Goal: Task Accomplishment & Management: Manage account settings

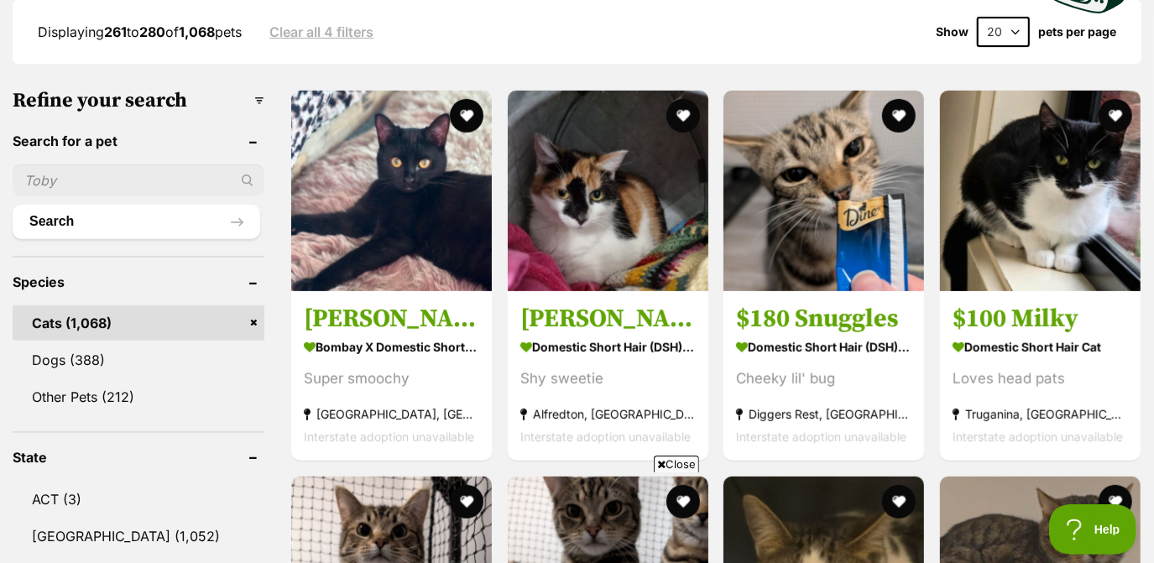
scroll to position [458, 0]
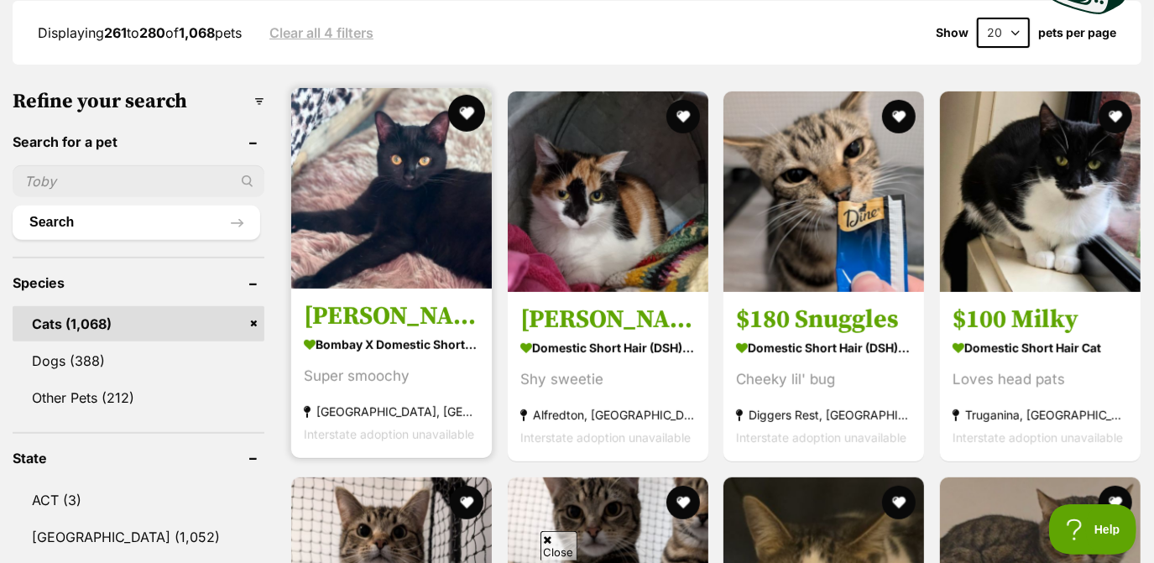
click at [472, 111] on button "favourite" at bounding box center [466, 113] width 37 height 37
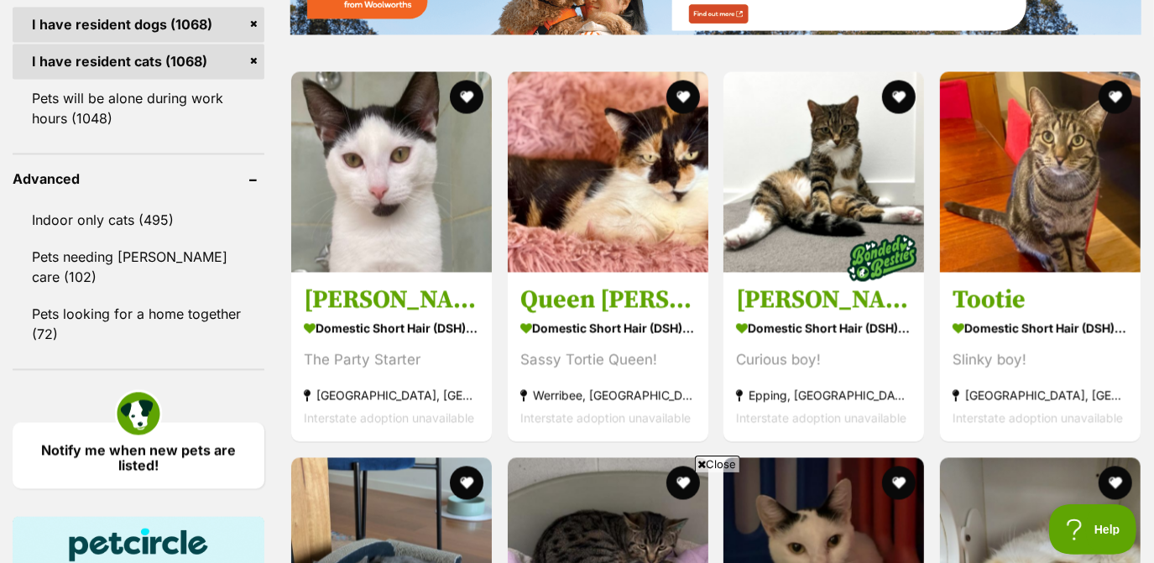
scroll to position [2096, 0]
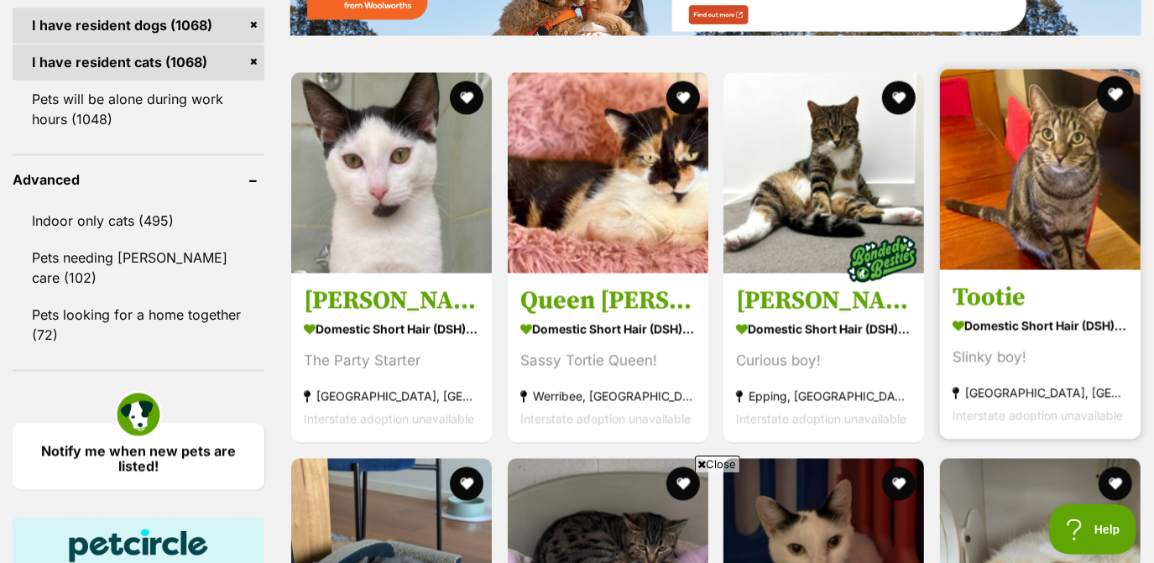
click at [1112, 88] on button "favourite" at bounding box center [1115, 94] width 37 height 37
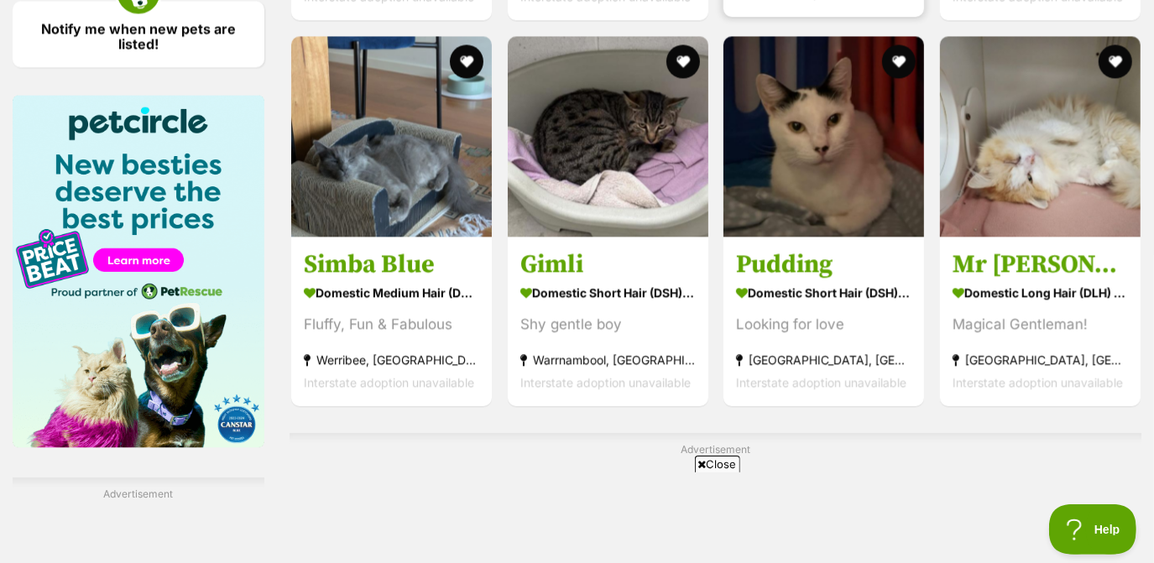
scroll to position [2498, 0]
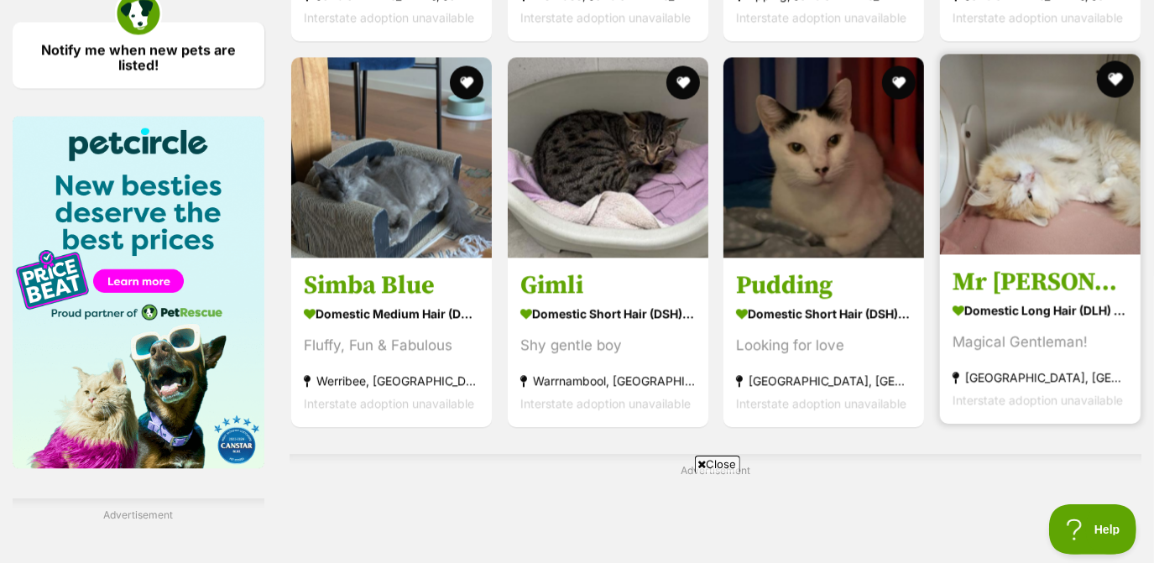
click at [1112, 81] on button "favourite" at bounding box center [1115, 78] width 37 height 37
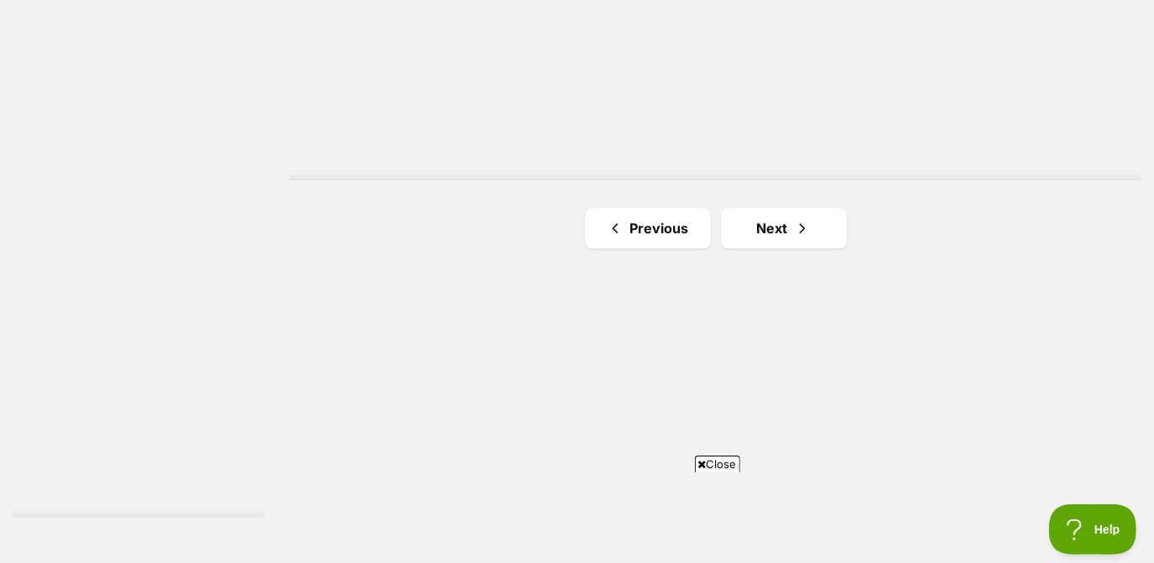
scroll to position [3030, 0]
click at [825, 226] on link "Next" at bounding box center [784, 227] width 126 height 40
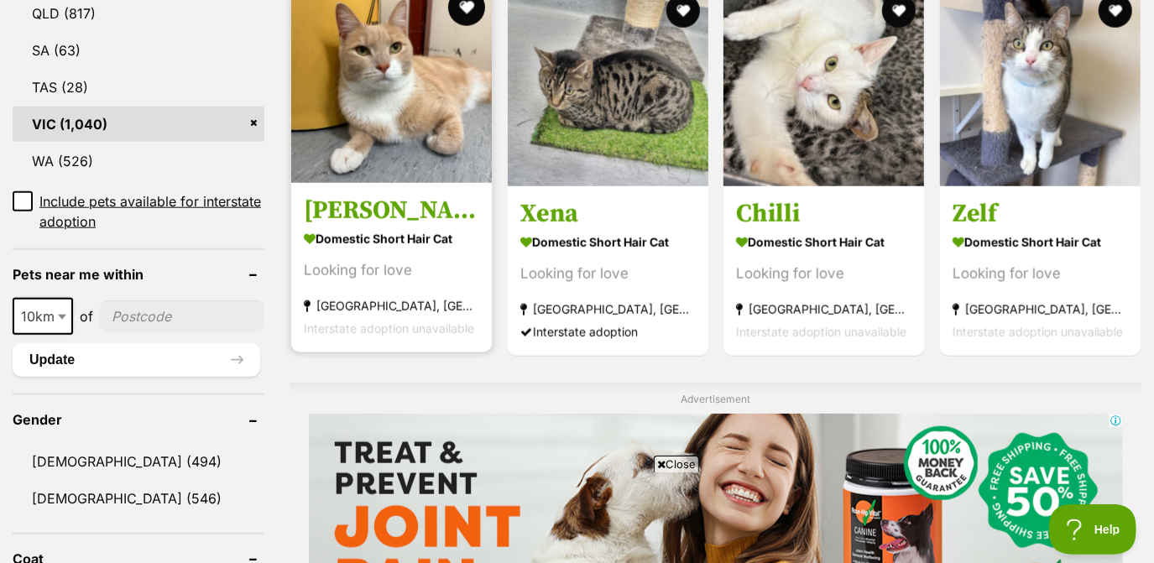
click at [468, 7] on button "favourite" at bounding box center [466, 7] width 37 height 37
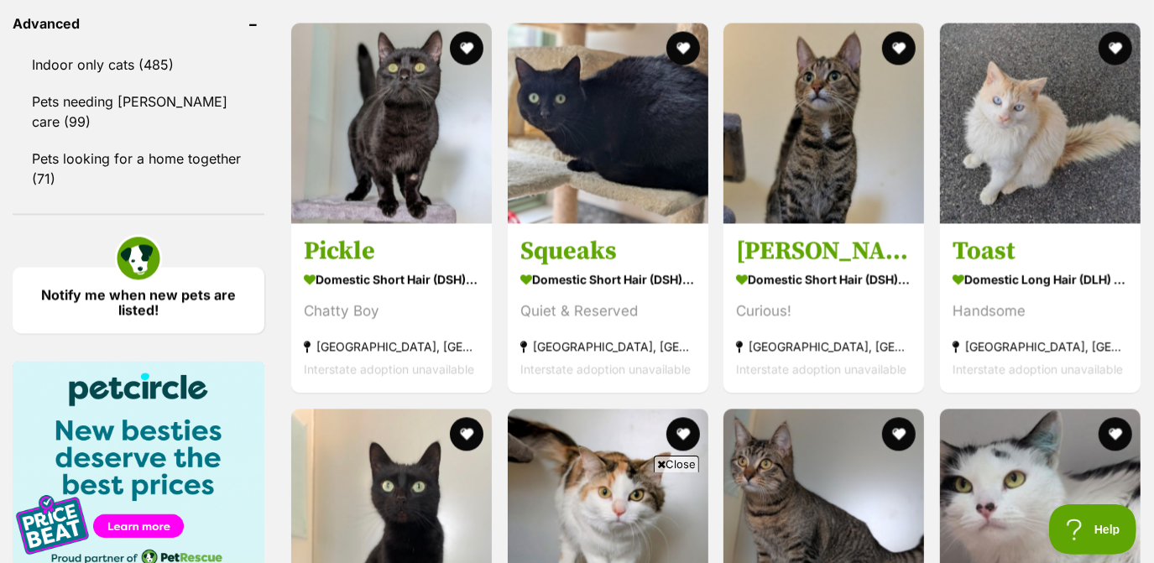
scroll to position [2252, 0]
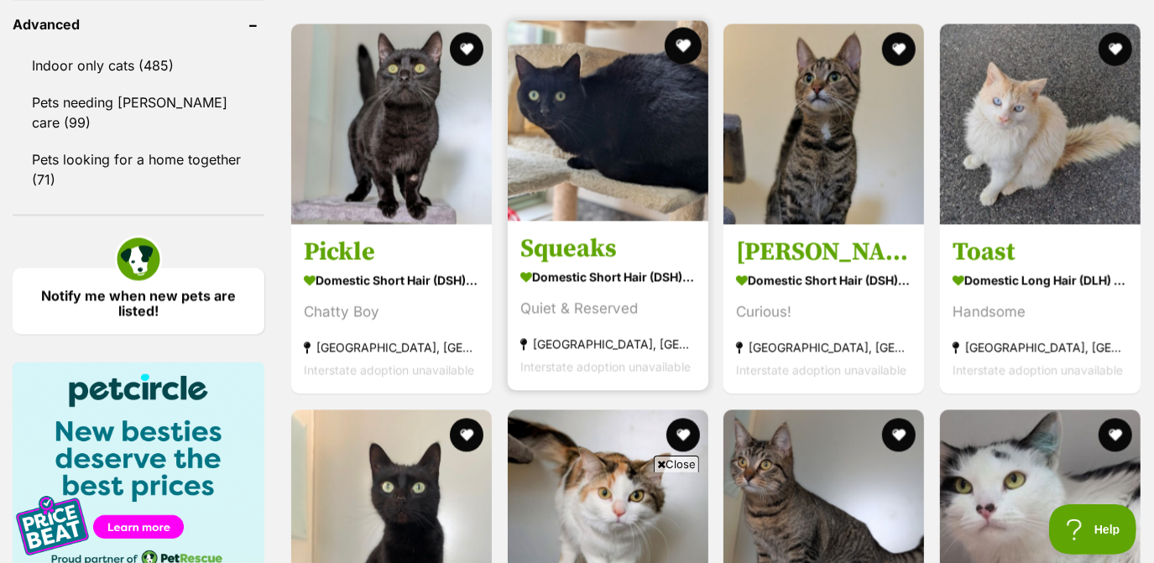
click at [683, 46] on button "favourite" at bounding box center [682, 45] width 37 height 37
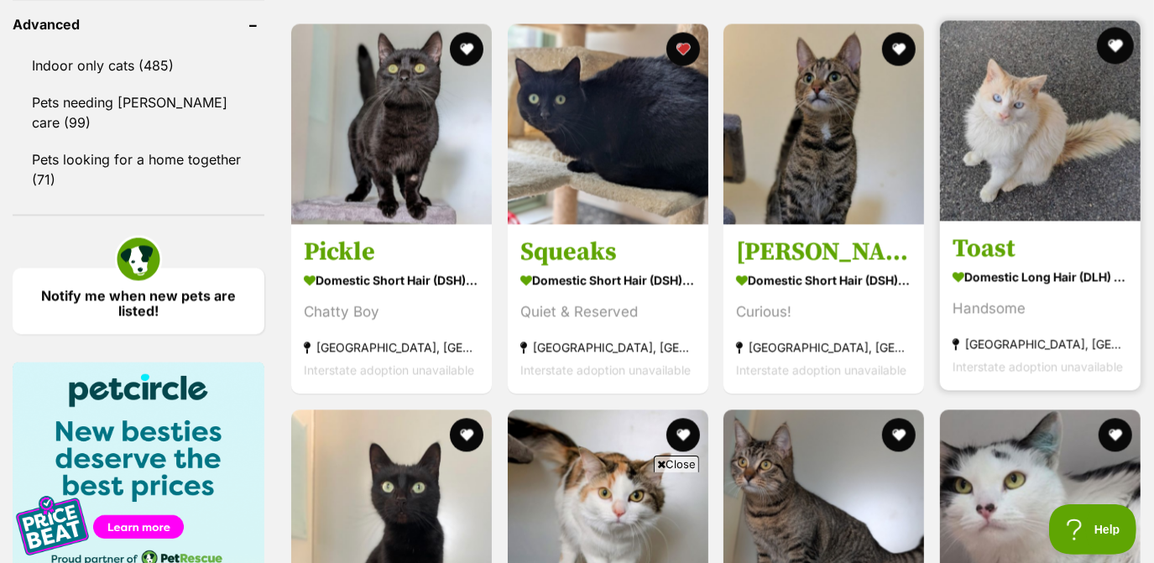
click at [1121, 46] on button "favourite" at bounding box center [1115, 45] width 37 height 37
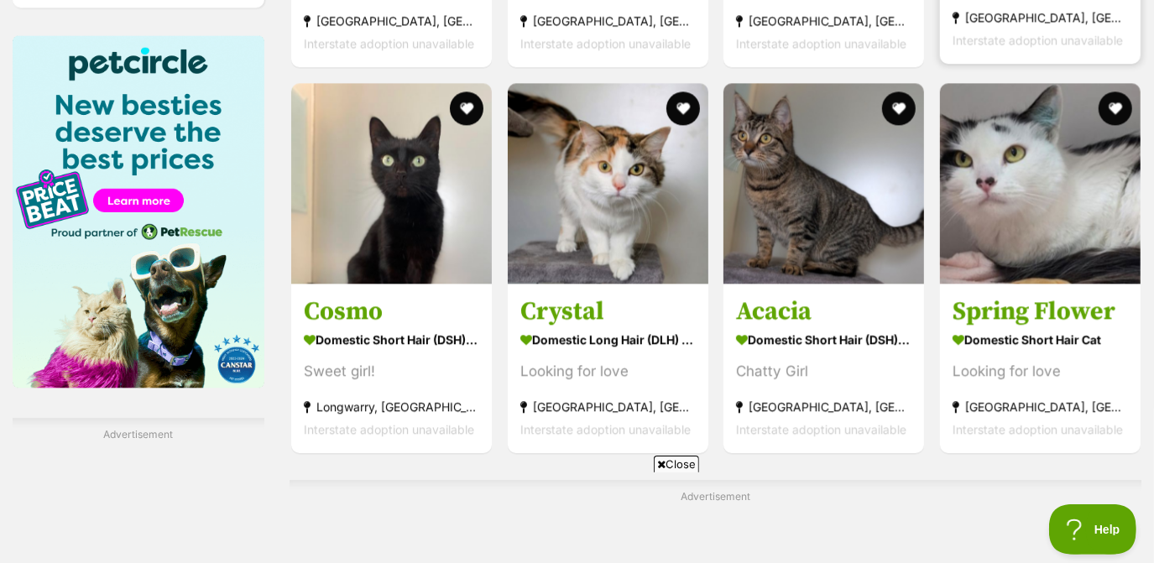
scroll to position [2577, 0]
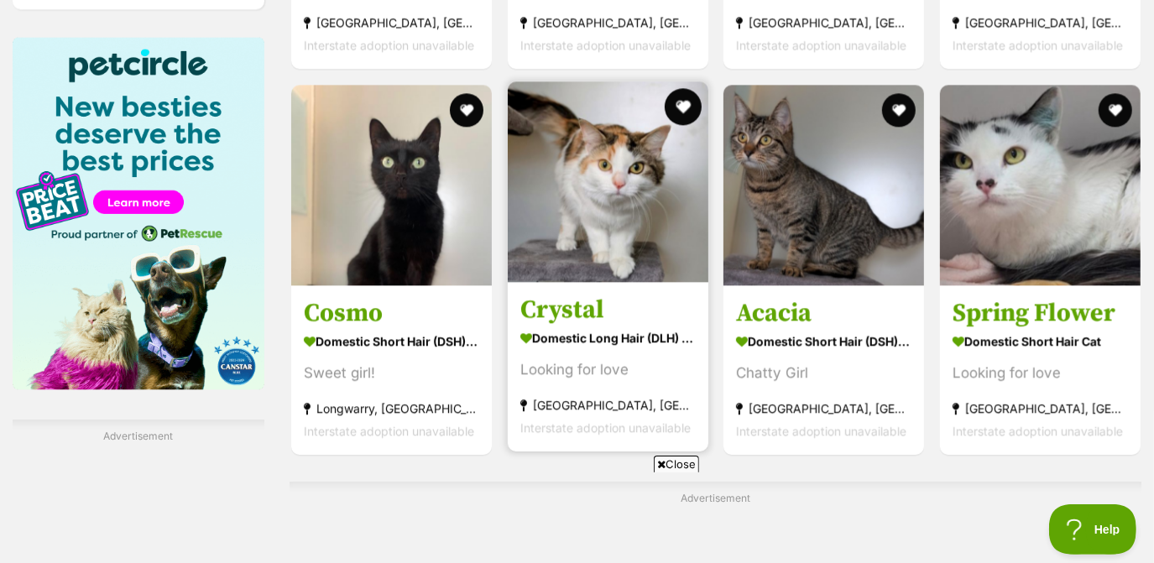
click at [681, 100] on button "favourite" at bounding box center [682, 106] width 37 height 37
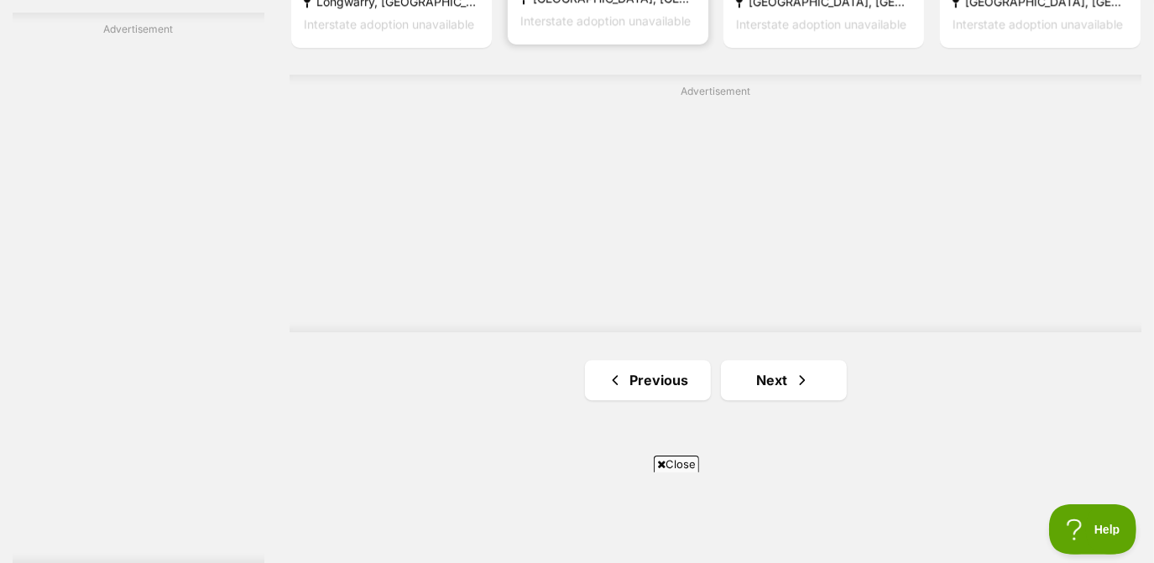
scroll to position [3007, 0]
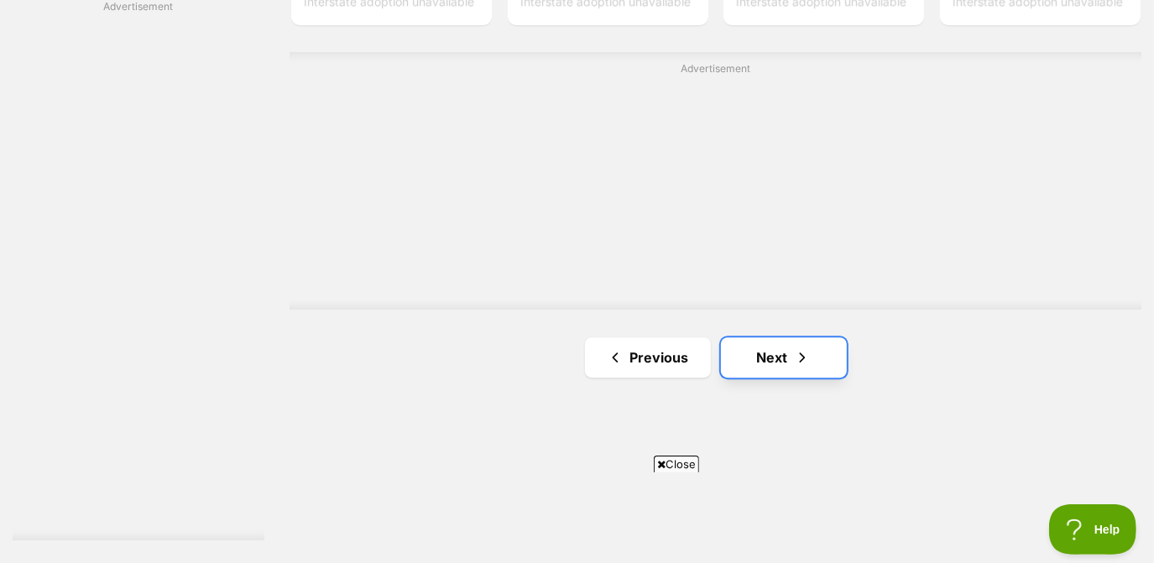
click at [794, 348] on span "Next page" at bounding box center [802, 358] width 17 height 20
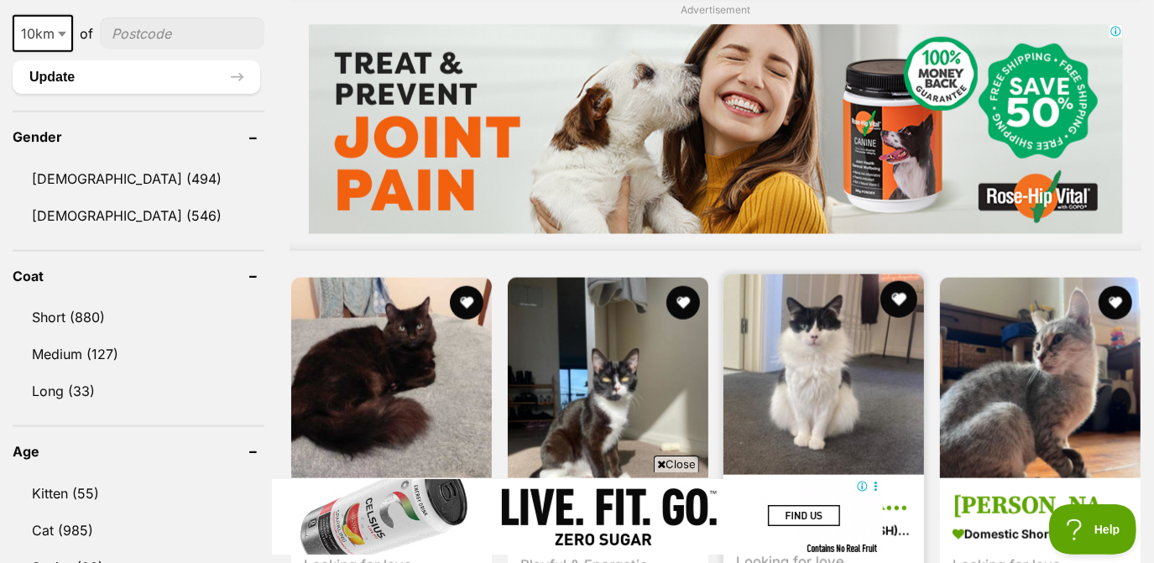
click at [895, 294] on button "favourite" at bounding box center [899, 299] width 37 height 37
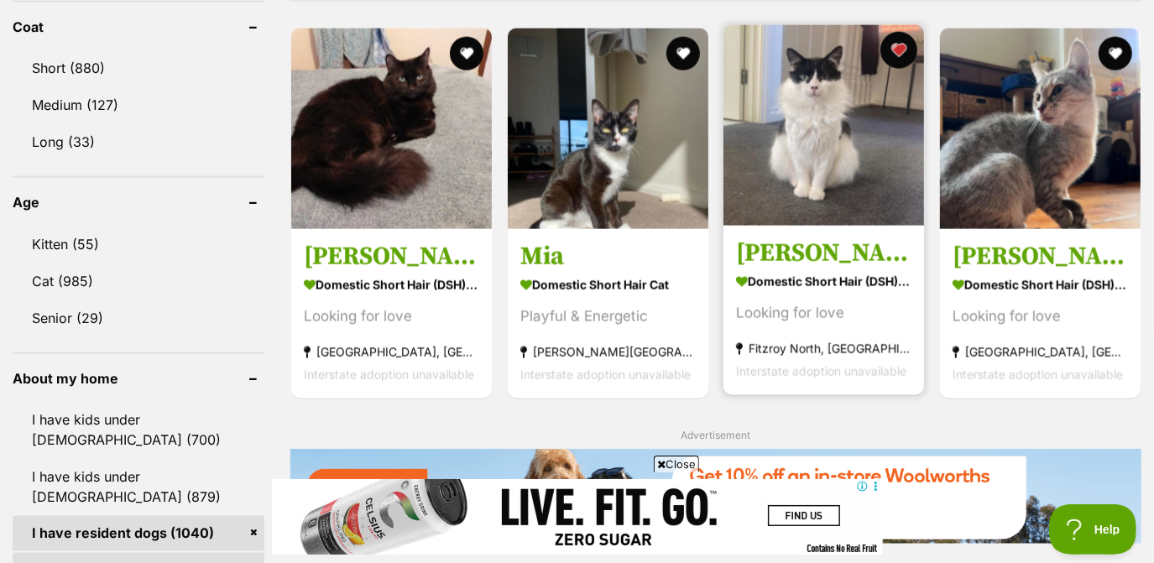
scroll to position [1587, 0]
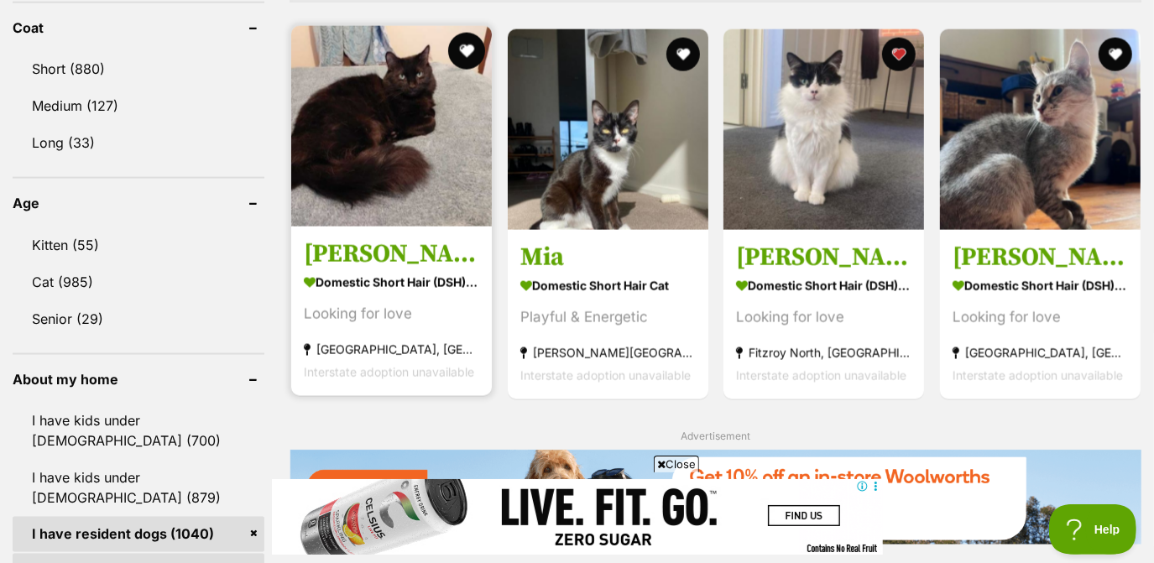
click at [470, 50] on button "favourite" at bounding box center [466, 51] width 37 height 37
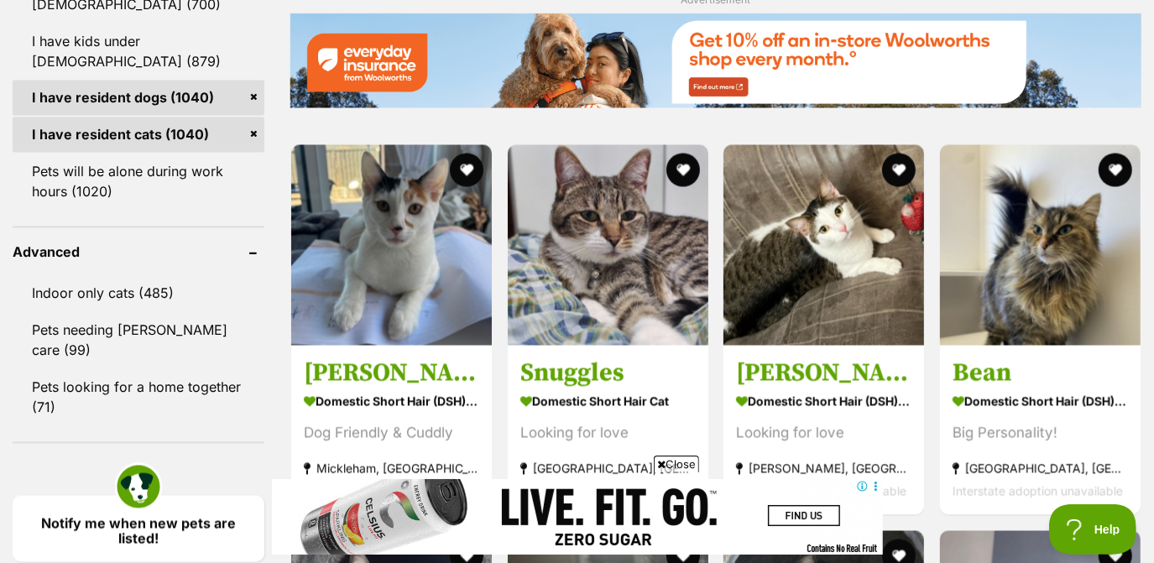
scroll to position [2127, 0]
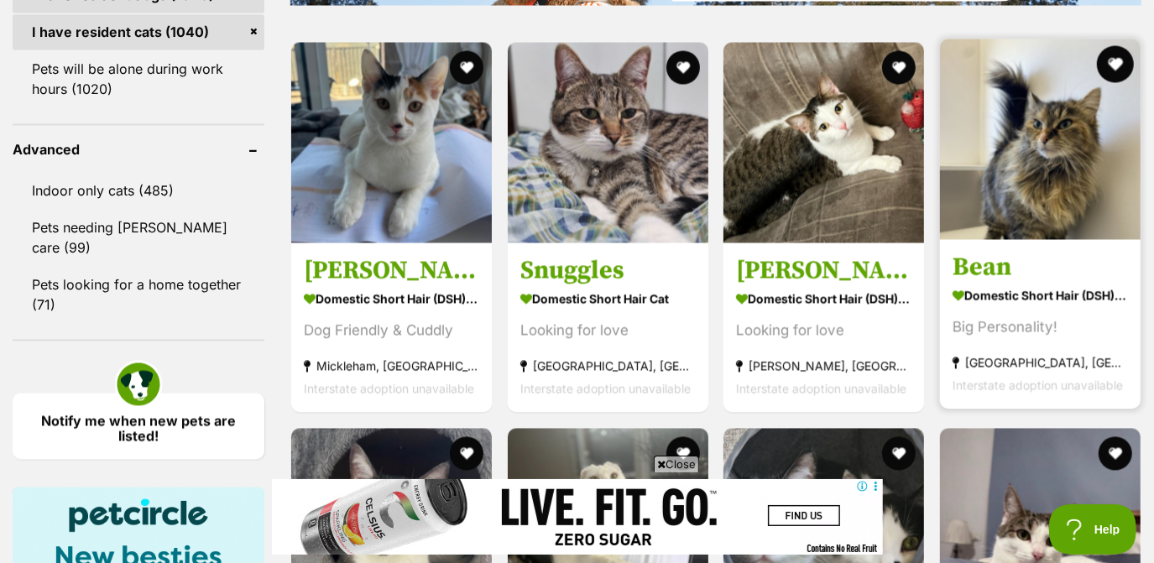
click at [1115, 57] on button "favourite" at bounding box center [1115, 63] width 37 height 37
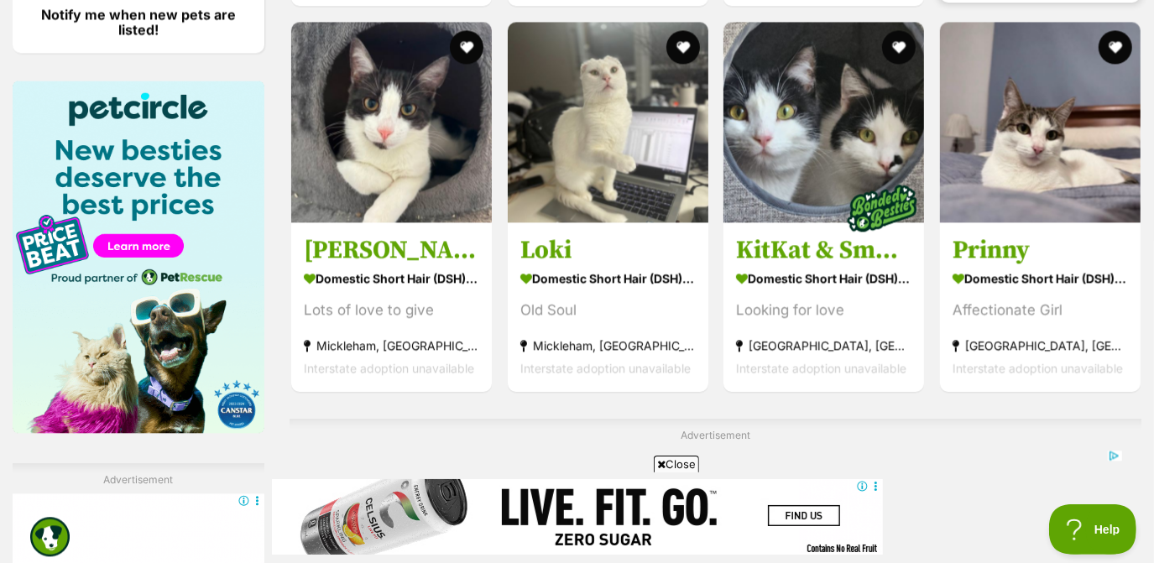
scroll to position [2532, 0]
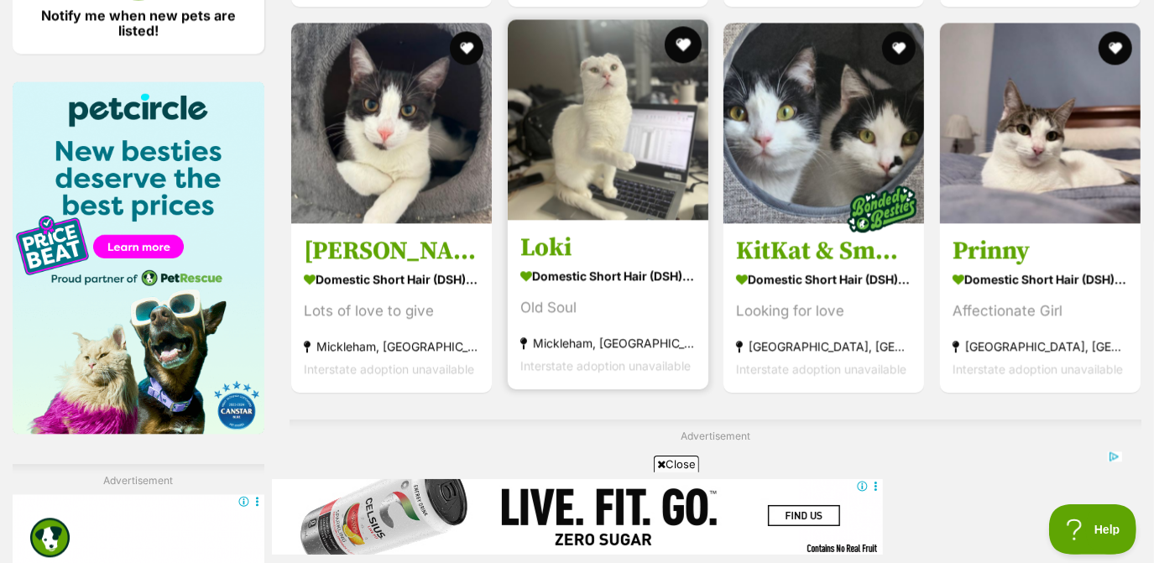
click at [669, 50] on button "favourite" at bounding box center [682, 44] width 37 height 37
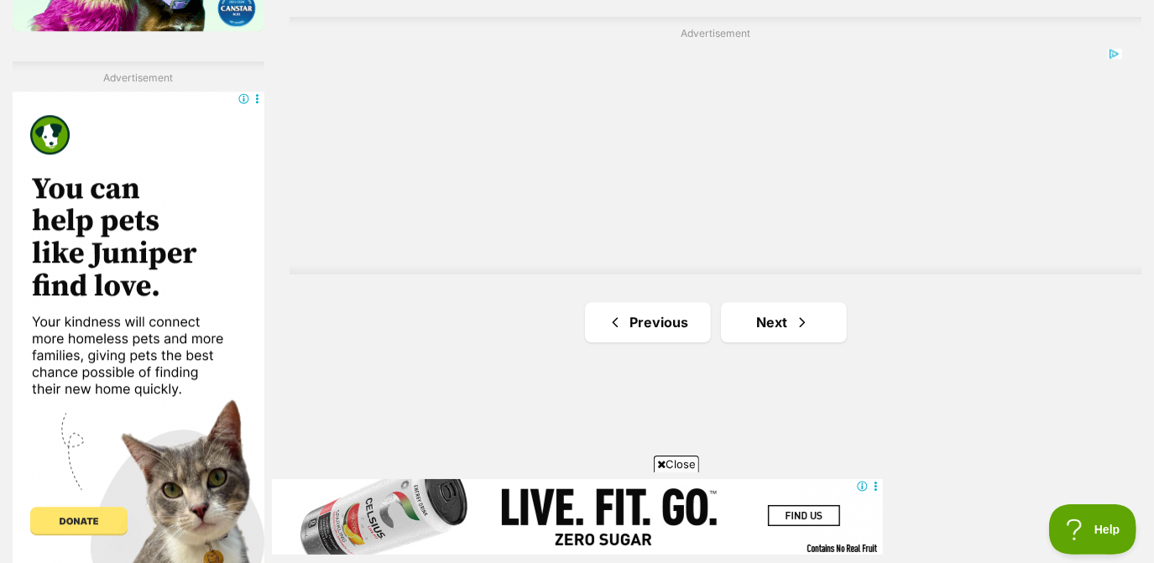
scroll to position [2937, 0]
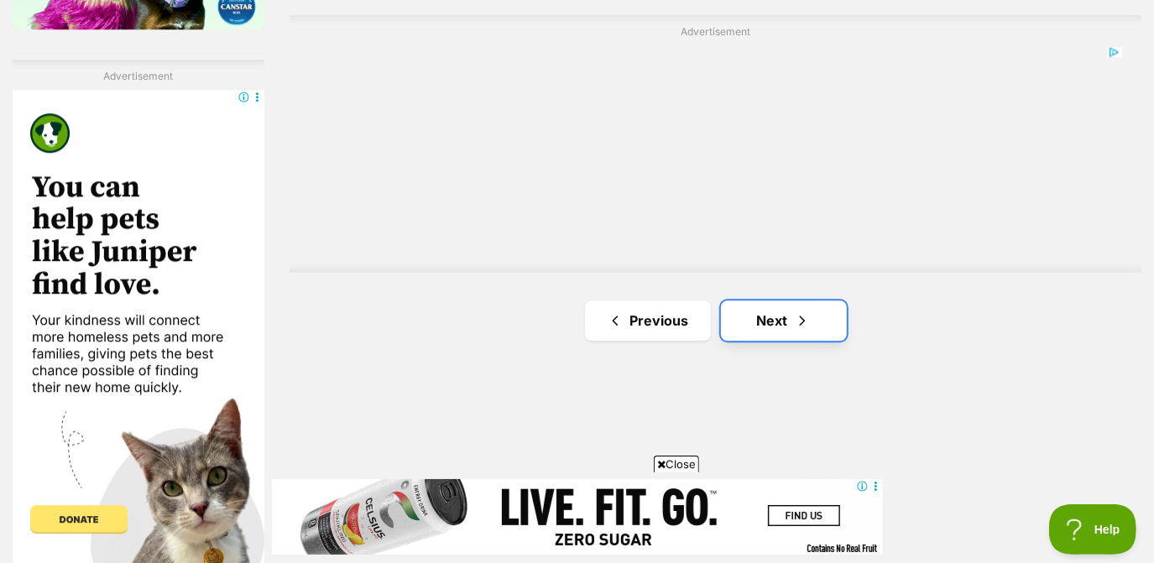
click at [787, 331] on link "Next" at bounding box center [784, 321] width 126 height 40
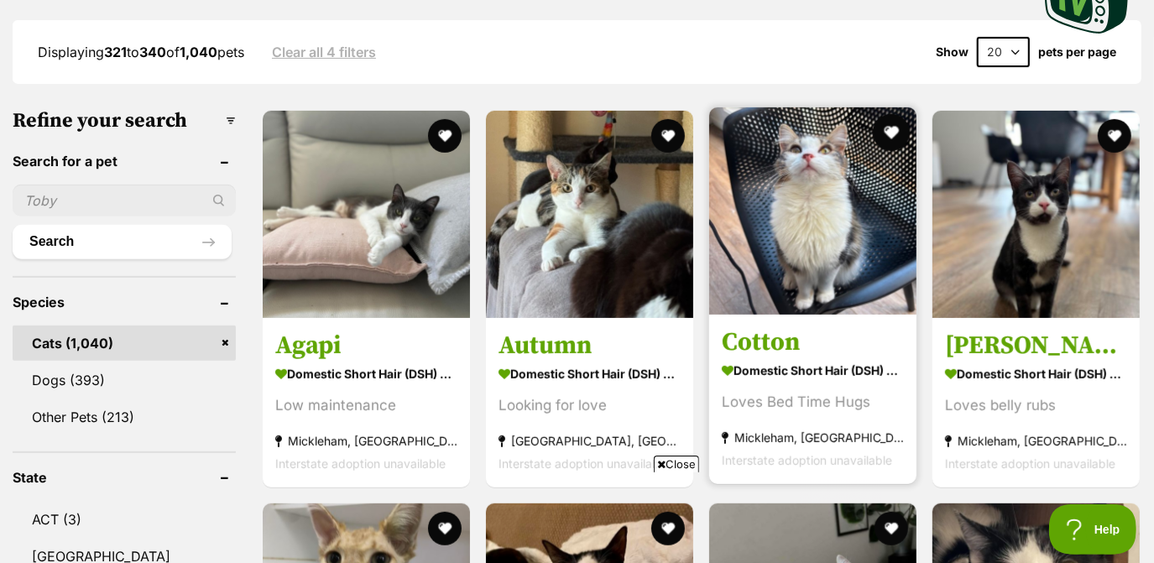
click at [884, 128] on button "favourite" at bounding box center [891, 132] width 37 height 37
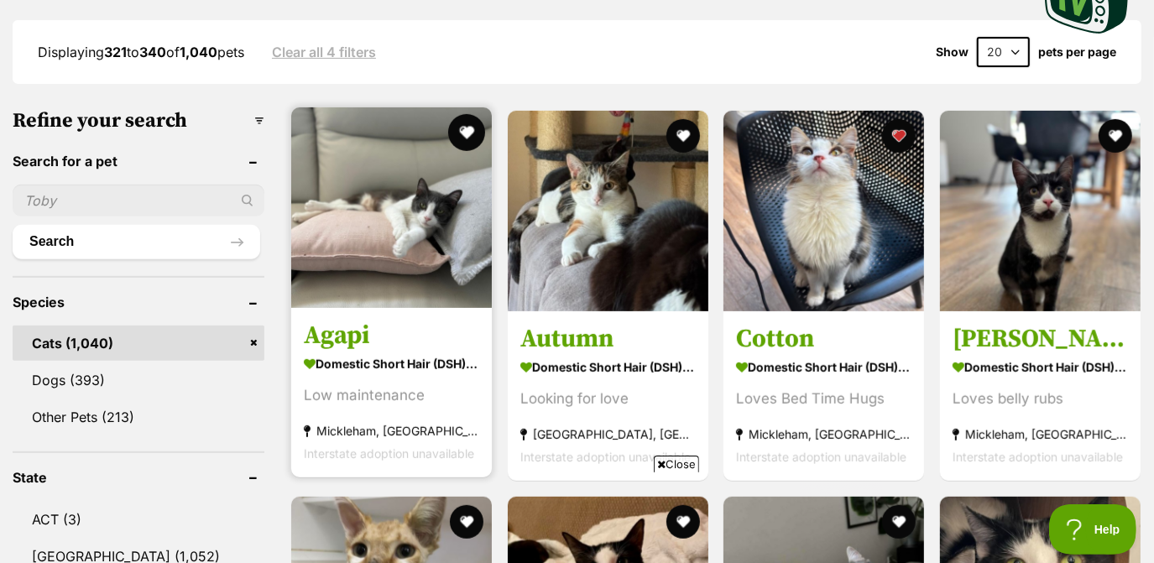
click at [464, 138] on button "favourite" at bounding box center [466, 132] width 37 height 37
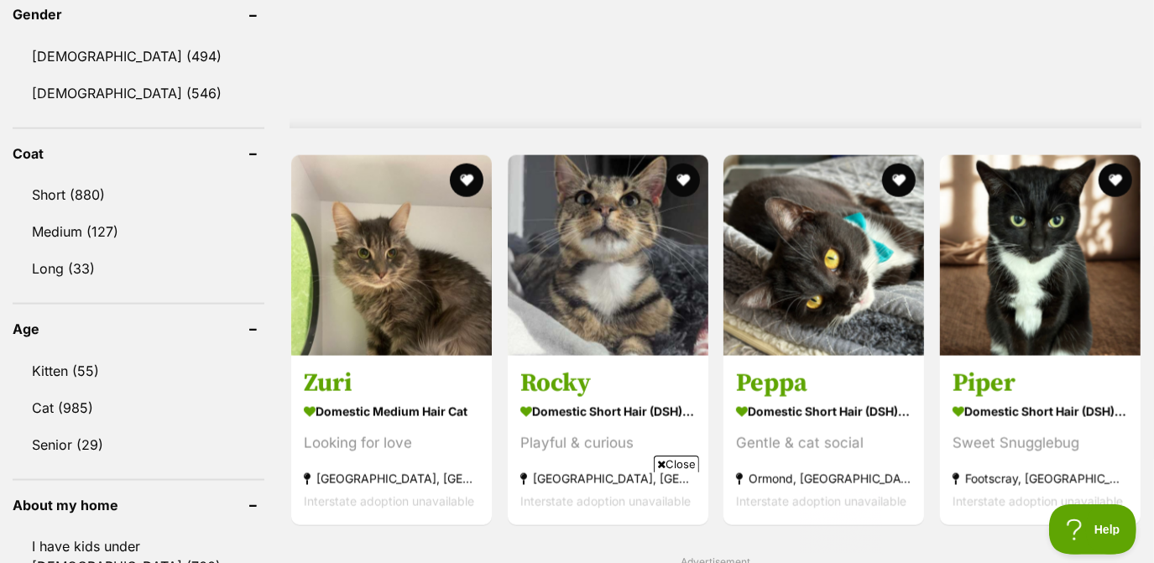
scroll to position [1459, 0]
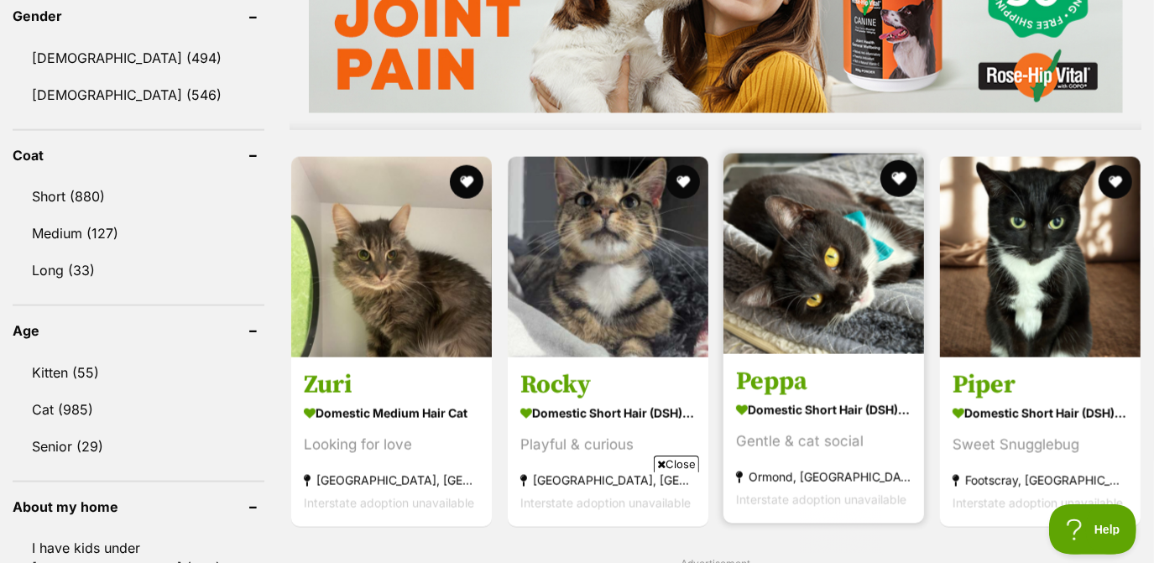
click at [891, 178] on button "favourite" at bounding box center [899, 178] width 37 height 37
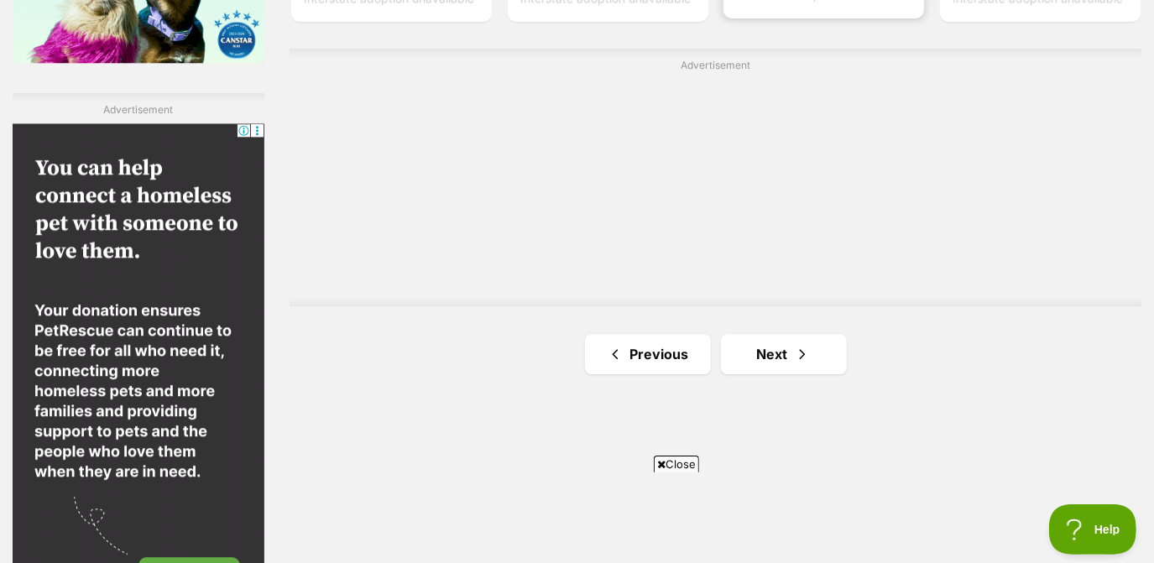
scroll to position [2939, 0]
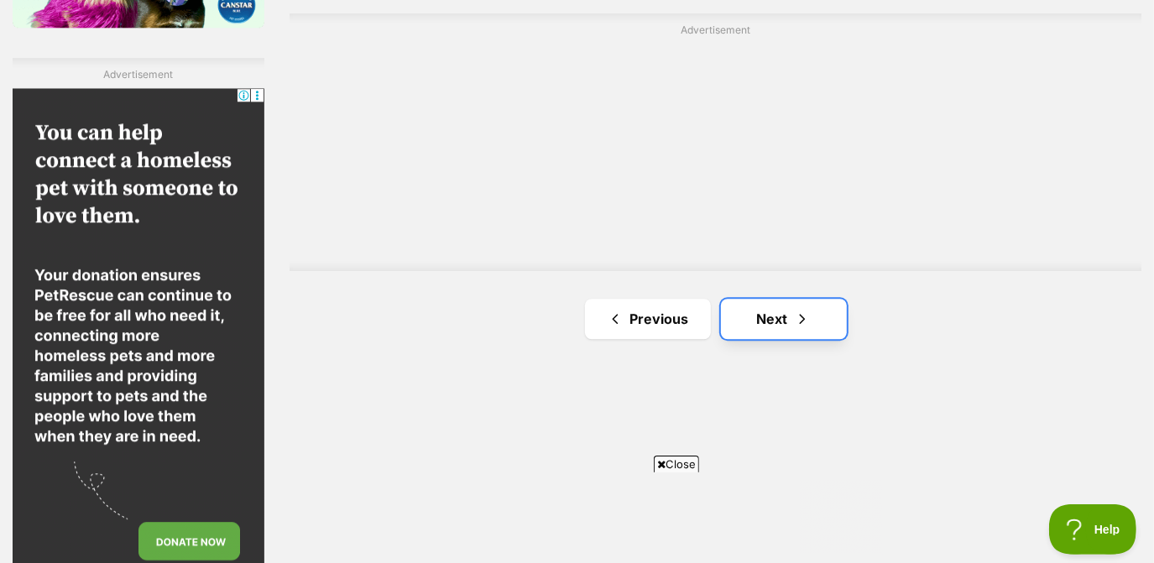
click link "Next"
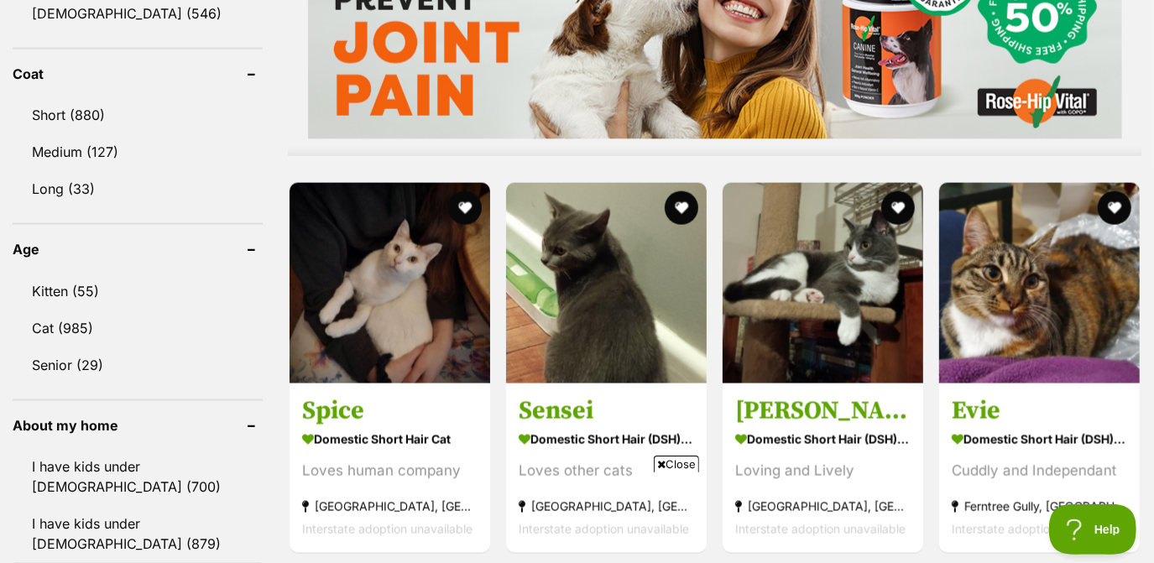
scroll to position [1538, 0]
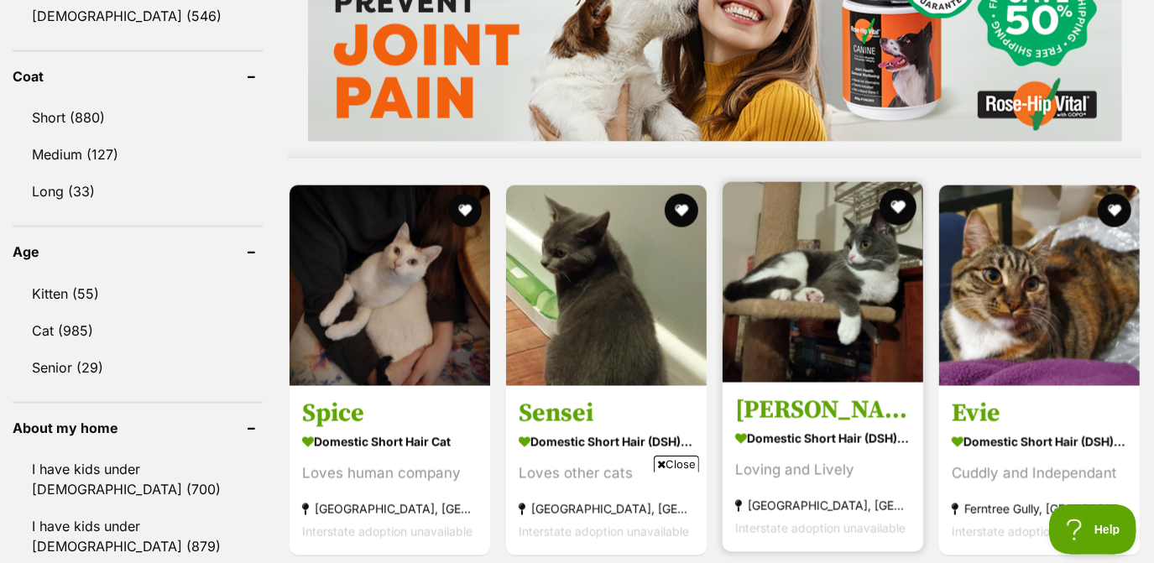
click at [897, 207] on button "favourite" at bounding box center [898, 207] width 37 height 37
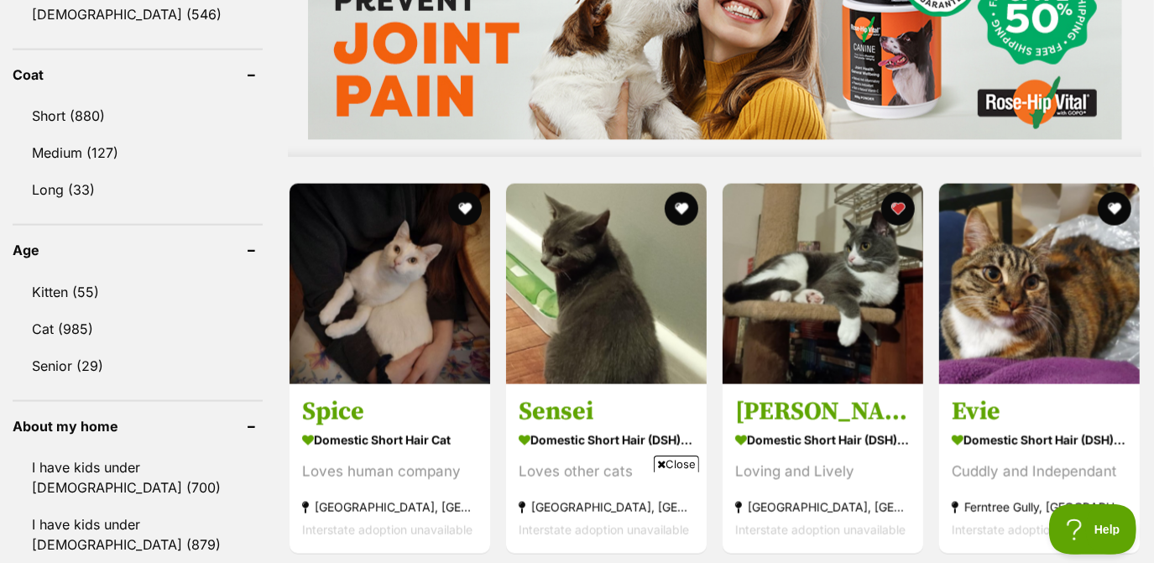
scroll to position [1526, 0]
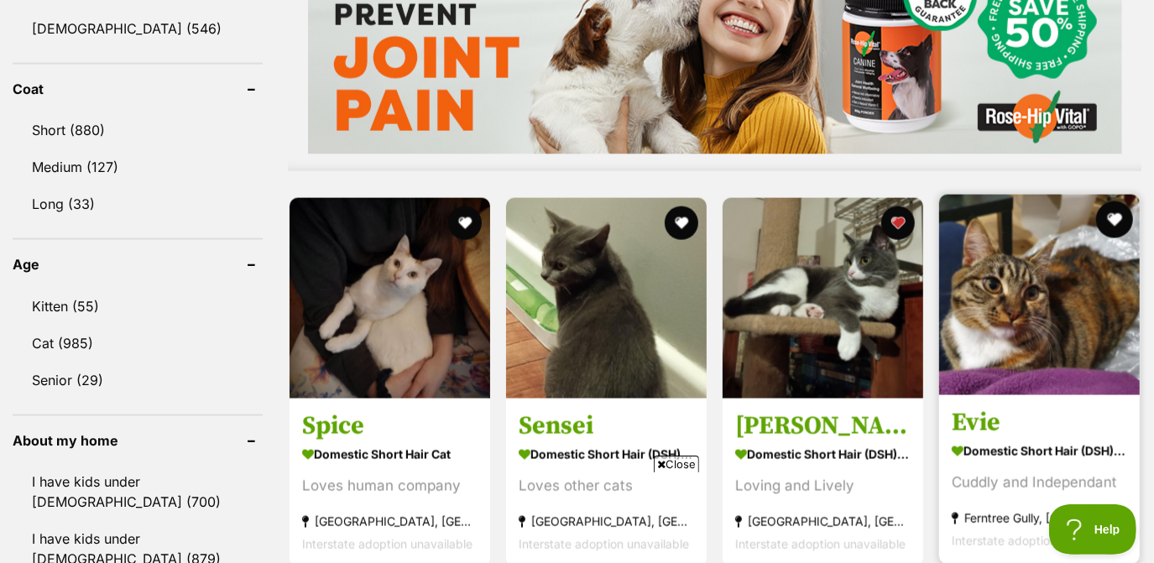
click at [1112, 227] on button "favourite" at bounding box center [1115, 220] width 37 height 37
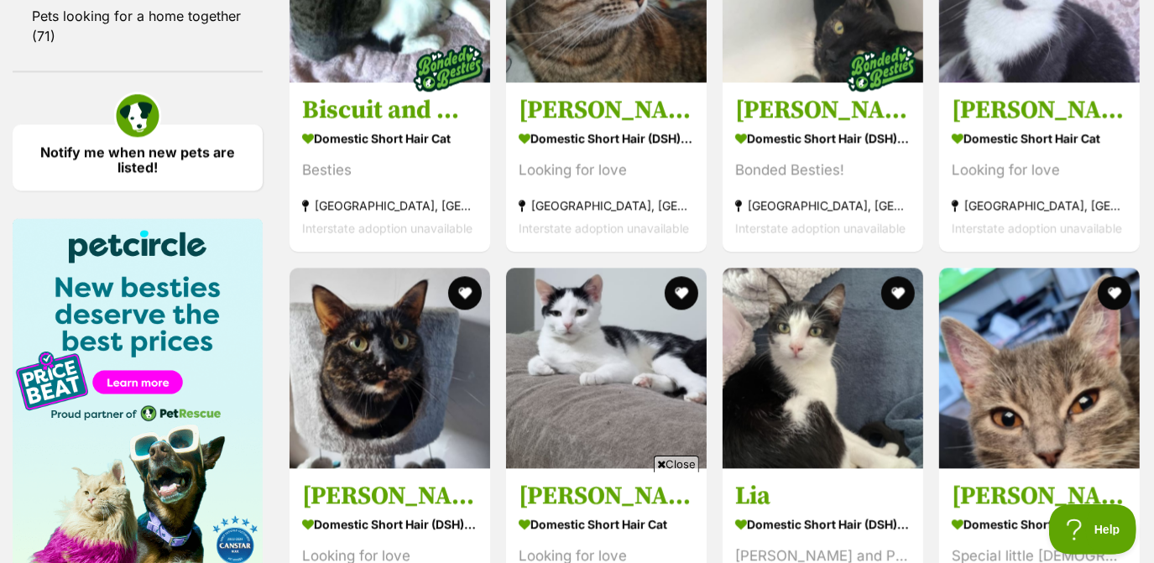
scroll to position [2405, 0]
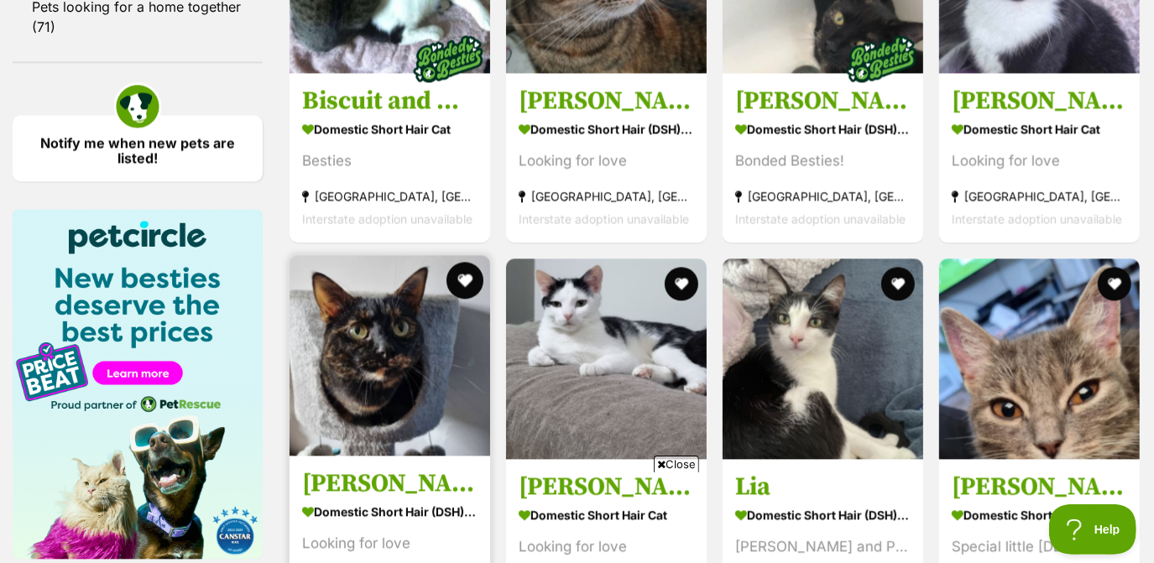
click at [469, 280] on button "favourite" at bounding box center [465, 280] width 37 height 37
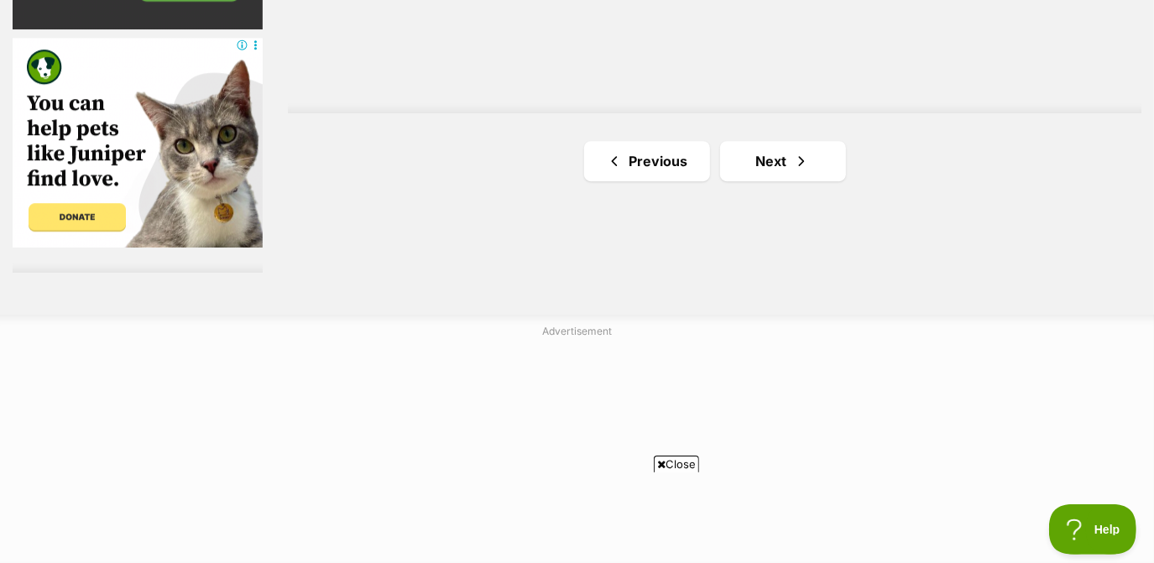
scroll to position [3205, 0]
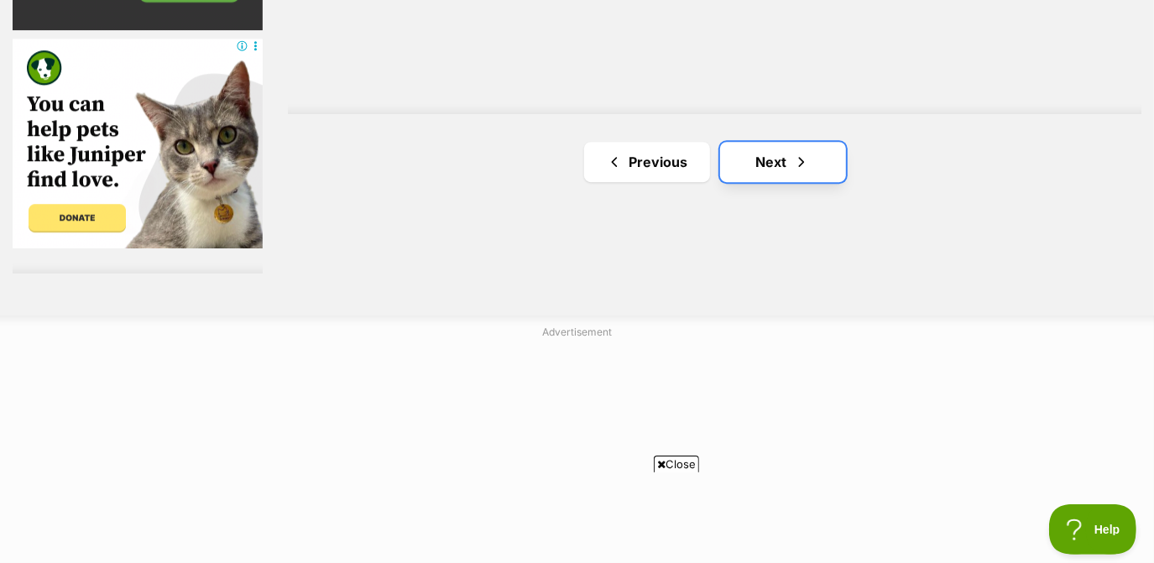
click at [793, 142] on link "Next" at bounding box center [783, 162] width 126 height 40
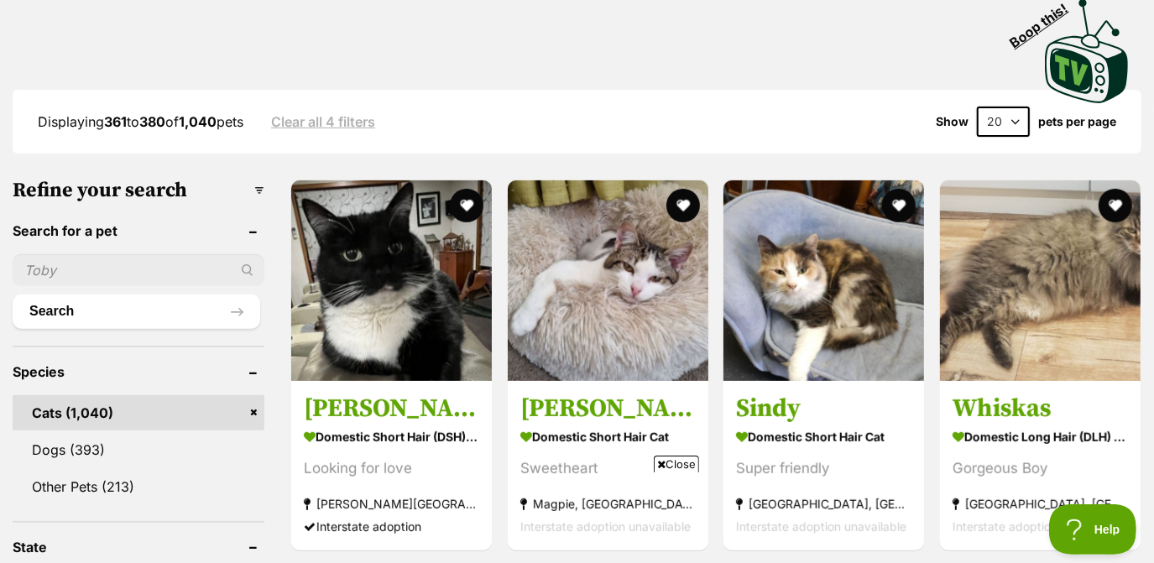
scroll to position [369, 0]
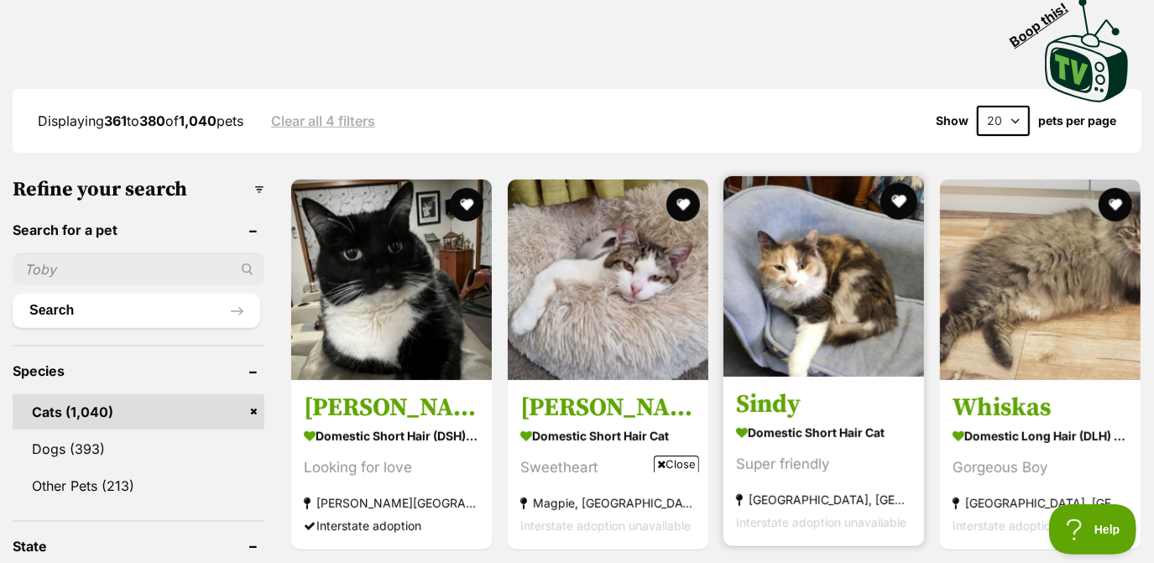
click at [912, 202] on button "favourite" at bounding box center [899, 201] width 37 height 37
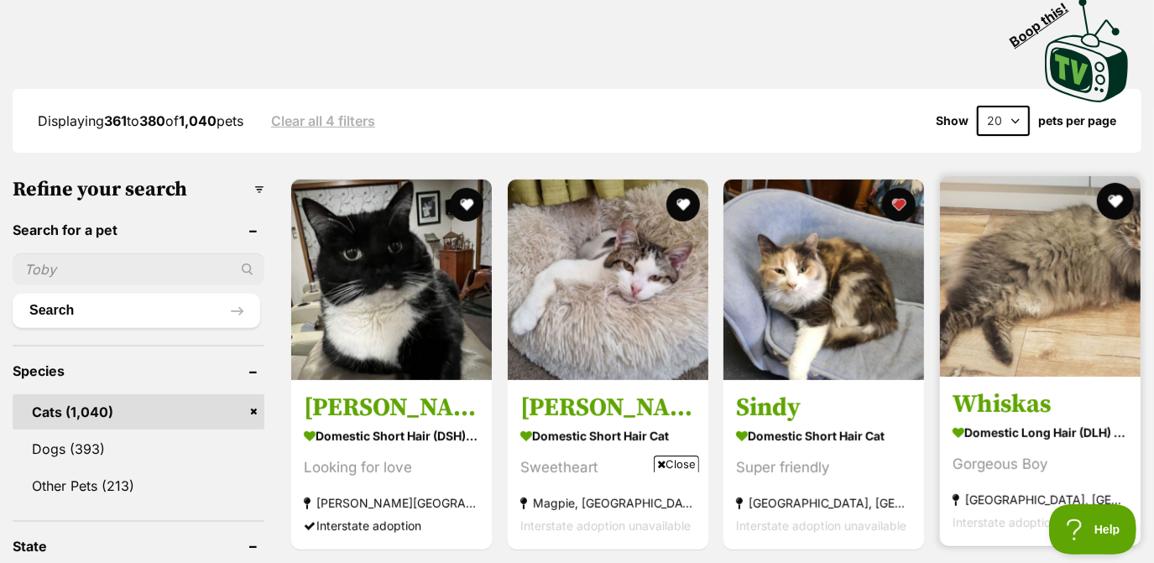
click at [1118, 196] on button "favourite" at bounding box center [1115, 201] width 37 height 37
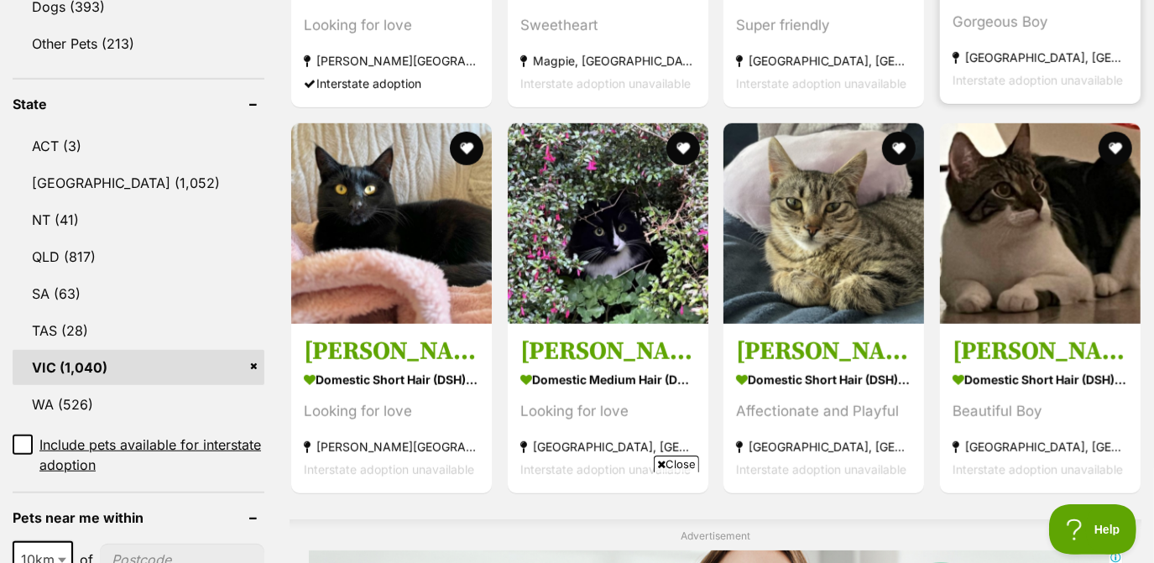
scroll to position [813, 0]
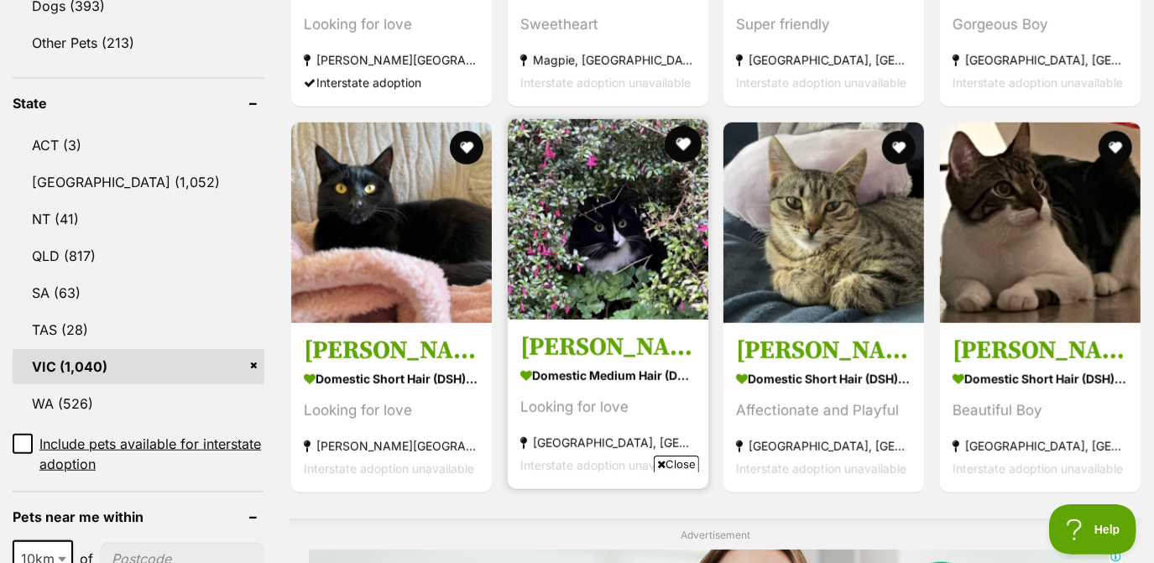
click at [685, 137] on button "favourite" at bounding box center [682, 144] width 37 height 37
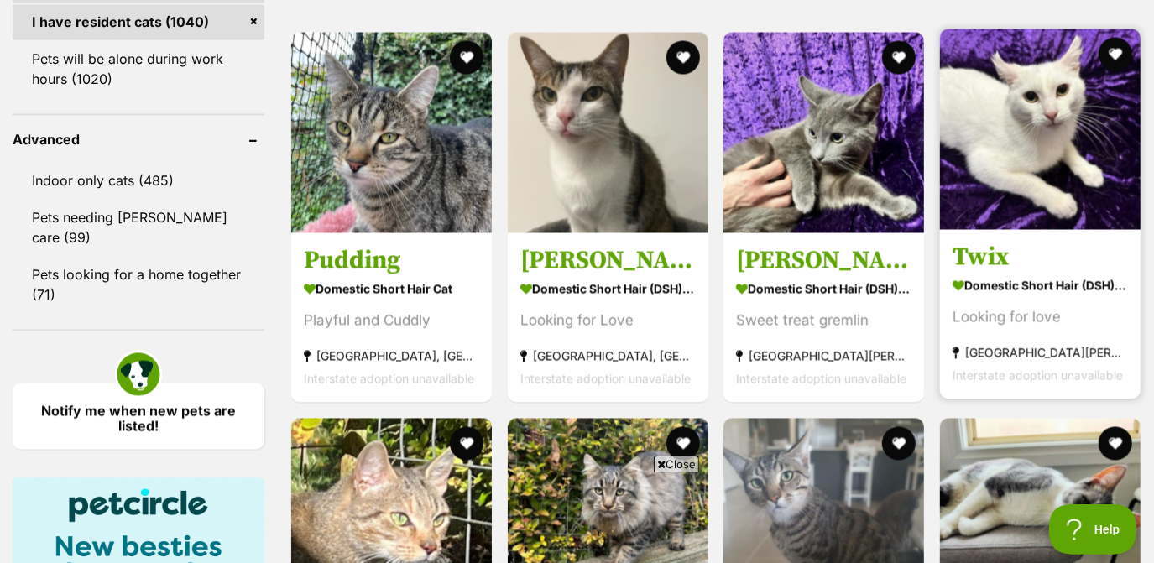
scroll to position [2077, 0]
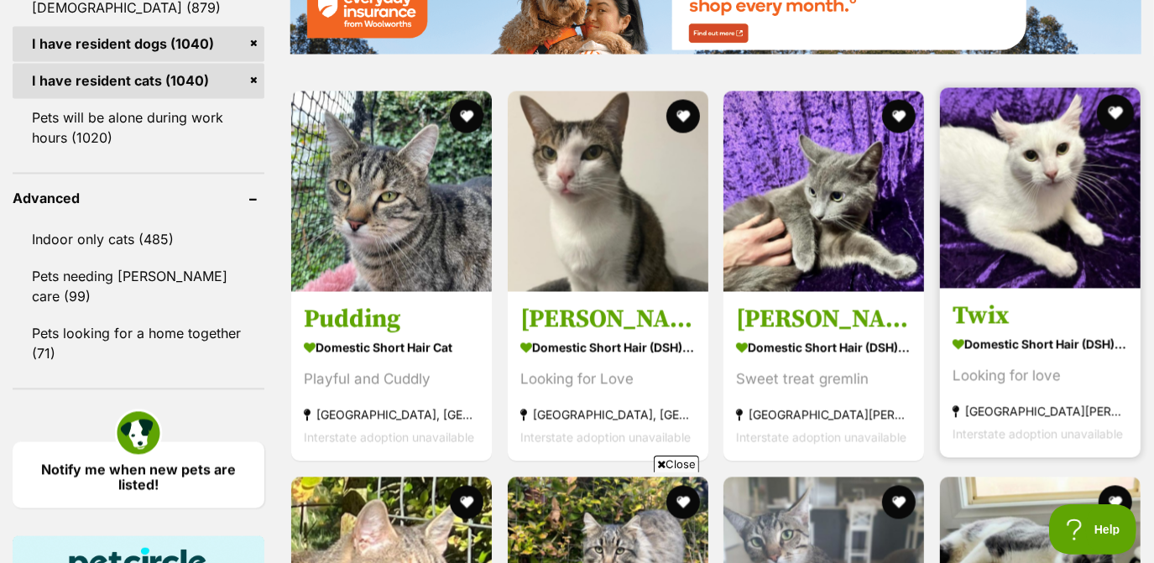
click at [1122, 117] on button "favourite" at bounding box center [1115, 113] width 37 height 37
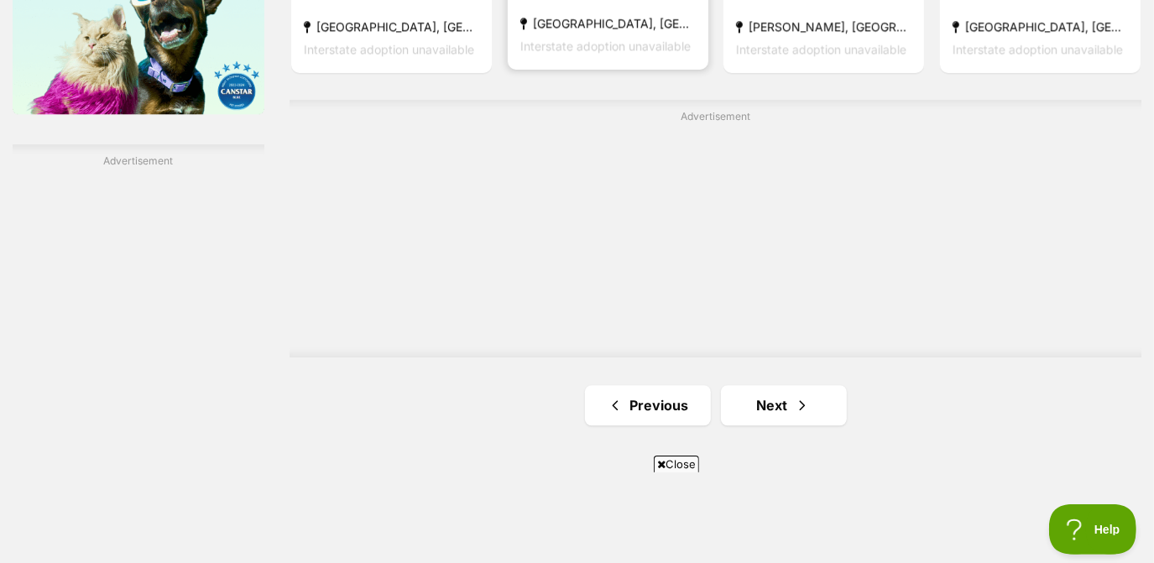
scroll to position [2881, 0]
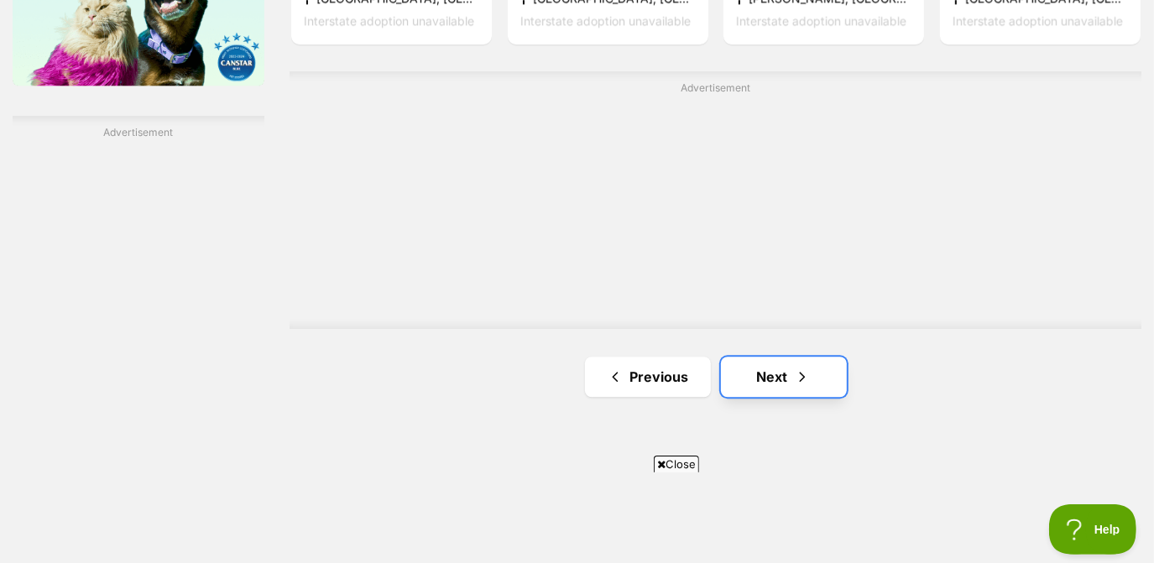
click at [798, 390] on link "Next" at bounding box center [784, 377] width 126 height 40
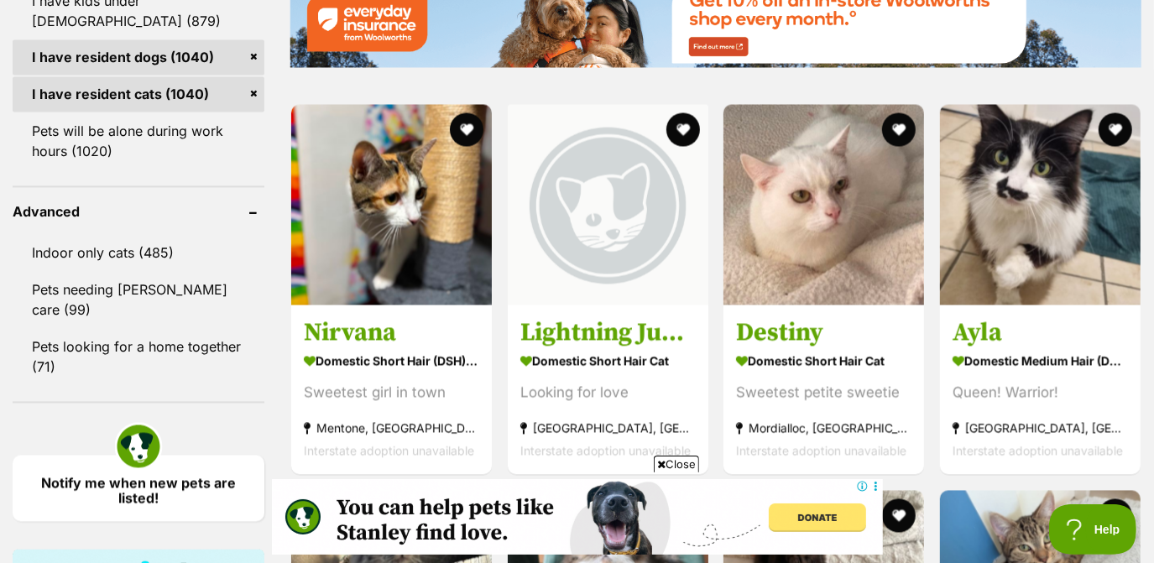
scroll to position [2064, 0]
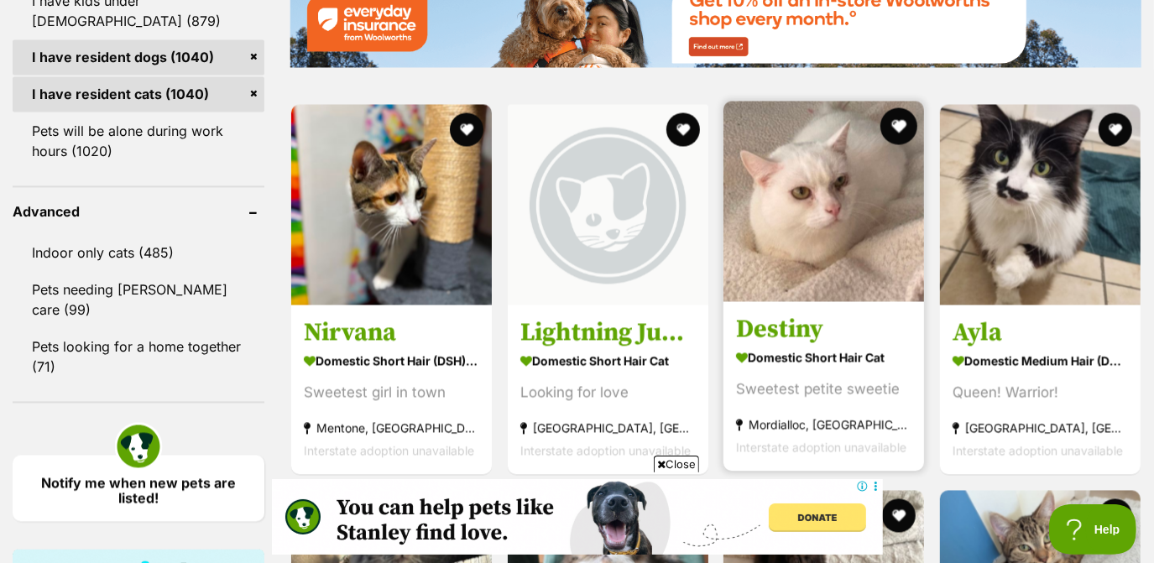
click at [895, 139] on button "favourite" at bounding box center [899, 126] width 37 height 37
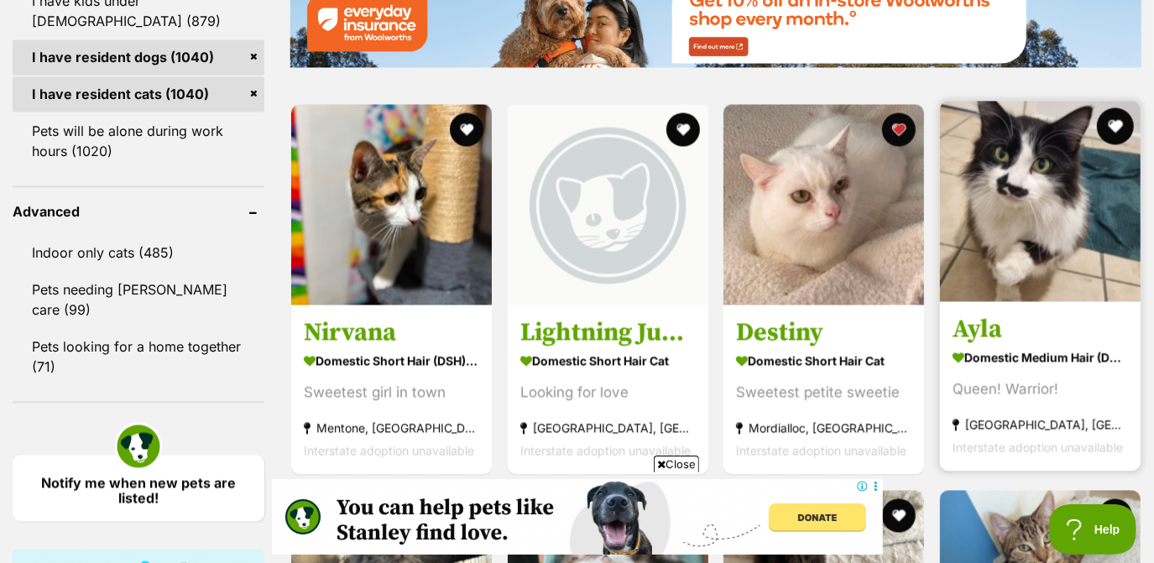
click at [1122, 126] on button "favourite" at bounding box center [1115, 126] width 37 height 37
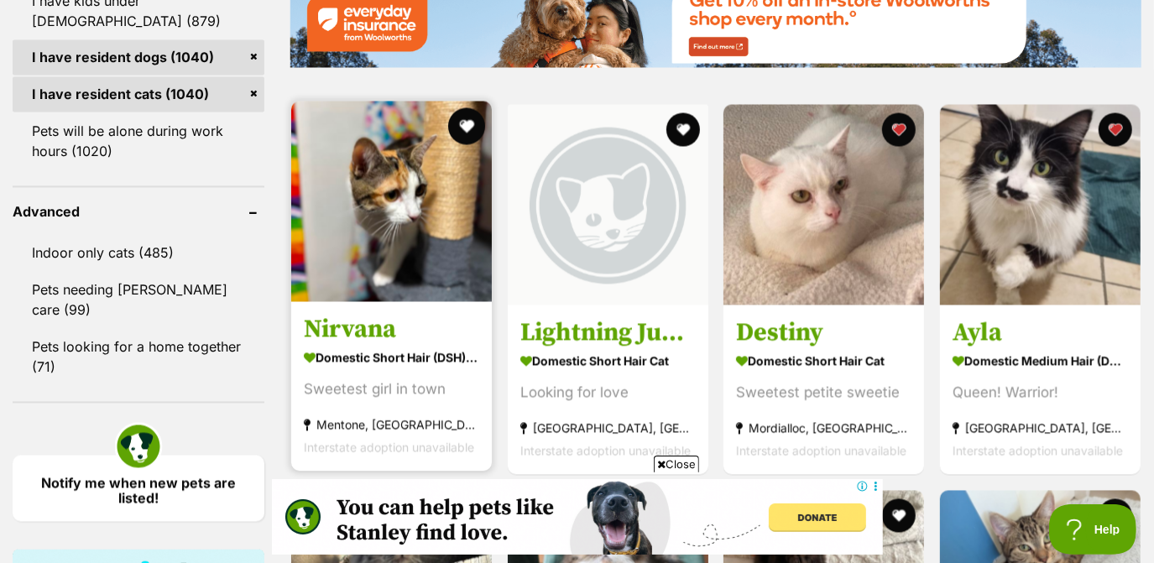
click at [466, 126] on button "favourite" at bounding box center [466, 126] width 37 height 37
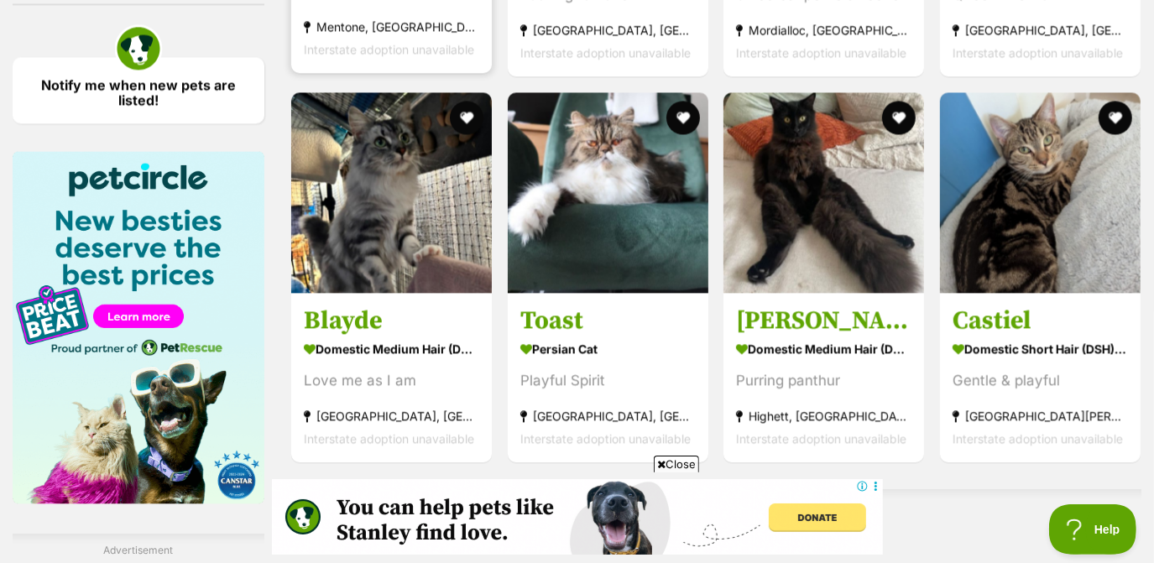
scroll to position [2461, 0]
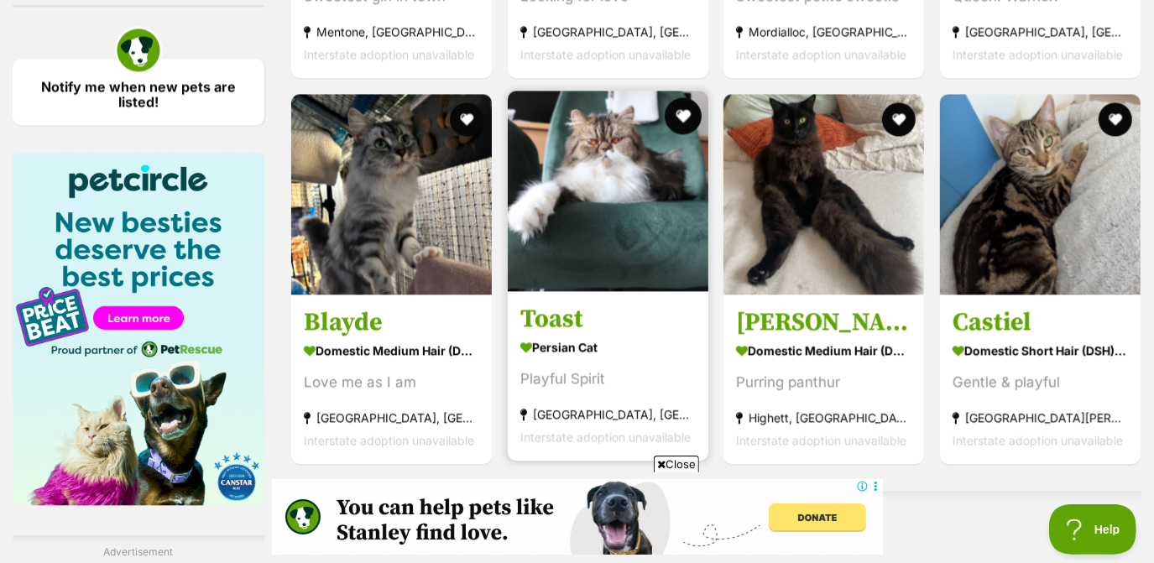
click at [670, 121] on button "favourite" at bounding box center [682, 115] width 37 height 37
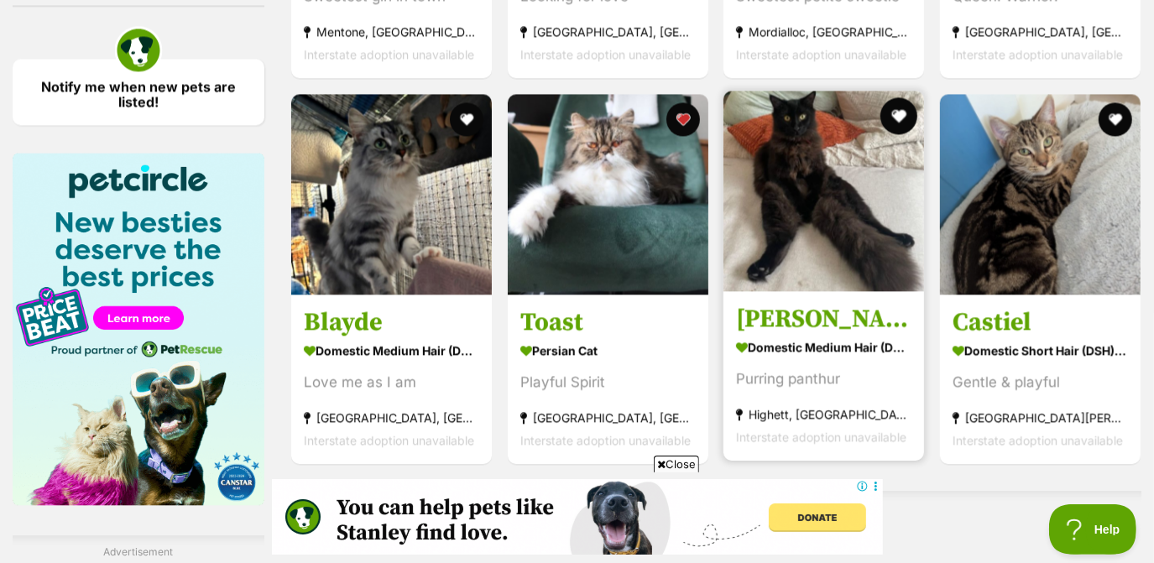
click at [908, 109] on button "favourite" at bounding box center [899, 115] width 37 height 37
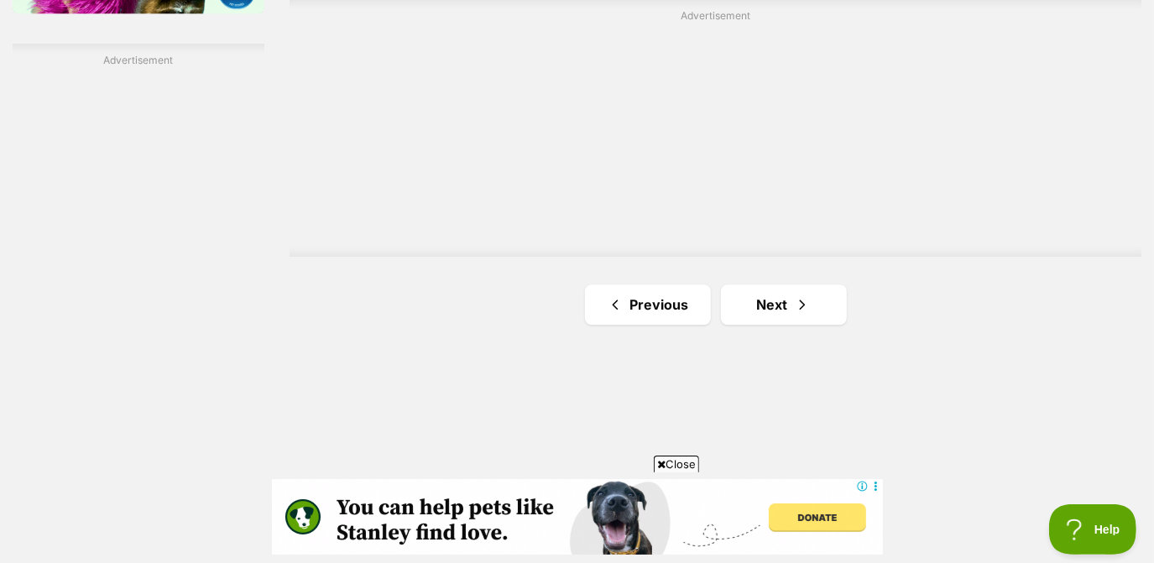
scroll to position [2963, 0]
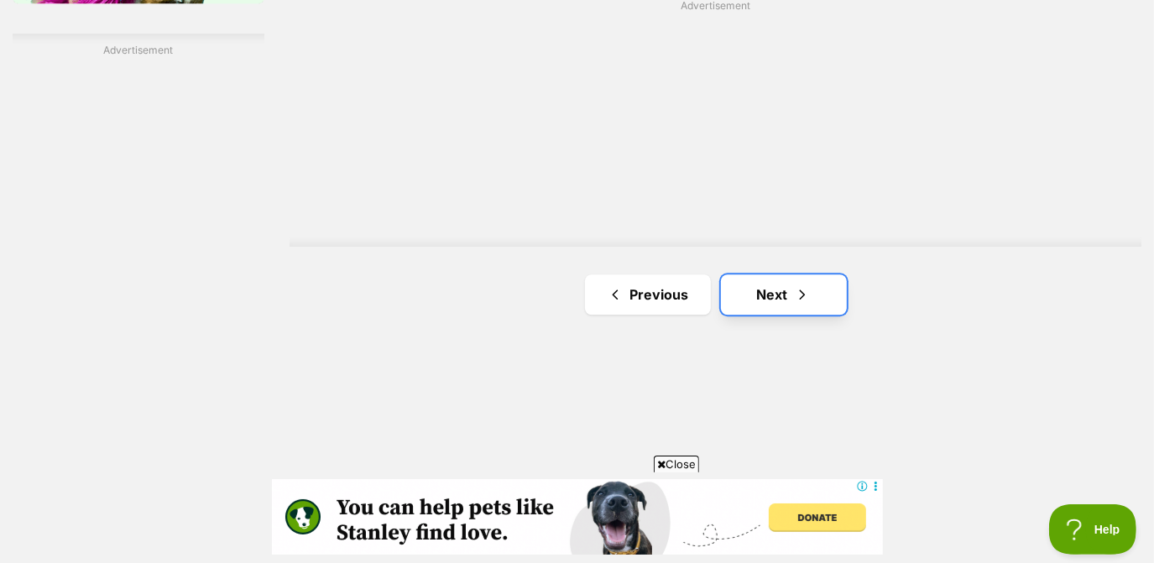
click at [811, 283] on link "Next" at bounding box center [784, 295] width 126 height 40
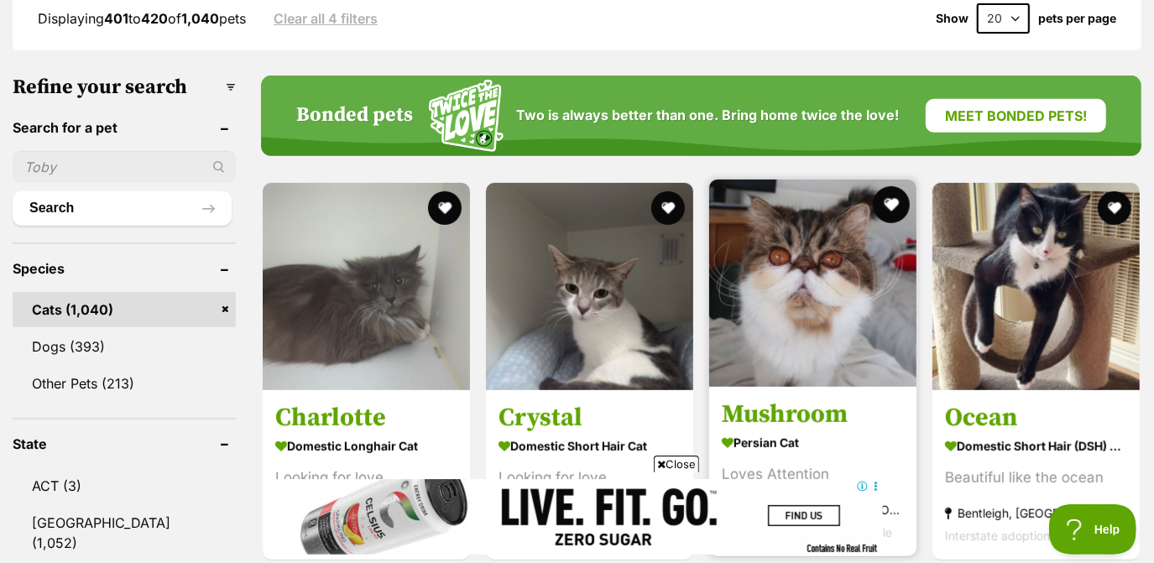
click at [884, 205] on button "favourite" at bounding box center [891, 204] width 37 height 37
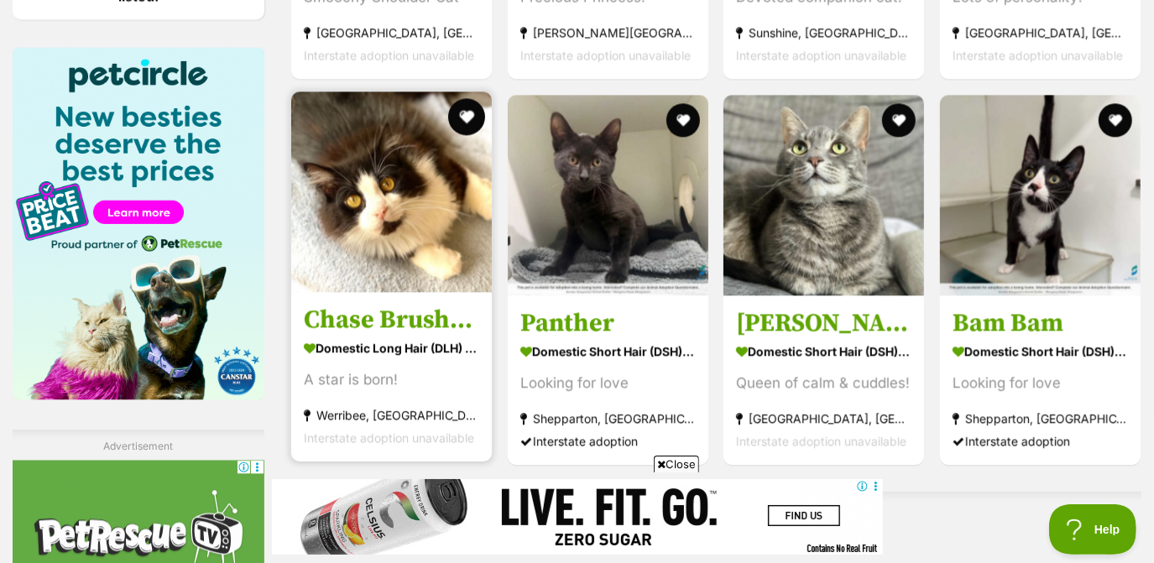
click at [465, 114] on button "favourite" at bounding box center [466, 116] width 37 height 37
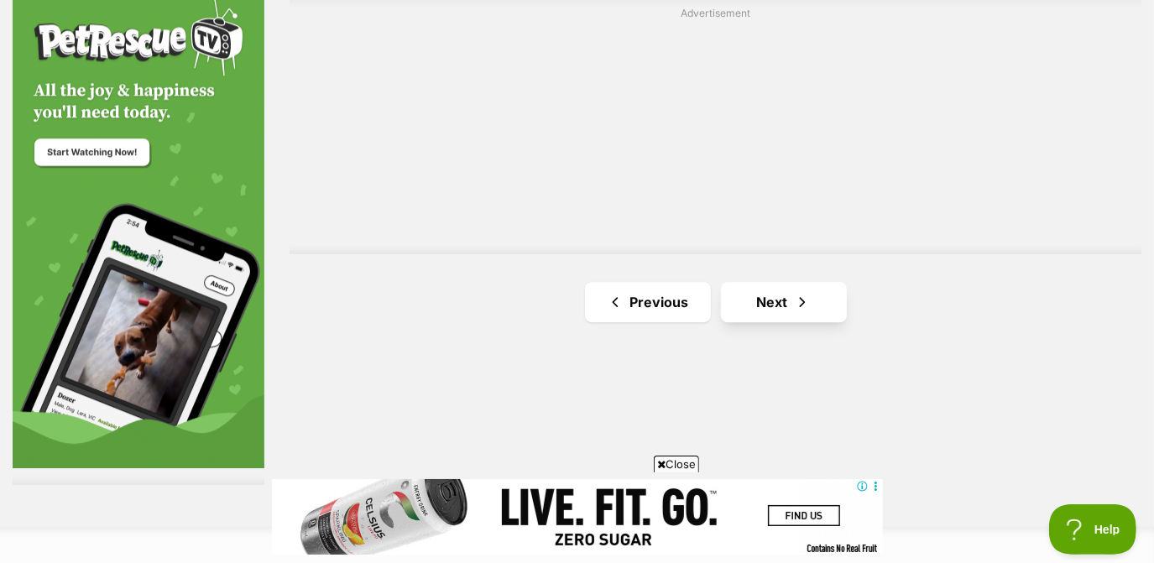
scroll to position [3065, 0]
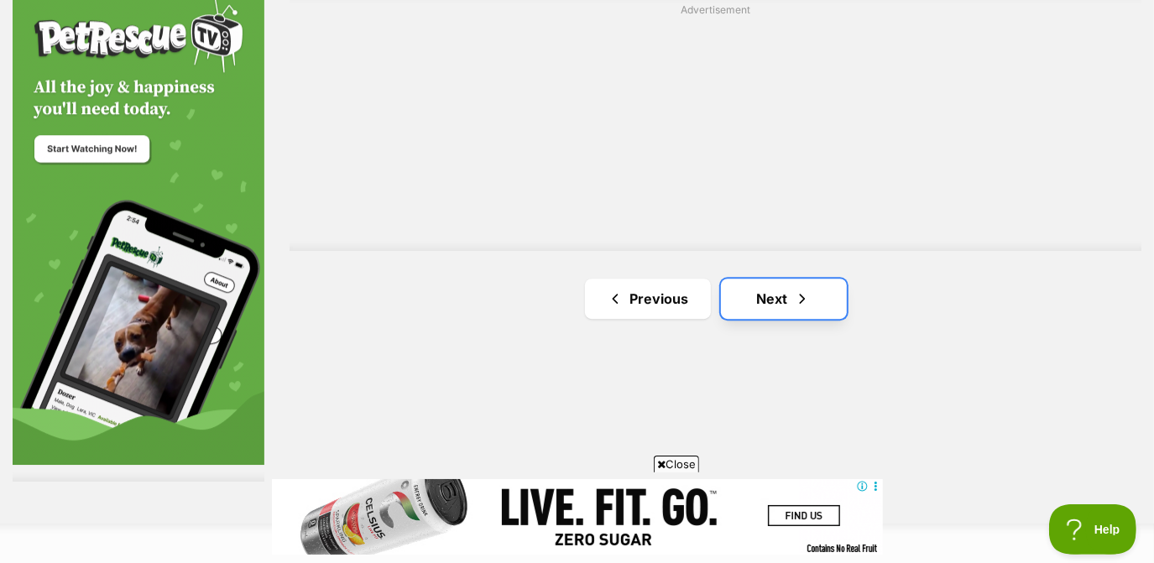
click at [798, 303] on span "Next page" at bounding box center [802, 299] width 17 height 20
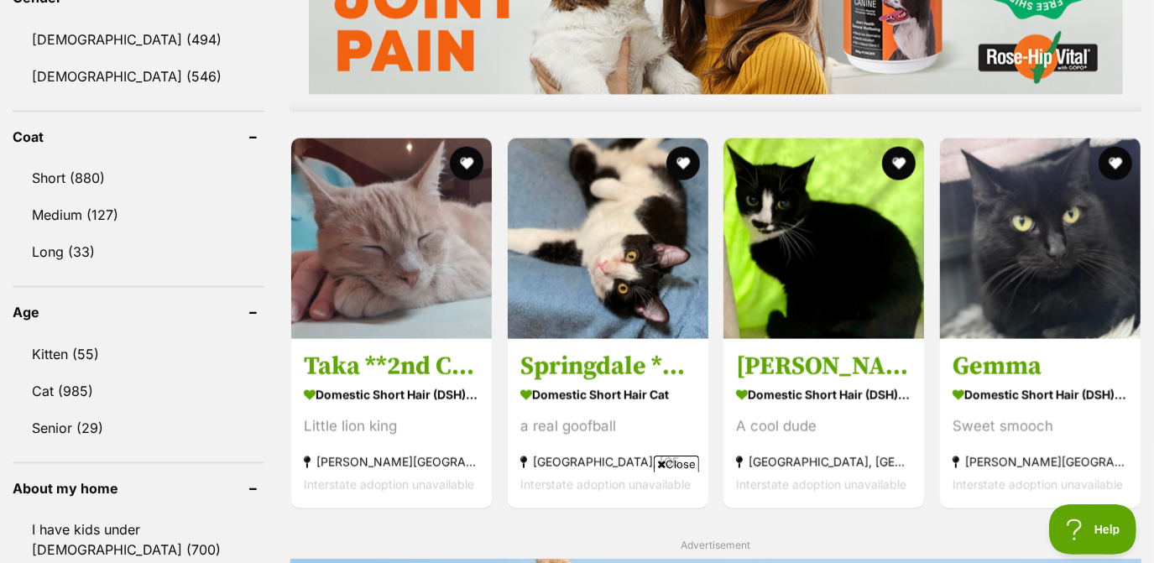
scroll to position [1486, 0]
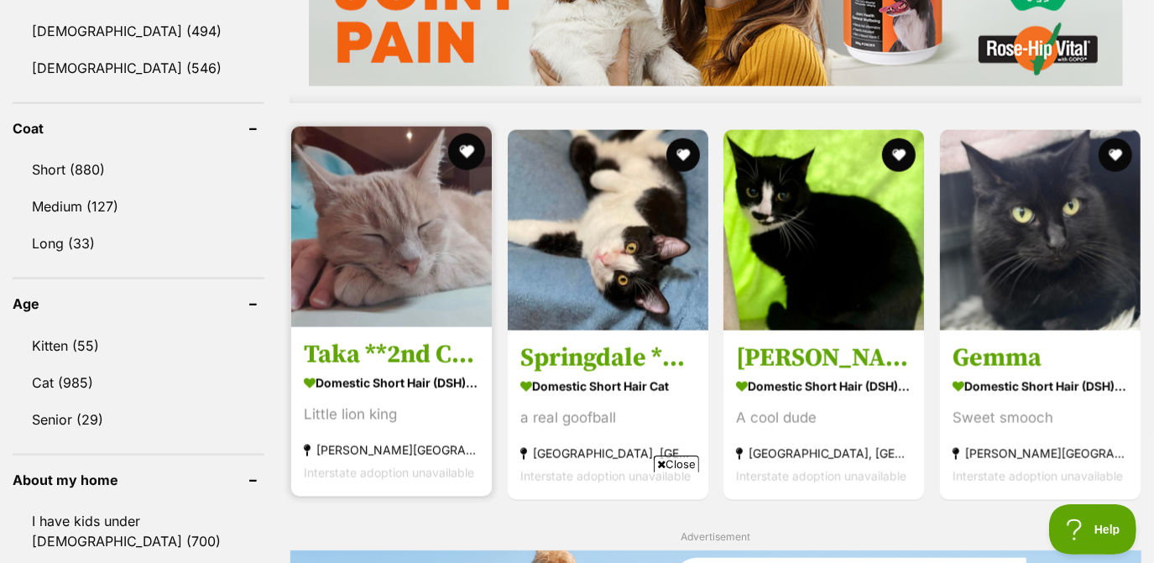
click at [462, 160] on button "favourite" at bounding box center [466, 151] width 37 height 37
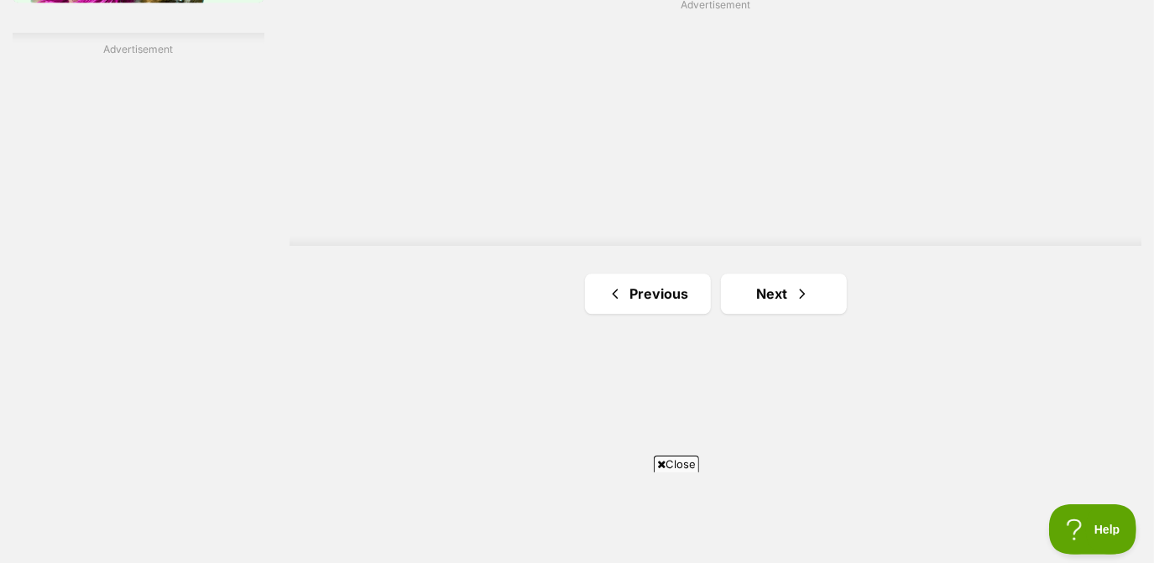
scroll to position [2965, 0]
click at [814, 289] on link "Next" at bounding box center [784, 293] width 126 height 40
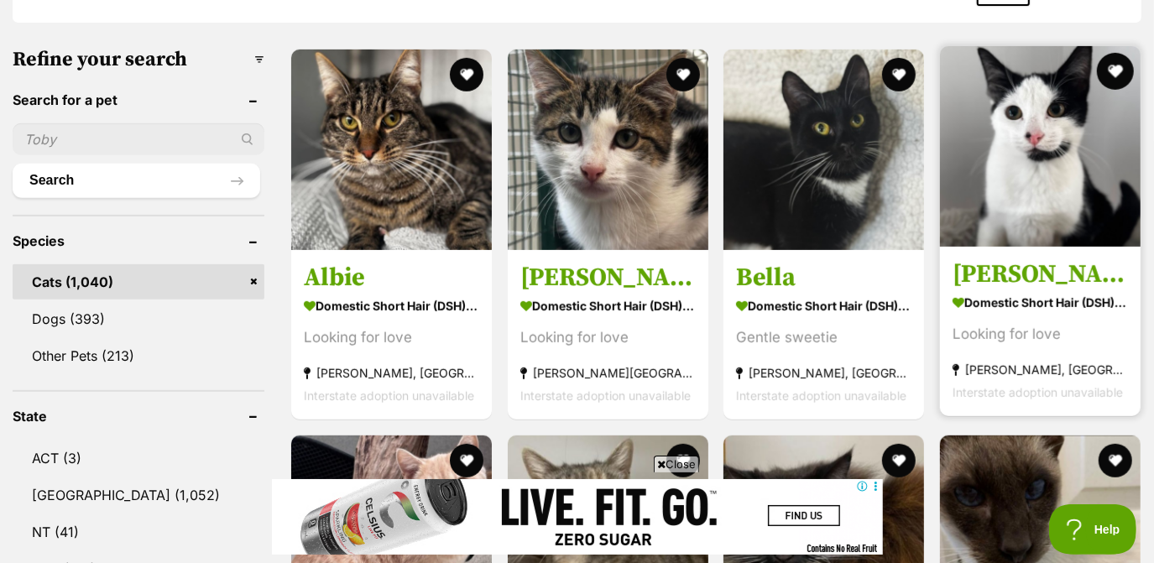
click at [1112, 65] on button "favourite" at bounding box center [1115, 71] width 37 height 37
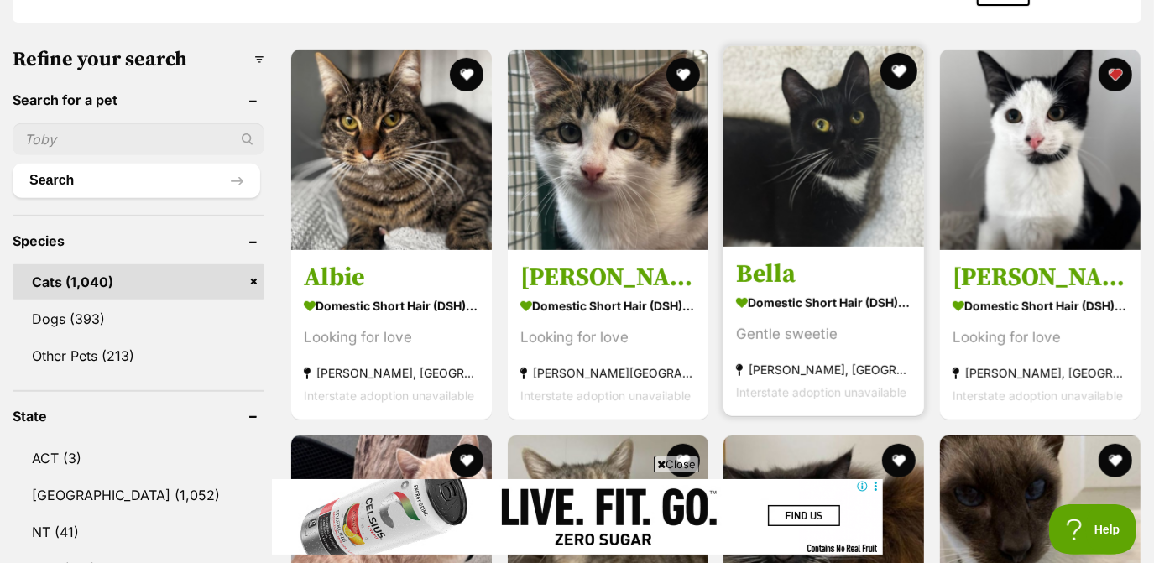
click at [898, 70] on button "favourite" at bounding box center [899, 71] width 37 height 37
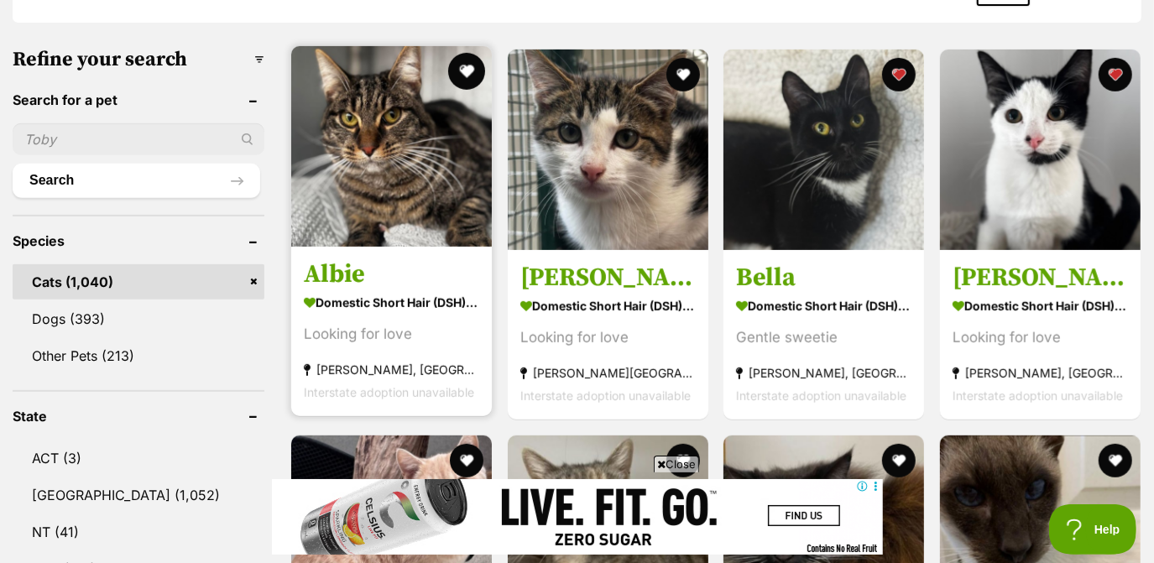
click at [461, 72] on button "favourite" at bounding box center [466, 71] width 37 height 37
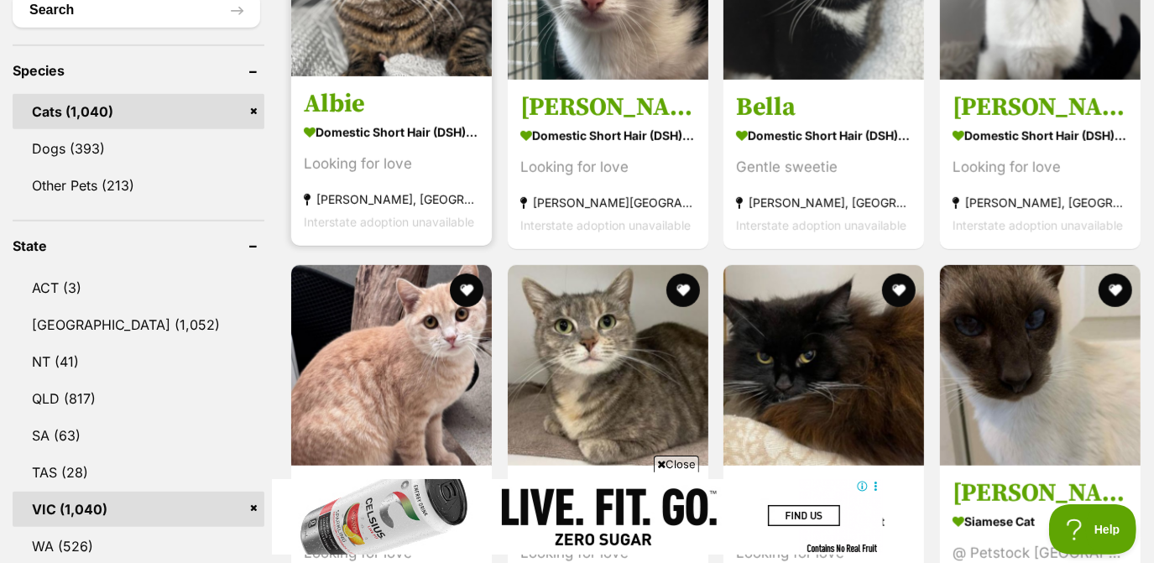
scroll to position [671, 0]
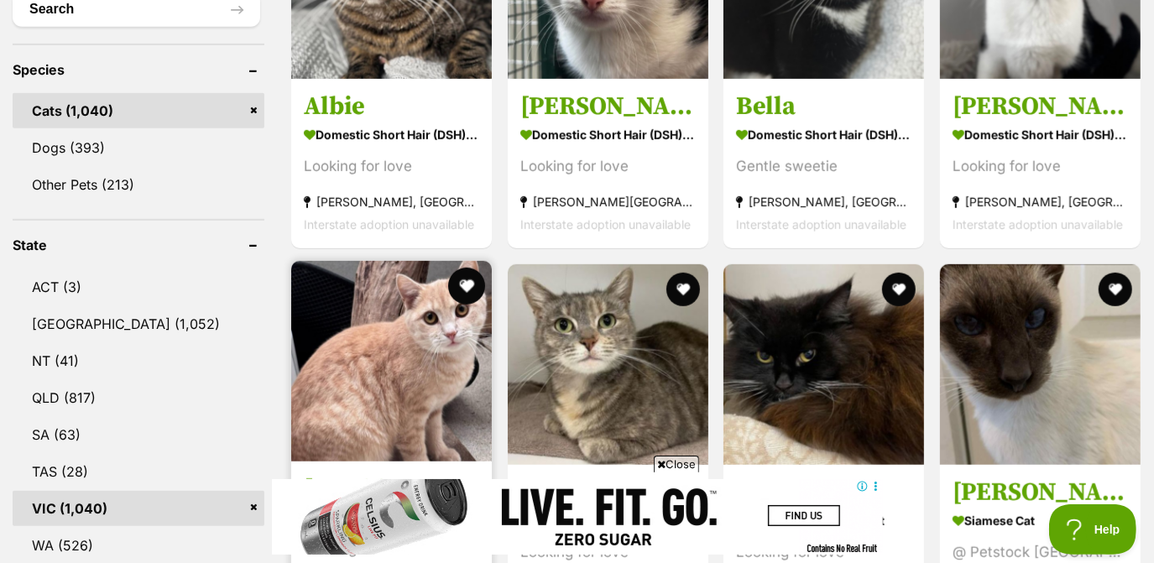
click at [465, 285] on button "favourite" at bounding box center [466, 286] width 37 height 37
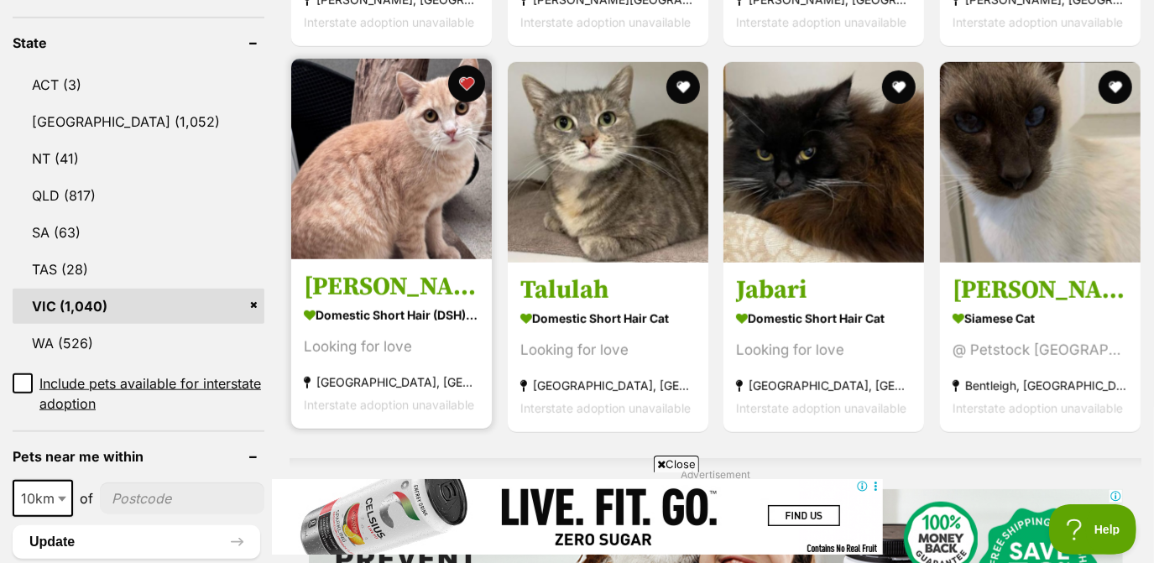
scroll to position [875, 0]
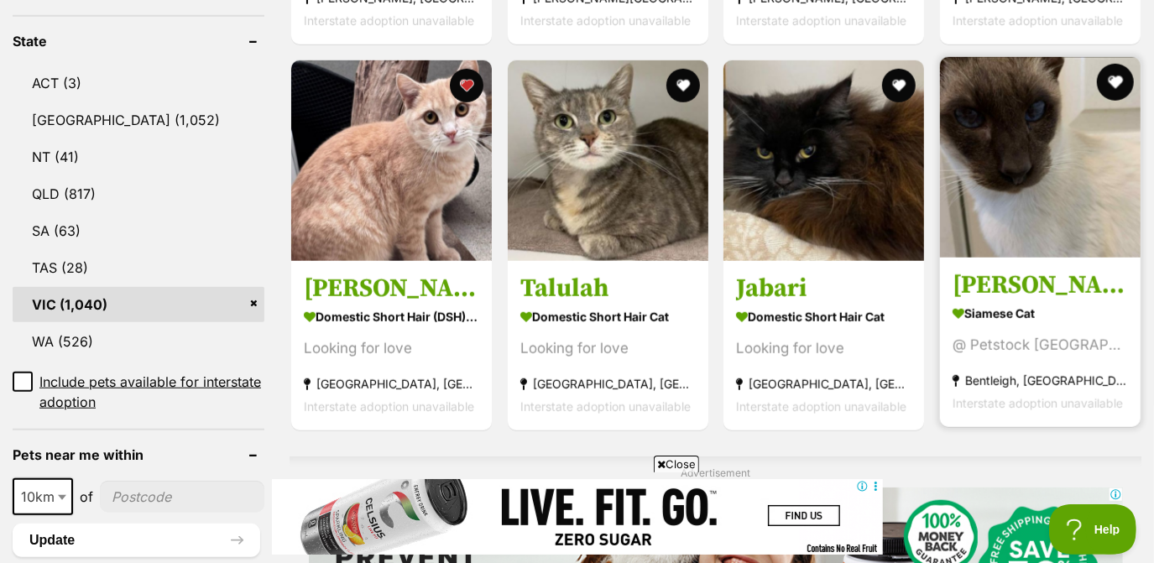
click at [1110, 81] on button "favourite" at bounding box center [1115, 82] width 37 height 37
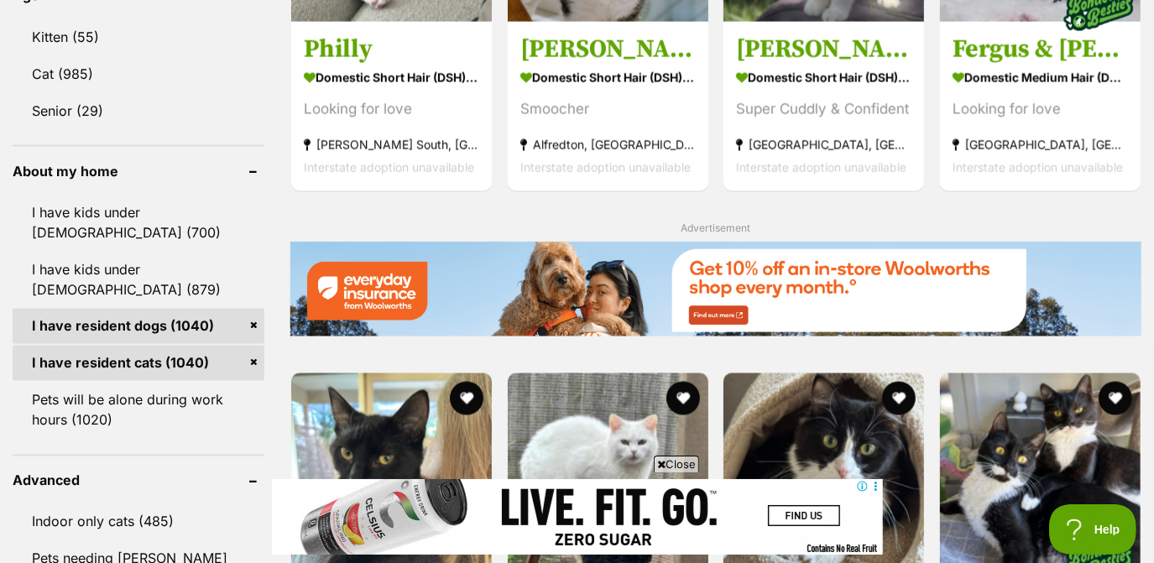
scroll to position [2032, 0]
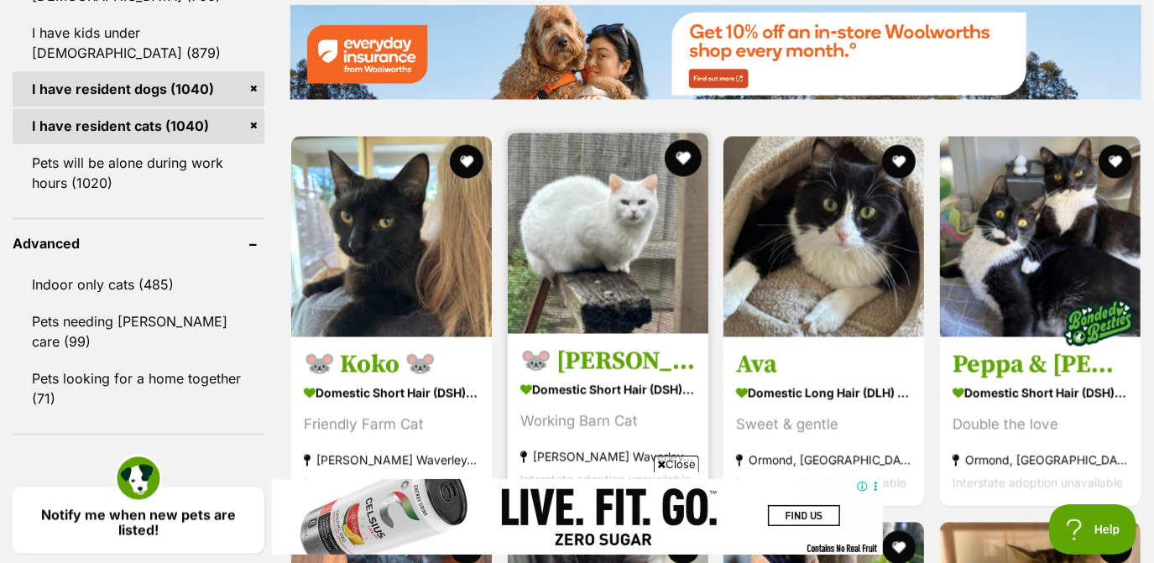
click at [687, 157] on button "favourite" at bounding box center [682, 158] width 37 height 37
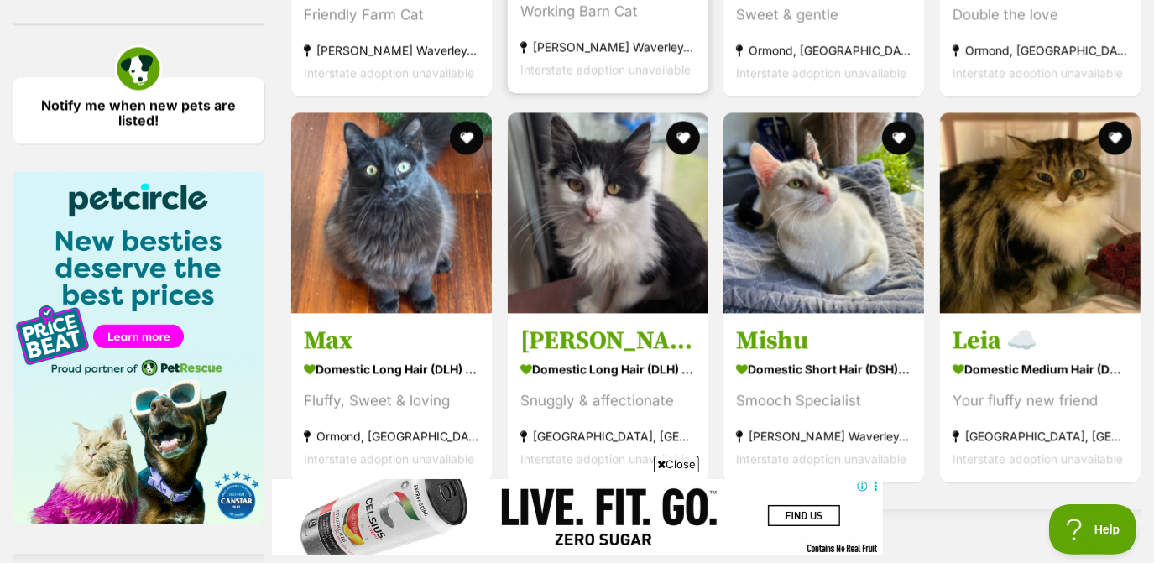
scroll to position [2441, 0]
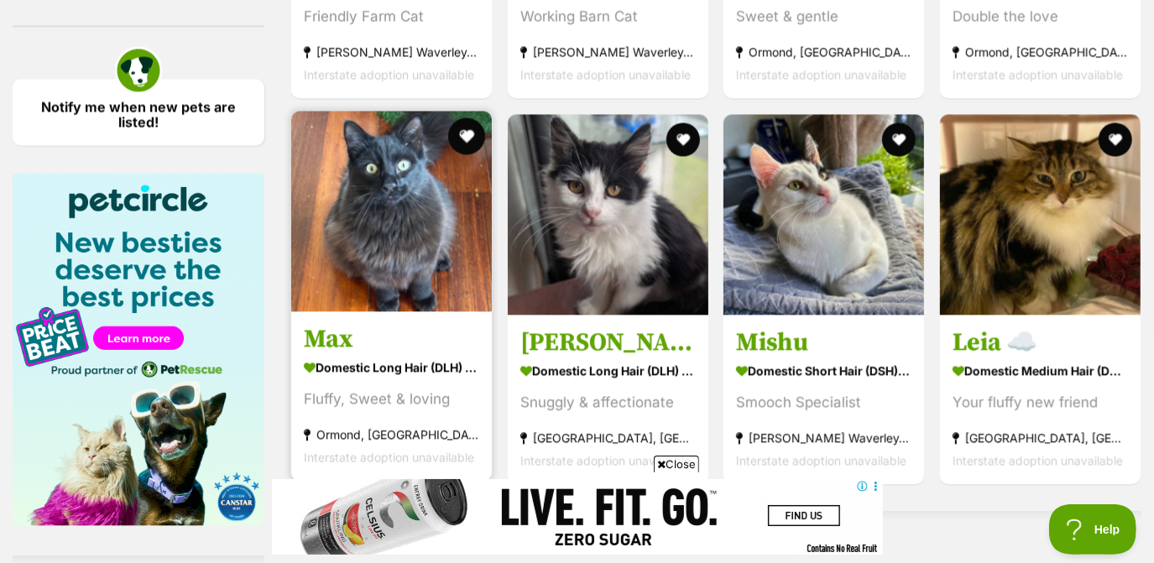
click at [473, 139] on button "favourite" at bounding box center [466, 136] width 37 height 37
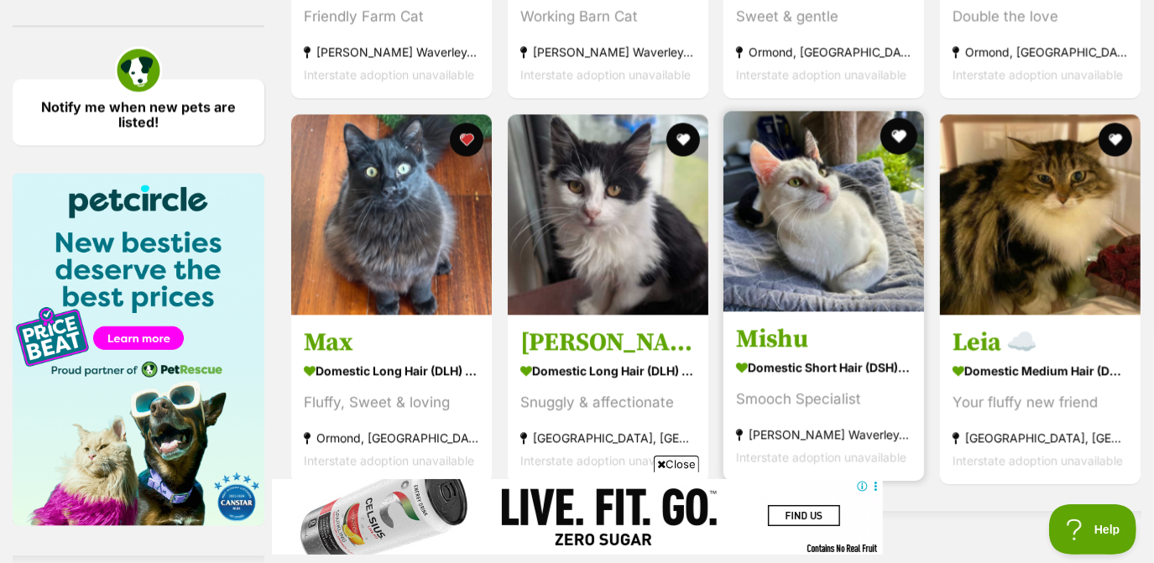
click at [900, 139] on button "favourite" at bounding box center [899, 136] width 37 height 37
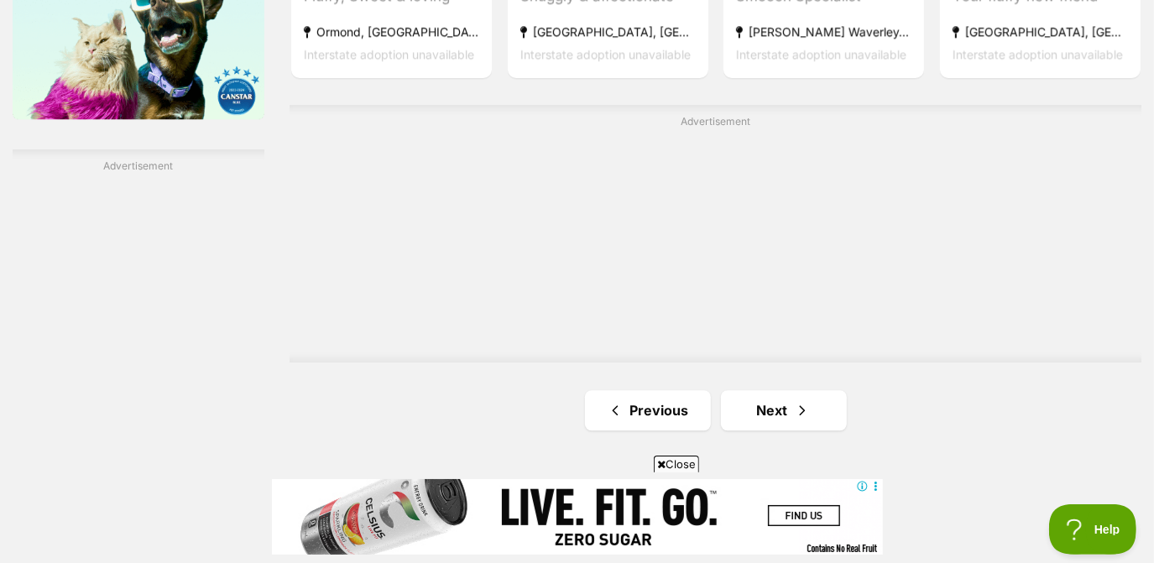
scroll to position [2848, 0]
click at [799, 420] on span "Next page" at bounding box center [802, 410] width 17 height 20
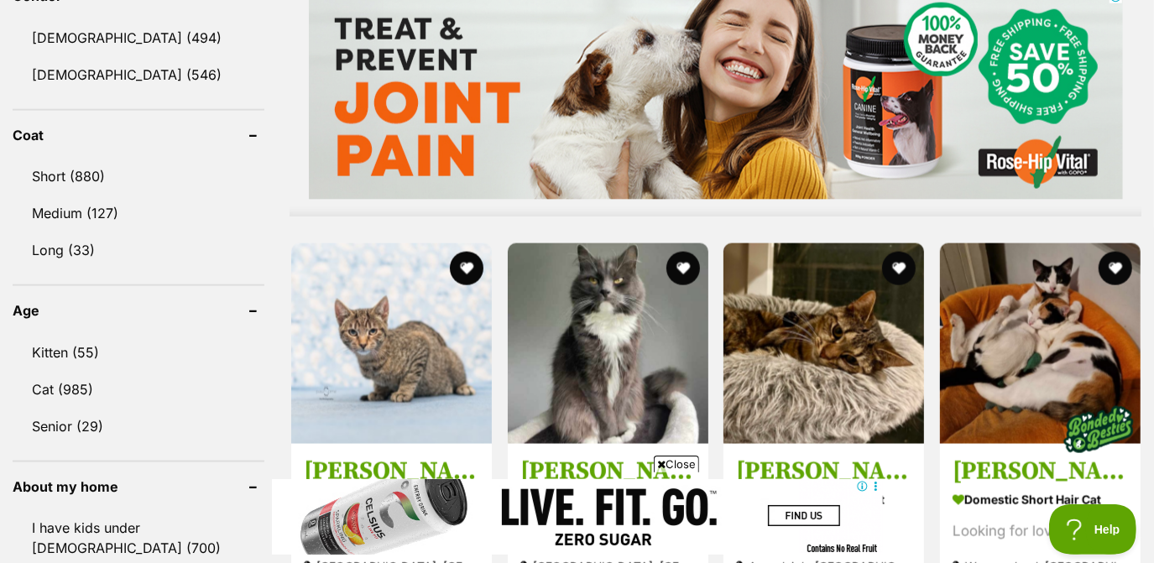
scroll to position [1630, 0]
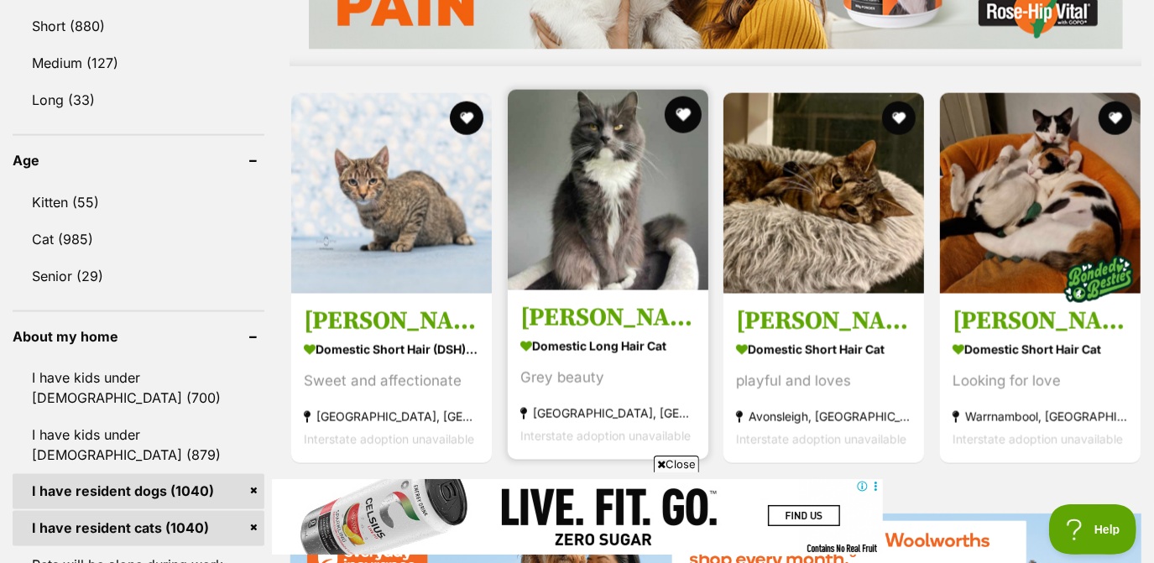
click at [680, 114] on button "favourite" at bounding box center [682, 115] width 37 height 37
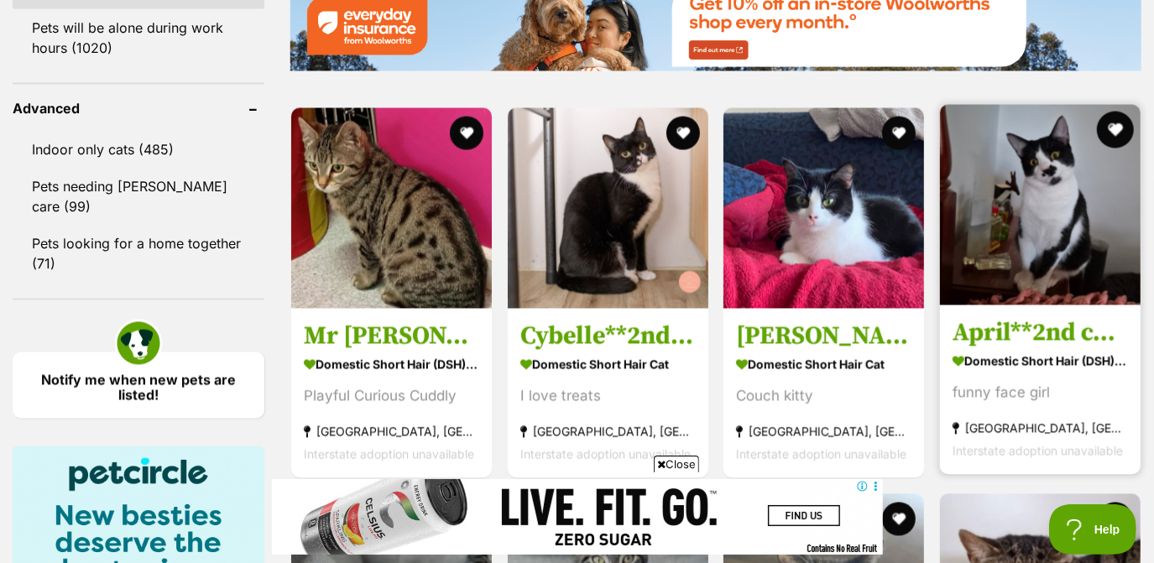
click at [1113, 135] on button "favourite" at bounding box center [1115, 129] width 37 height 37
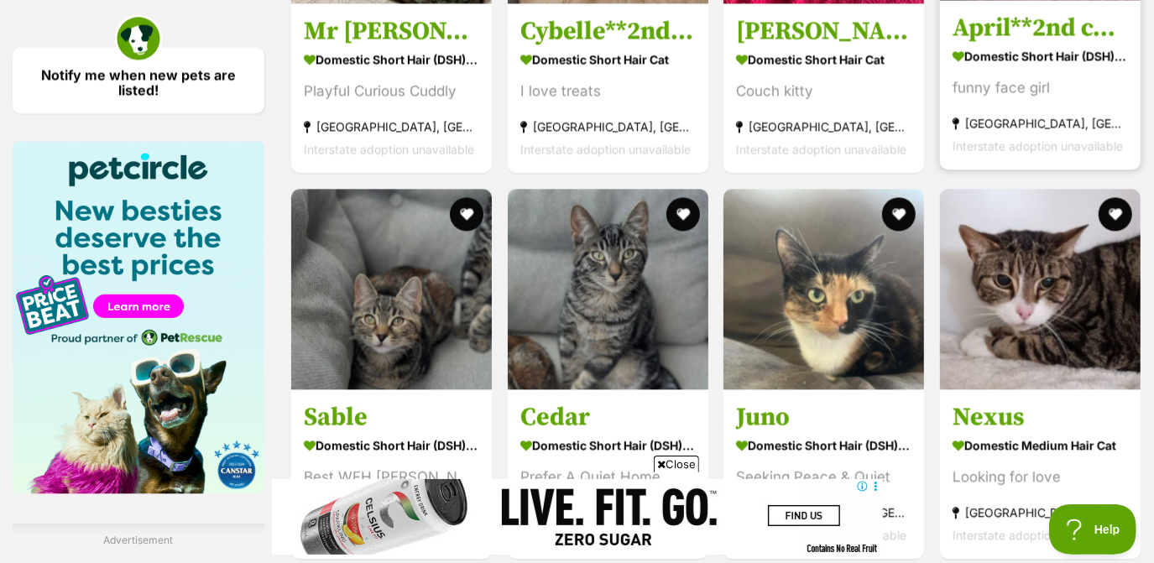
scroll to position [2476, 0]
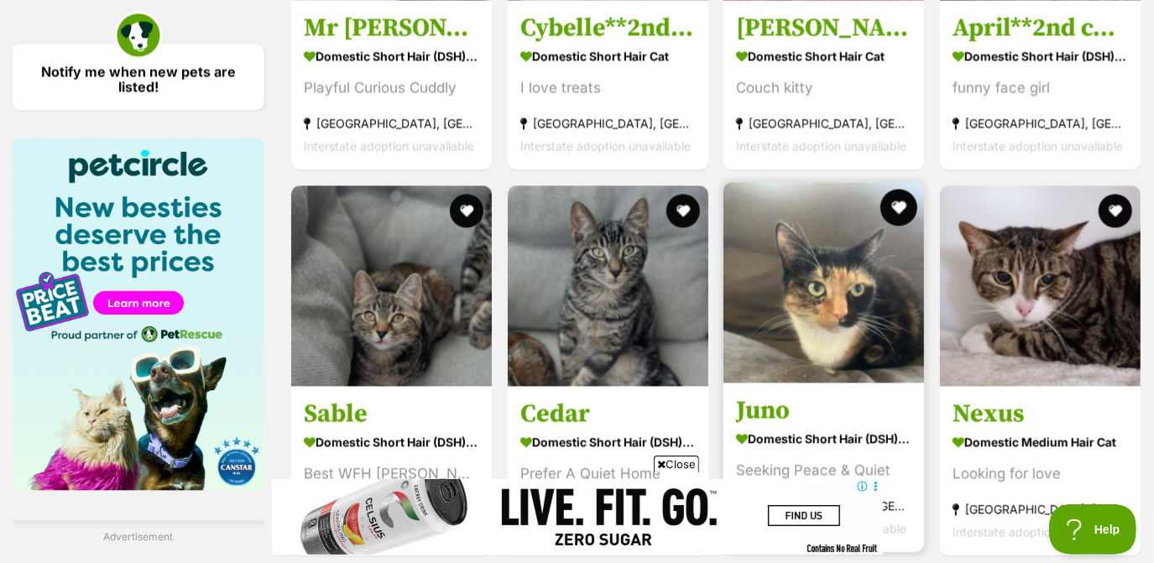
click at [900, 202] on button "favourite" at bounding box center [899, 207] width 37 height 37
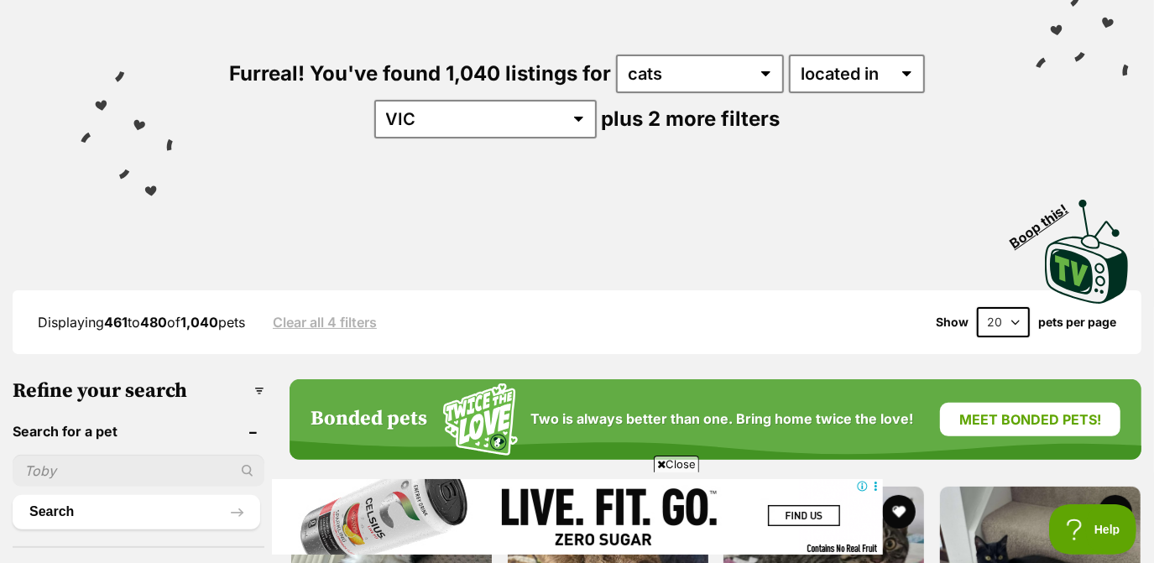
scroll to position [0, 0]
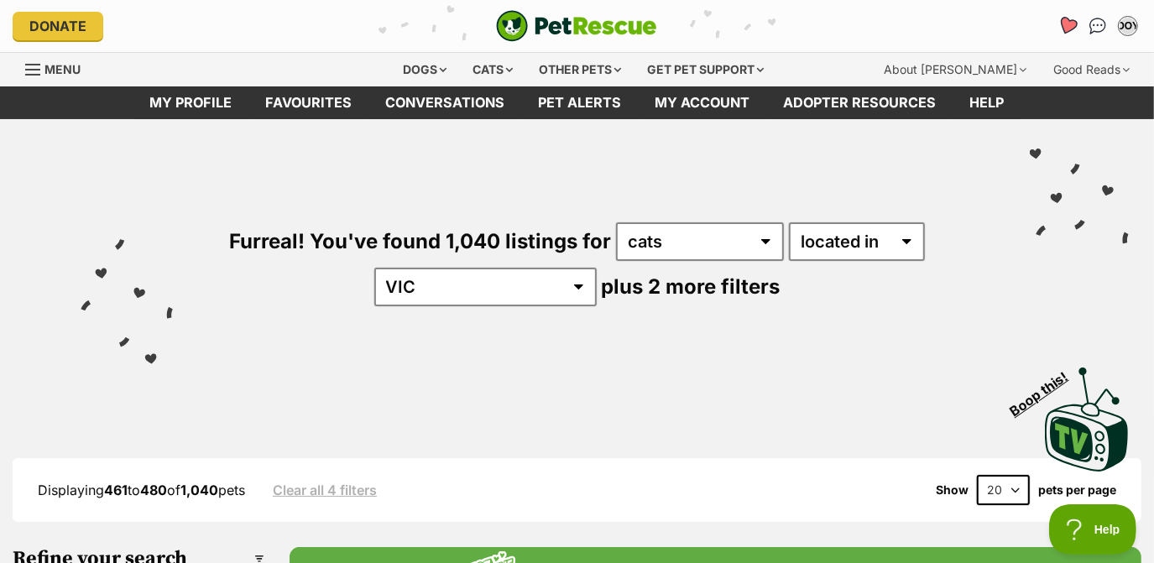
click at [1062, 28] on icon "Favourites" at bounding box center [1068, 25] width 20 height 19
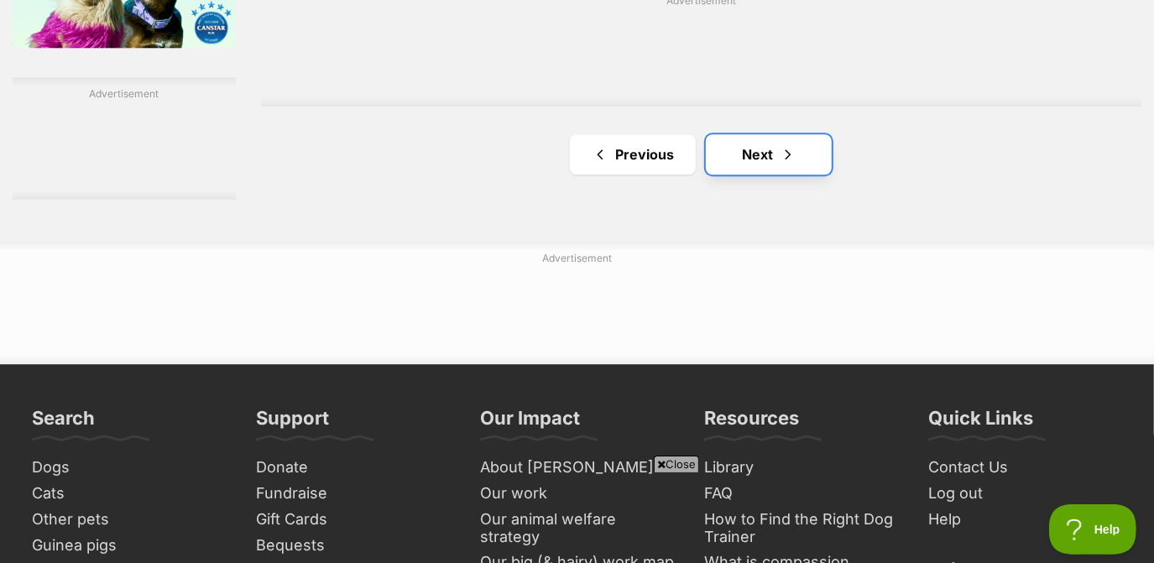
click at [781, 162] on span "Next page" at bounding box center [788, 154] width 17 height 20
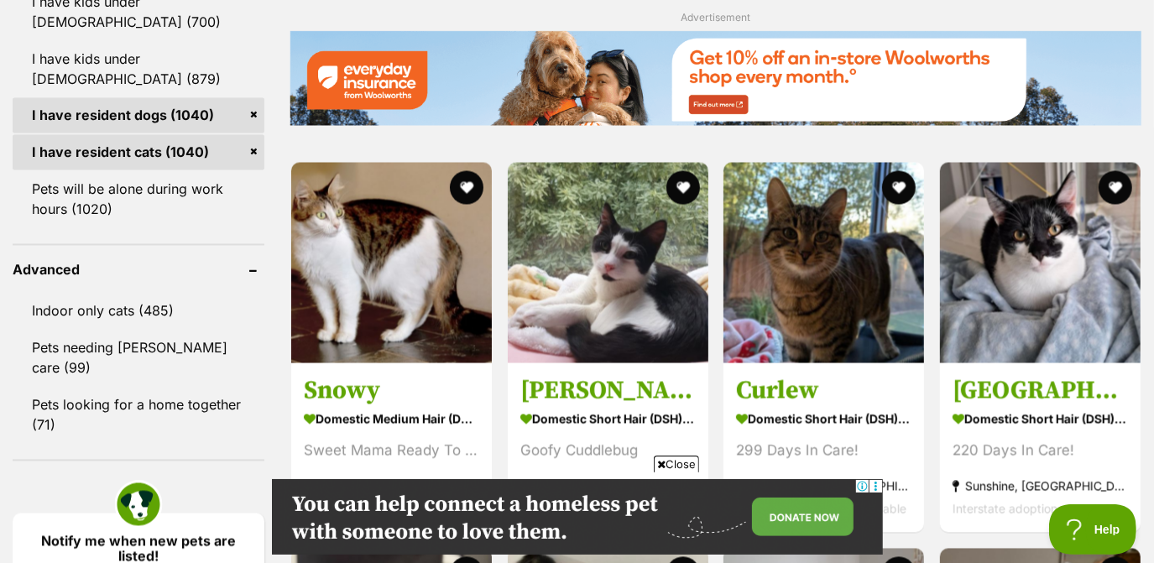
scroll to position [1990, 0]
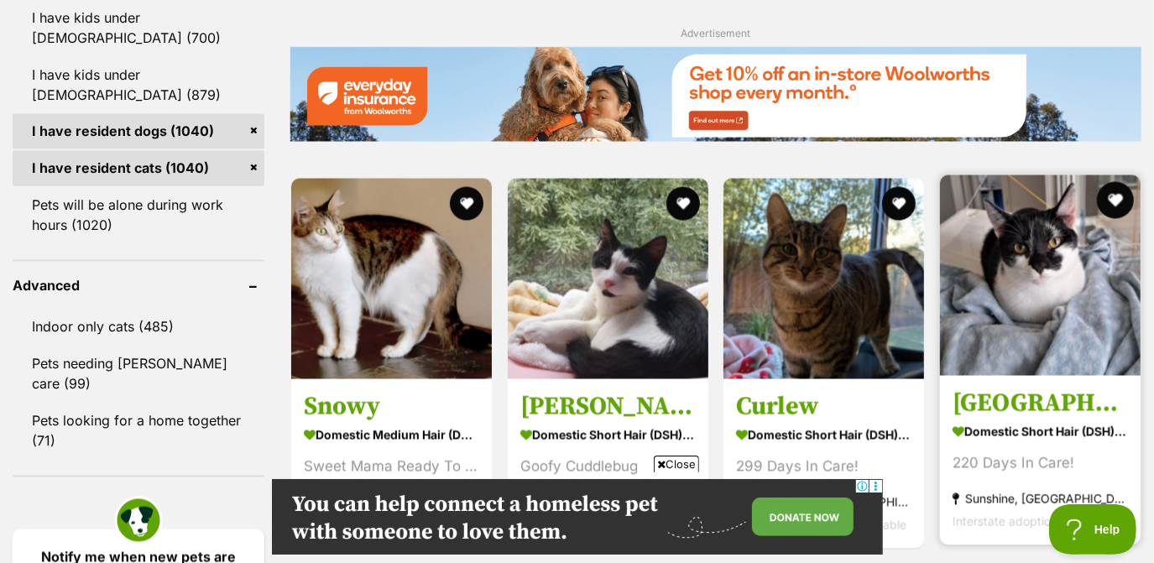
click at [1112, 194] on button "favourite" at bounding box center [1115, 200] width 37 height 37
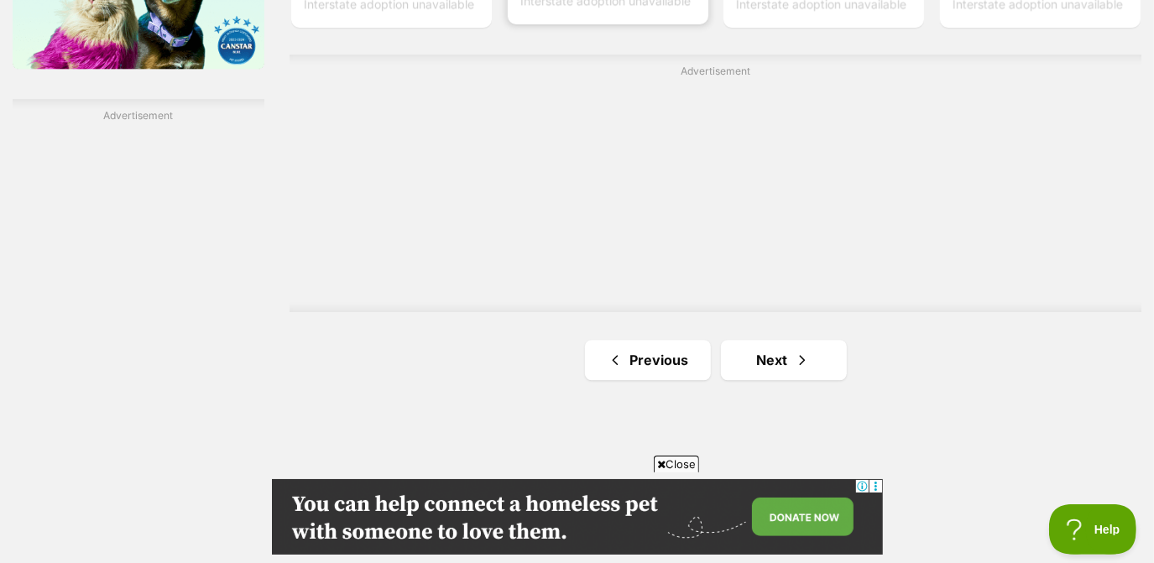
scroll to position [2896, 0]
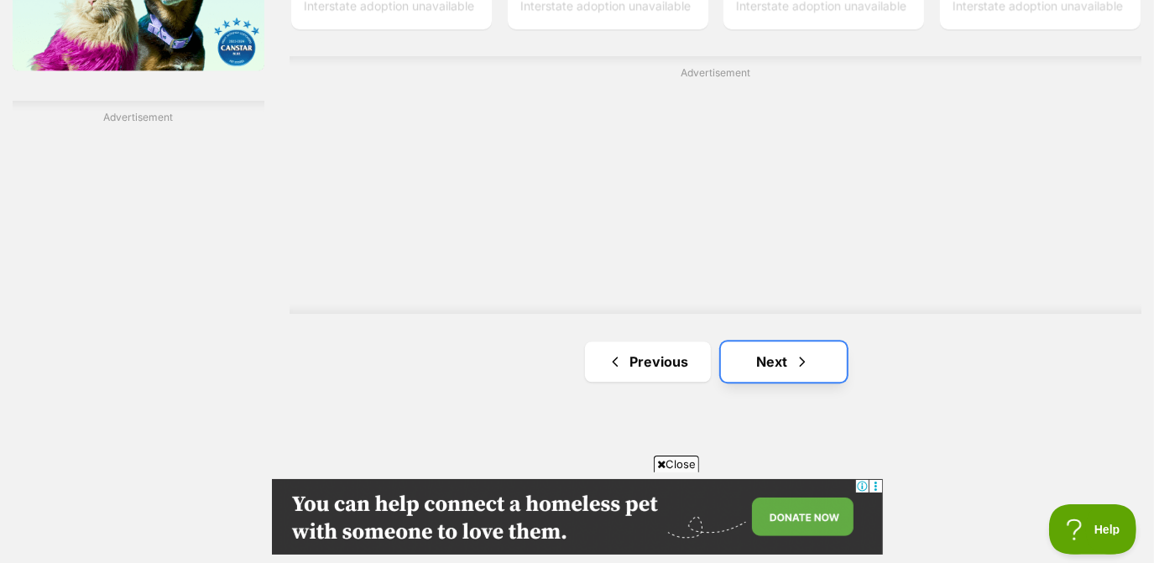
click at [780, 354] on link "Next" at bounding box center [784, 362] width 126 height 40
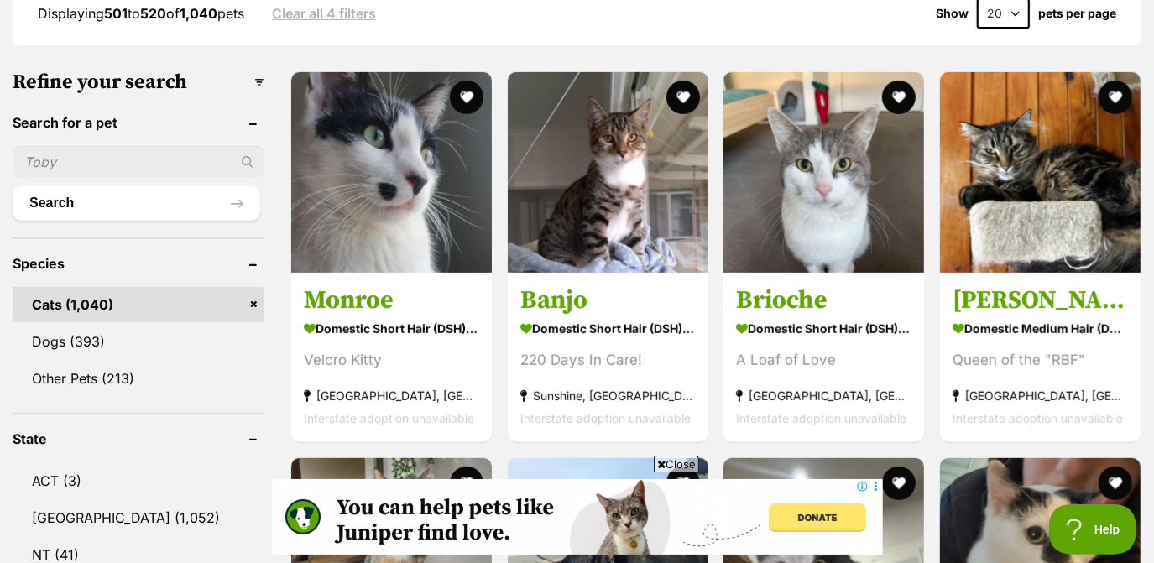
scroll to position [474, 0]
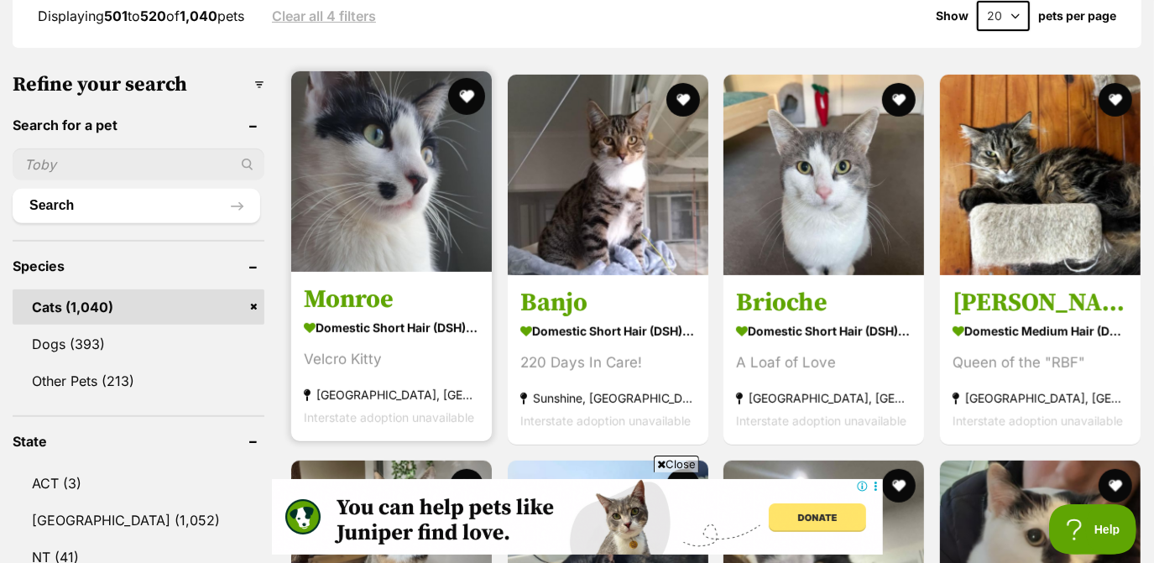
click at [470, 102] on button "favourite" at bounding box center [466, 96] width 37 height 37
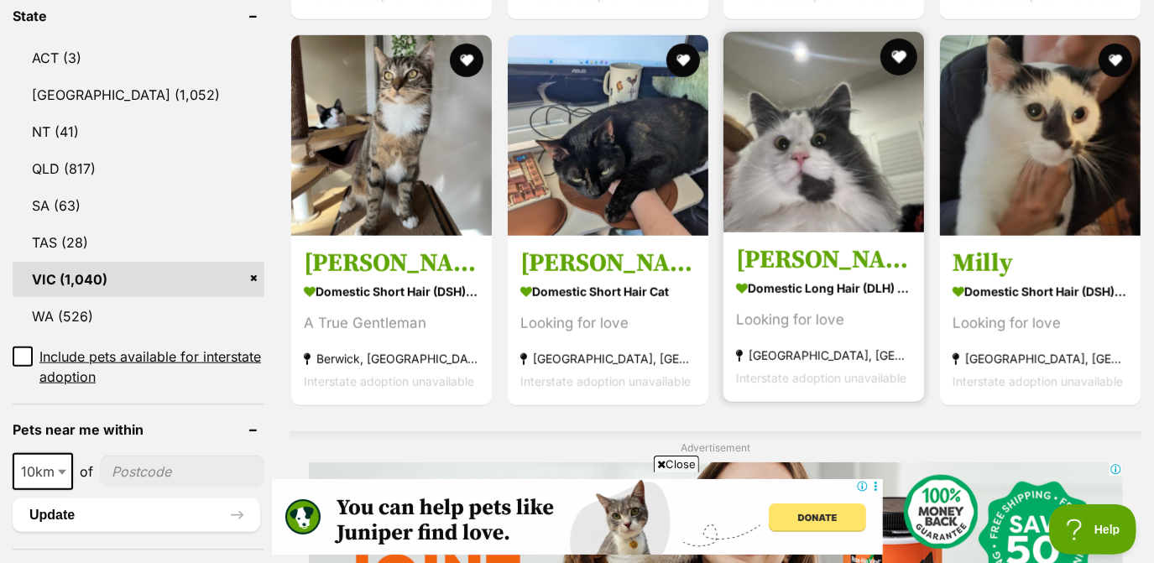
click at [900, 48] on button "favourite" at bounding box center [899, 57] width 37 height 37
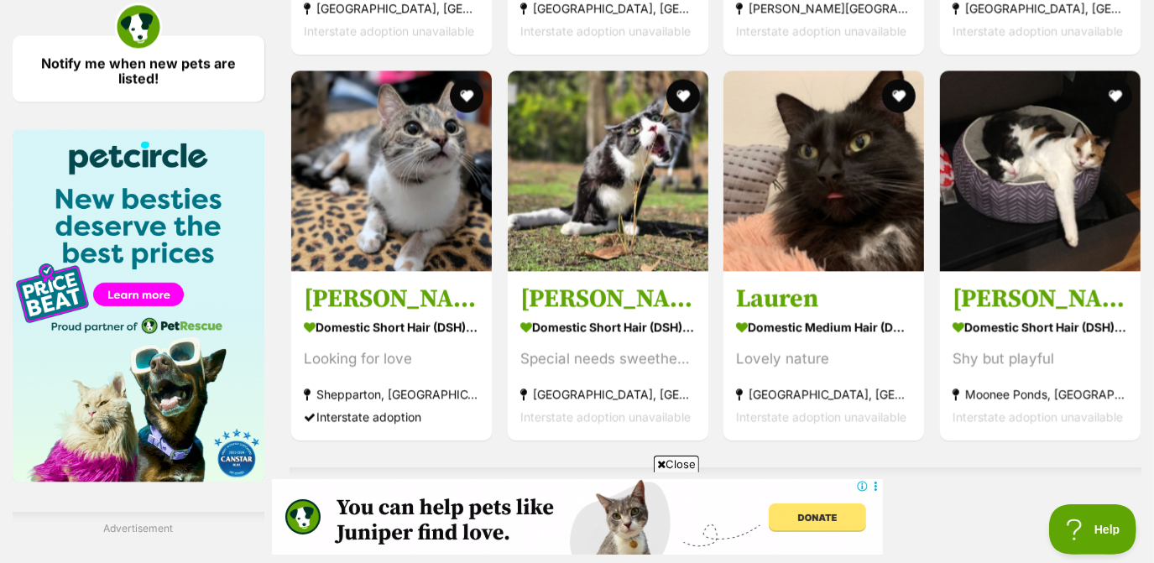
scroll to position [2482, 0]
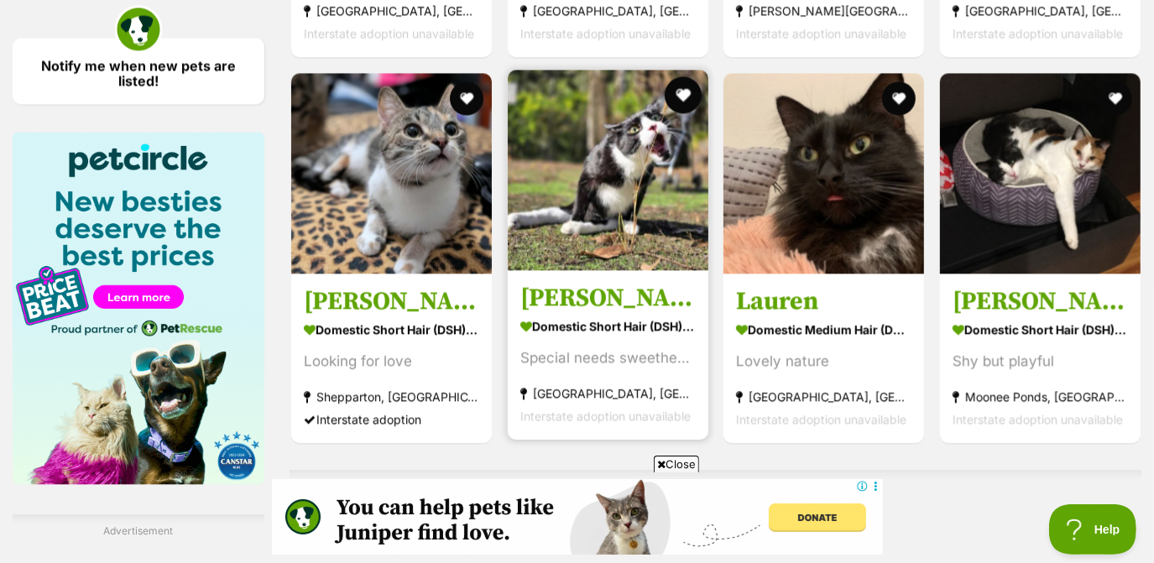
click at [671, 92] on button "favourite" at bounding box center [682, 94] width 37 height 37
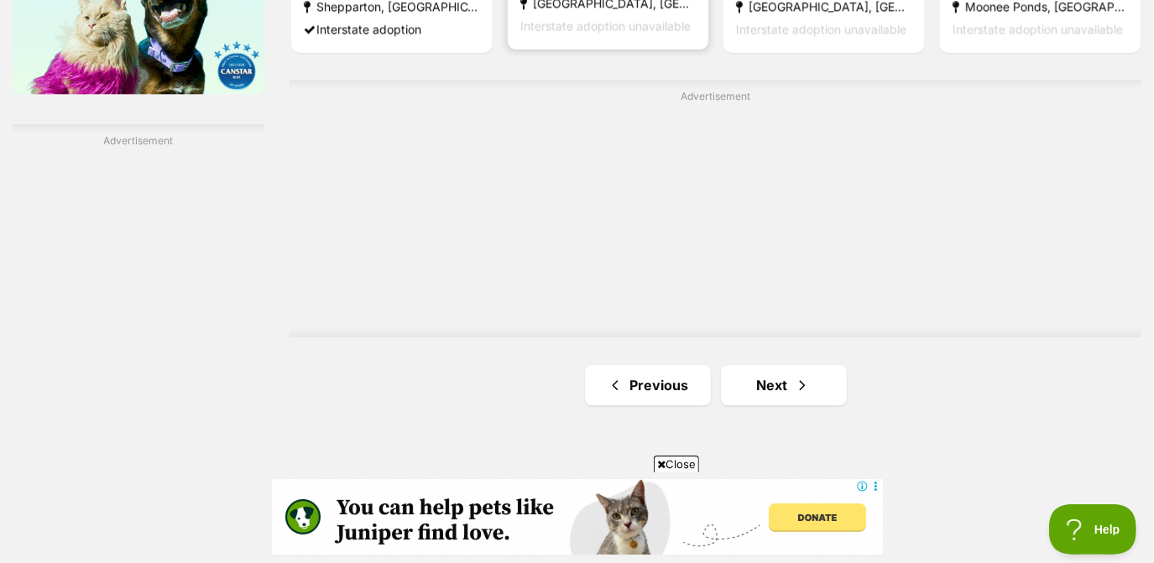
scroll to position [2875, 0]
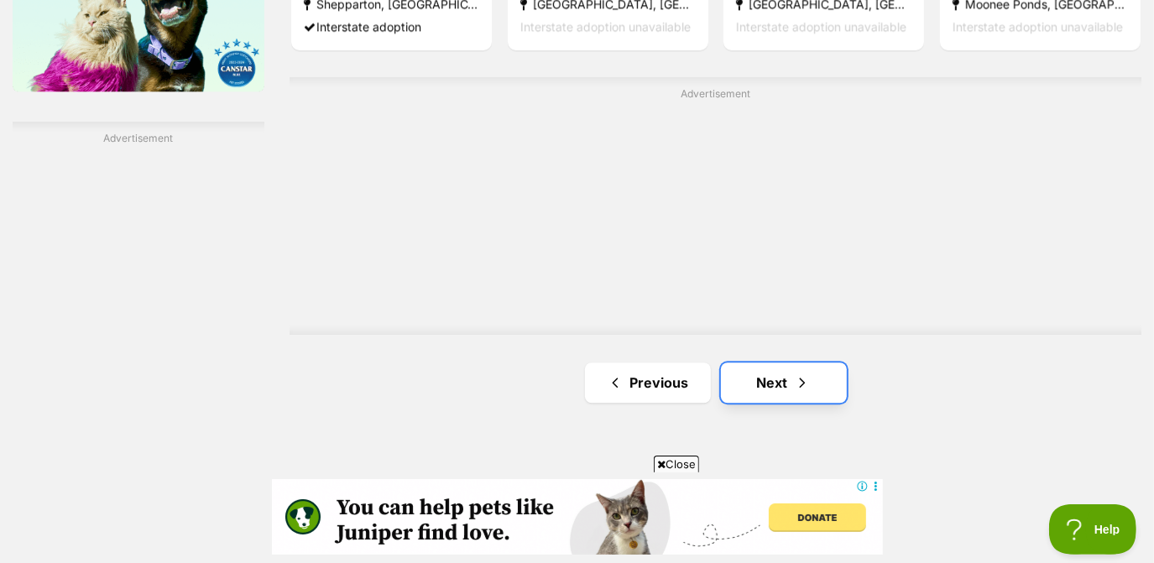
click at [828, 386] on link "Next" at bounding box center [784, 383] width 126 height 40
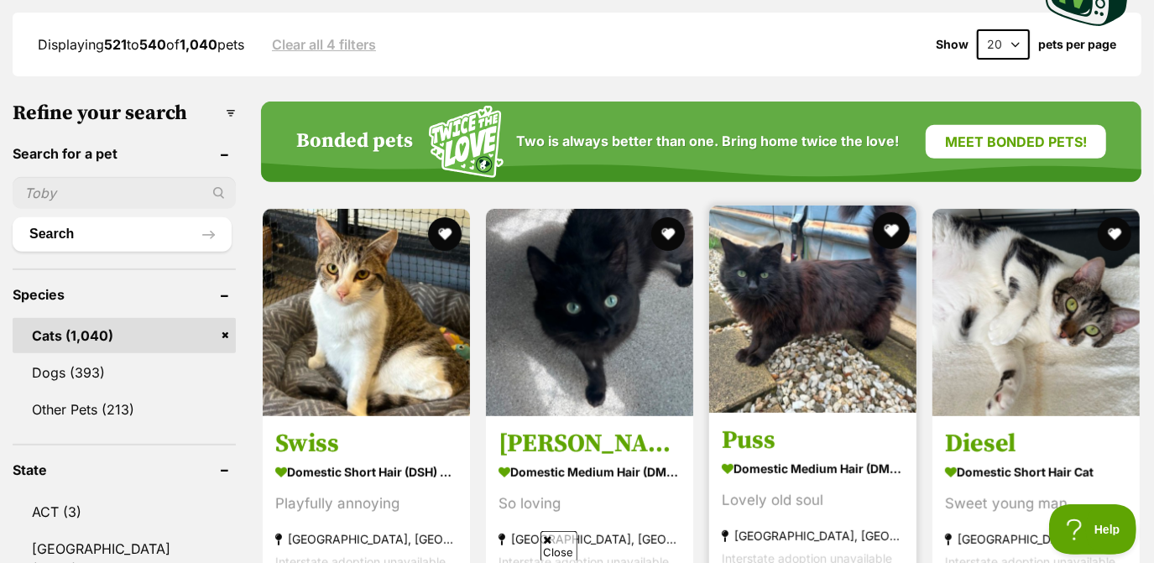
click at [887, 238] on button "favourite" at bounding box center [891, 230] width 37 height 37
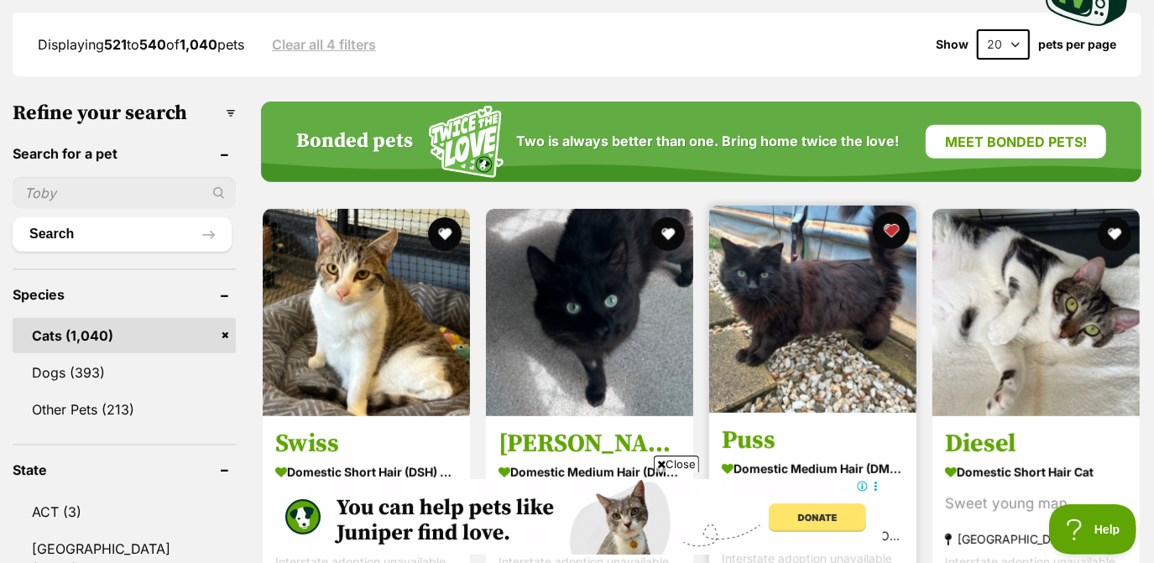
click at [888, 233] on button "favourite" at bounding box center [891, 230] width 37 height 37
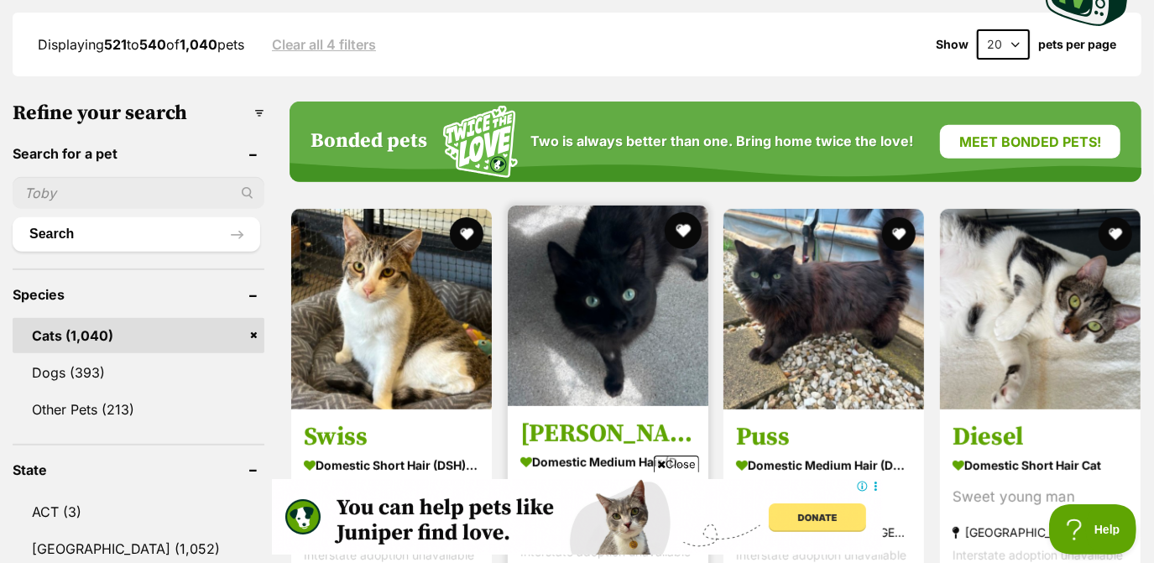
click at [683, 227] on button "favourite" at bounding box center [682, 230] width 37 height 37
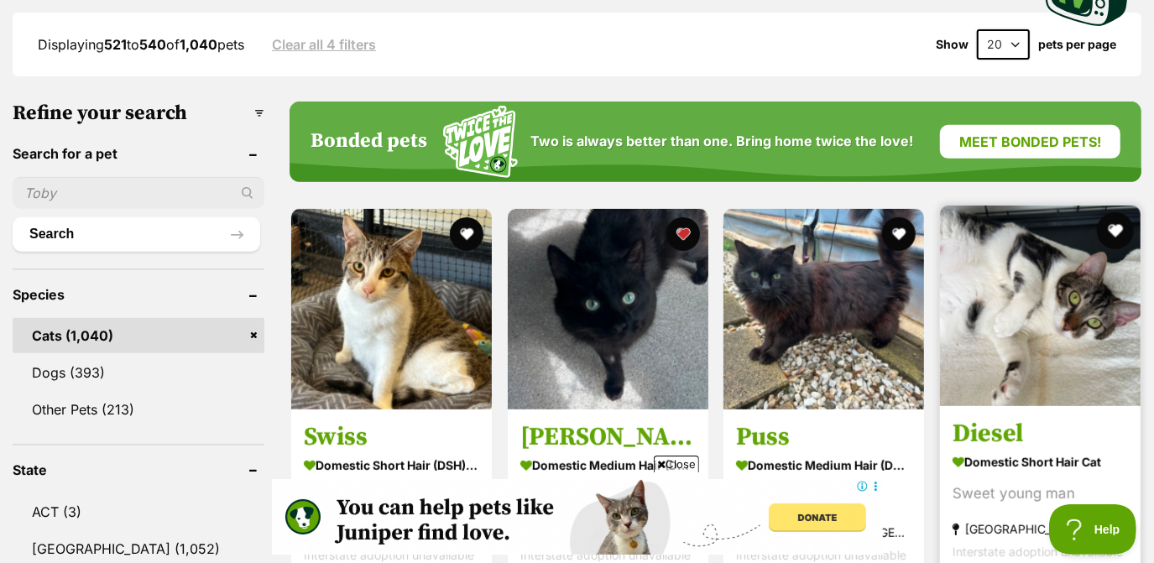
click at [1114, 236] on button "favourite" at bounding box center [1115, 230] width 37 height 37
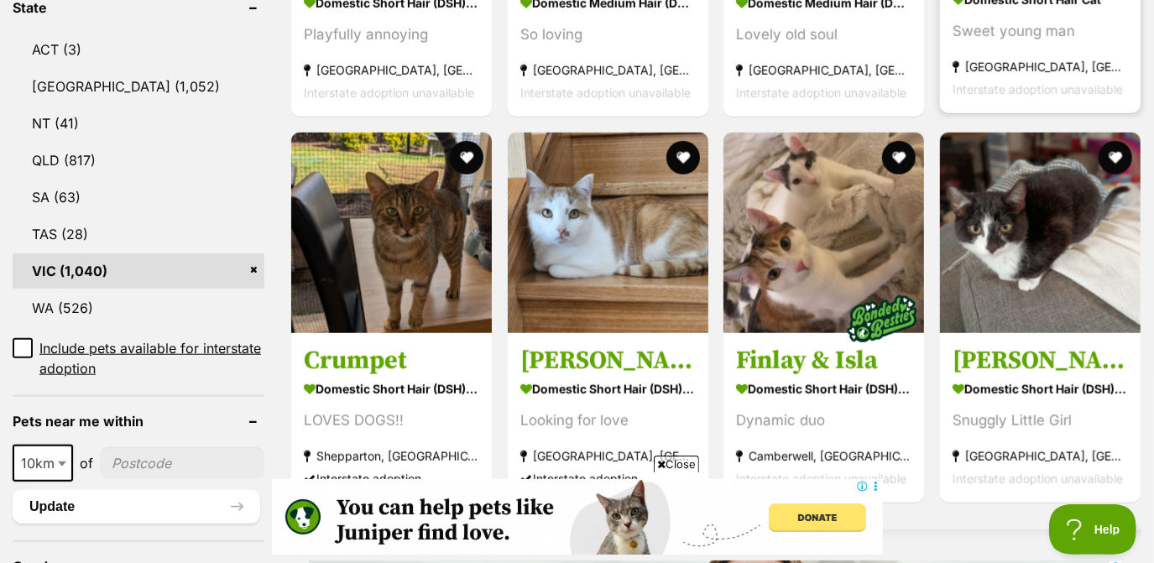
scroll to position [907, 0]
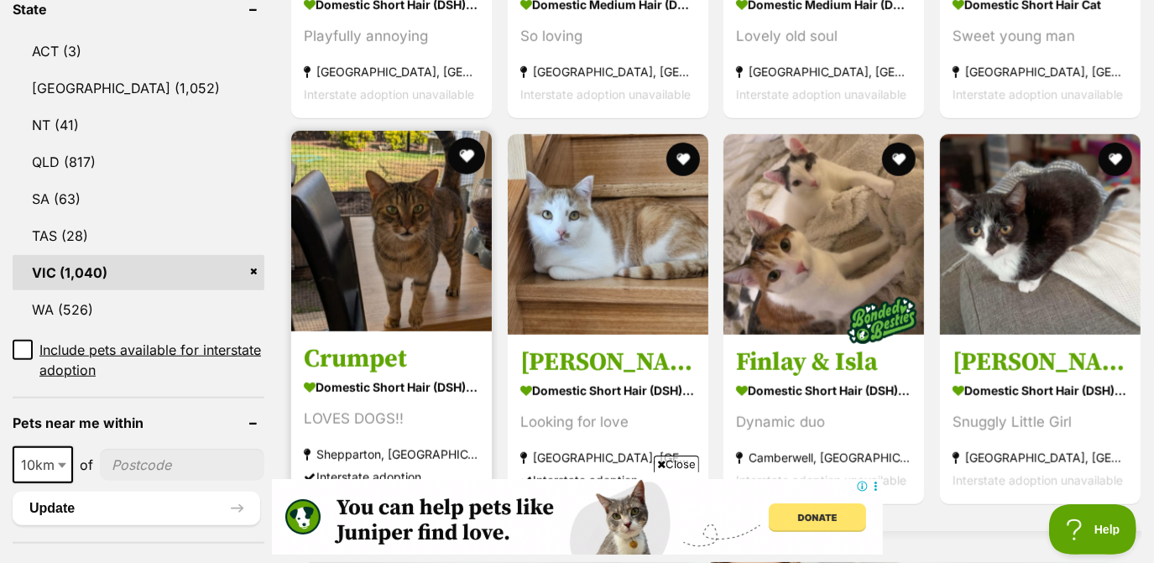
click at [468, 154] on button "favourite" at bounding box center [466, 156] width 37 height 37
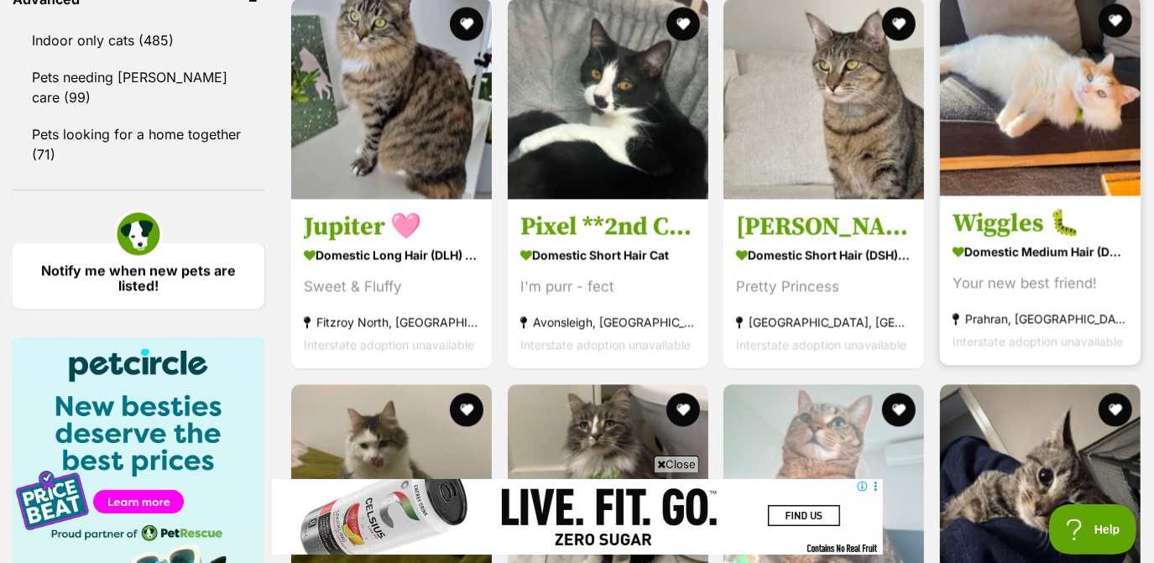
scroll to position [2259, 0]
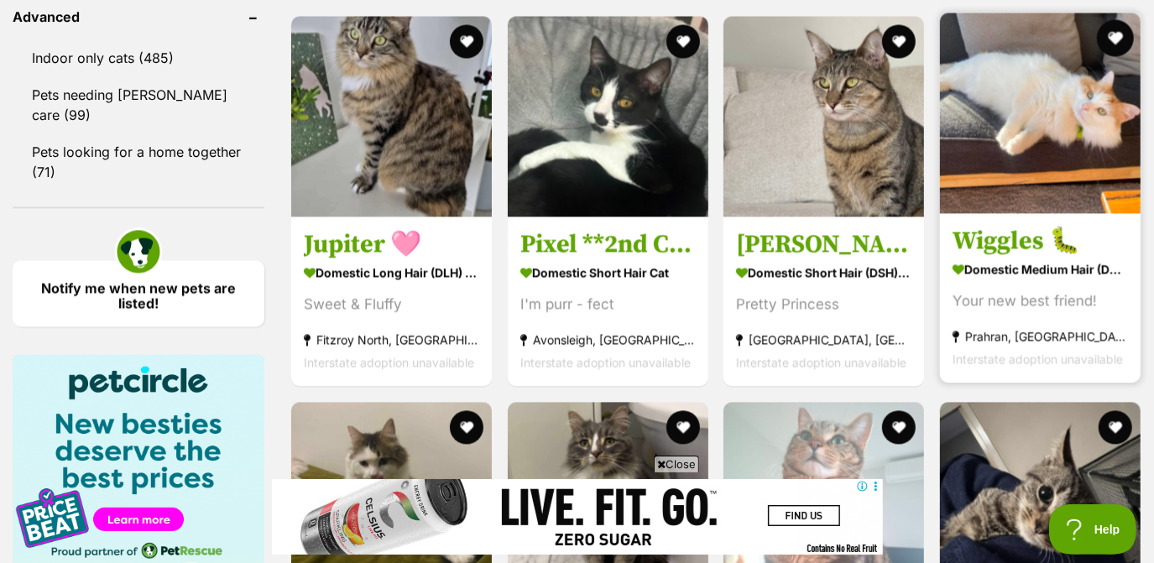
click at [1115, 44] on button "favourite" at bounding box center [1115, 37] width 37 height 37
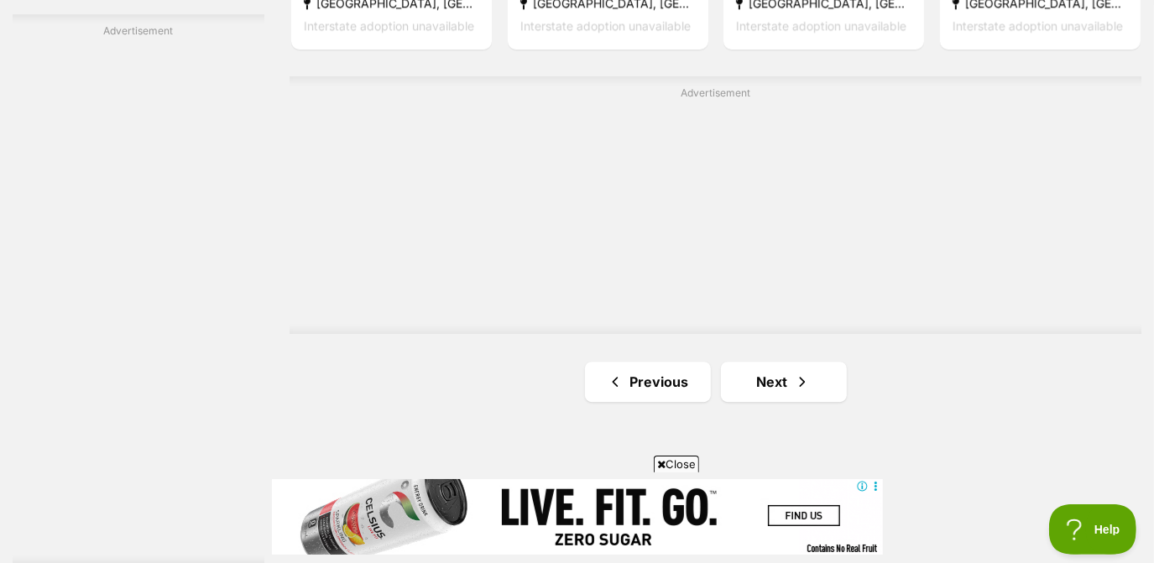
scroll to position [2984, 0]
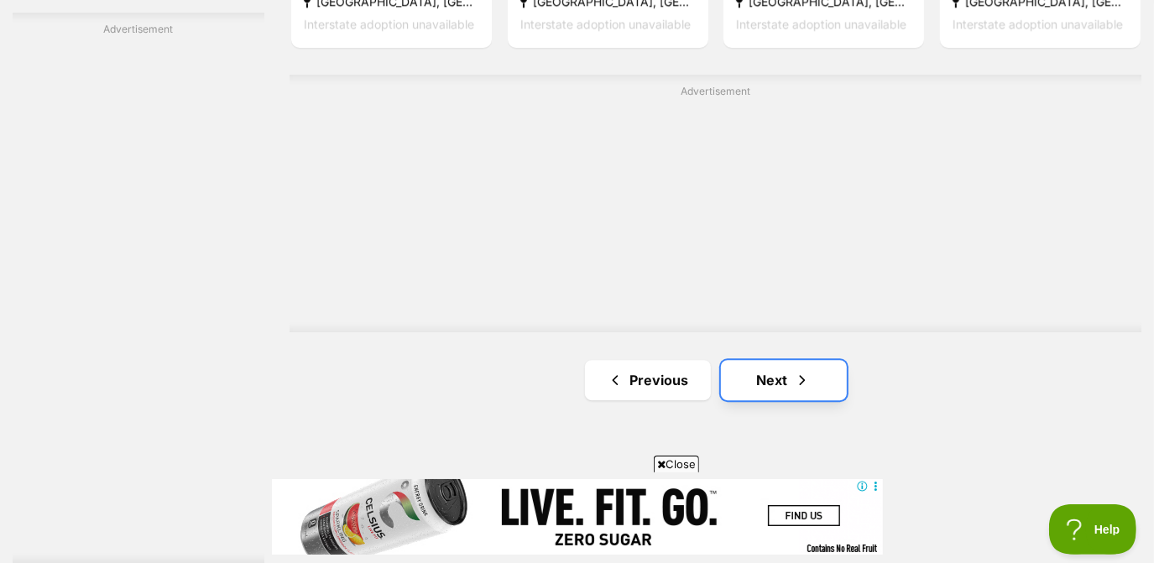
click at [777, 391] on link "Next" at bounding box center [784, 380] width 126 height 40
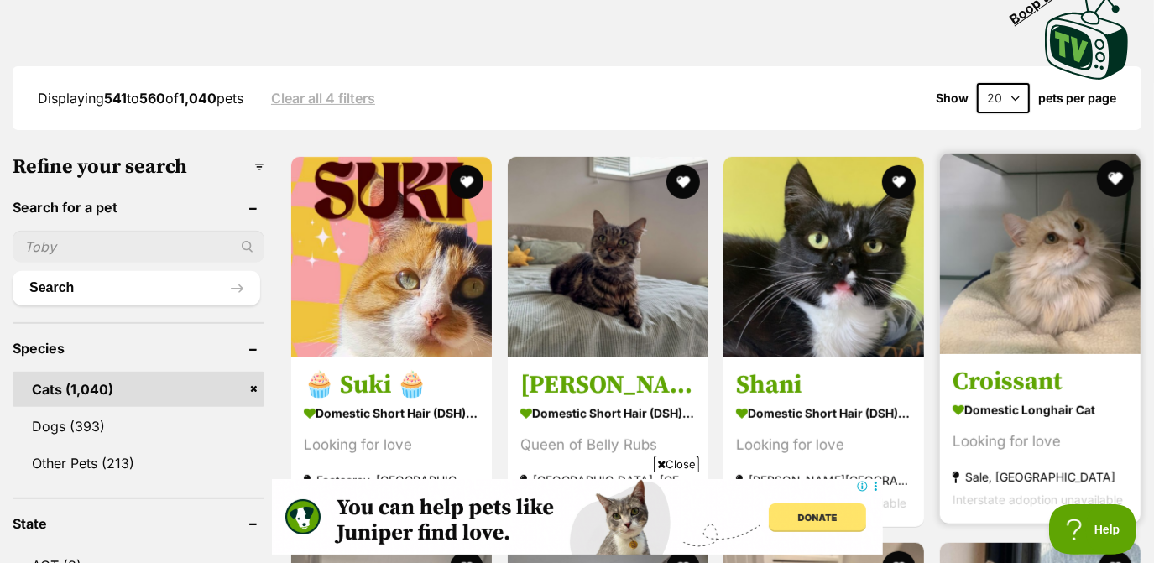
click at [1122, 175] on button "favourite" at bounding box center [1115, 178] width 37 height 37
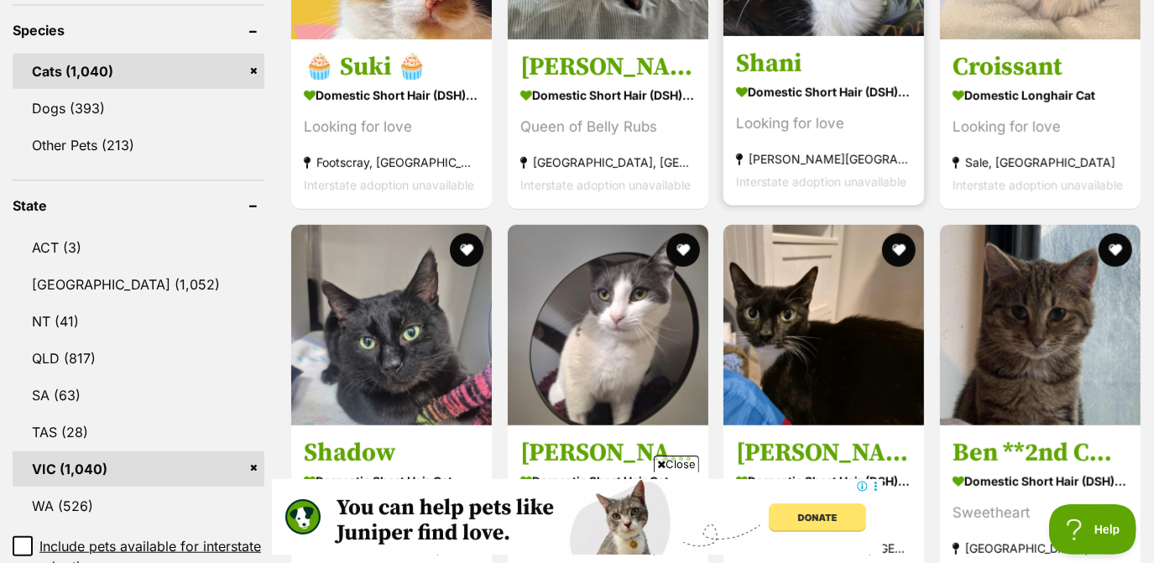
scroll to position [714, 0]
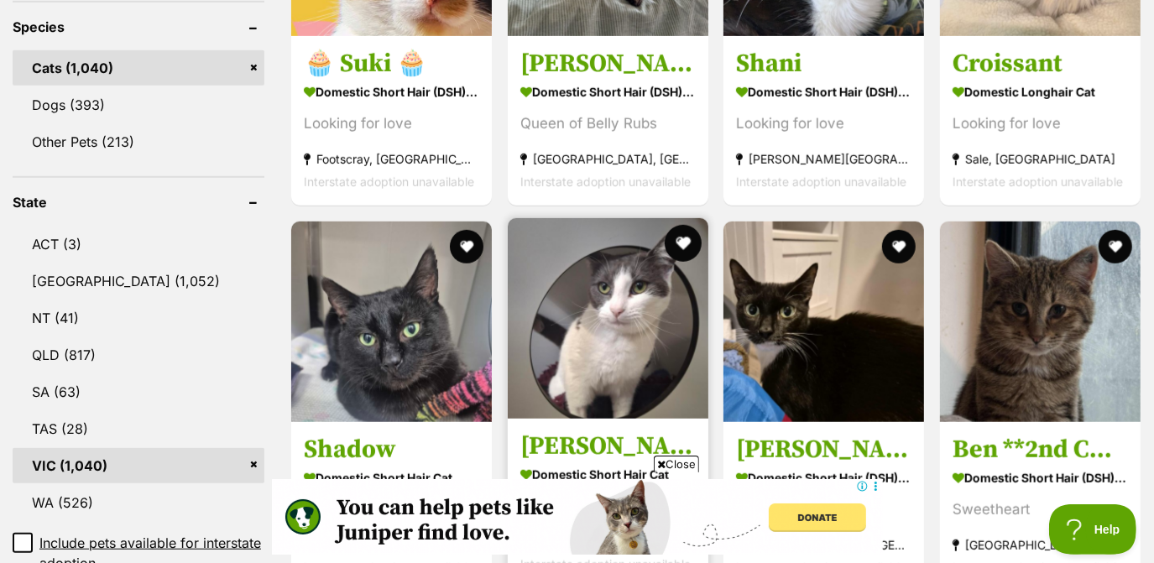
click at [678, 242] on button "favourite" at bounding box center [682, 243] width 37 height 37
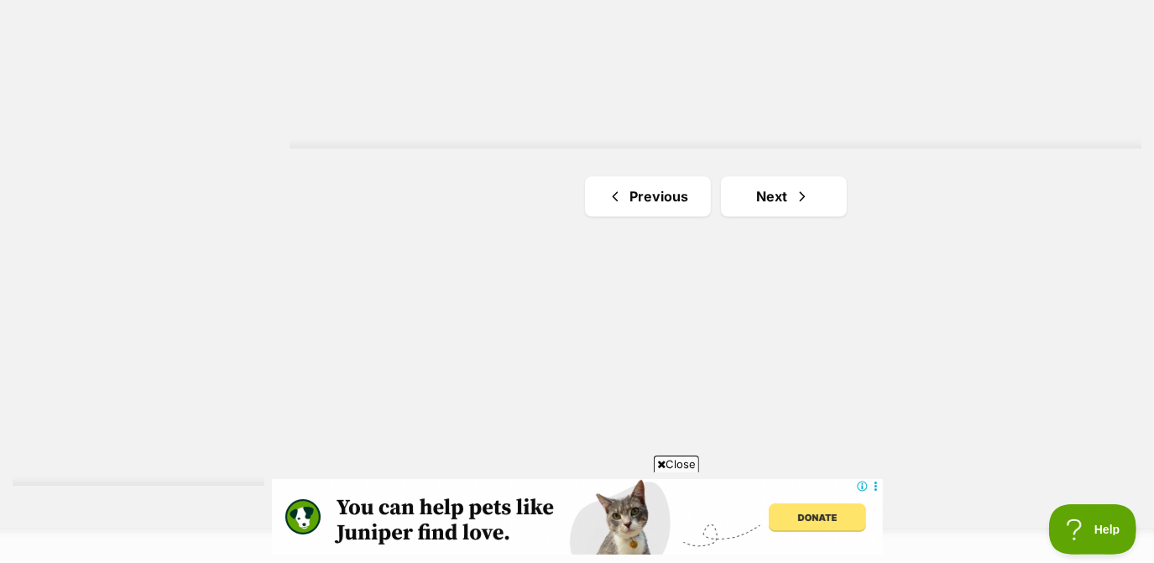
scroll to position [3062, 0]
click at [817, 205] on link "Next" at bounding box center [784, 195] width 126 height 40
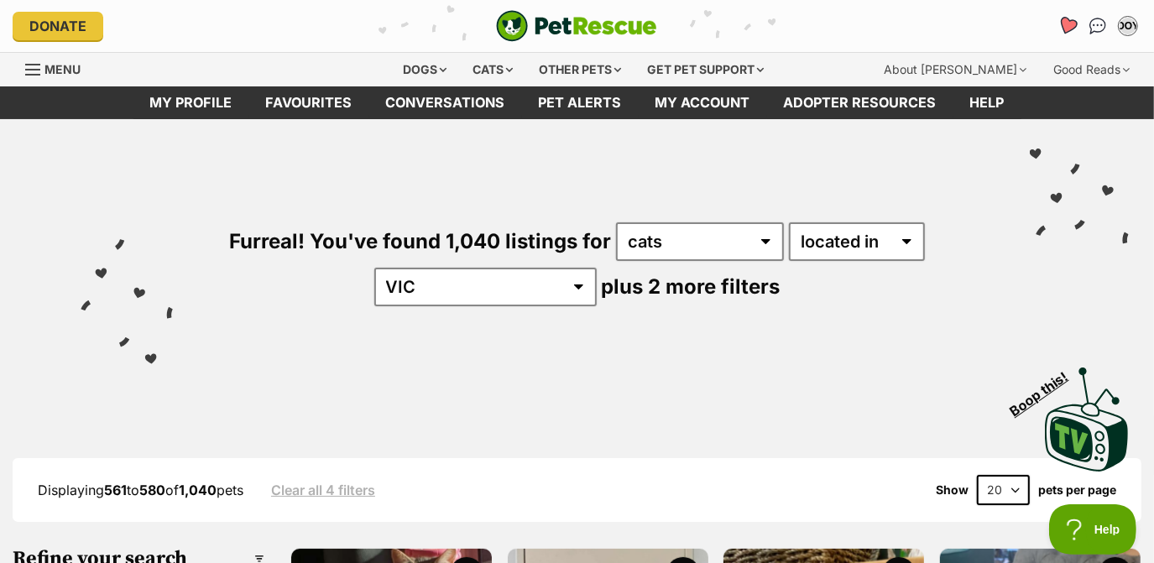
click at [1065, 17] on icon "Favourites" at bounding box center [1068, 25] width 20 height 19
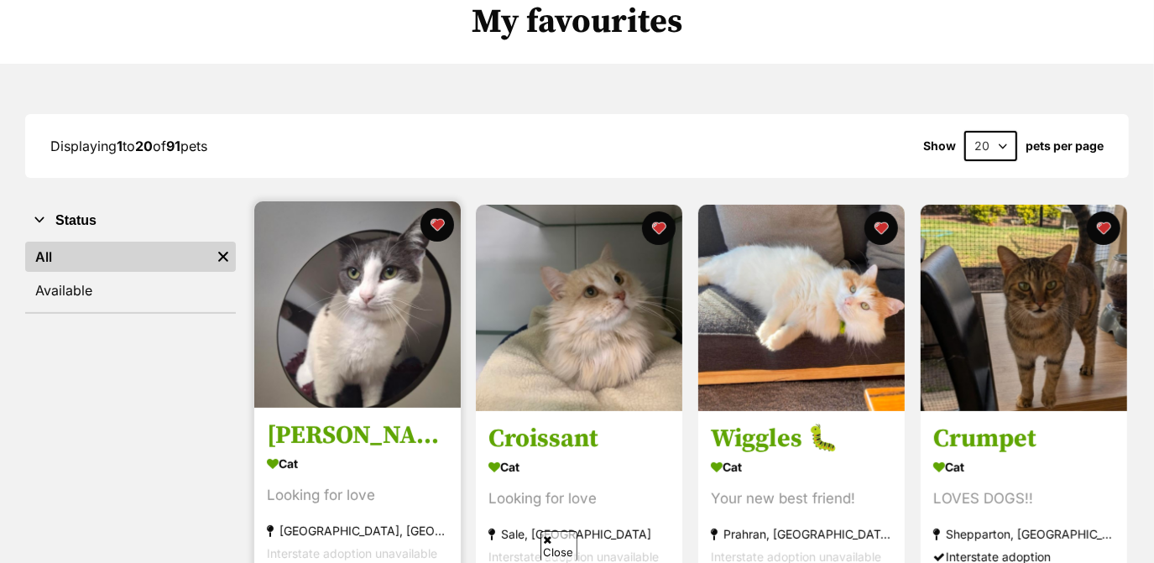
click at [423, 346] on img at bounding box center [357, 305] width 207 height 207
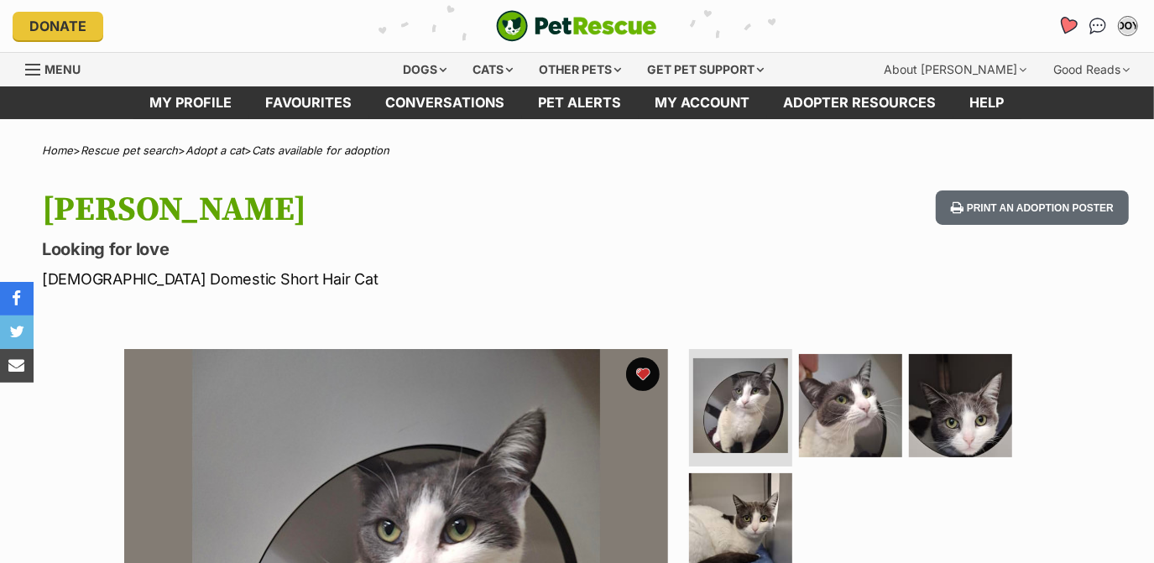
click at [1071, 26] on icon "Favourites" at bounding box center [1068, 25] width 20 height 19
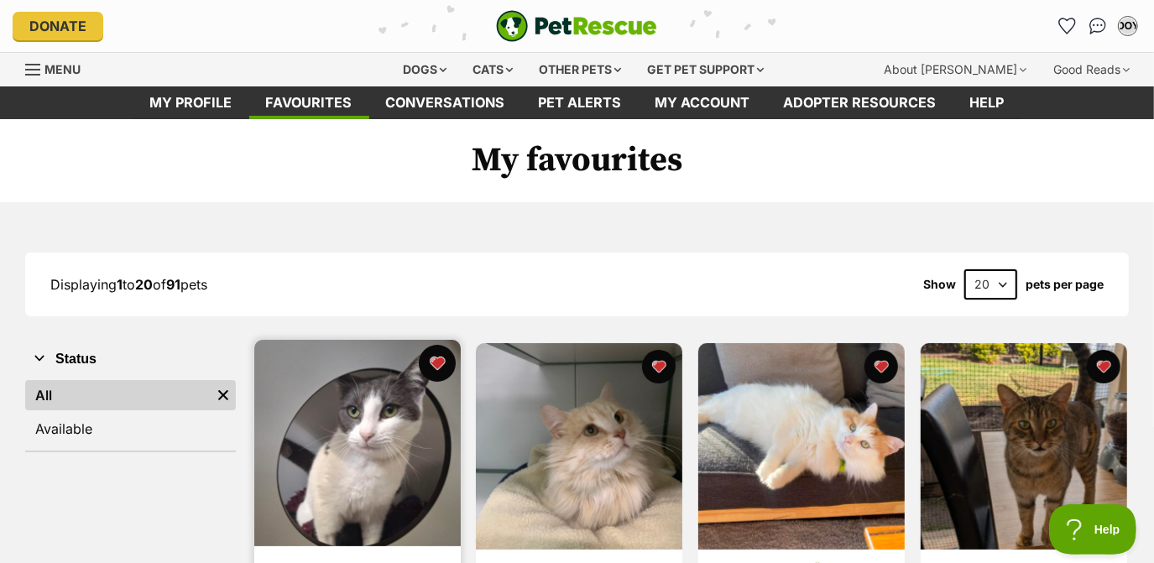
click at [428, 371] on button "favourite" at bounding box center [436, 363] width 37 height 37
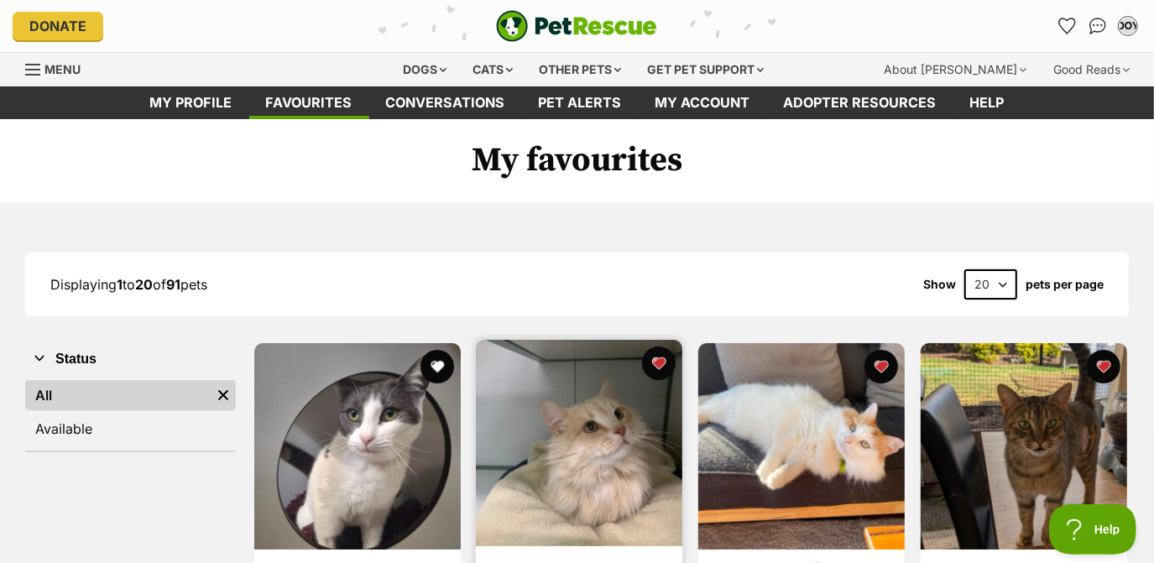
click at [577, 409] on img at bounding box center [579, 443] width 207 height 207
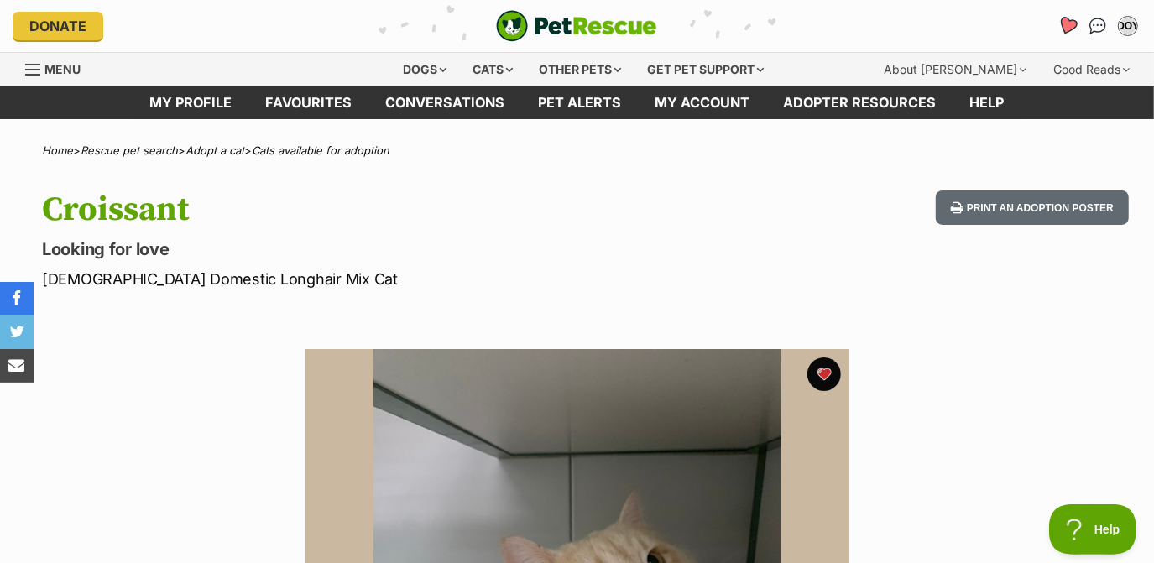
click at [1072, 34] on icon "Favourites" at bounding box center [1068, 26] width 23 height 22
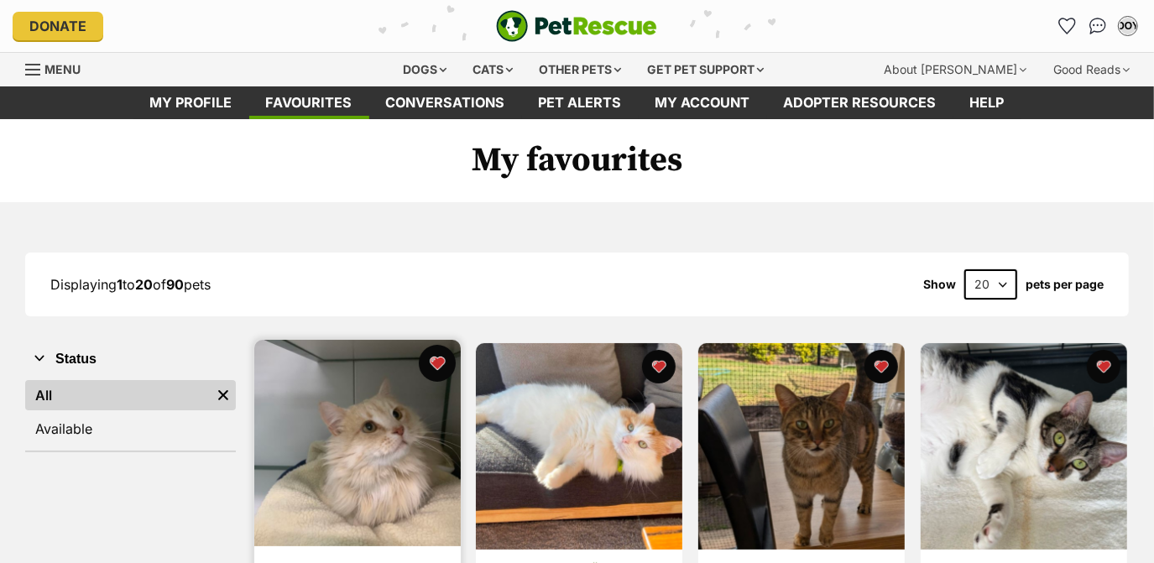
click at [445, 363] on button "favourite" at bounding box center [436, 363] width 37 height 37
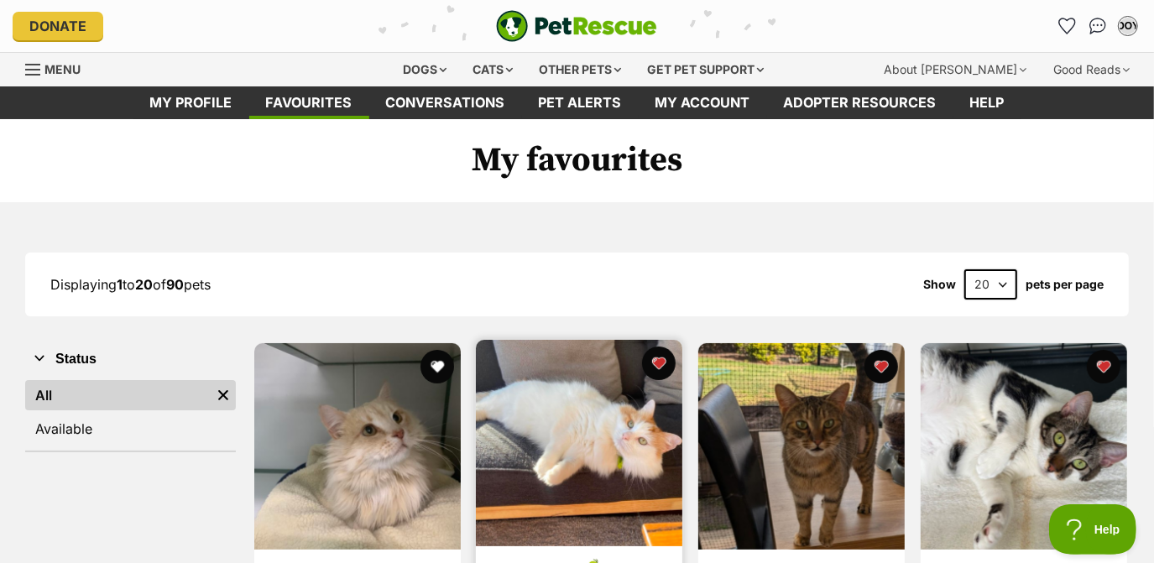
click at [538, 408] on img at bounding box center [579, 443] width 207 height 207
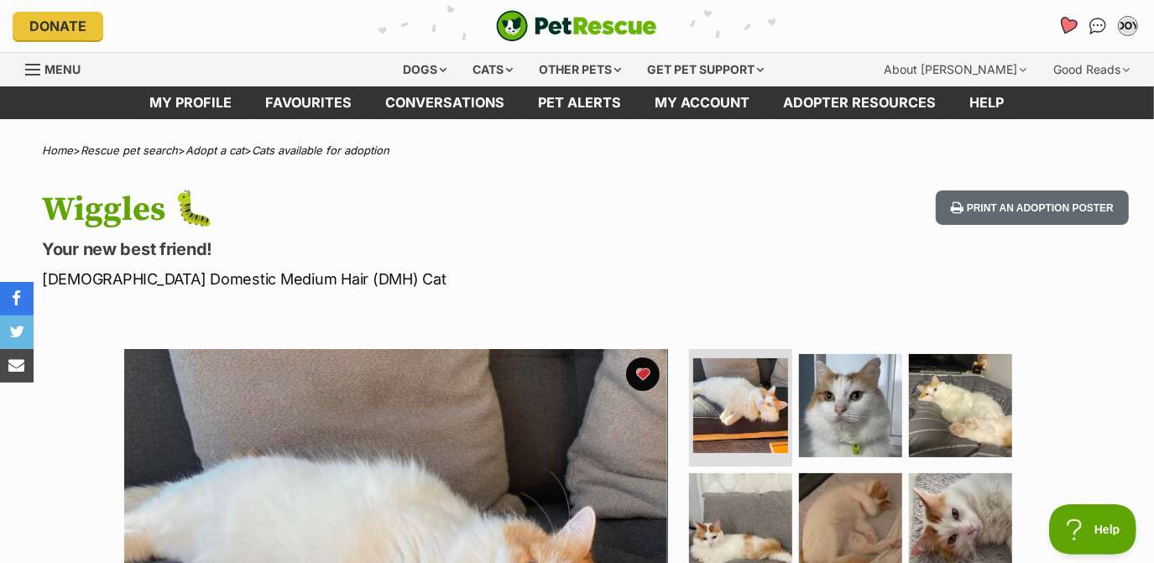
click at [1076, 24] on icon "Favourites" at bounding box center [1068, 25] width 20 height 19
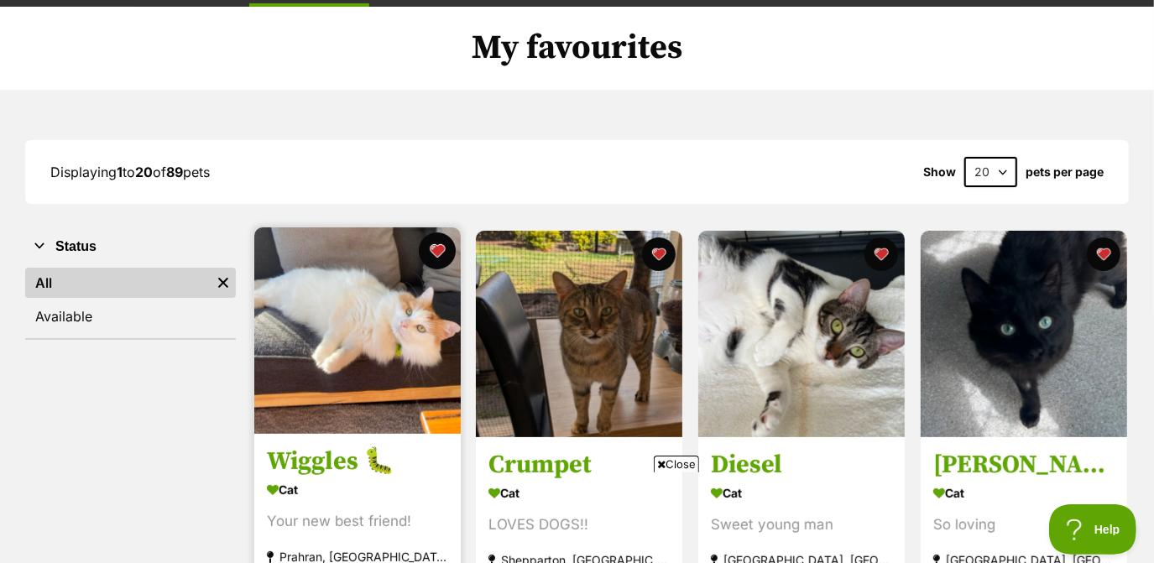
click at [434, 254] on button "favourite" at bounding box center [436, 251] width 37 height 37
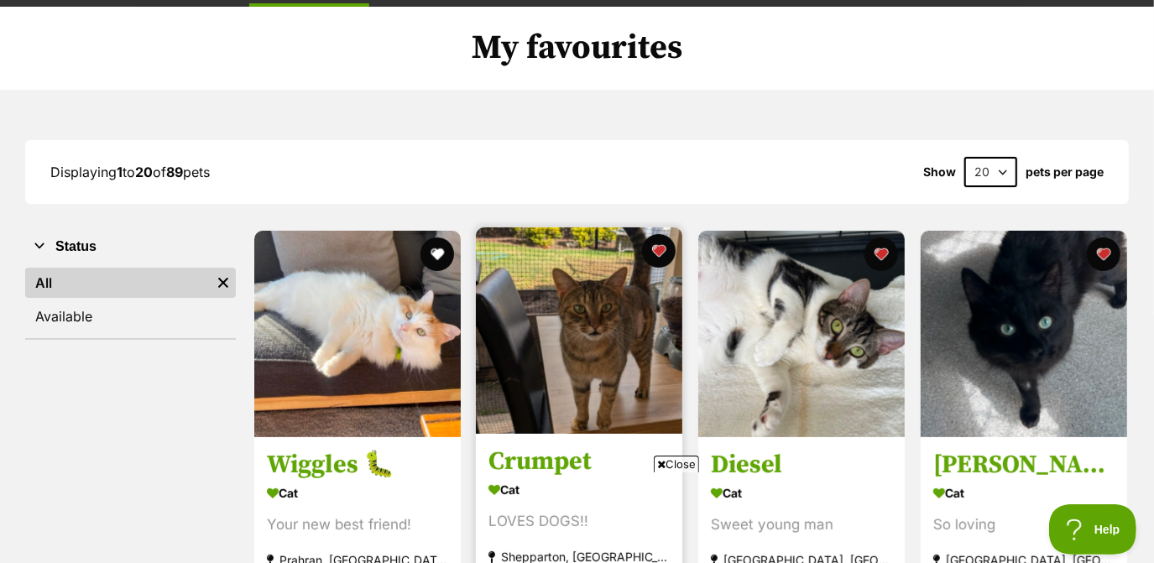
click at [556, 312] on img at bounding box center [579, 331] width 207 height 207
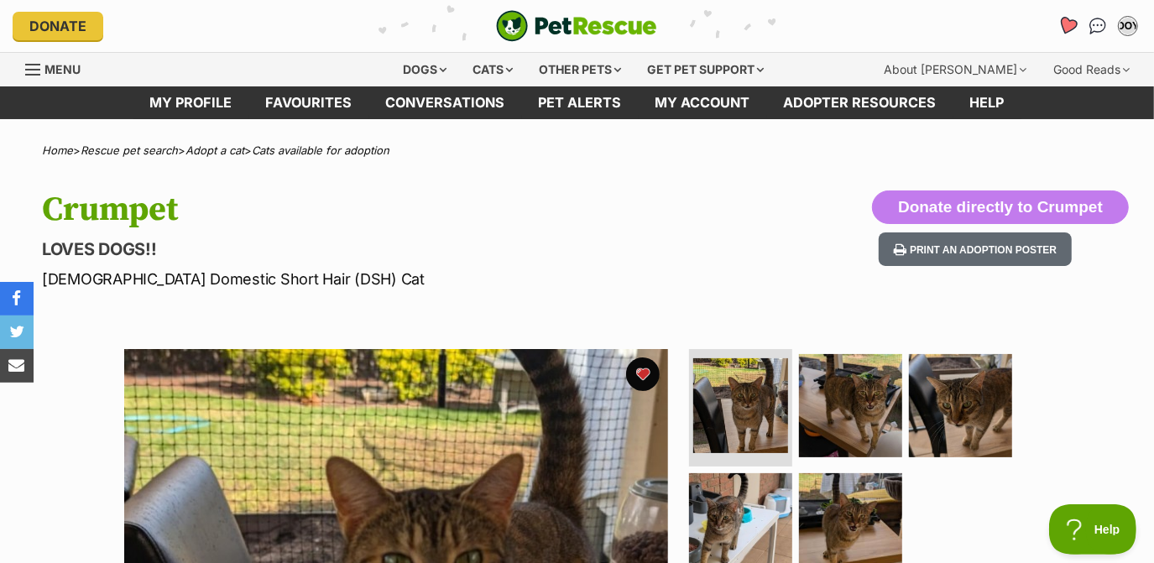
click at [1075, 28] on icon "Favourites" at bounding box center [1068, 26] width 23 height 22
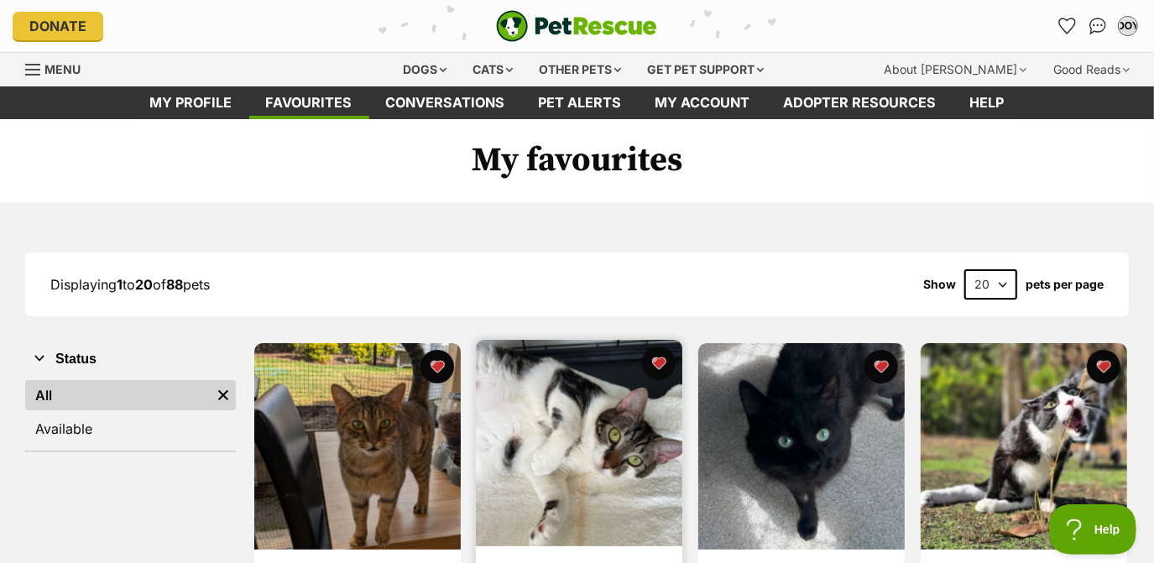
click at [562, 466] on img at bounding box center [579, 443] width 207 height 207
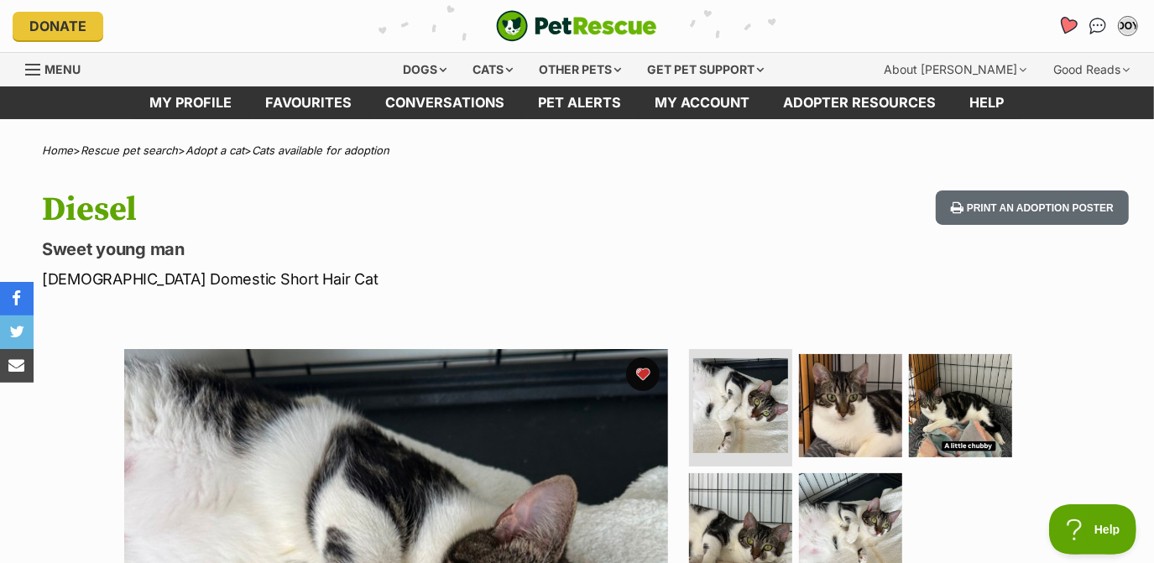
click at [1065, 34] on icon "Favourites" at bounding box center [1068, 25] width 20 height 19
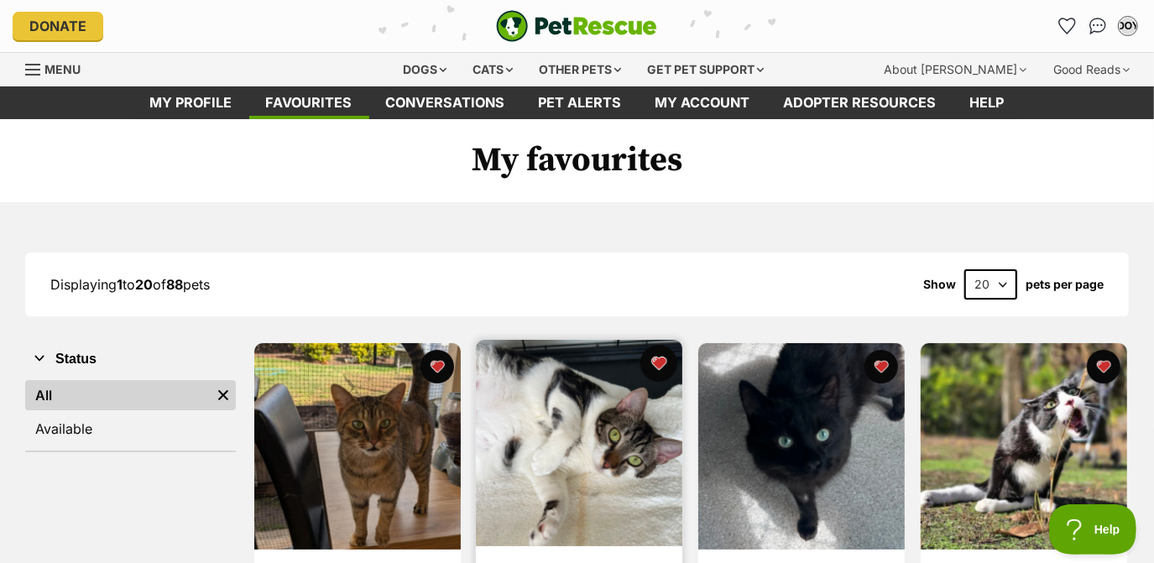
click at [663, 361] on button "favourite" at bounding box center [659, 363] width 37 height 37
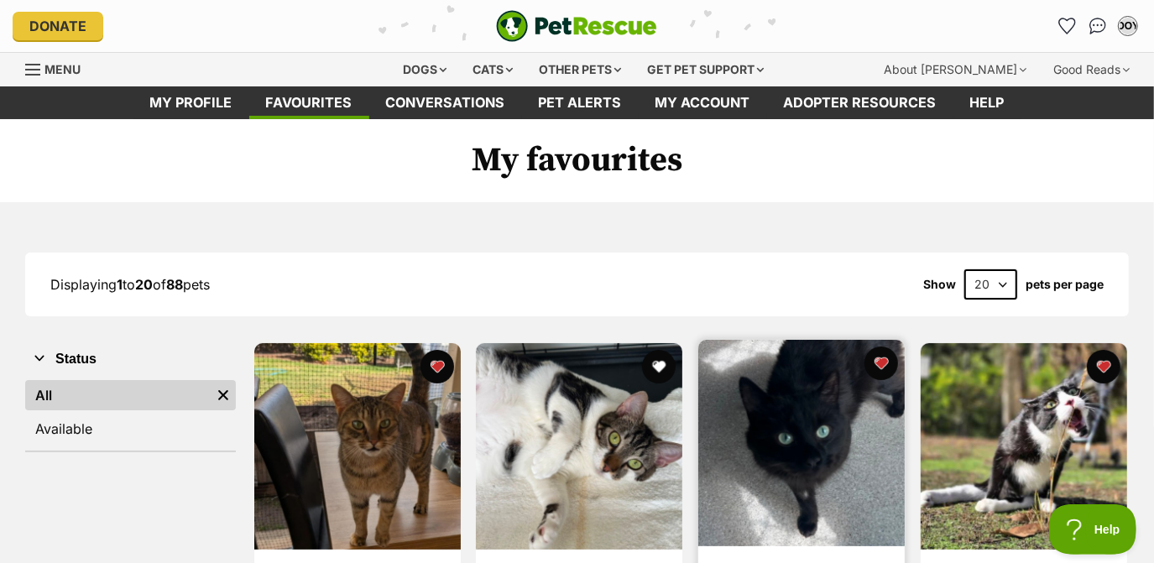
click at [753, 411] on img at bounding box center [802, 443] width 207 height 207
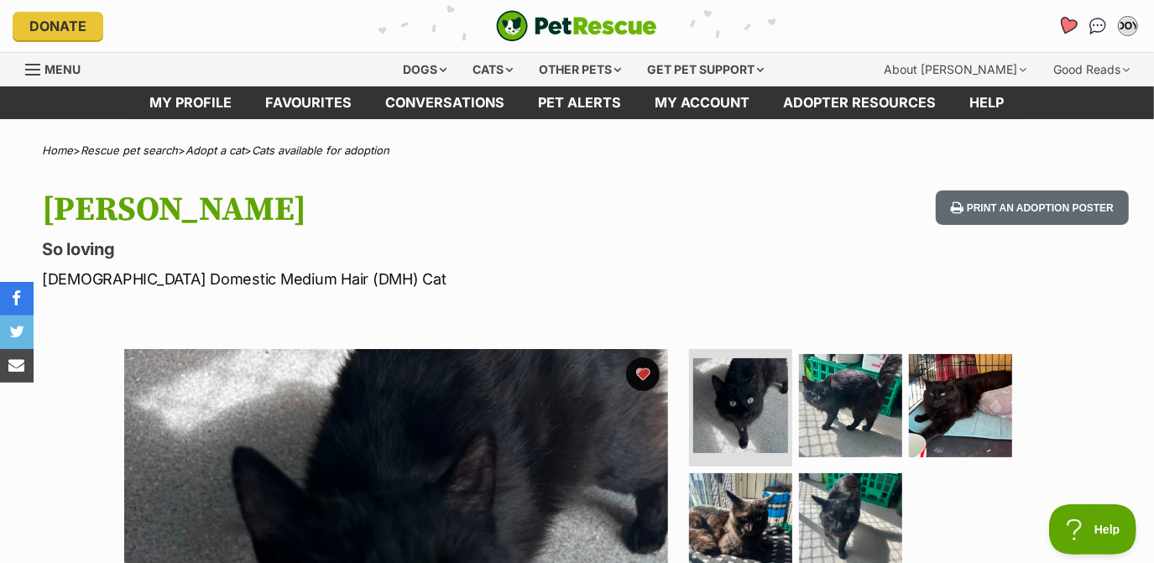
click at [1078, 29] on link "Favourites" at bounding box center [1067, 26] width 34 height 34
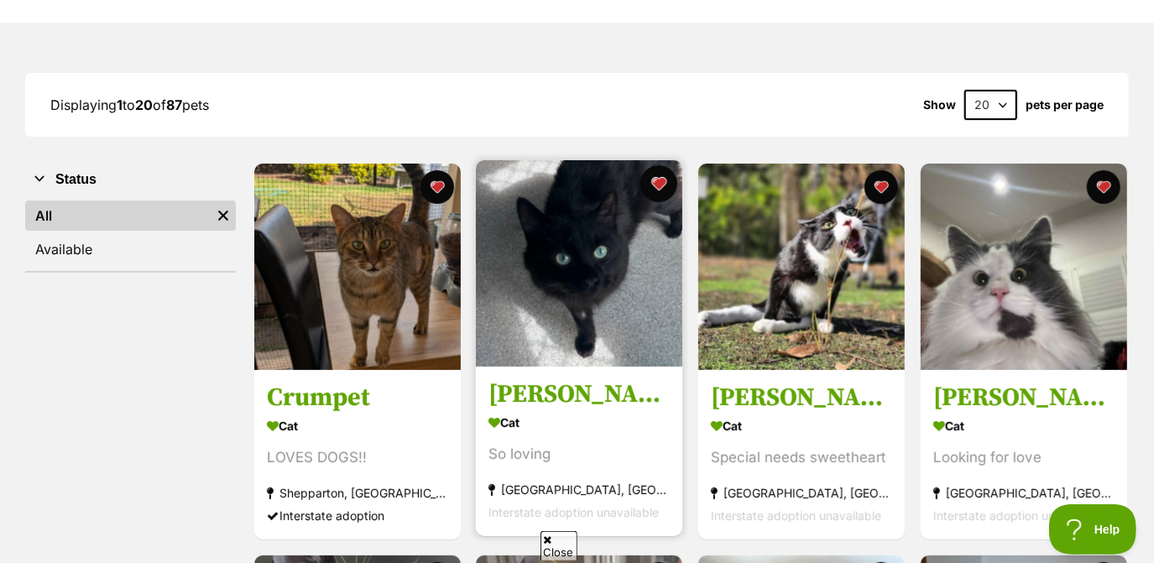
click at [659, 181] on button "favourite" at bounding box center [659, 183] width 37 height 37
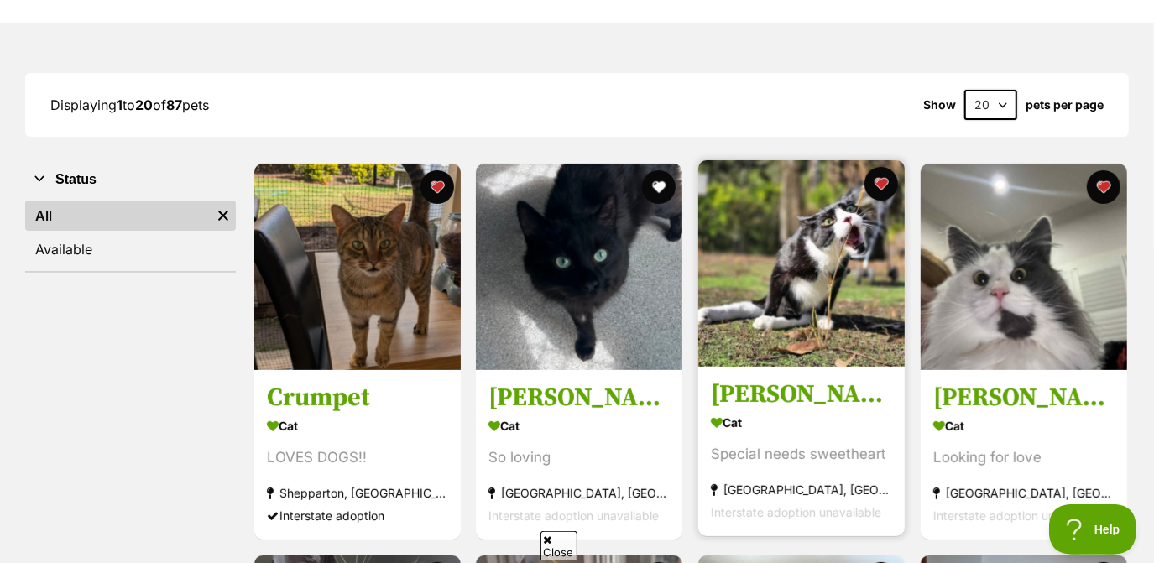
click at [747, 243] on img at bounding box center [802, 263] width 207 height 207
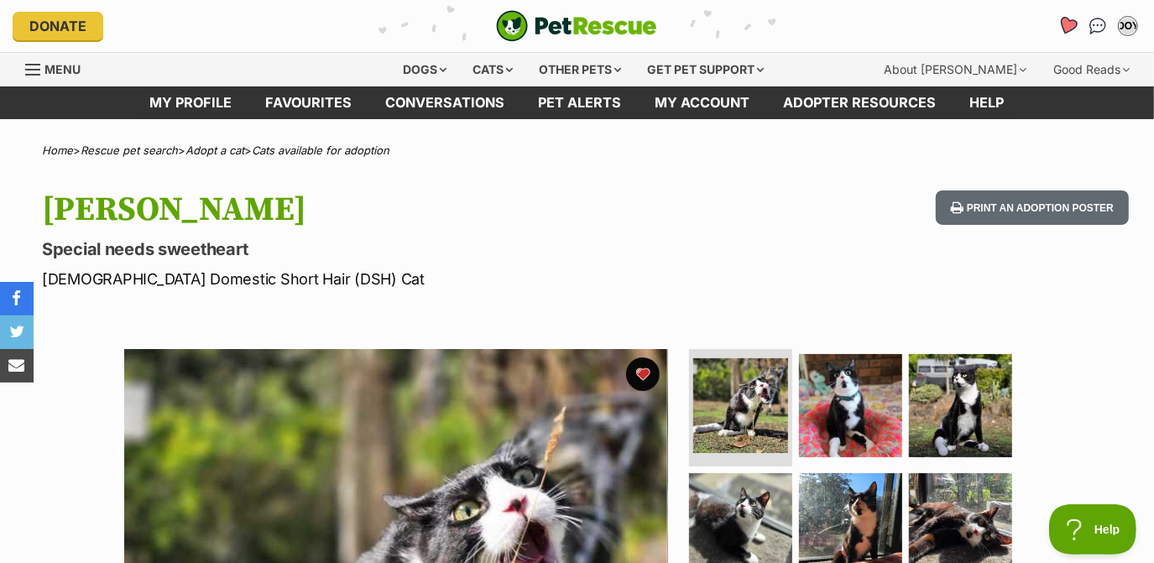
click at [1068, 28] on icon "Favourites" at bounding box center [1068, 25] width 20 height 19
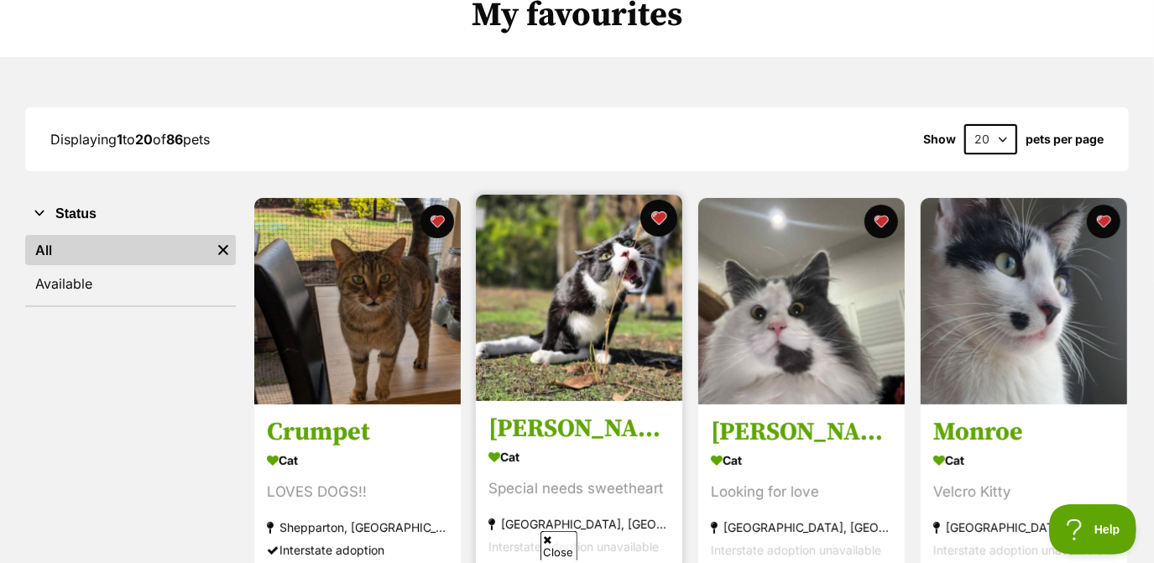
click at [657, 208] on button "favourite" at bounding box center [659, 218] width 37 height 37
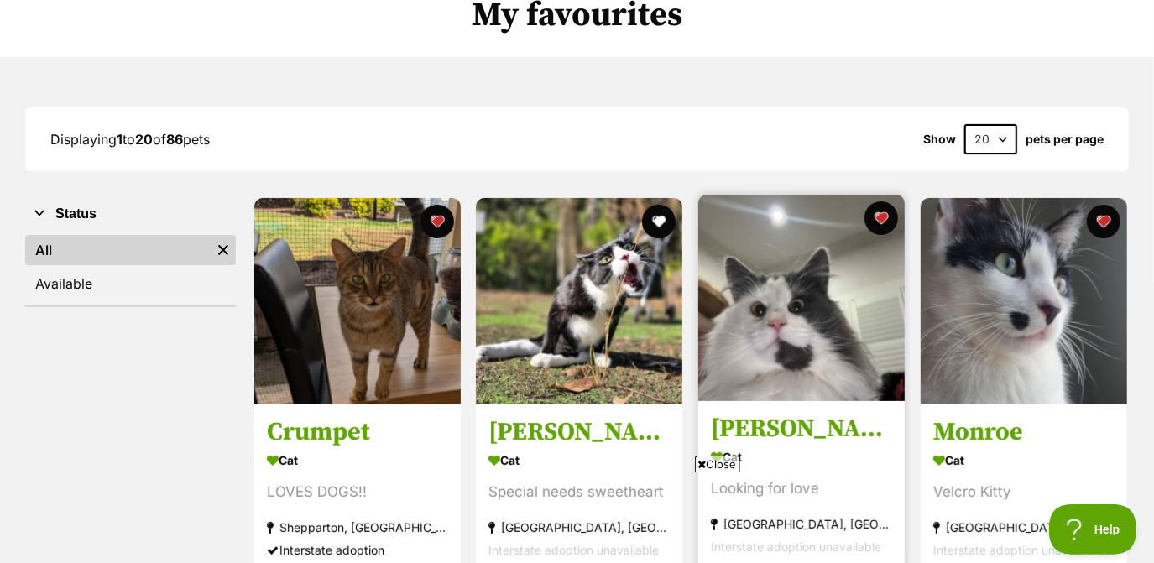
click at [746, 263] on img at bounding box center [802, 298] width 207 height 207
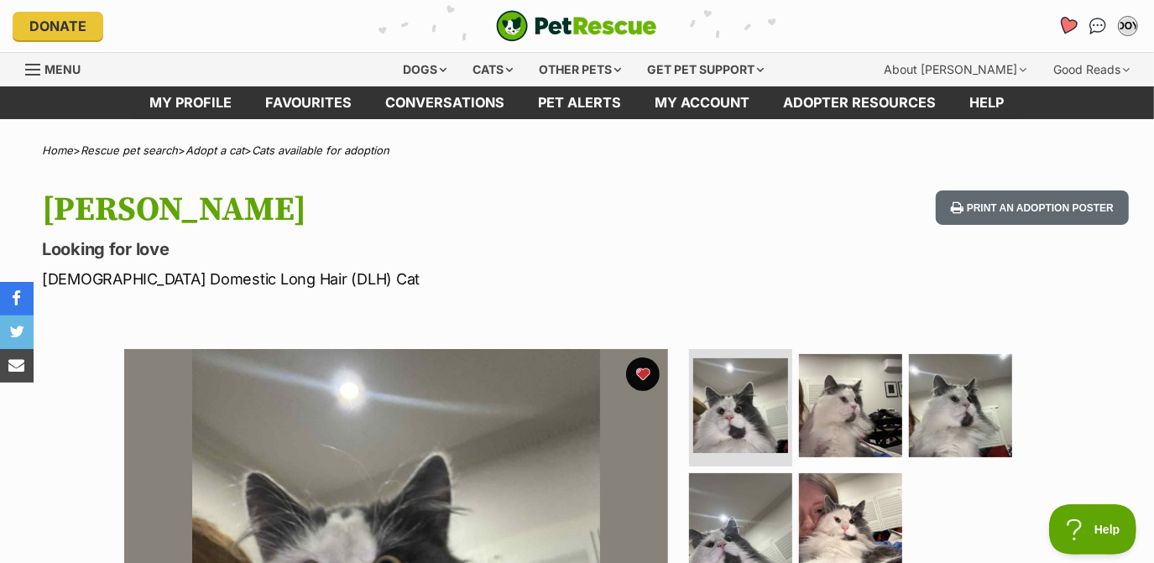
click at [1061, 27] on icon "Favourites" at bounding box center [1068, 26] width 23 height 22
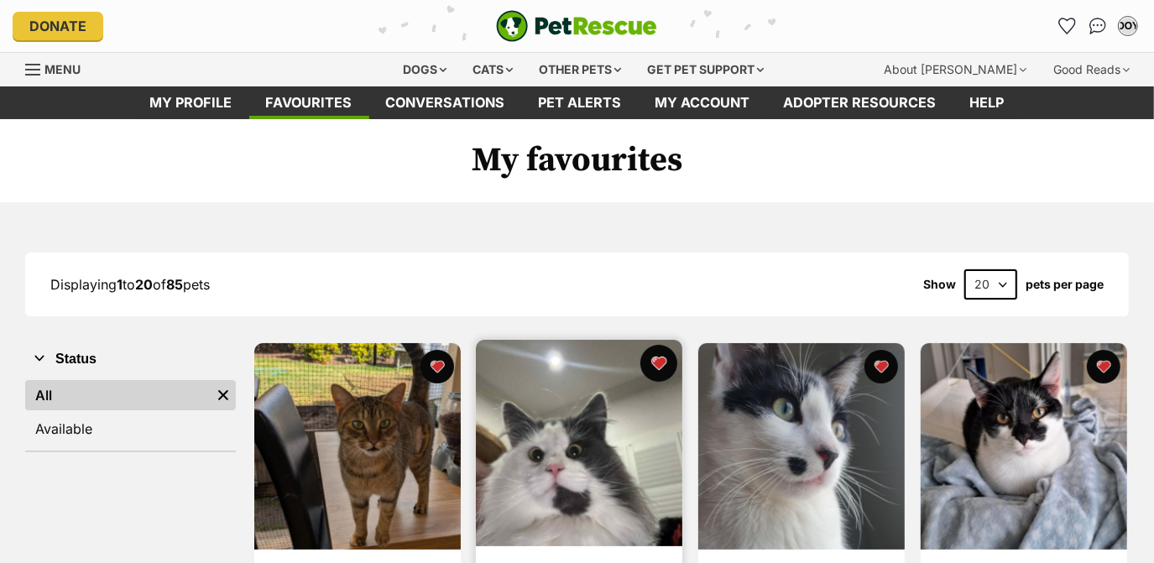
click at [659, 369] on button "favourite" at bounding box center [659, 363] width 37 height 37
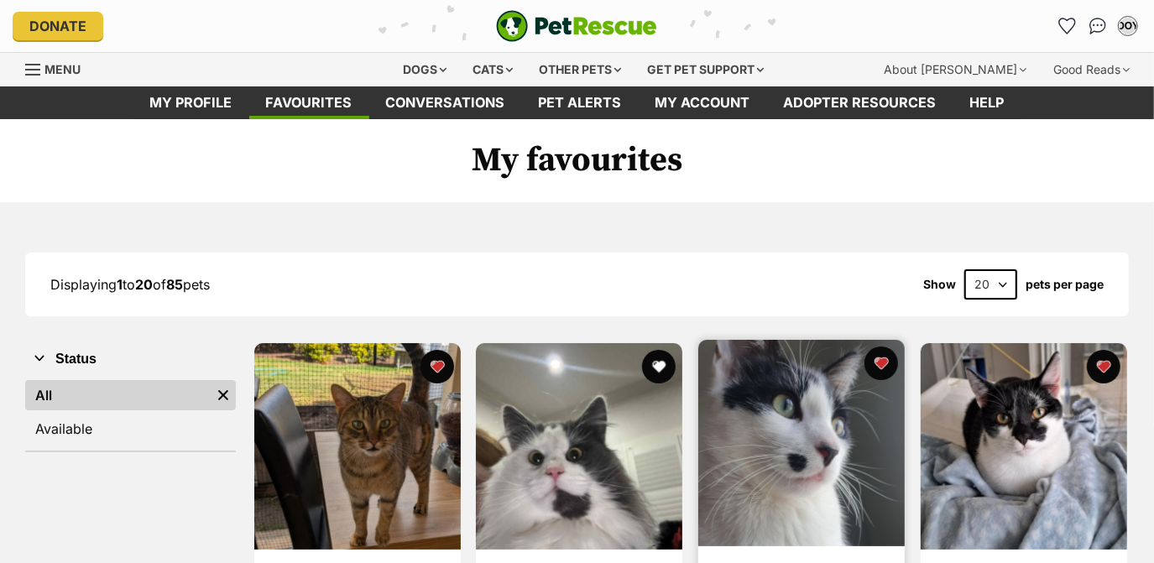
click at [752, 405] on img at bounding box center [802, 443] width 207 height 207
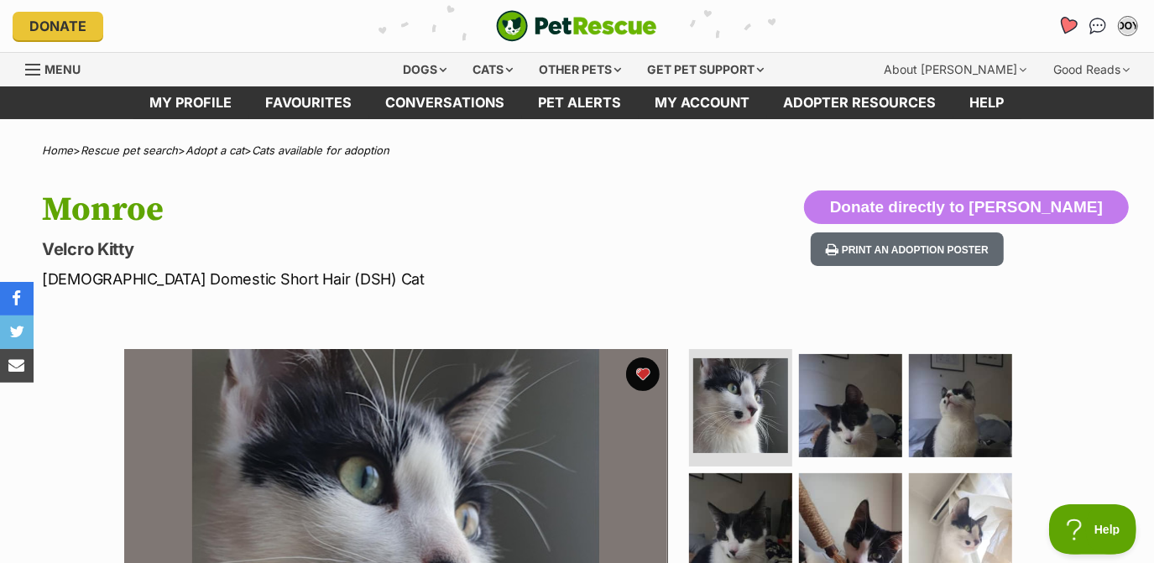
click at [1072, 21] on icon "Favourites" at bounding box center [1068, 25] width 20 height 19
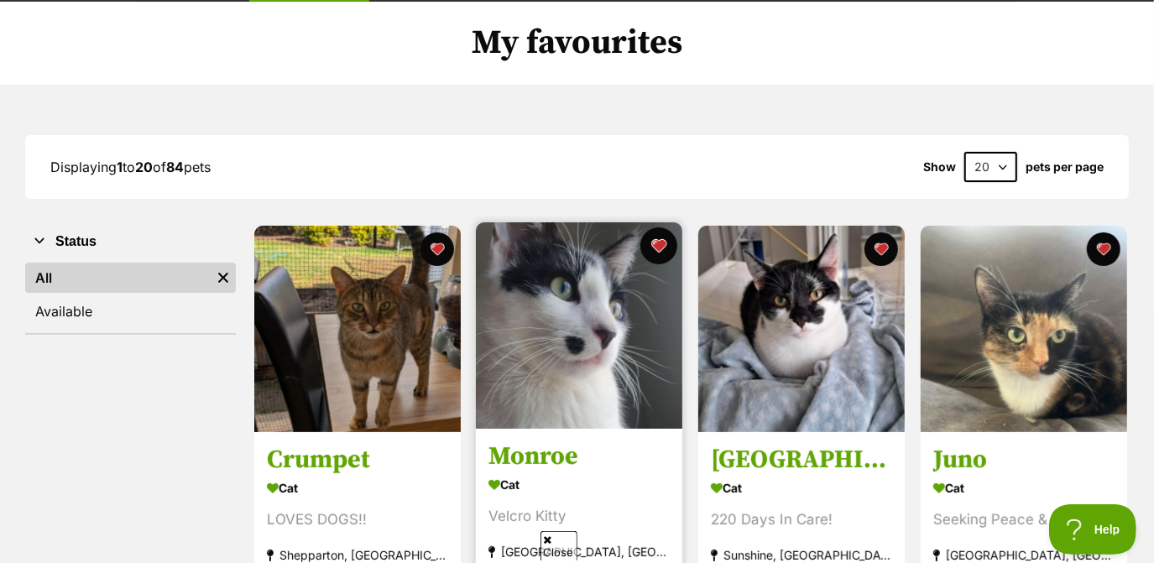
click at [658, 228] on button "favourite" at bounding box center [659, 246] width 37 height 37
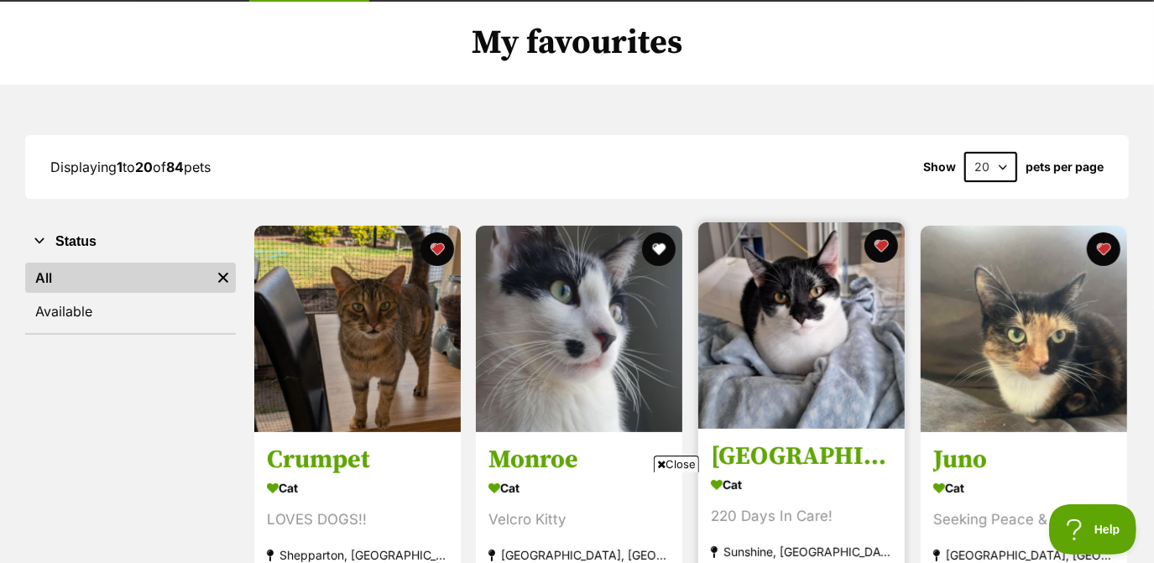
click at [772, 328] on img at bounding box center [802, 325] width 207 height 207
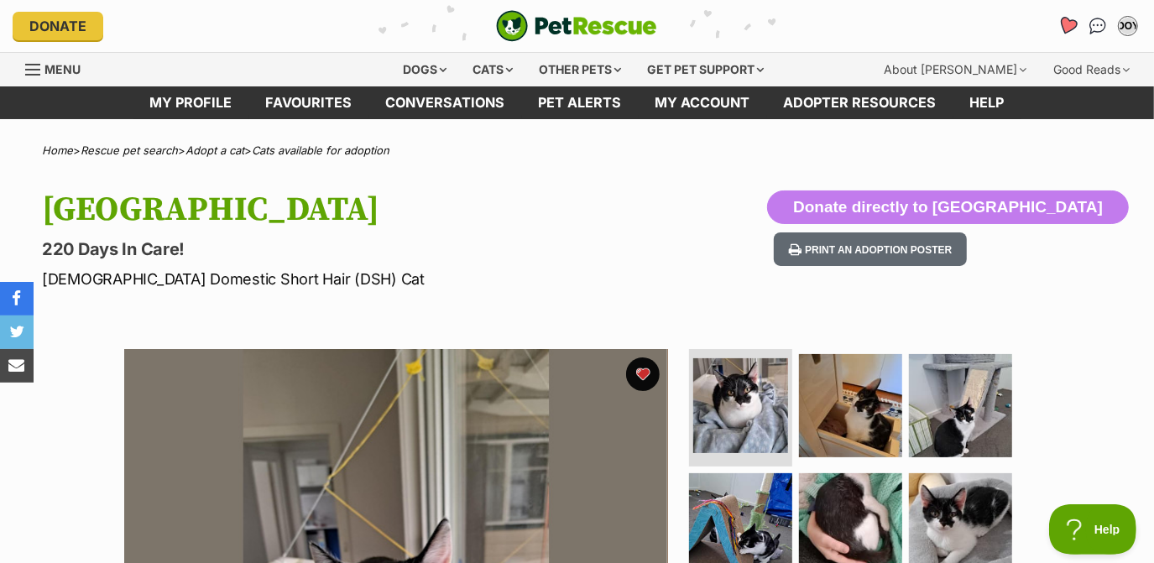
click at [1072, 26] on icon "Favourites" at bounding box center [1068, 25] width 20 height 19
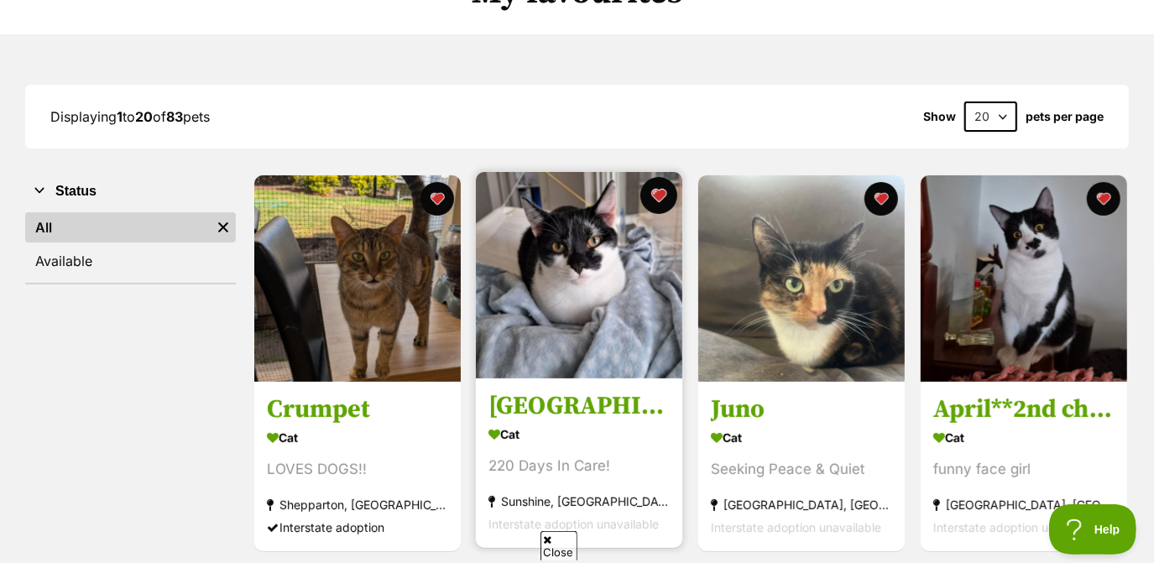
click at [661, 187] on button "favourite" at bounding box center [659, 195] width 37 height 37
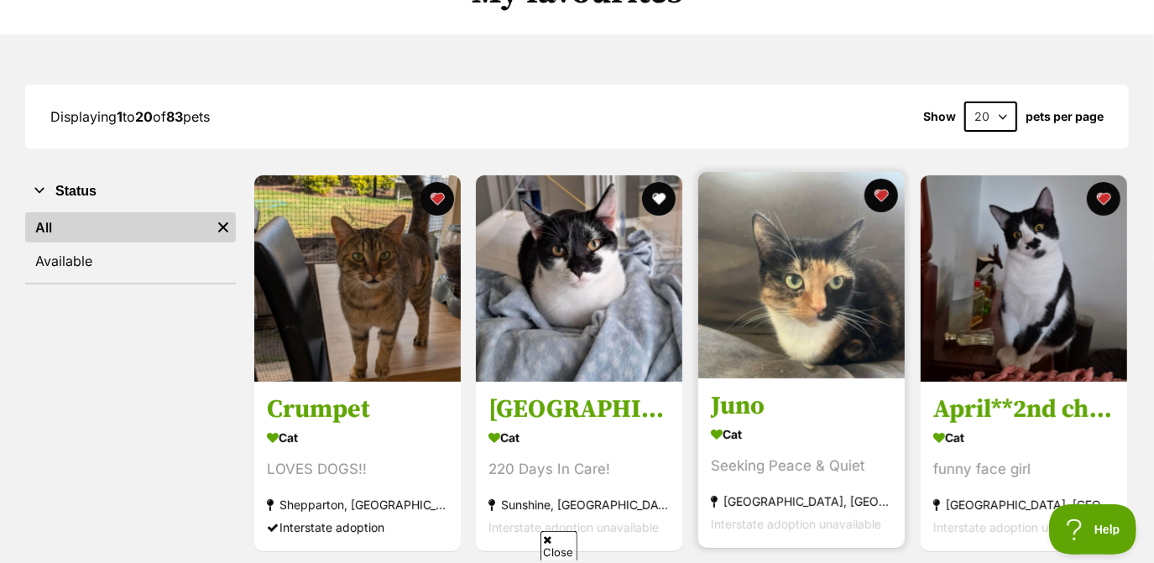
click at [812, 326] on img at bounding box center [802, 275] width 207 height 207
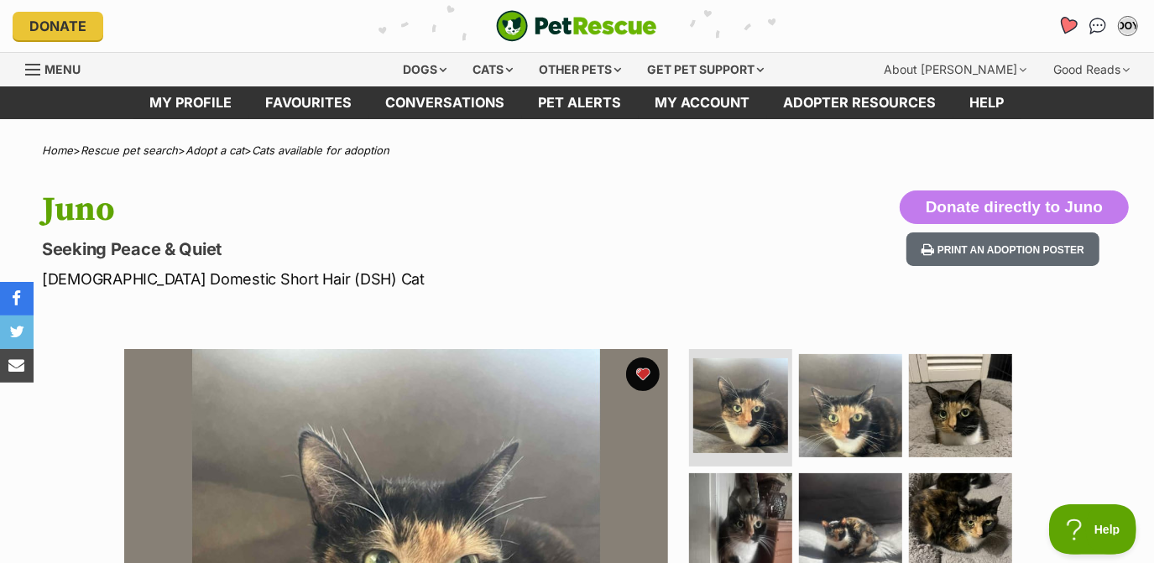
click at [1073, 26] on icon "Favourites" at bounding box center [1068, 25] width 20 height 19
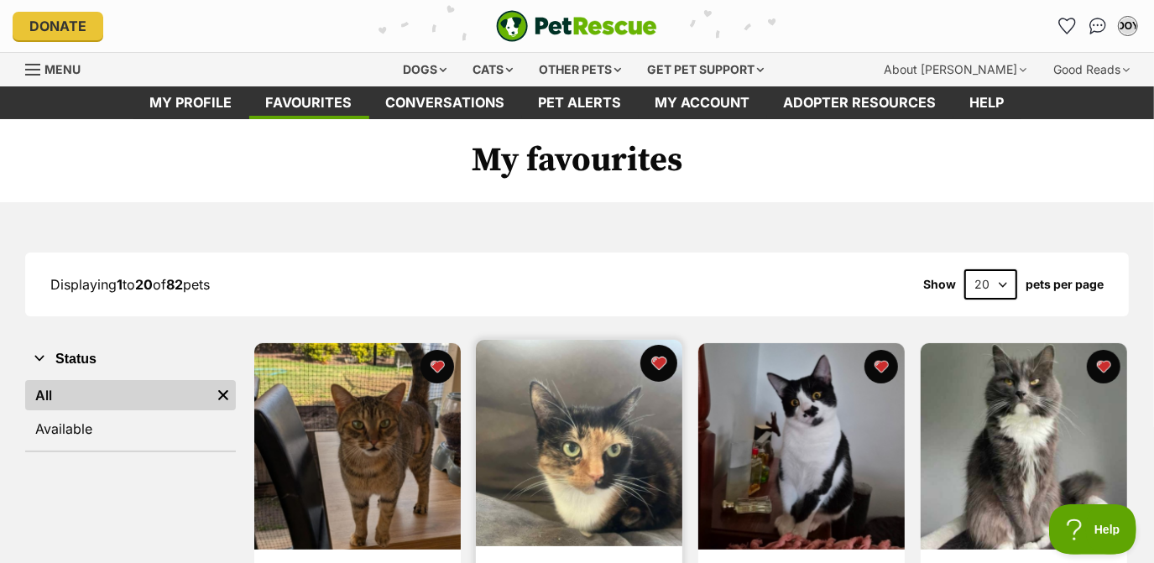
click at [672, 361] on button "favourite" at bounding box center [659, 363] width 37 height 37
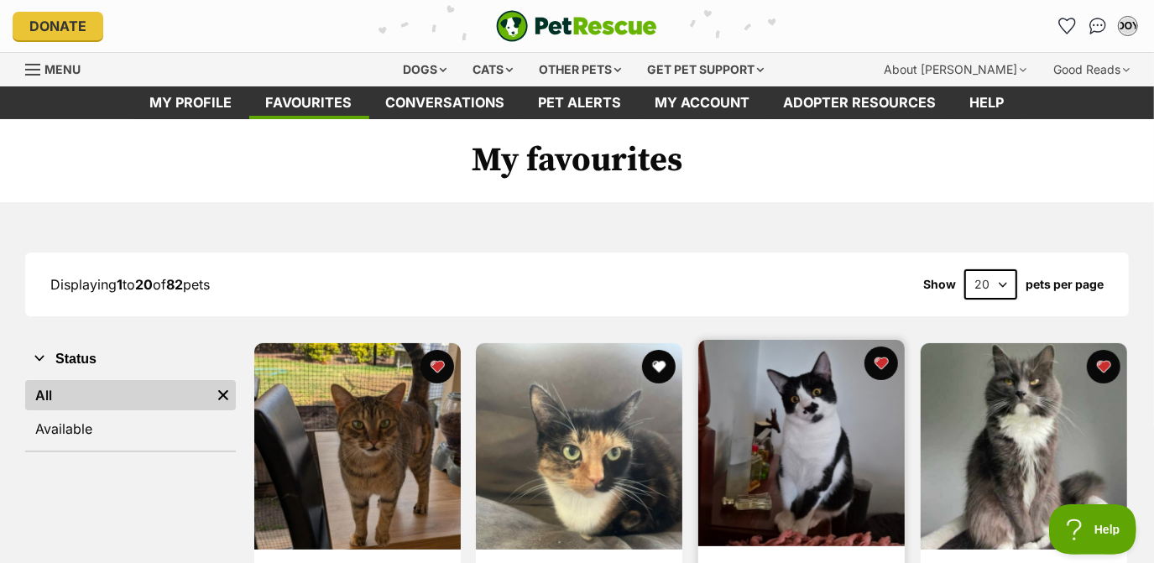
click at [767, 427] on img at bounding box center [802, 443] width 207 height 207
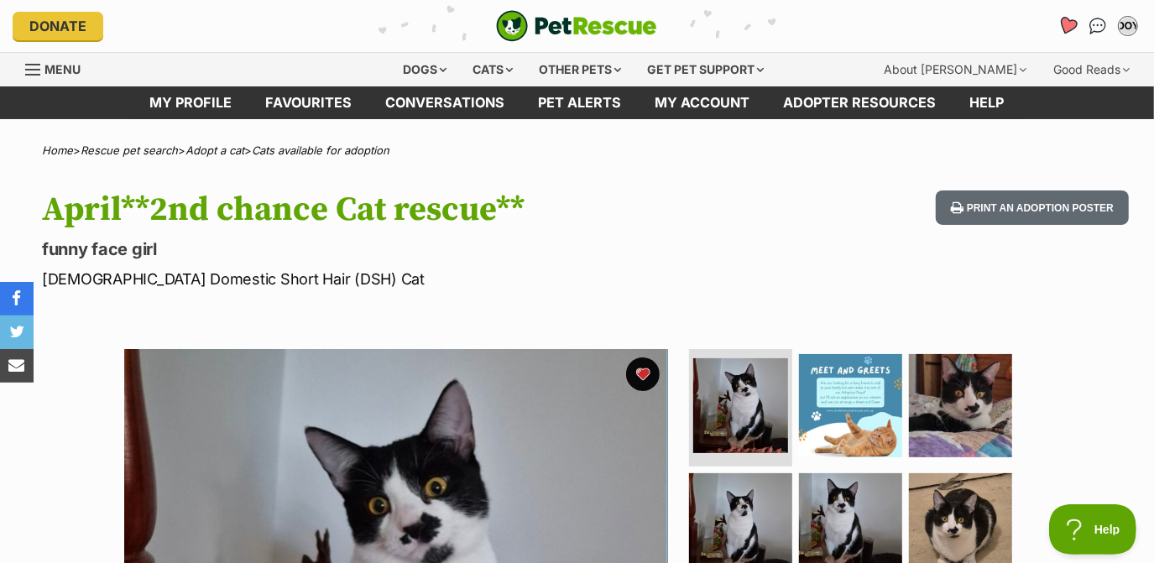
click at [1068, 18] on icon "Favourites" at bounding box center [1068, 25] width 20 height 19
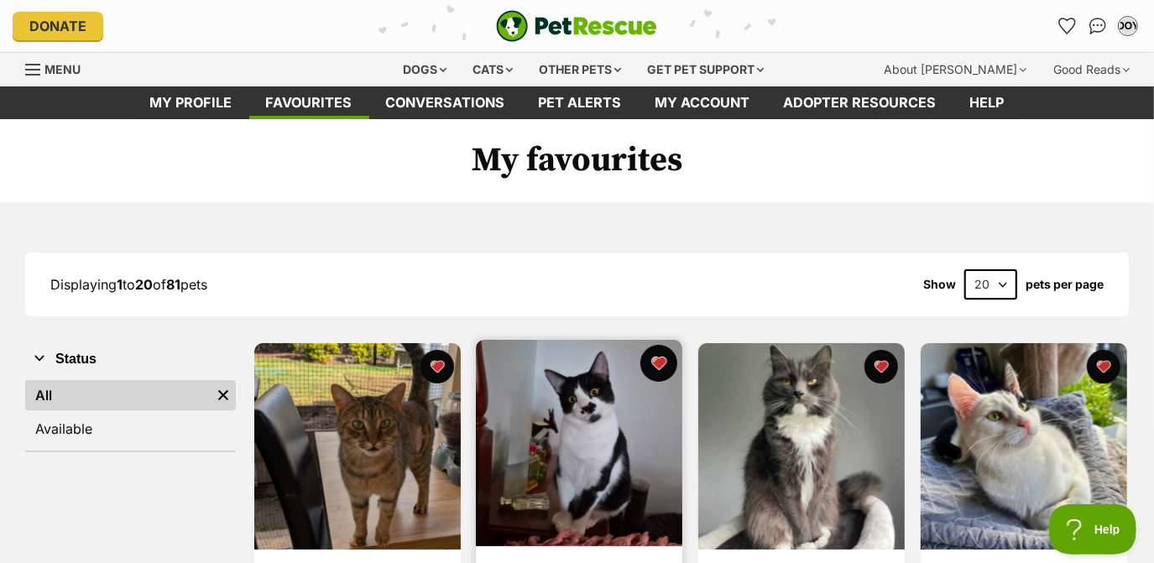
click at [662, 371] on button "favourite" at bounding box center [659, 363] width 37 height 37
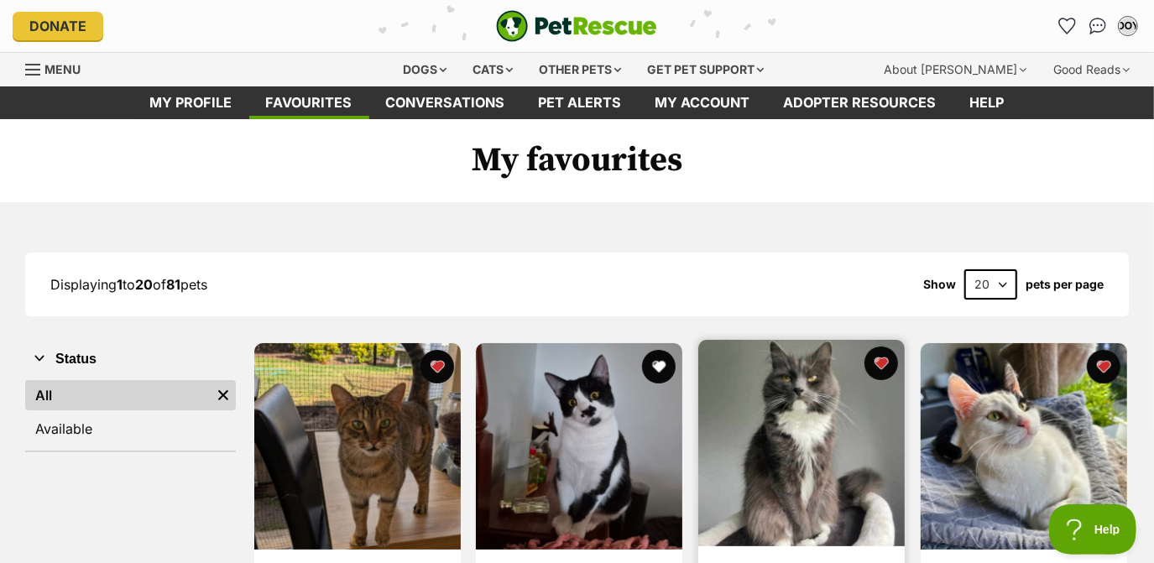
click at [827, 433] on img at bounding box center [802, 443] width 207 height 207
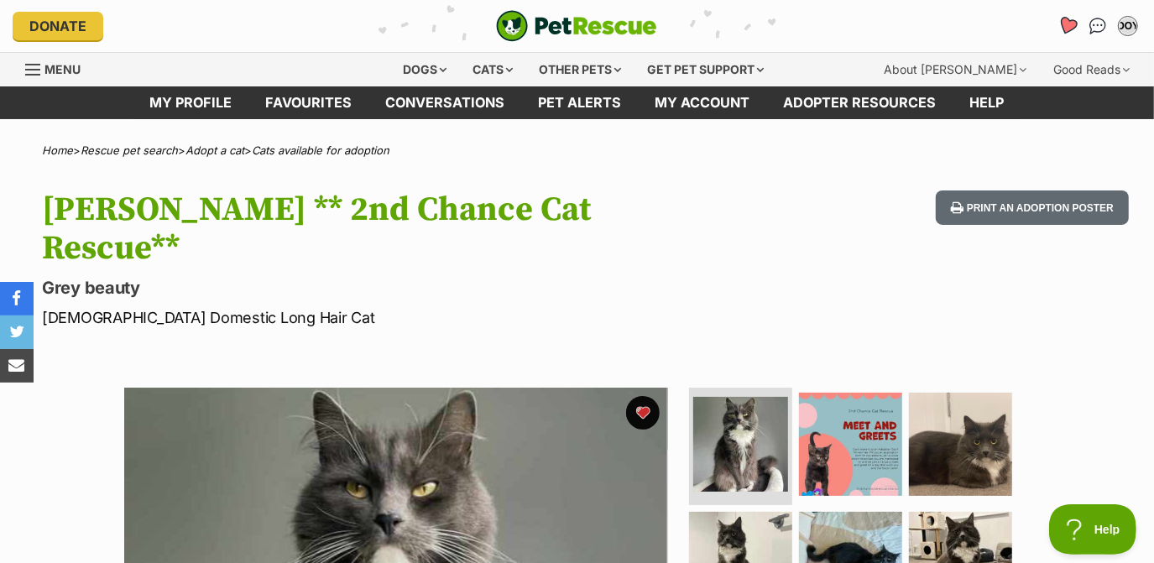
click at [1070, 28] on icon "Favourites" at bounding box center [1068, 25] width 20 height 19
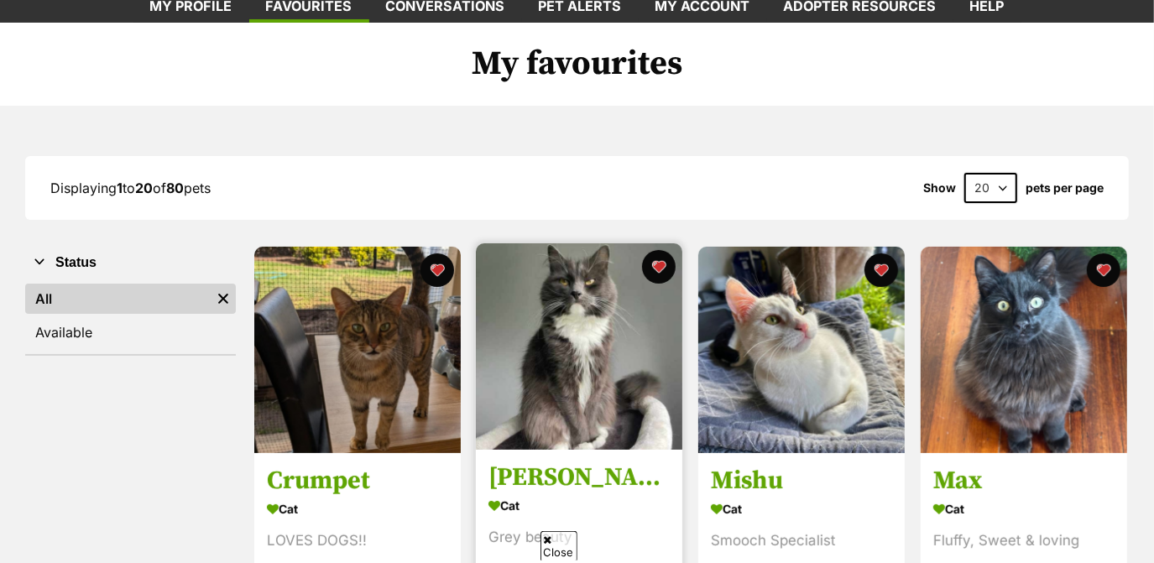
scroll to position [97, 0]
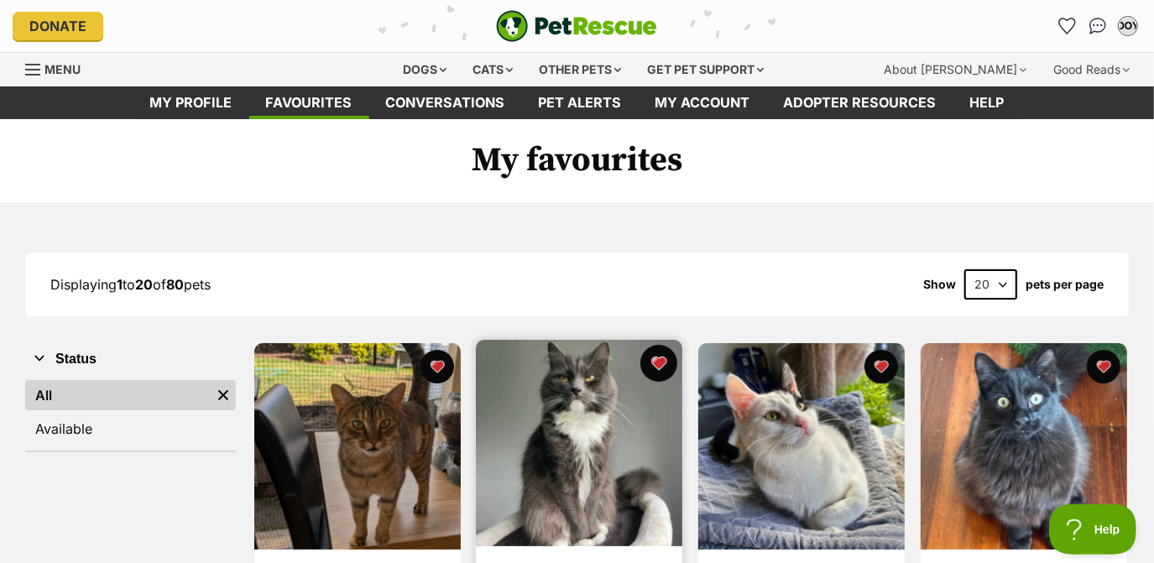
click at [658, 356] on button "favourite" at bounding box center [659, 363] width 37 height 37
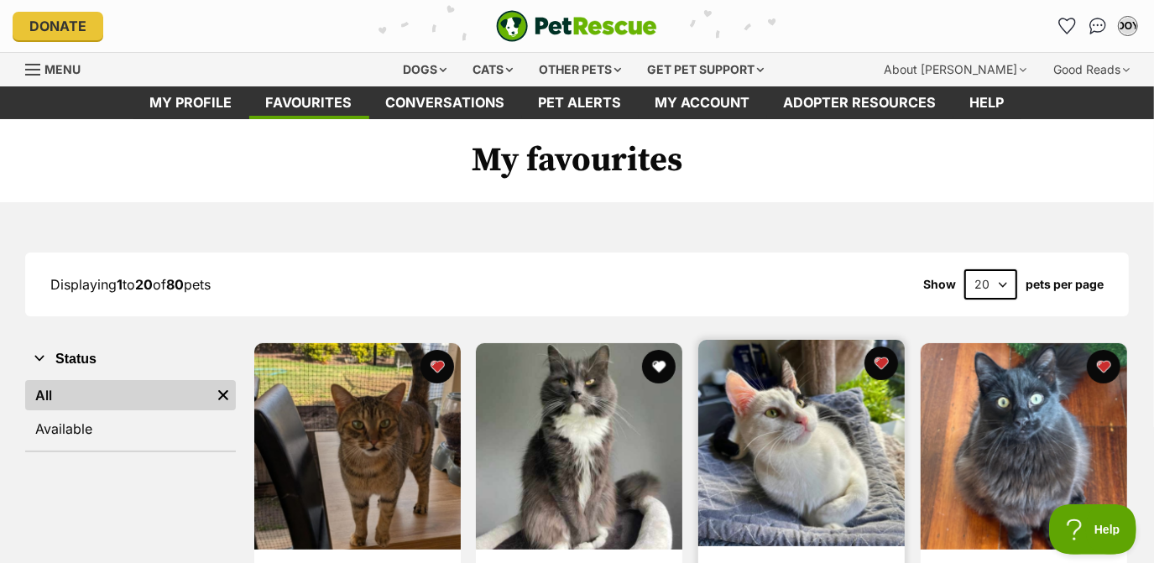
click at [788, 417] on img at bounding box center [802, 443] width 207 height 207
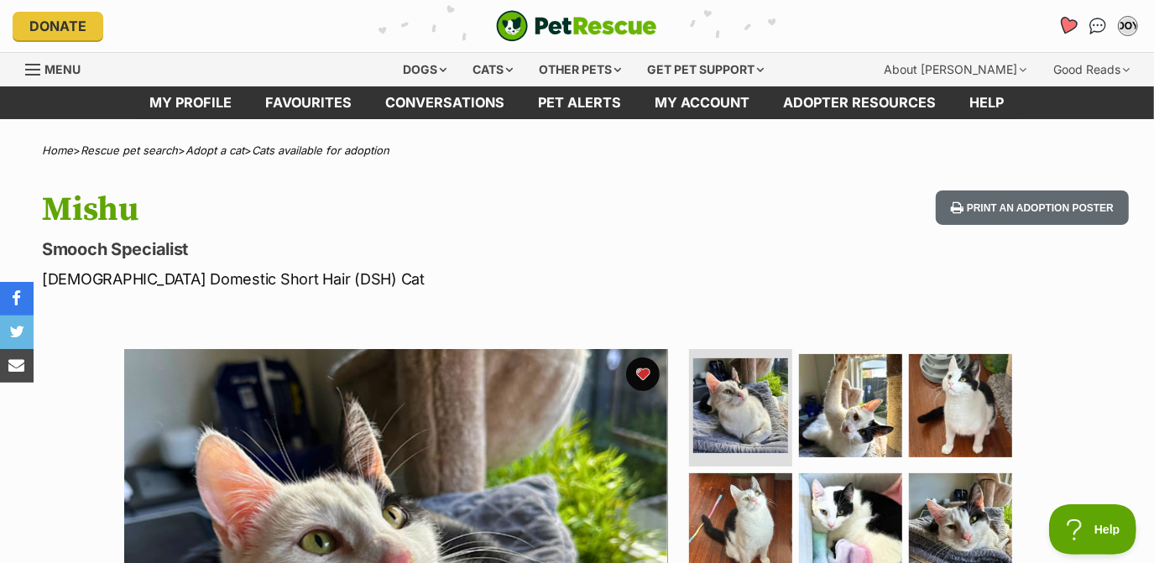
click at [1065, 31] on icon "Favourites" at bounding box center [1068, 25] width 20 height 19
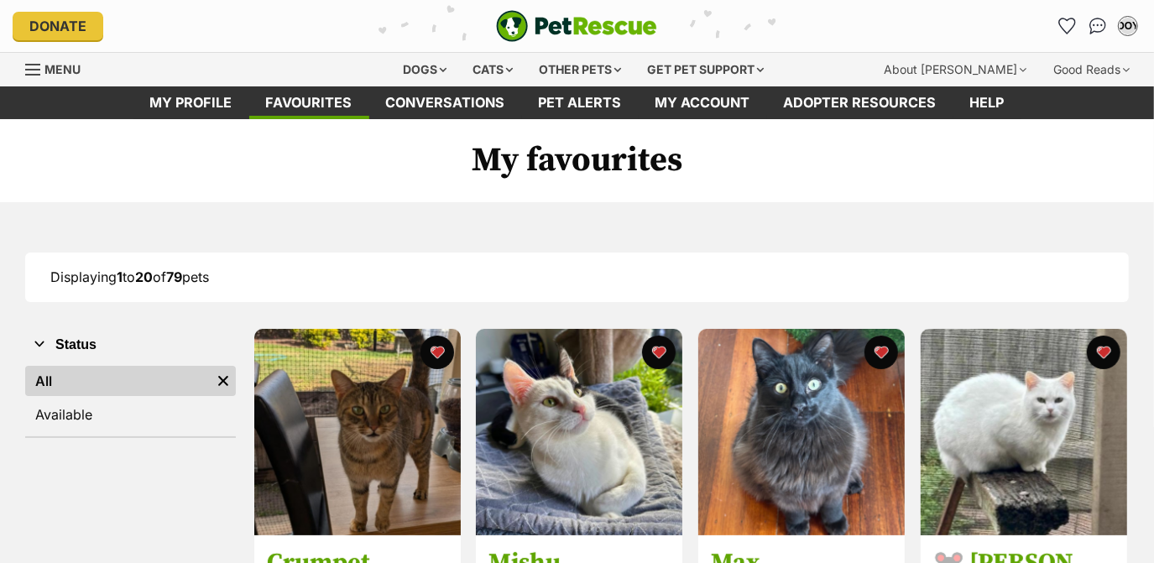
click at [1065, 27] on icon "Favourites" at bounding box center [1068, 25] width 16 height 15
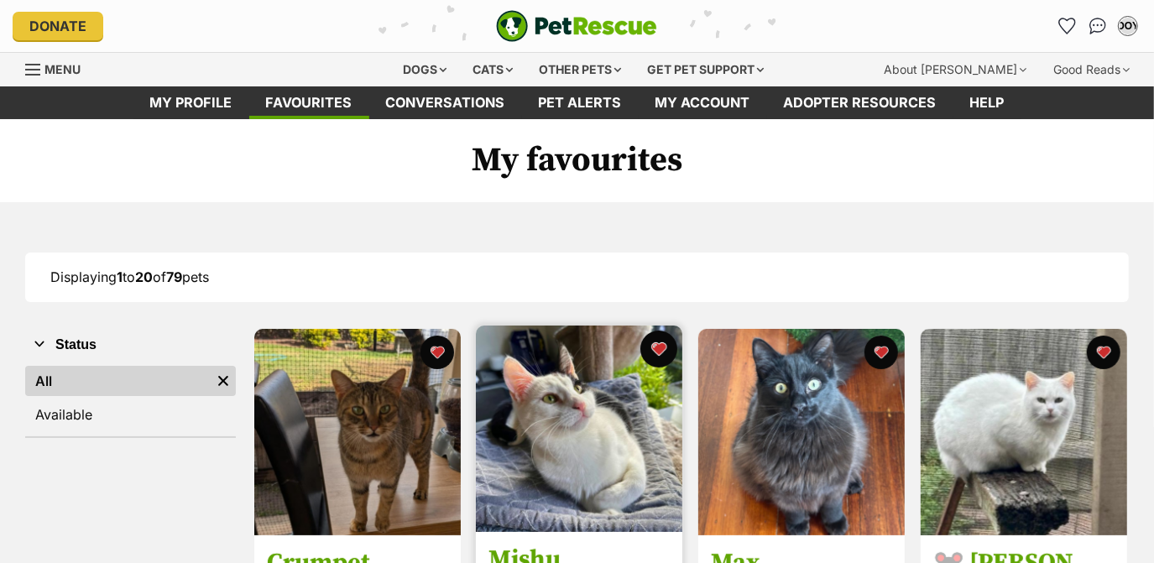
click at [659, 350] on button "favourite" at bounding box center [659, 349] width 37 height 37
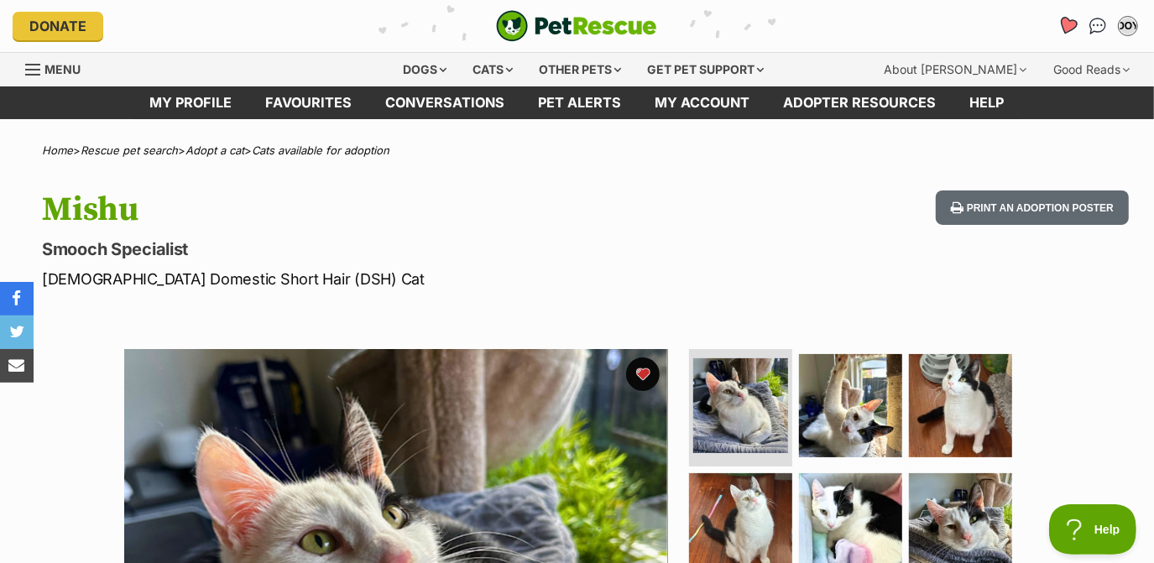
click at [1068, 27] on icon "Favourites" at bounding box center [1068, 25] width 20 height 19
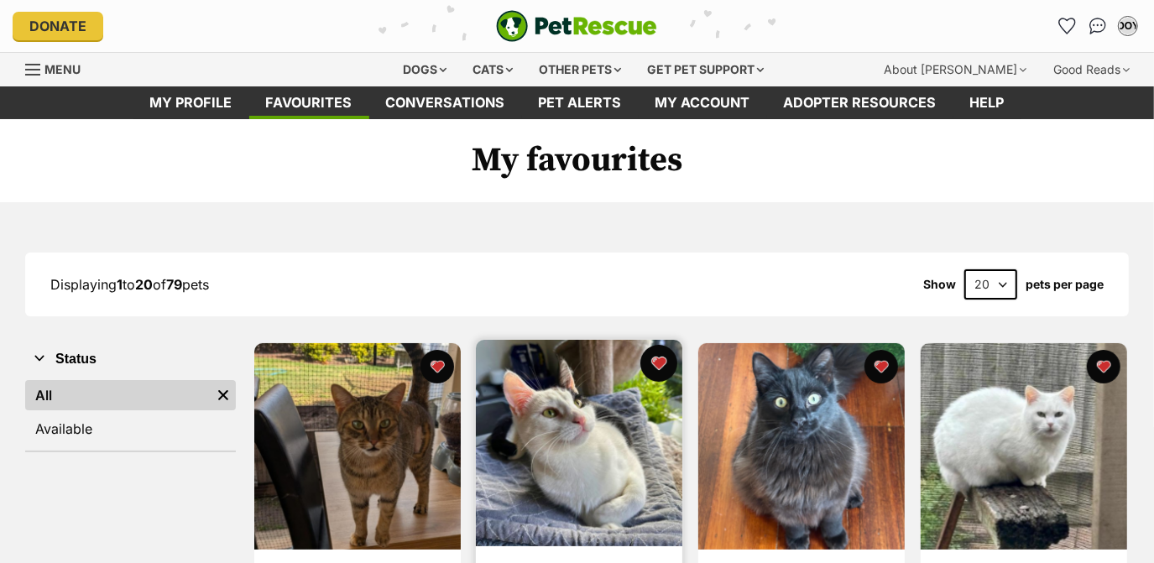
click at [664, 364] on button "favourite" at bounding box center [659, 363] width 37 height 37
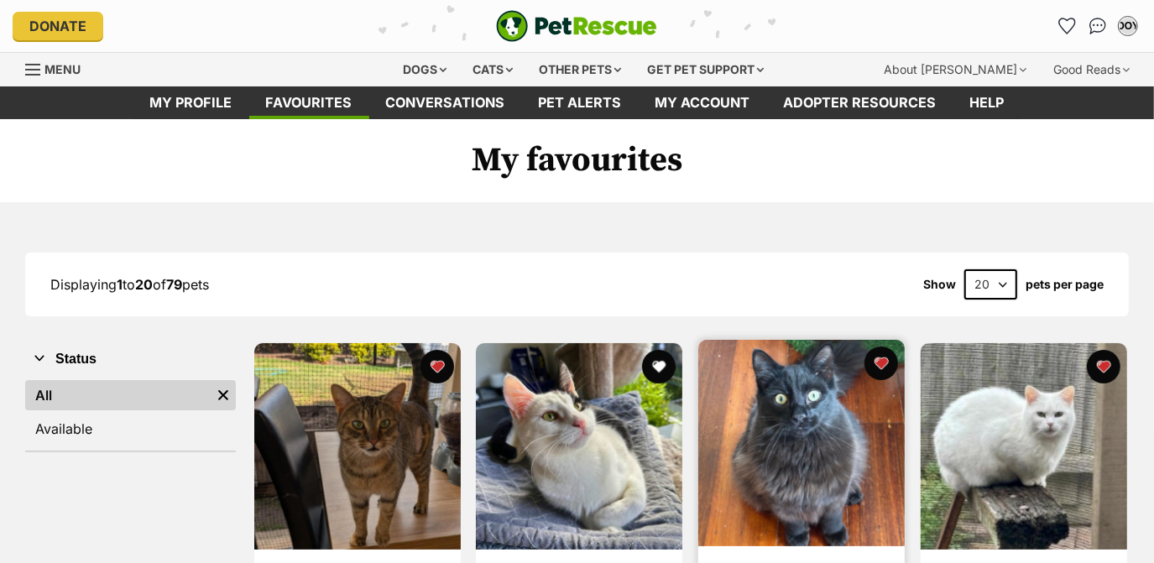
click at [744, 400] on img at bounding box center [802, 443] width 207 height 207
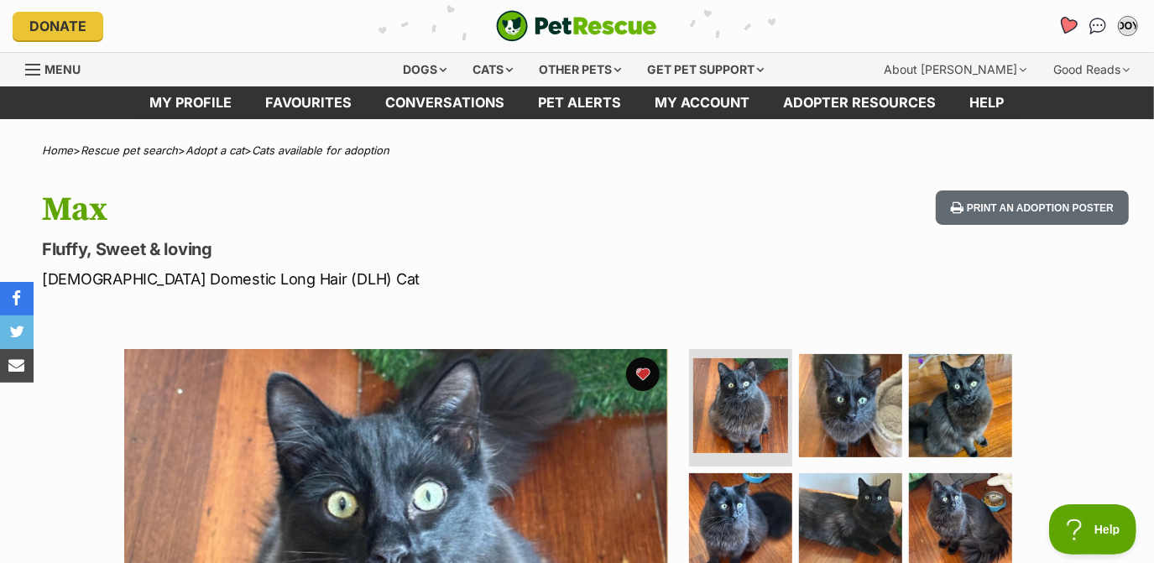
click at [1073, 21] on icon "Favourites" at bounding box center [1068, 25] width 20 height 19
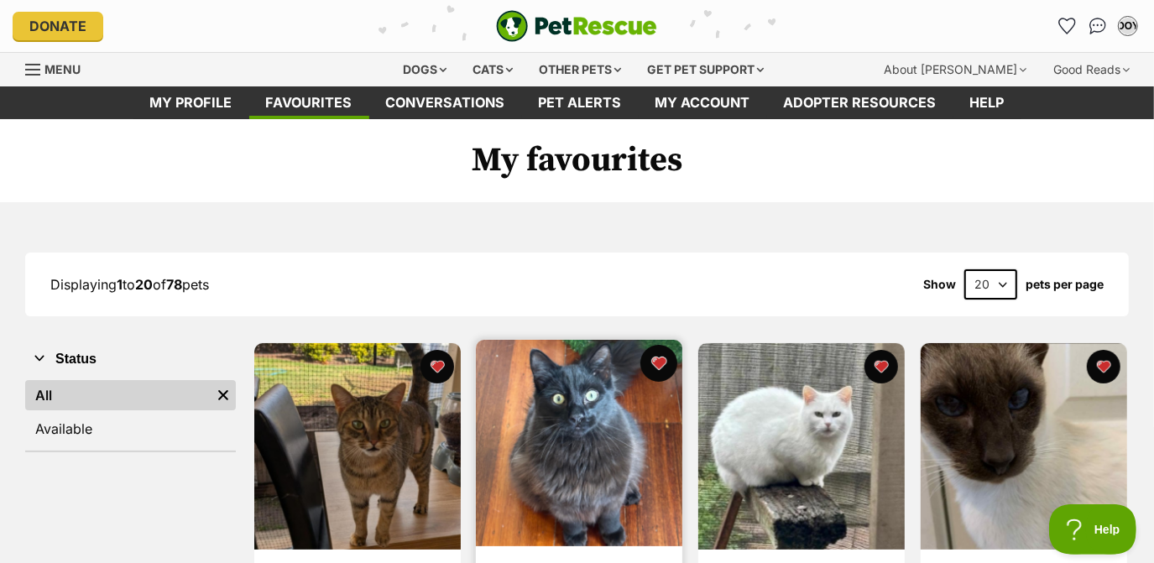
click at [670, 368] on button "favourite" at bounding box center [659, 363] width 37 height 37
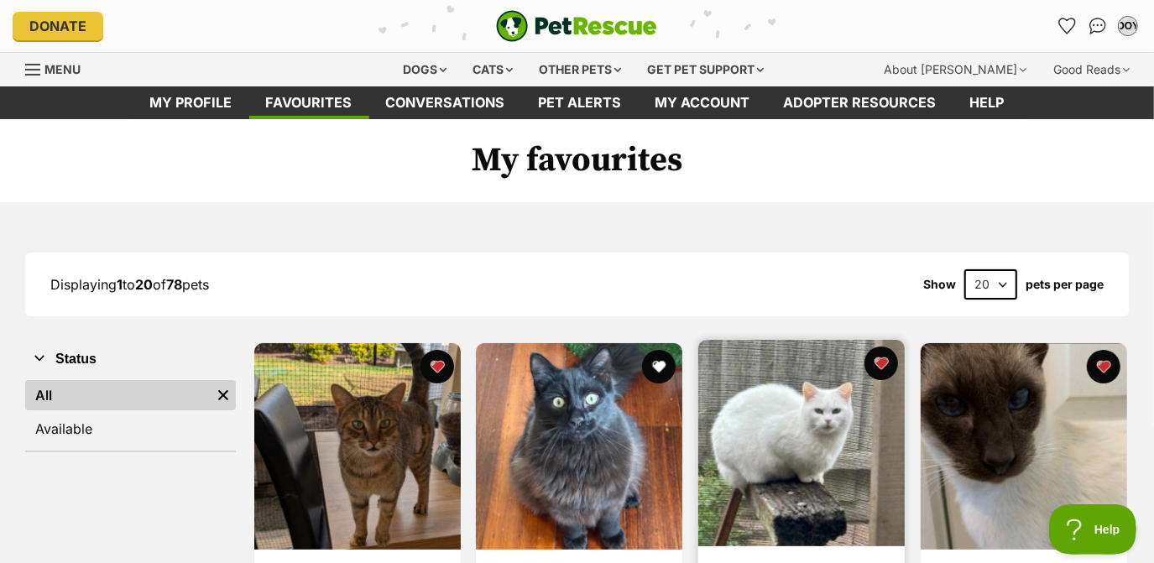
click at [769, 405] on img at bounding box center [802, 443] width 207 height 207
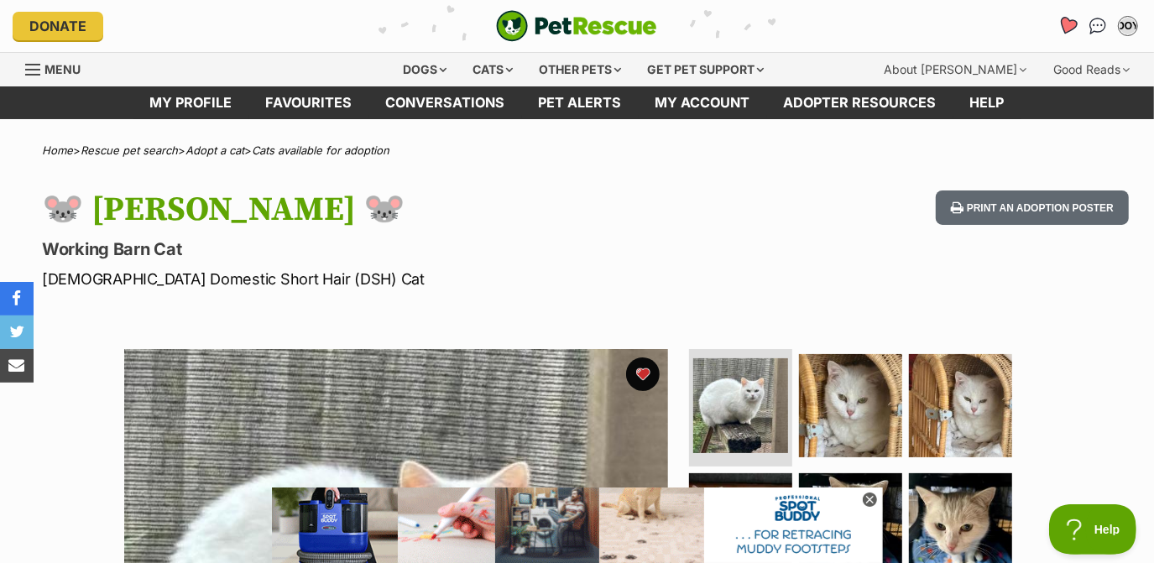
click at [1069, 21] on icon "Favourites" at bounding box center [1068, 25] width 20 height 19
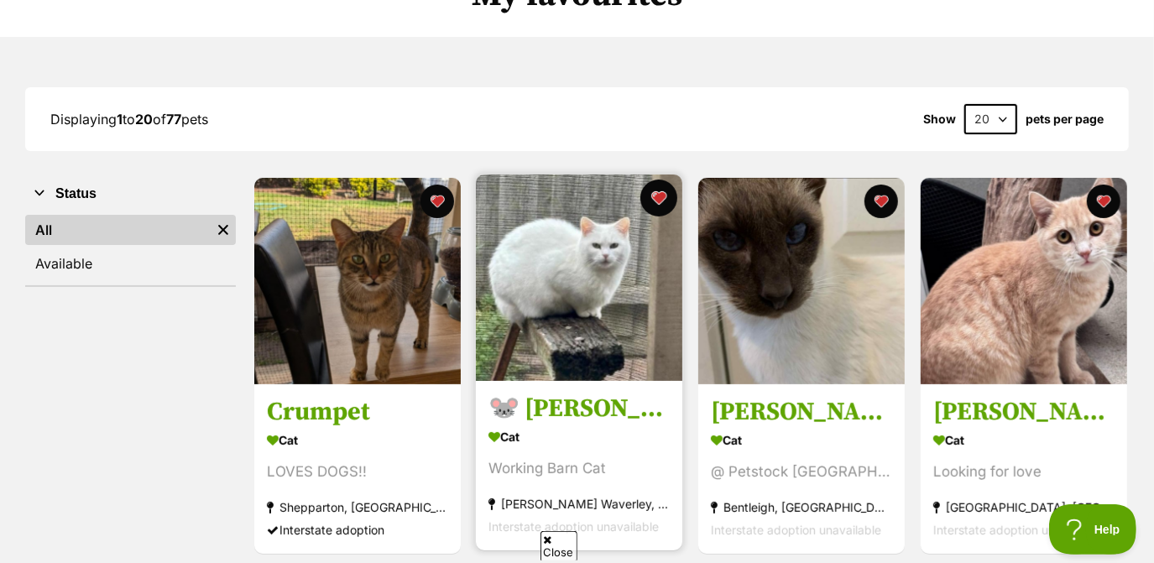
click at [657, 198] on button "favourite" at bounding box center [659, 198] width 37 height 37
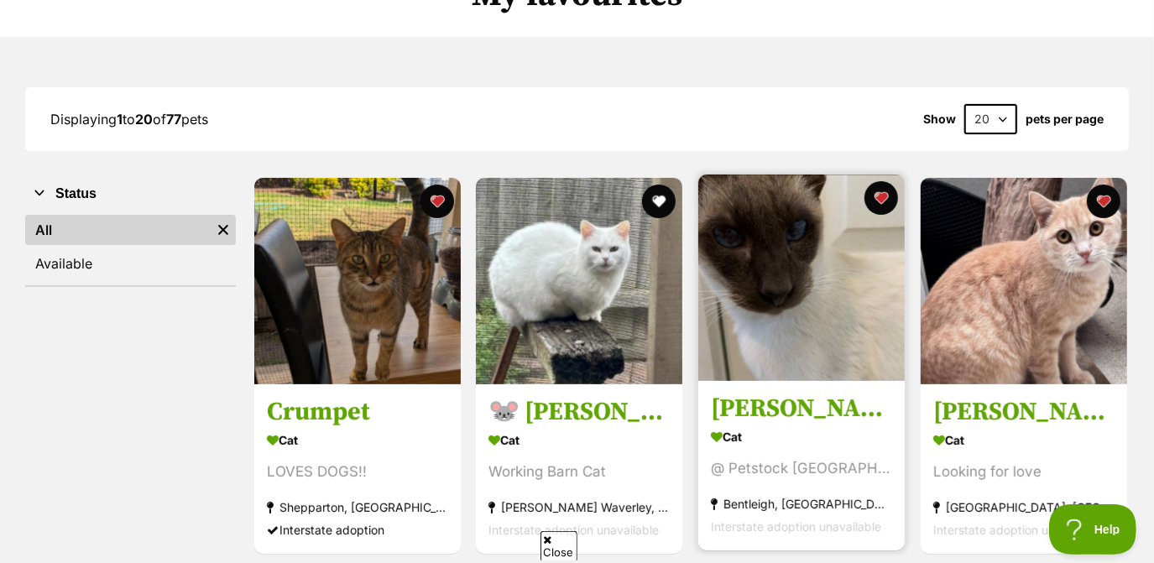
click at [752, 228] on img at bounding box center [802, 278] width 207 height 207
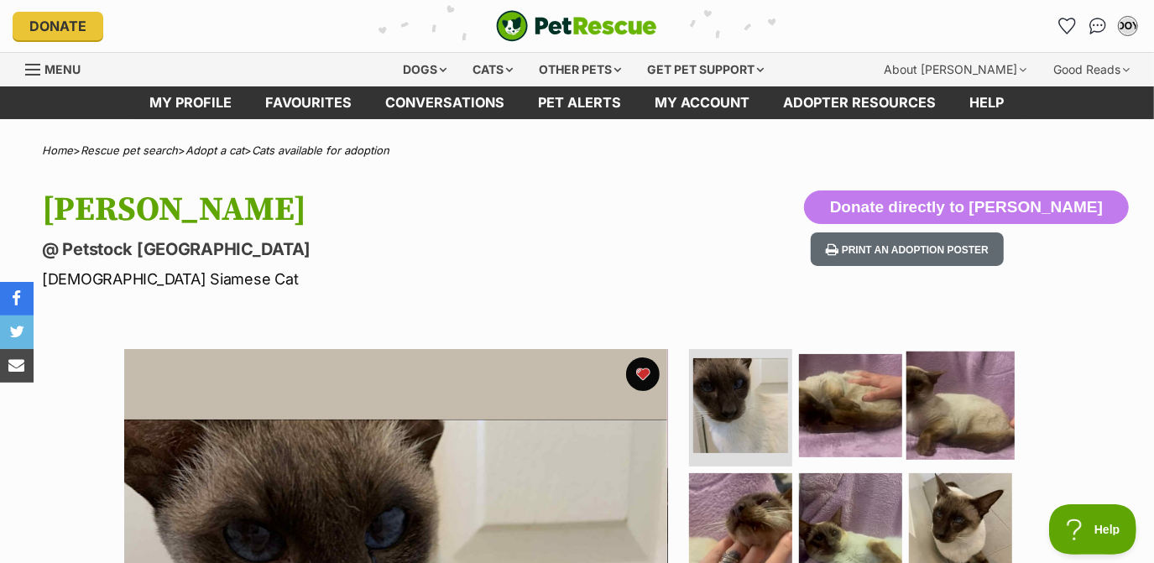
click at [966, 437] on img at bounding box center [961, 406] width 108 height 108
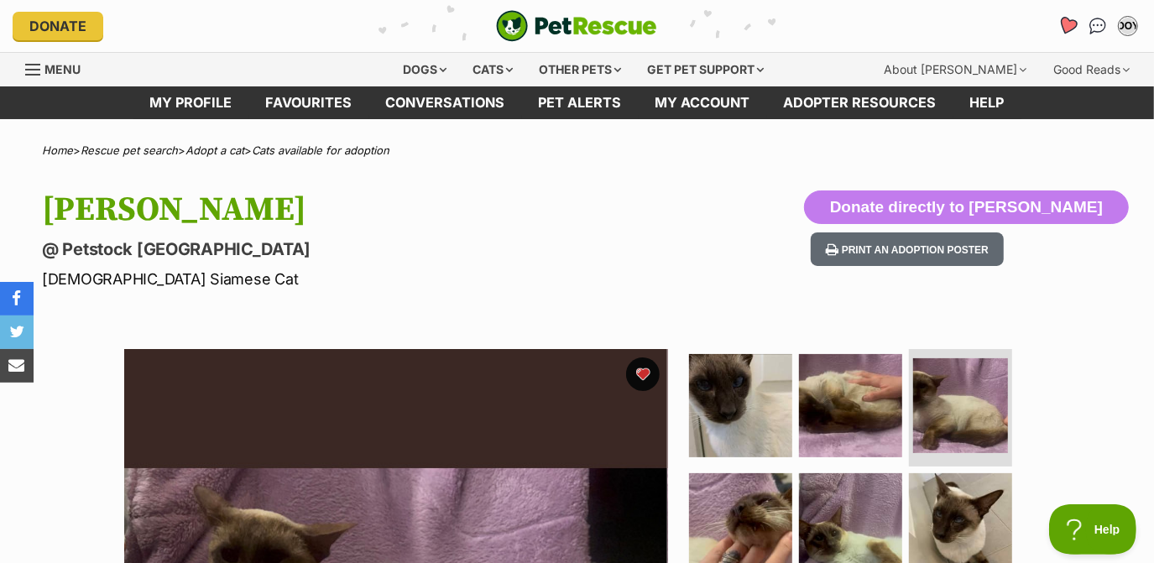
click at [1070, 18] on icon "Favourites" at bounding box center [1068, 26] width 23 height 22
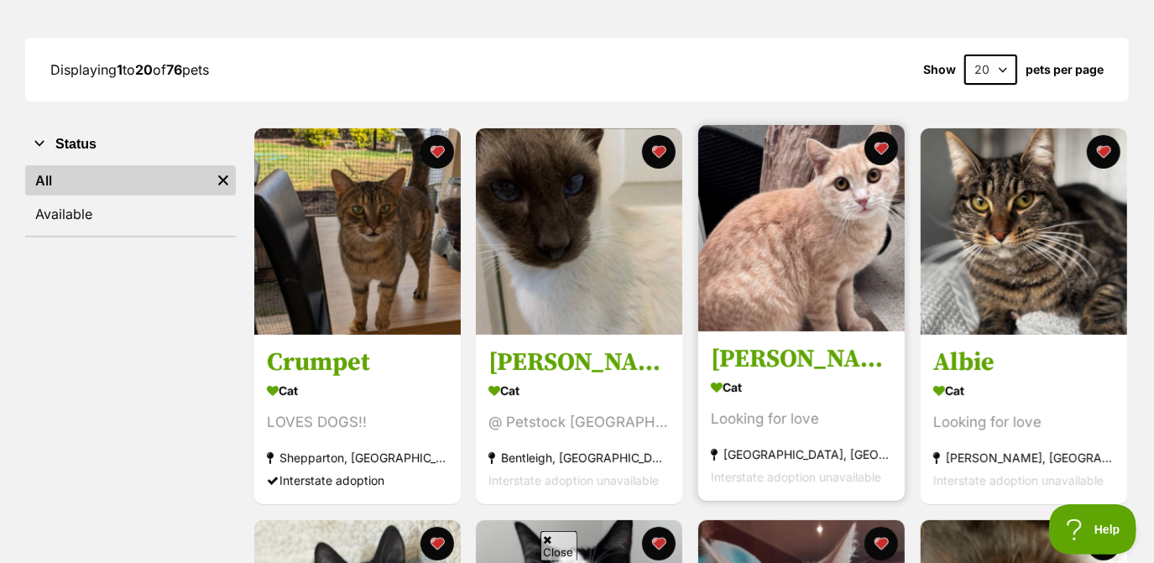
click at [777, 283] on img at bounding box center [802, 228] width 207 height 207
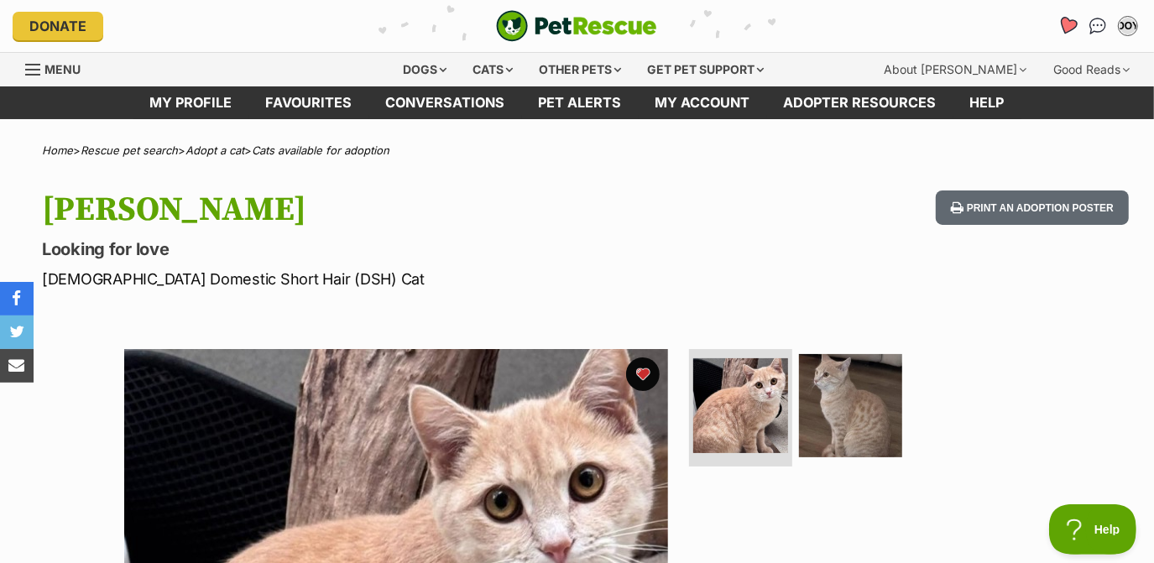
click at [1072, 21] on icon "Favourites" at bounding box center [1068, 25] width 20 height 19
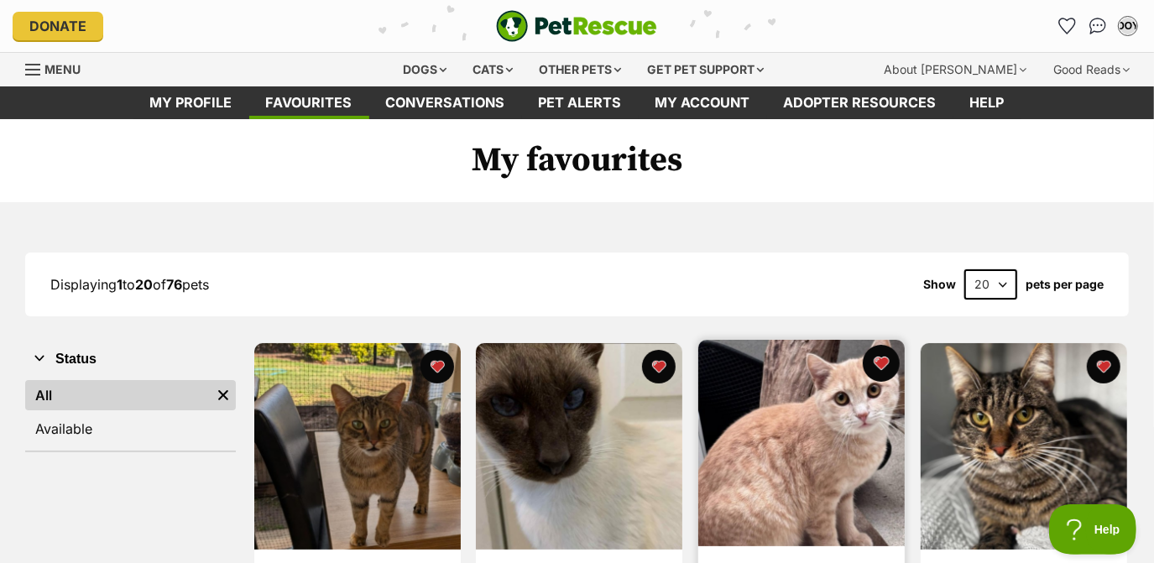
click at [881, 367] on button "favourite" at bounding box center [881, 363] width 37 height 37
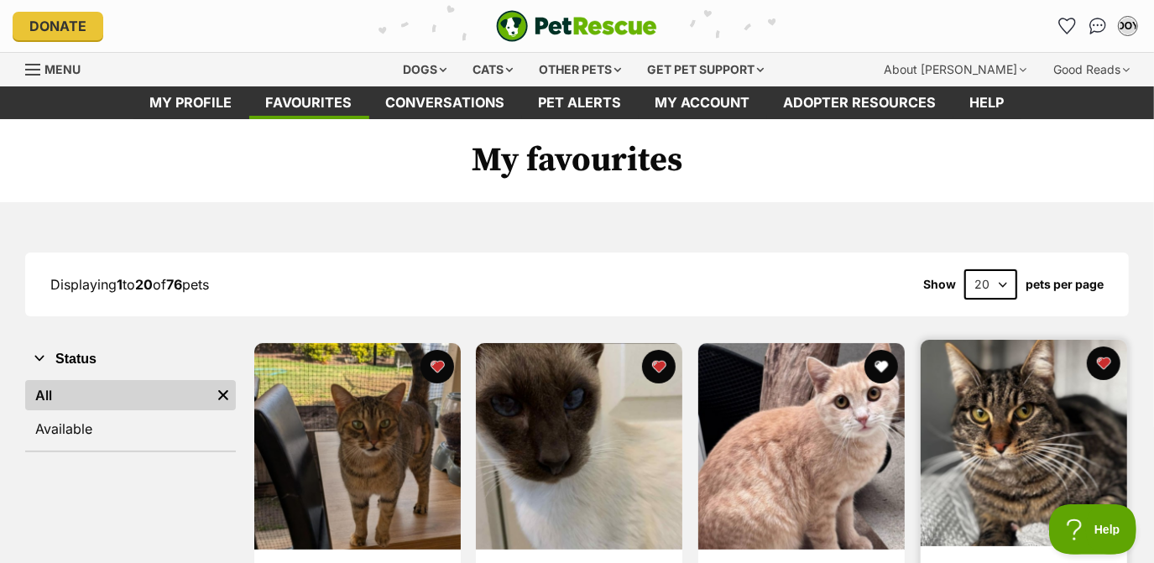
click at [987, 411] on img at bounding box center [1024, 443] width 207 height 207
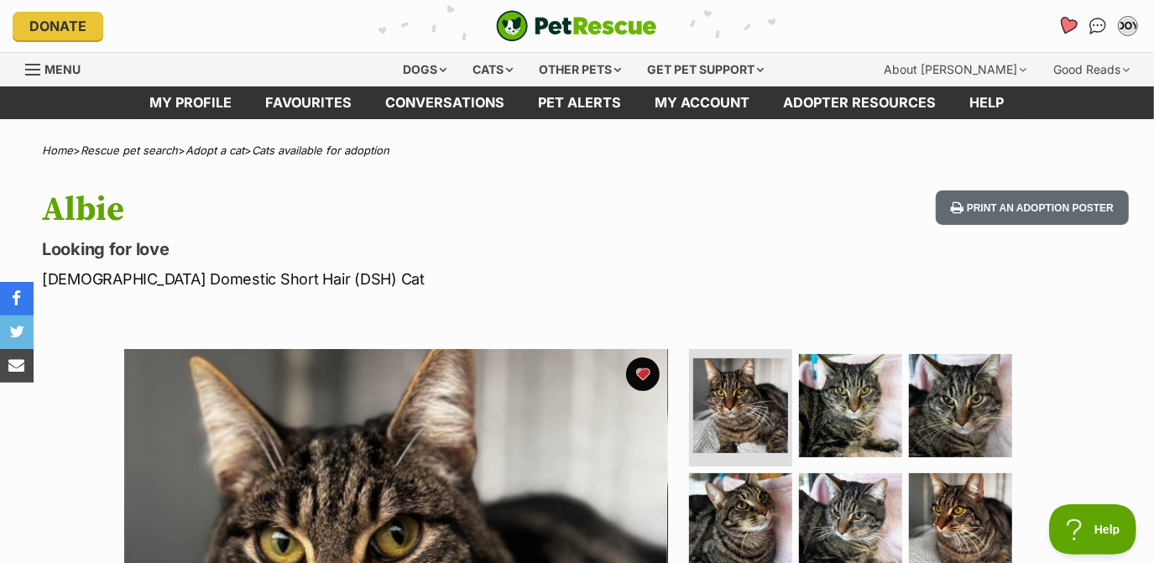
click at [1063, 33] on icon "Favourites" at bounding box center [1068, 26] width 23 height 22
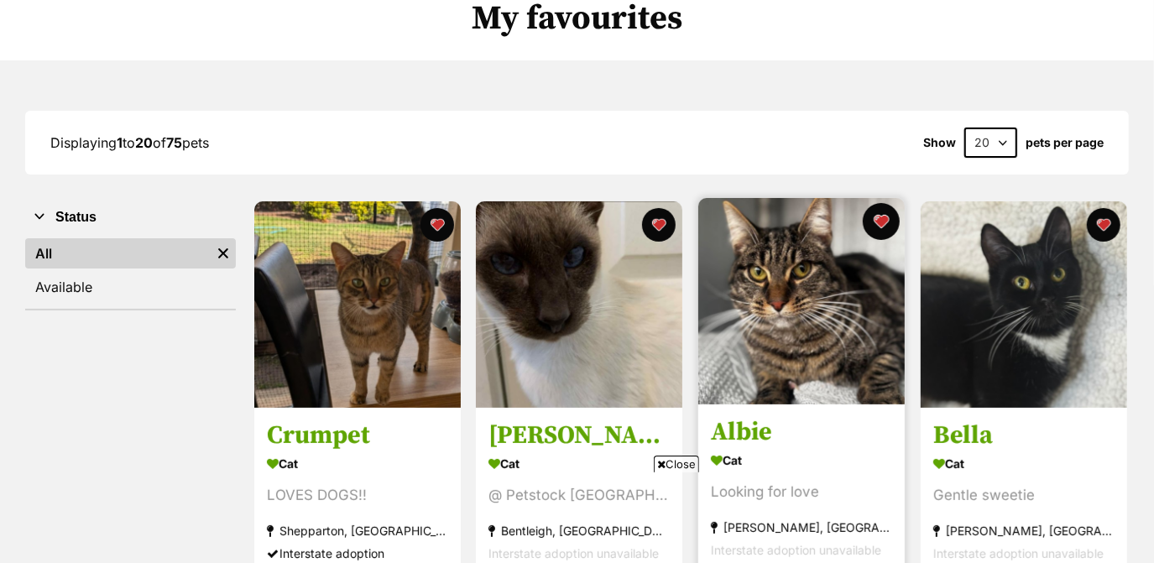
click at [882, 227] on button "favourite" at bounding box center [881, 221] width 37 height 37
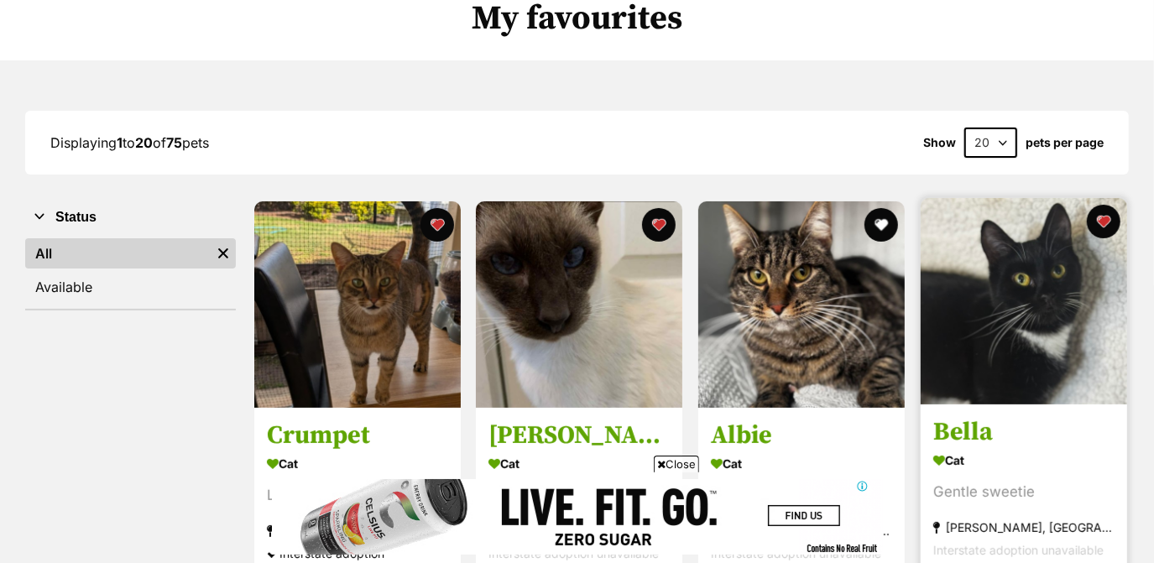
click at [1002, 275] on img at bounding box center [1024, 301] width 207 height 207
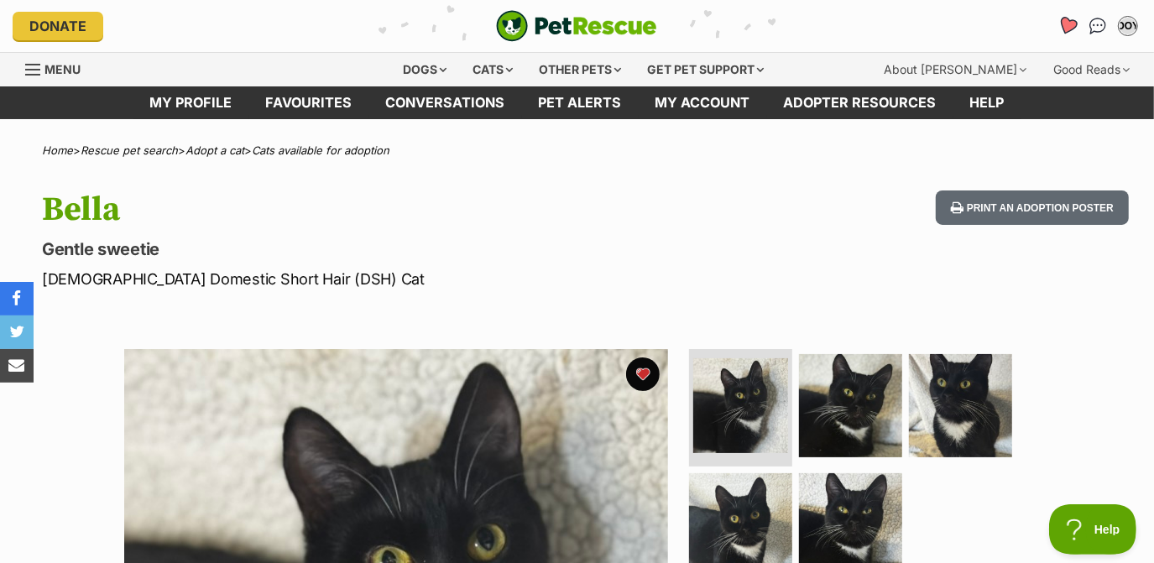
click at [1067, 28] on icon "Favourites" at bounding box center [1068, 25] width 20 height 19
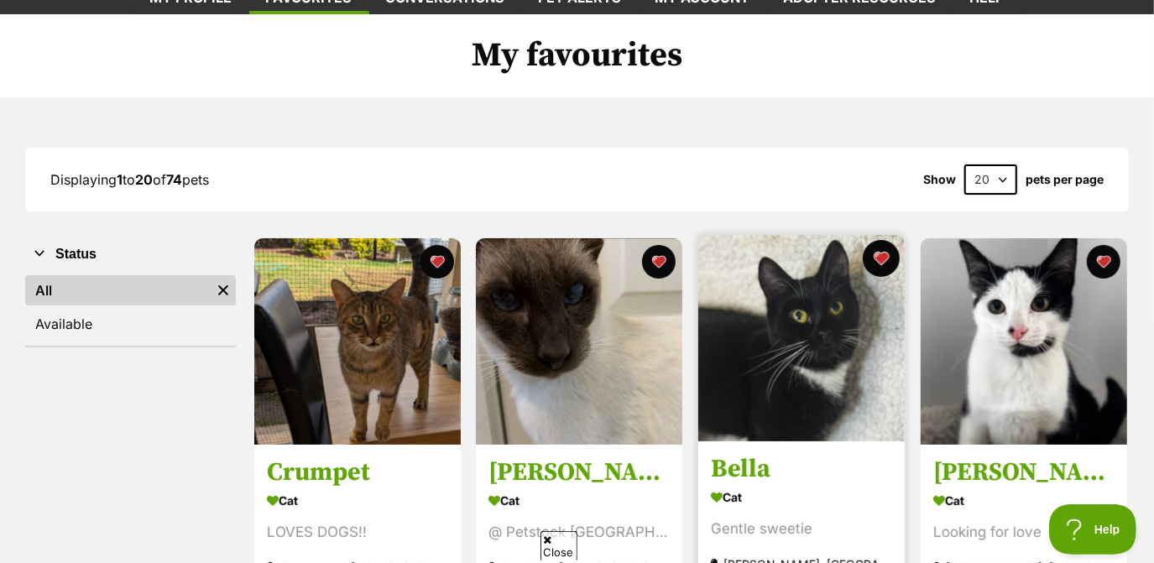
click at [884, 256] on button "favourite" at bounding box center [881, 258] width 37 height 37
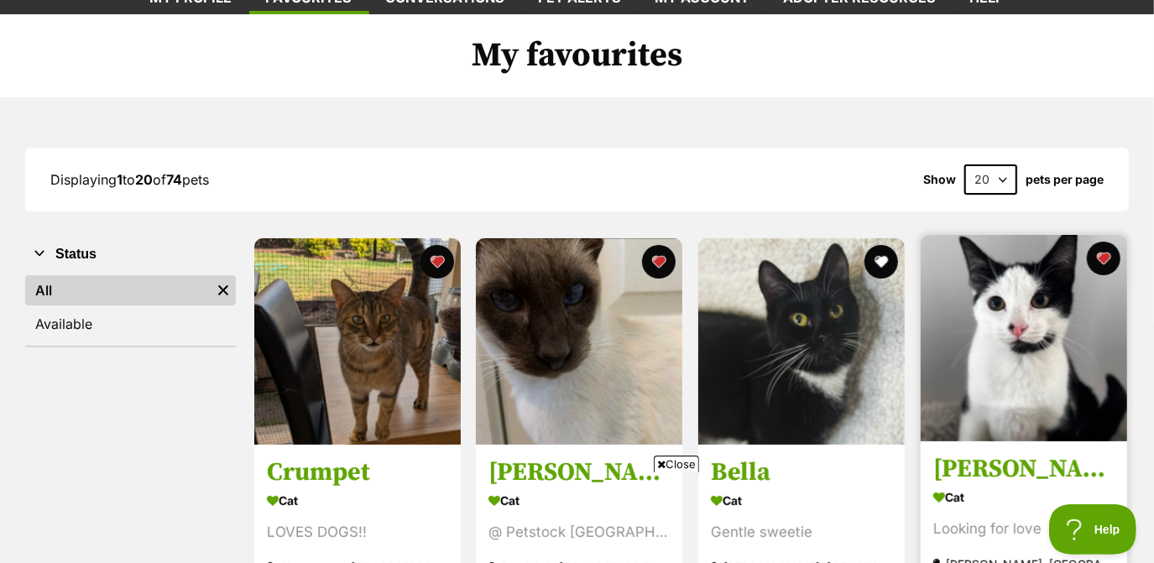
click at [998, 287] on img at bounding box center [1024, 338] width 207 height 207
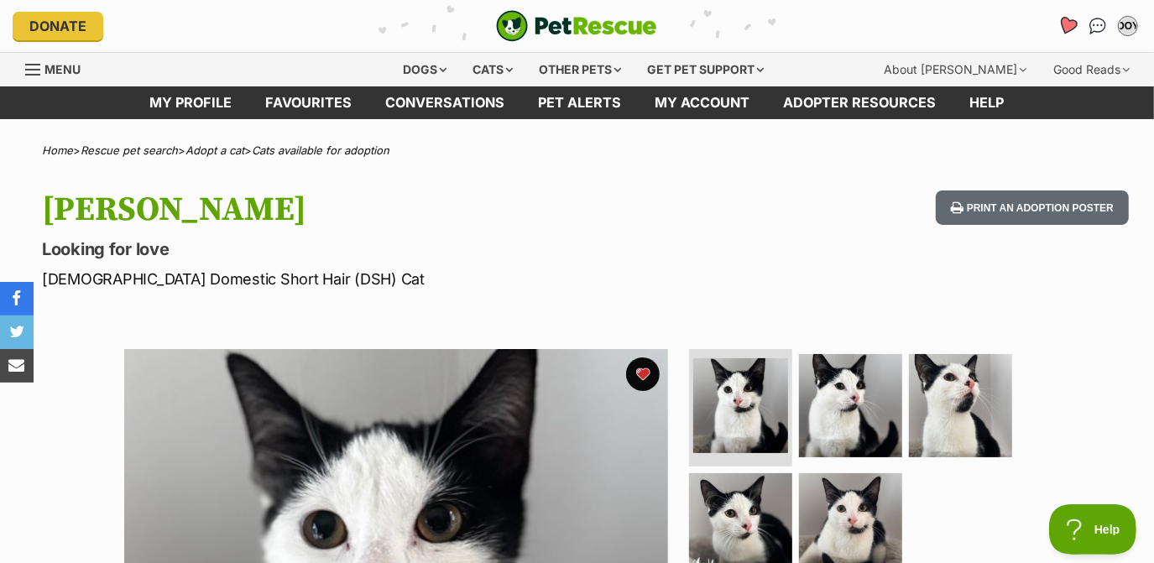
click at [1066, 21] on icon "Favourites" at bounding box center [1068, 25] width 20 height 19
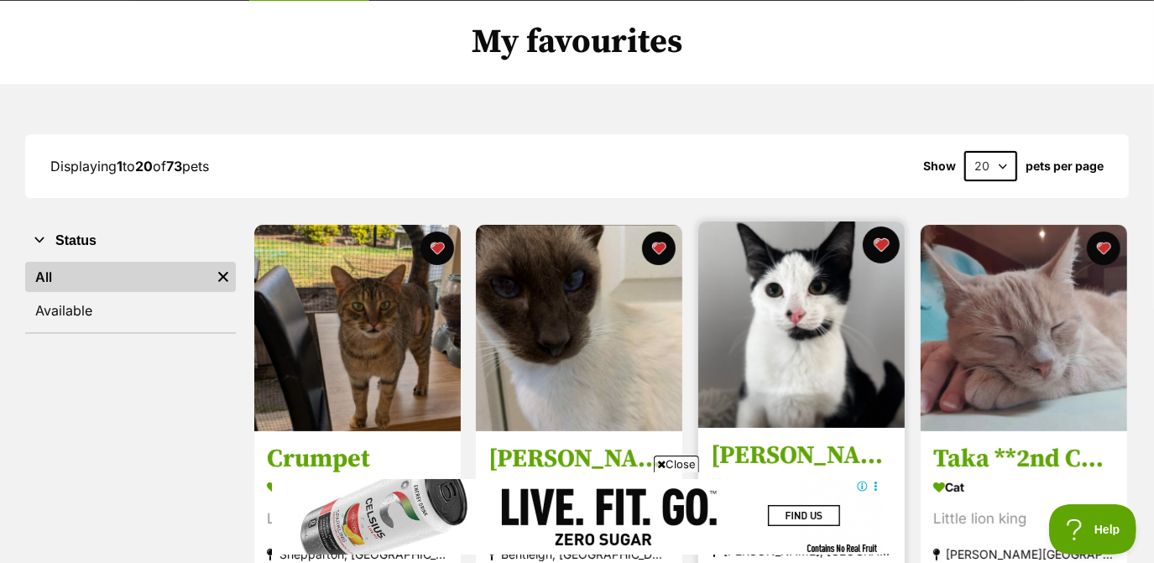
click at [886, 253] on button "favourite" at bounding box center [881, 245] width 37 height 37
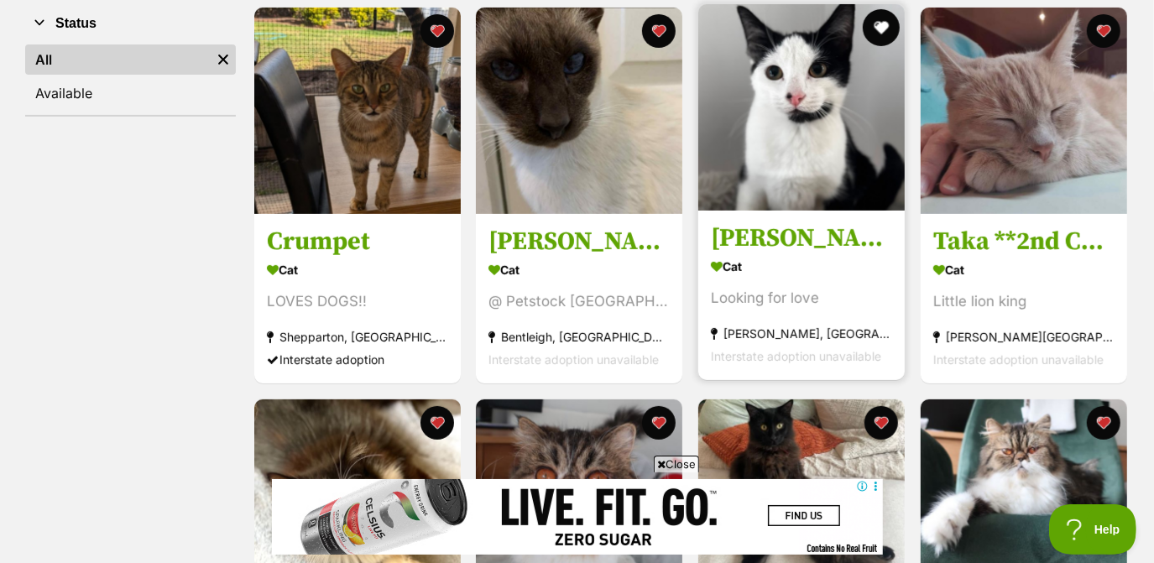
scroll to position [336, 0]
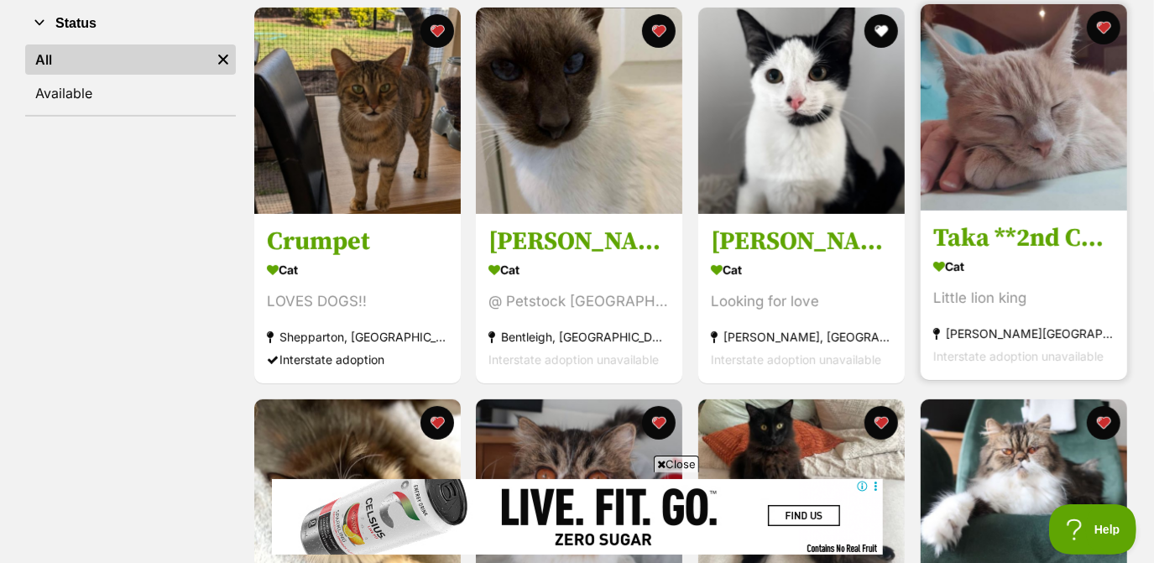
click at [970, 251] on h3 "Taka **2nd Chance Cat Rescue**" at bounding box center [1024, 238] width 181 height 32
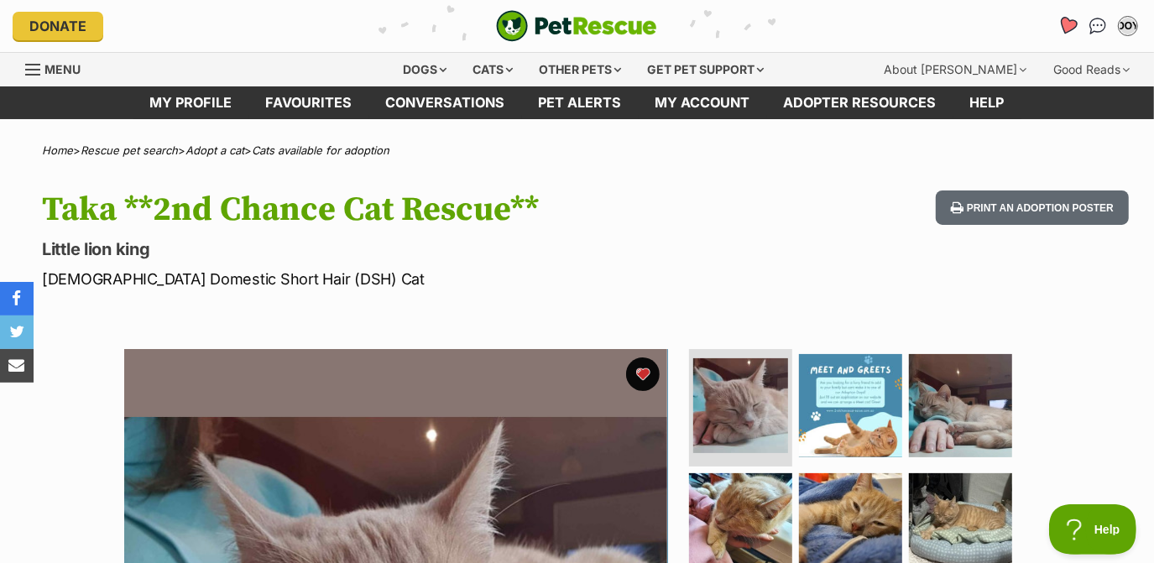
click at [1066, 28] on icon "Favourites" at bounding box center [1068, 25] width 20 height 19
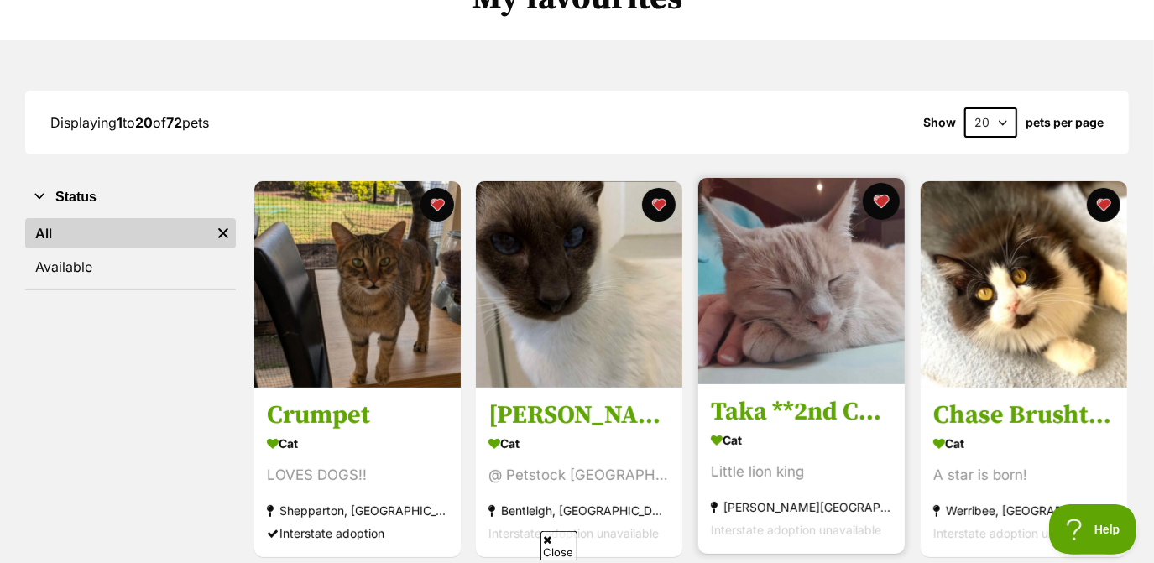
click at [880, 196] on button "favourite" at bounding box center [881, 201] width 37 height 37
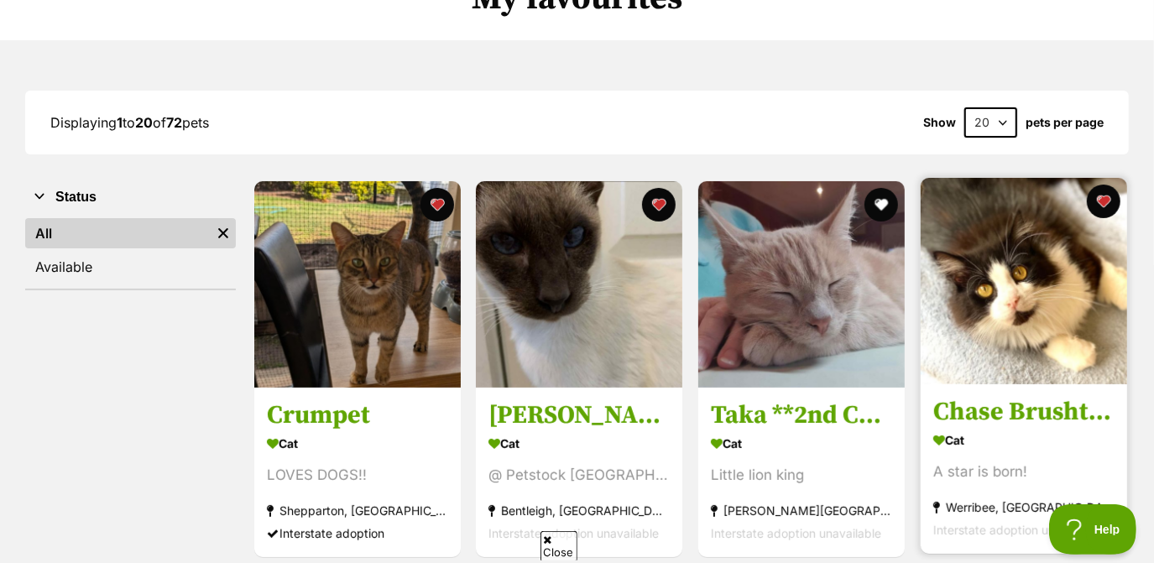
click at [979, 256] on img at bounding box center [1024, 281] width 207 height 207
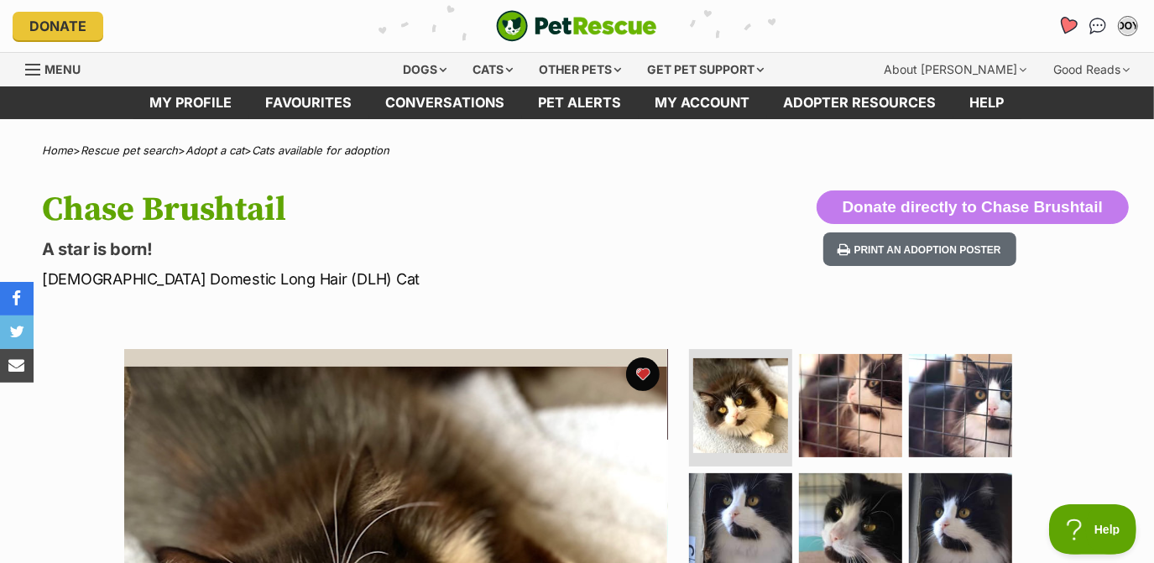
click at [1058, 22] on link "Favourites" at bounding box center [1067, 26] width 34 height 34
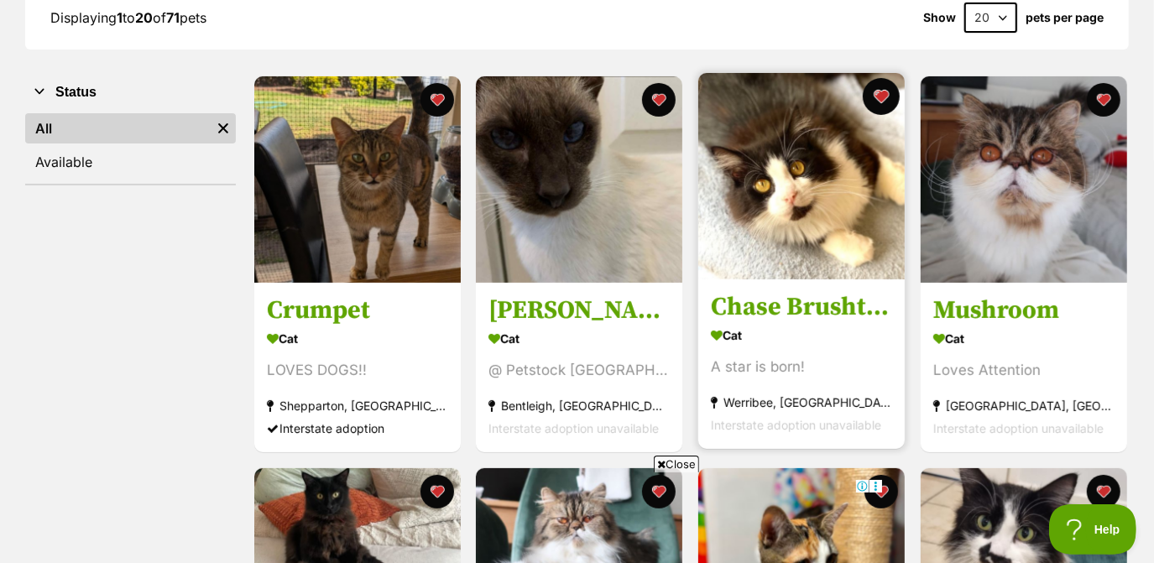
click at [882, 97] on button "favourite" at bounding box center [881, 96] width 37 height 37
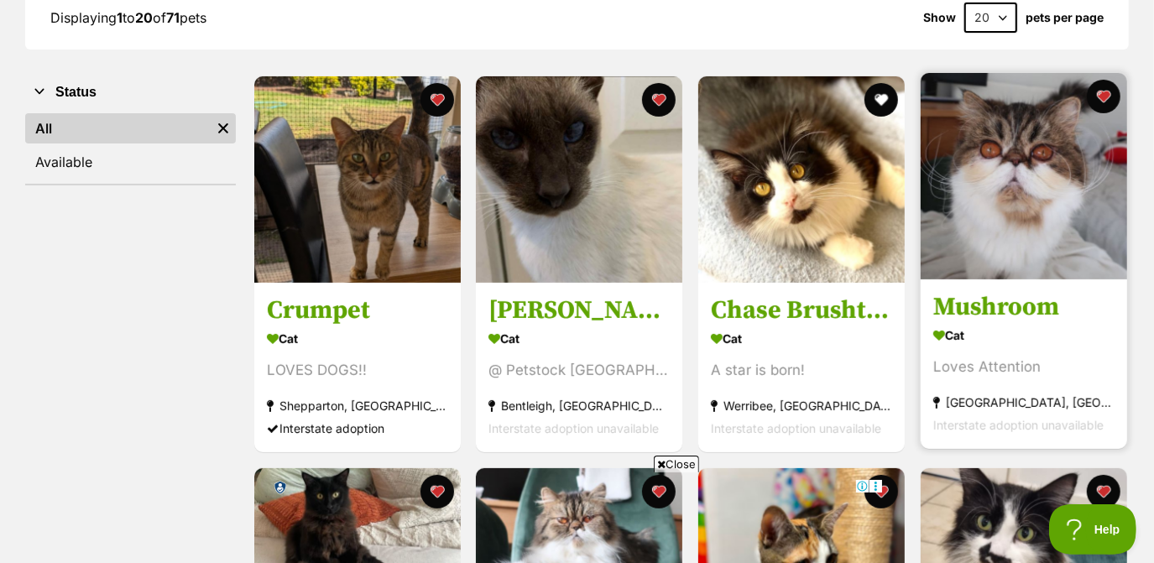
click at [997, 174] on img at bounding box center [1024, 176] width 207 height 207
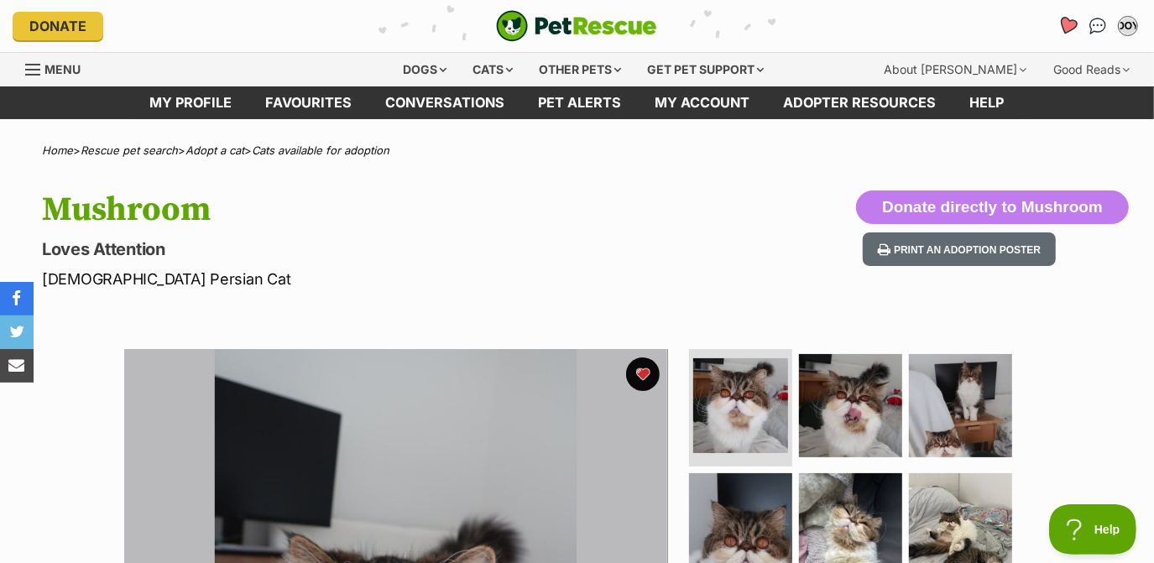
click at [1063, 32] on icon "Favourites" at bounding box center [1068, 26] width 23 height 22
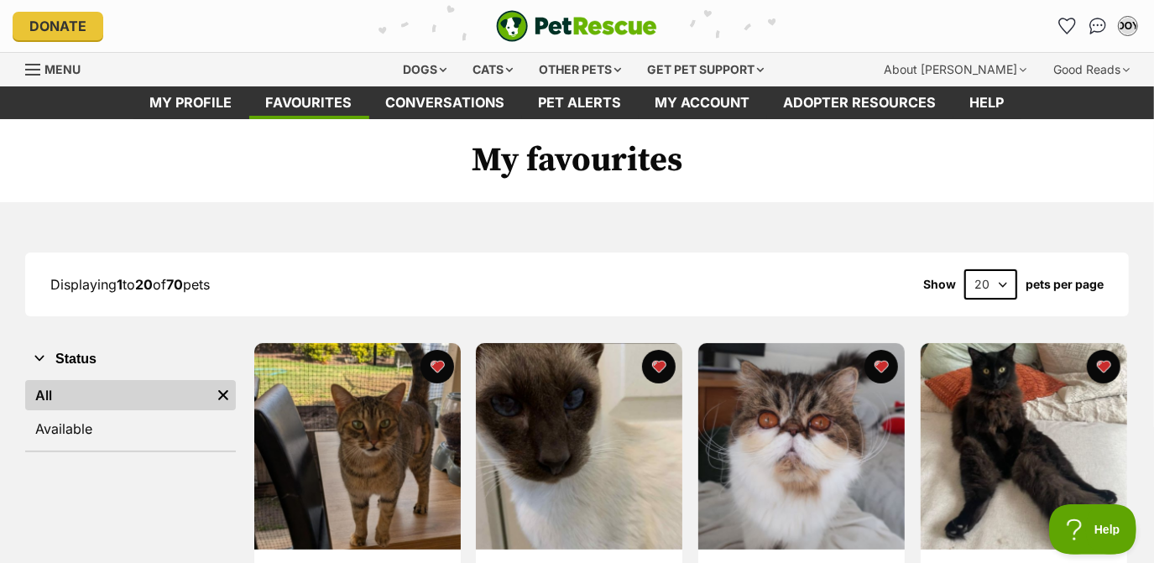
scroll to position [166, 0]
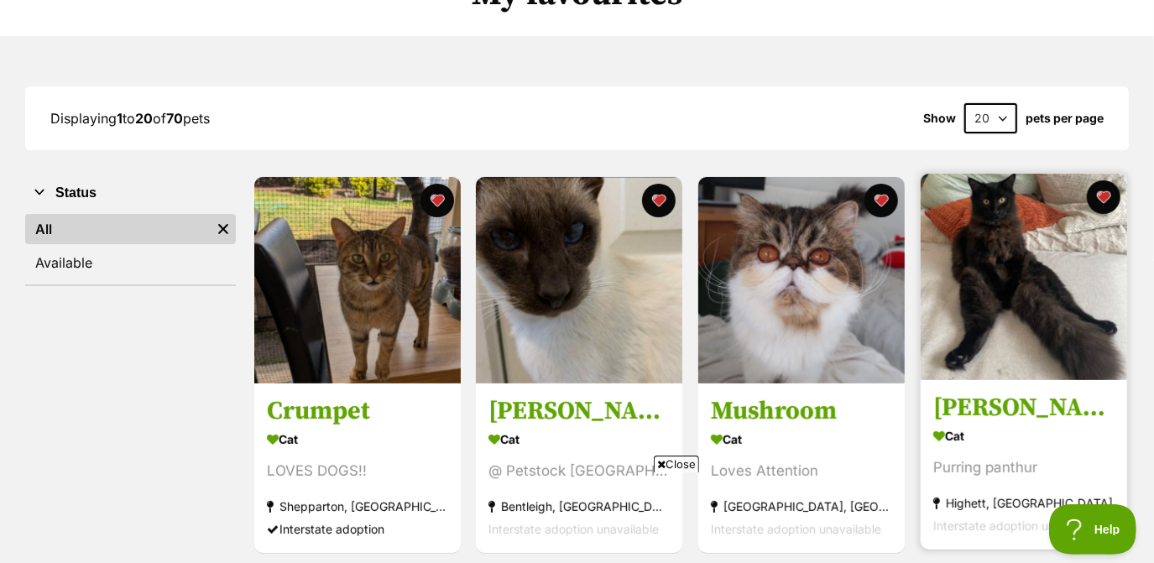
click at [1046, 317] on img at bounding box center [1024, 277] width 207 height 207
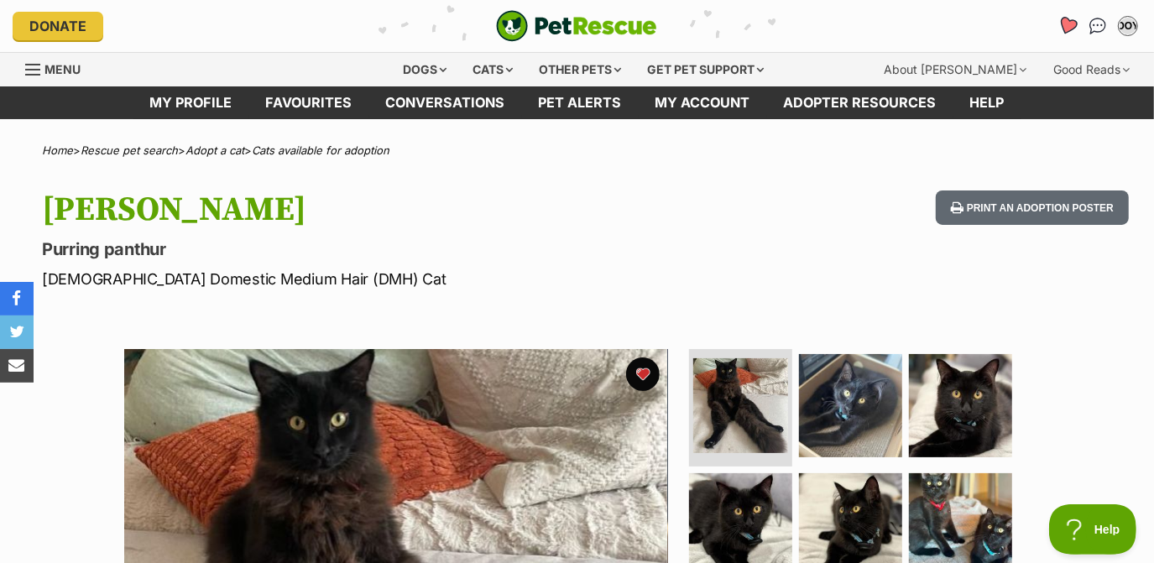
click at [1062, 21] on icon "Favourites" at bounding box center [1068, 25] width 20 height 19
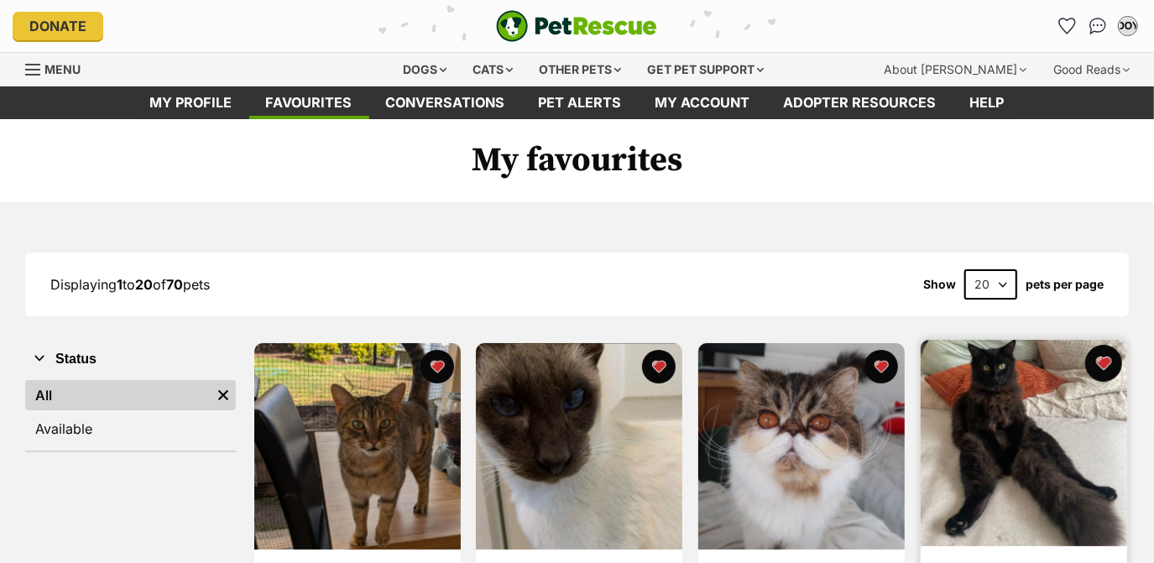
click at [1108, 359] on button "favourite" at bounding box center [1104, 363] width 37 height 37
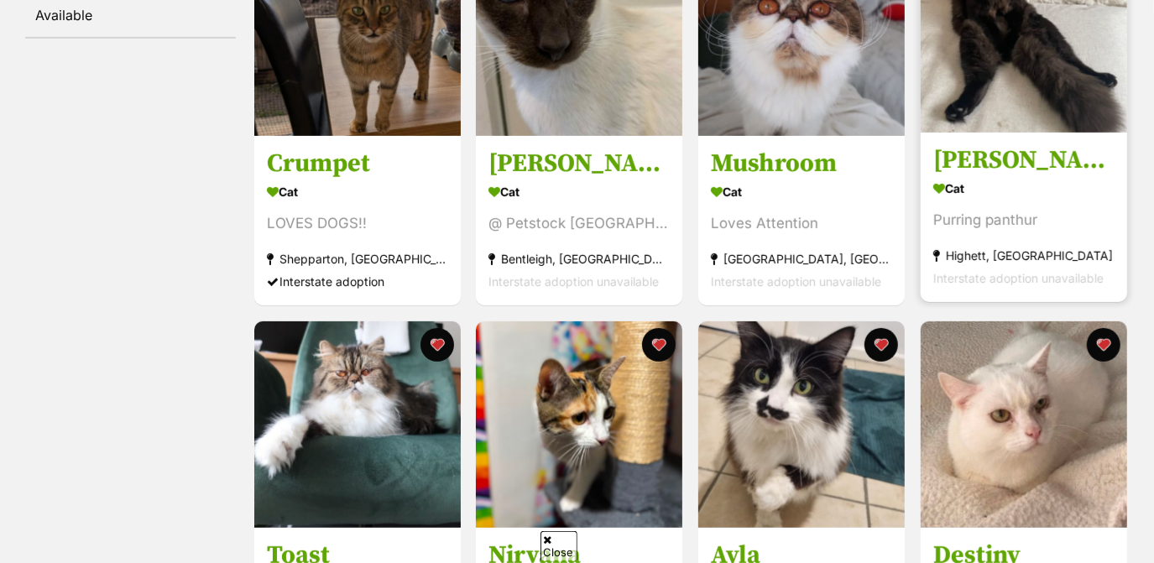
scroll to position [415, 0]
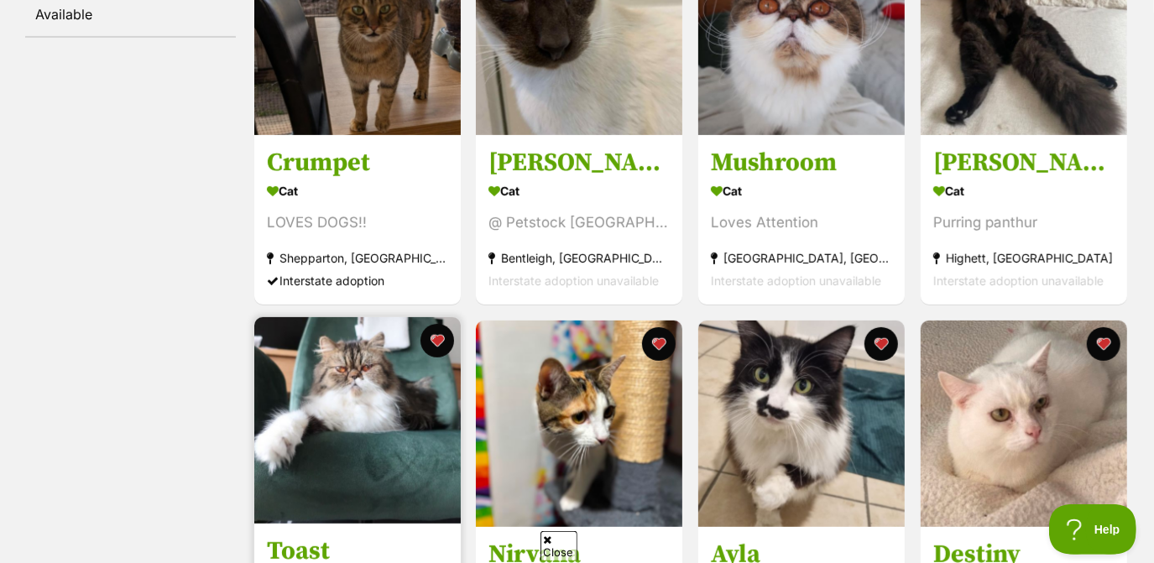
click at [369, 376] on img at bounding box center [357, 420] width 207 height 207
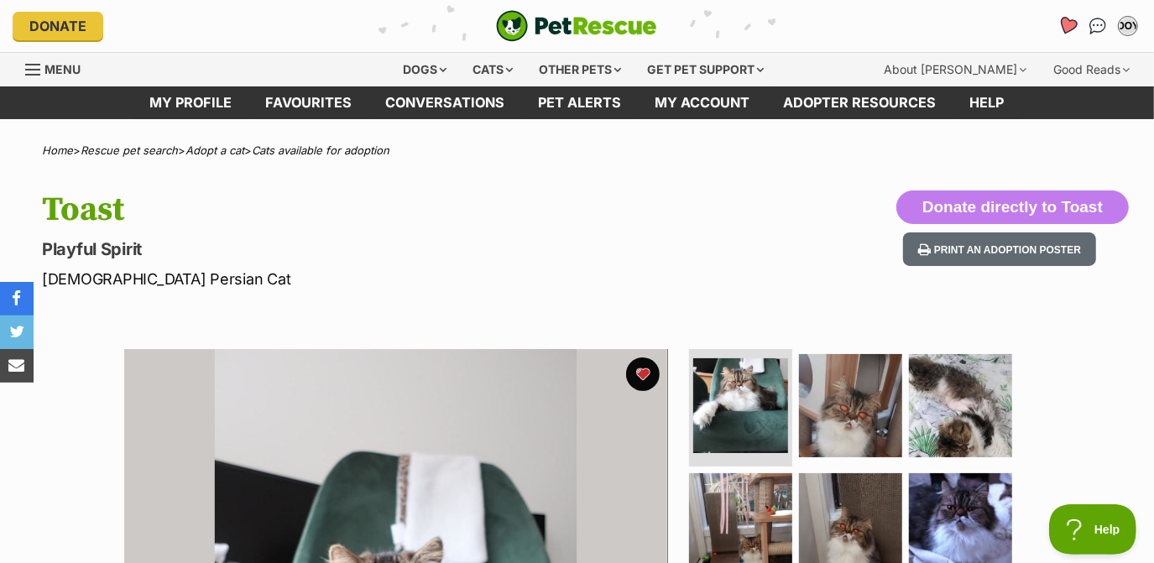
click at [1063, 20] on icon "Favourites" at bounding box center [1068, 25] width 20 height 19
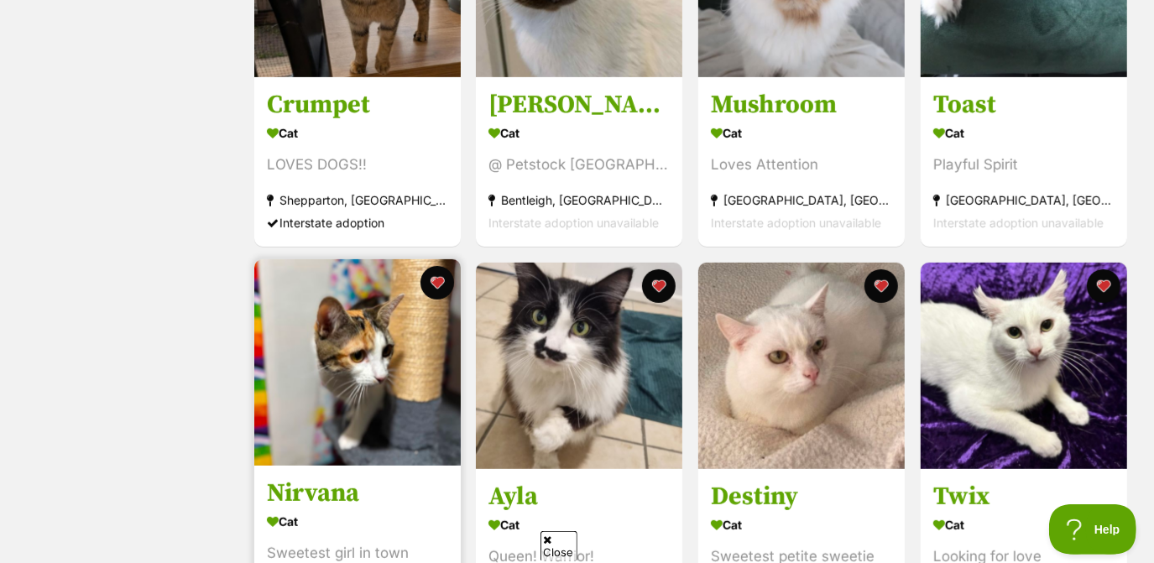
click at [334, 337] on img at bounding box center [357, 362] width 207 height 207
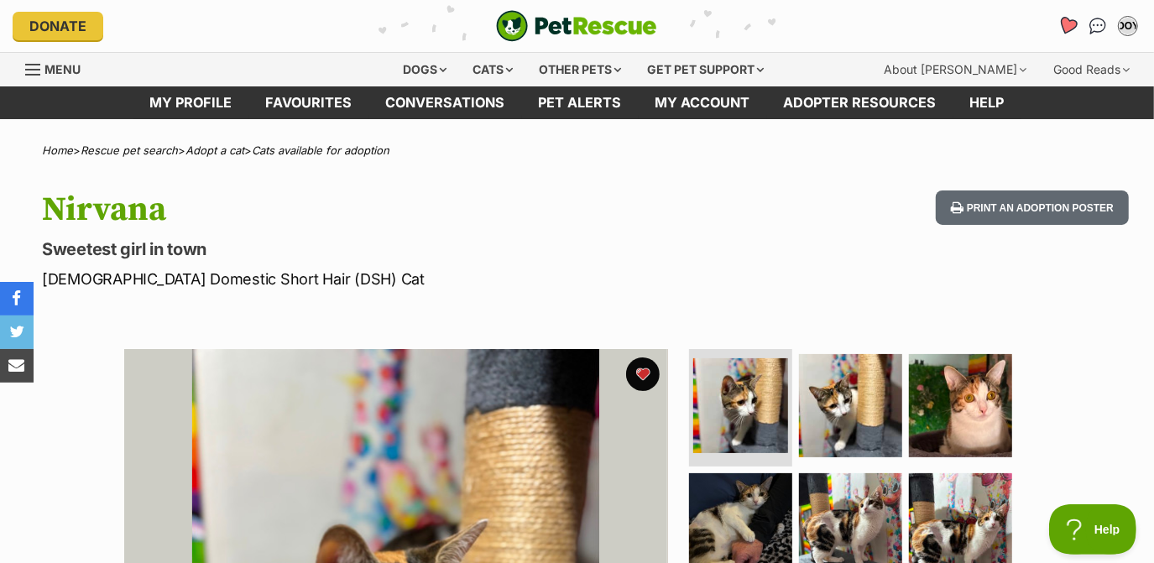
click at [1065, 21] on icon "Favourites" at bounding box center [1068, 25] width 20 height 19
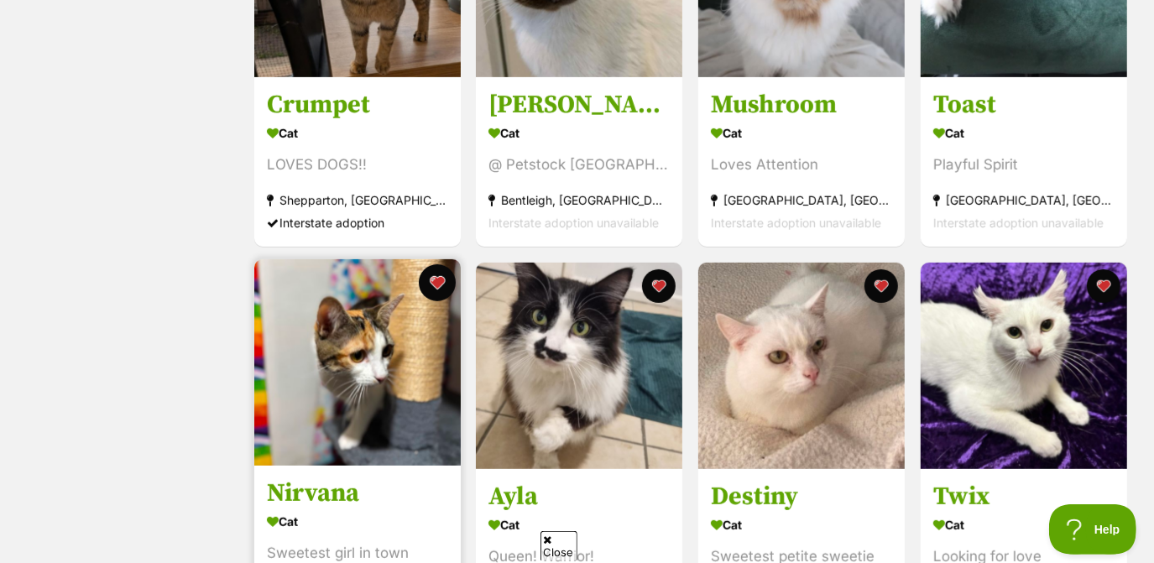
click at [430, 292] on button "favourite" at bounding box center [436, 282] width 37 height 37
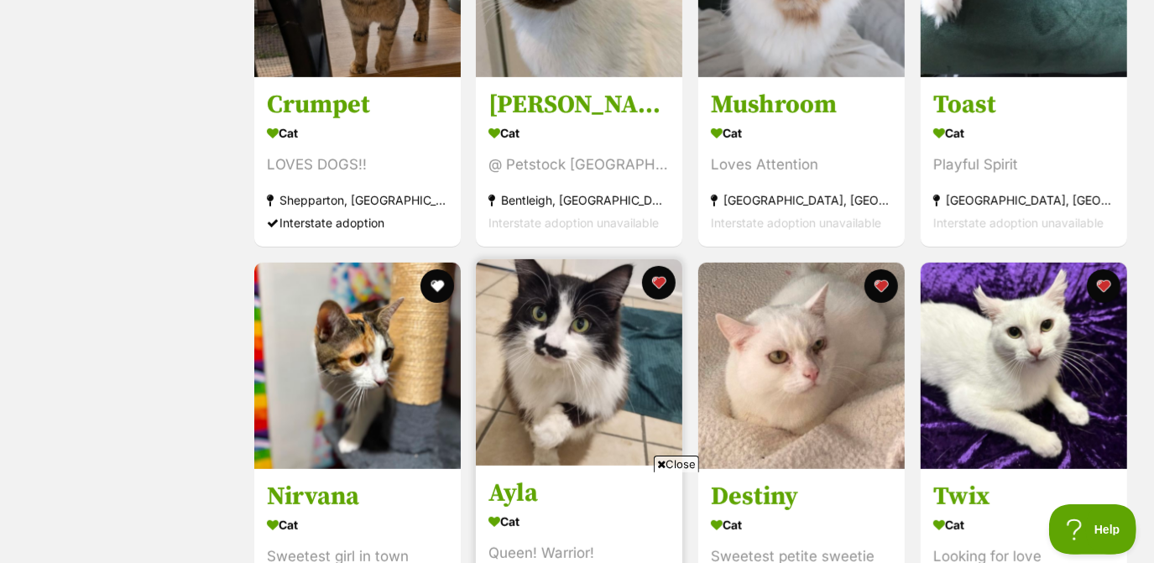
click at [555, 343] on img at bounding box center [579, 362] width 207 height 207
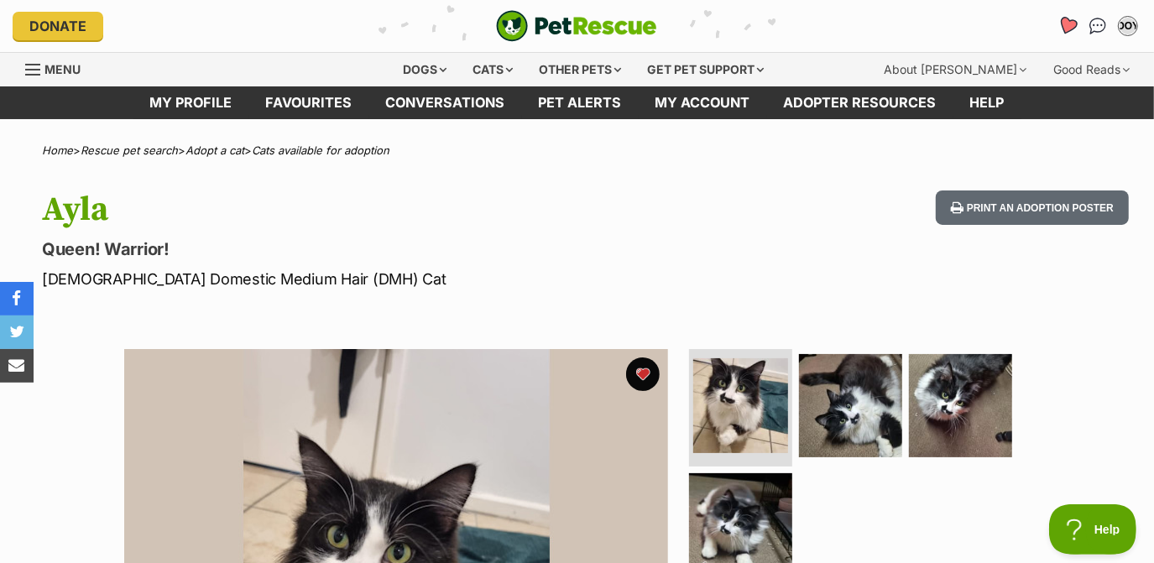
click at [1072, 18] on link "Favourites" at bounding box center [1067, 26] width 34 height 34
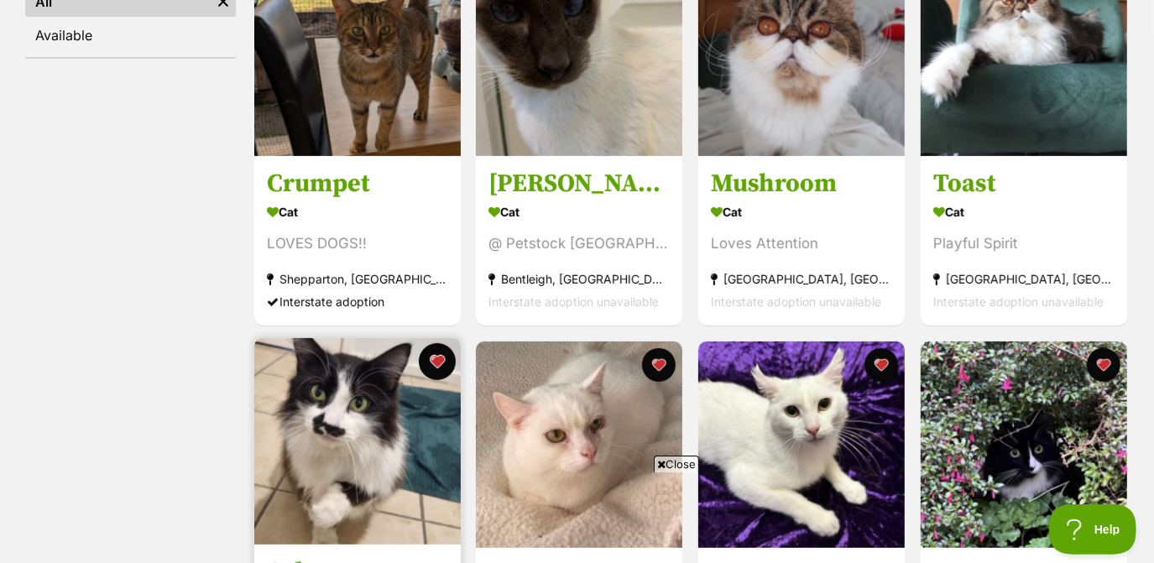
click at [437, 367] on button "favourite" at bounding box center [436, 361] width 37 height 37
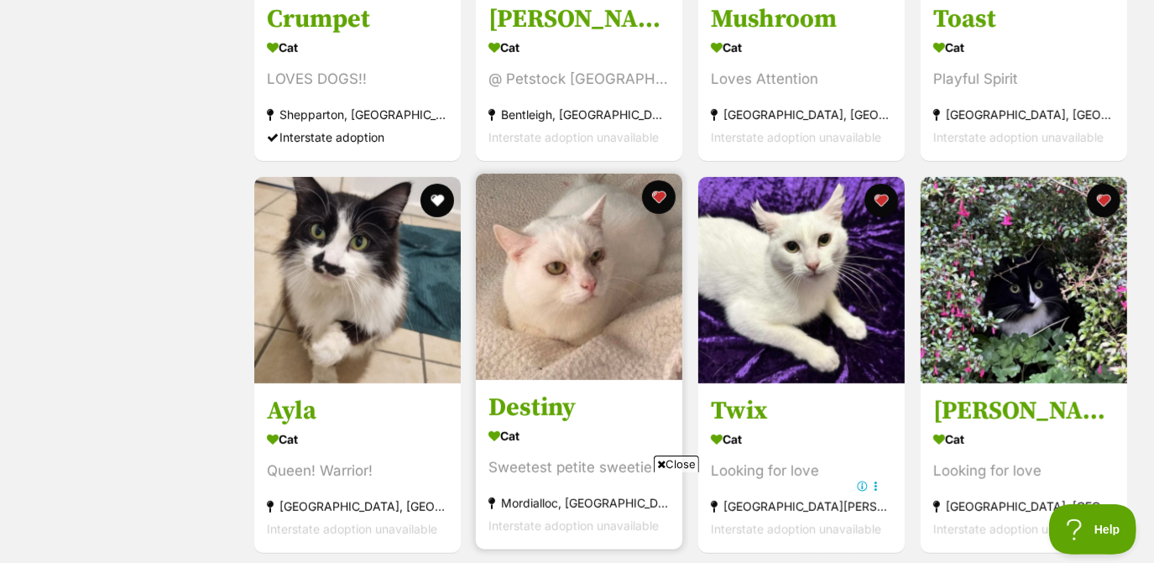
click at [582, 298] on img at bounding box center [579, 277] width 207 height 207
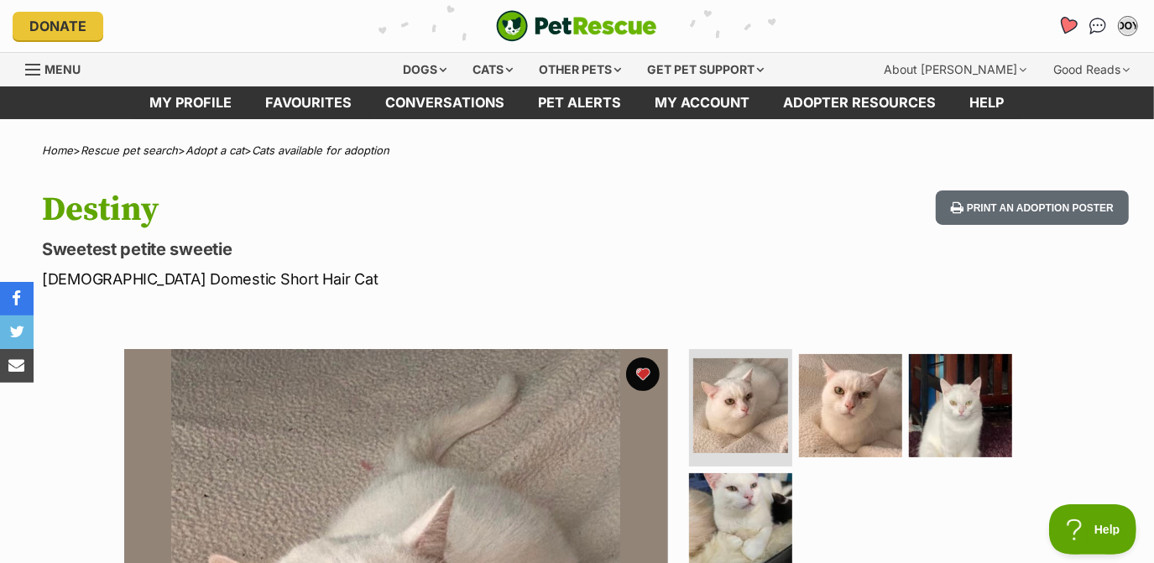
click at [1061, 25] on icon "Favourites" at bounding box center [1068, 26] width 23 height 22
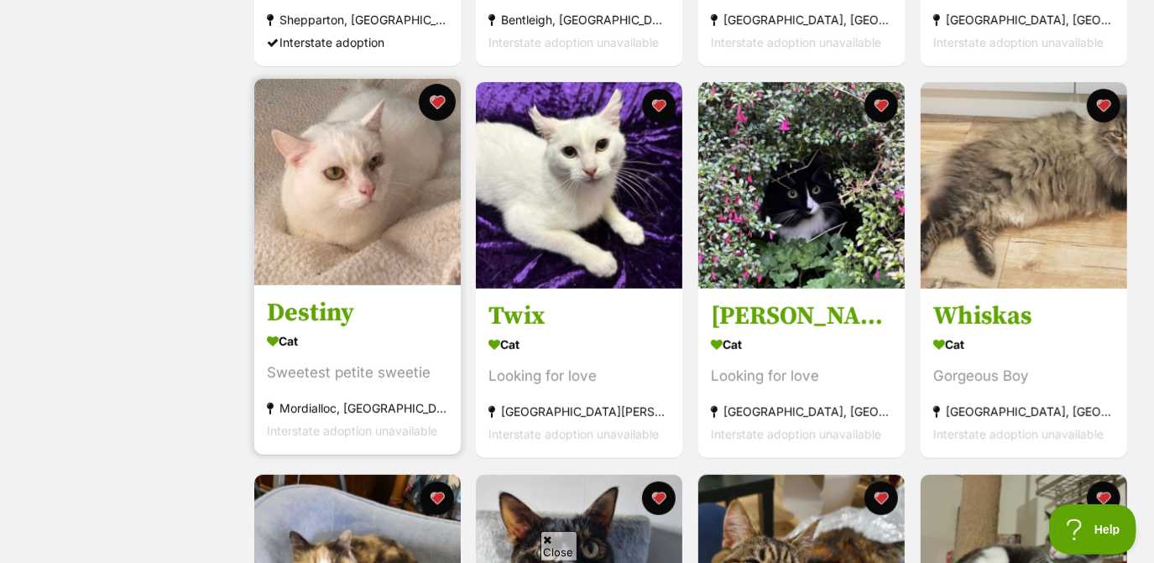
click at [437, 104] on button "favourite" at bounding box center [436, 102] width 37 height 37
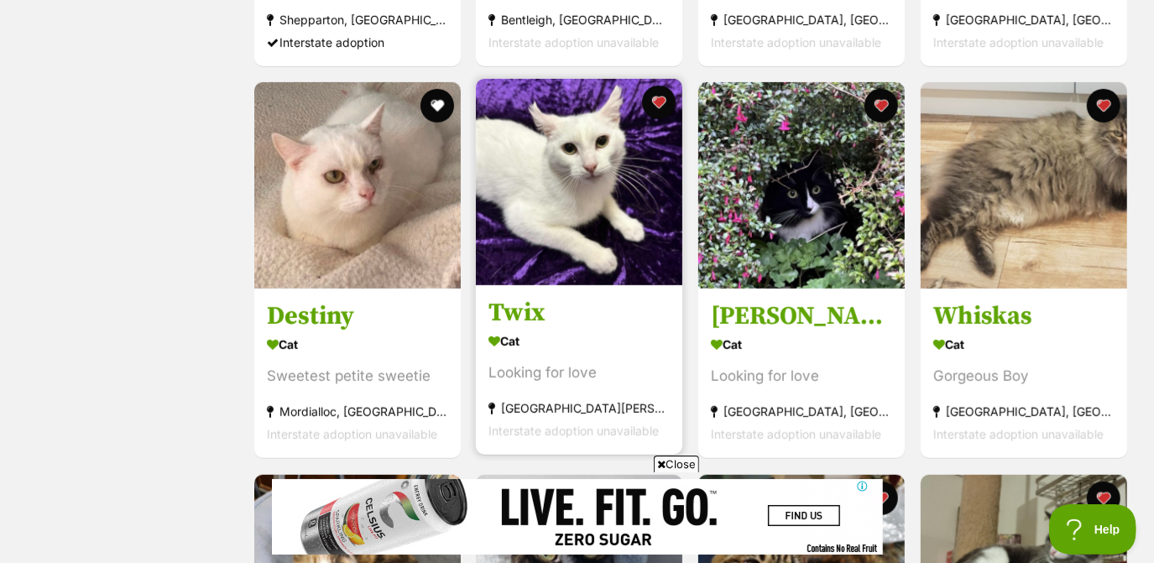
click at [589, 203] on img at bounding box center [579, 182] width 207 height 207
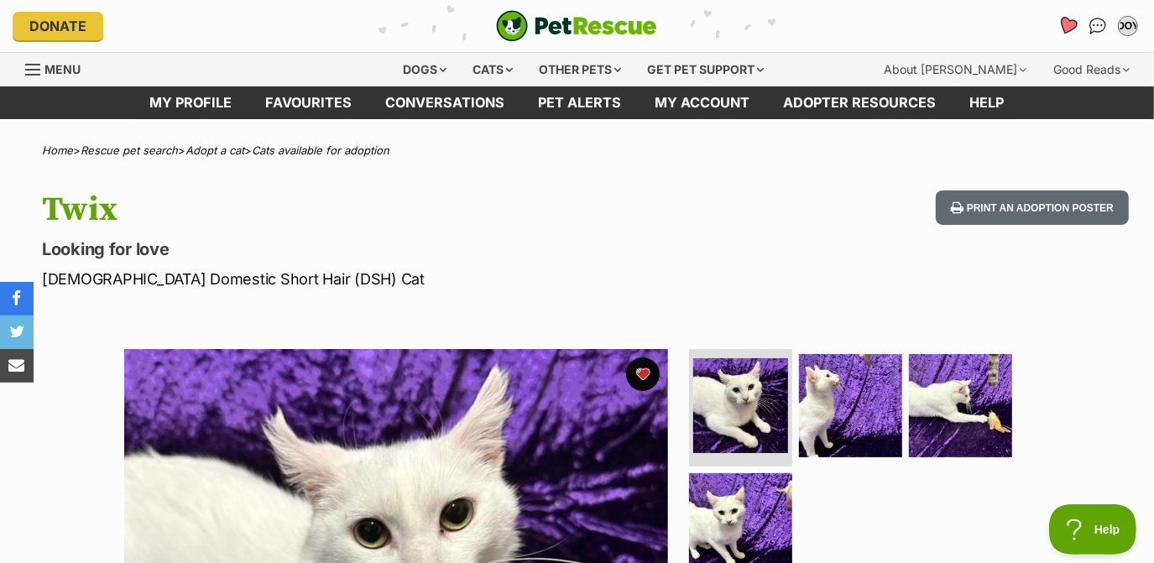
click at [1058, 18] on link "Favourites" at bounding box center [1067, 26] width 34 height 34
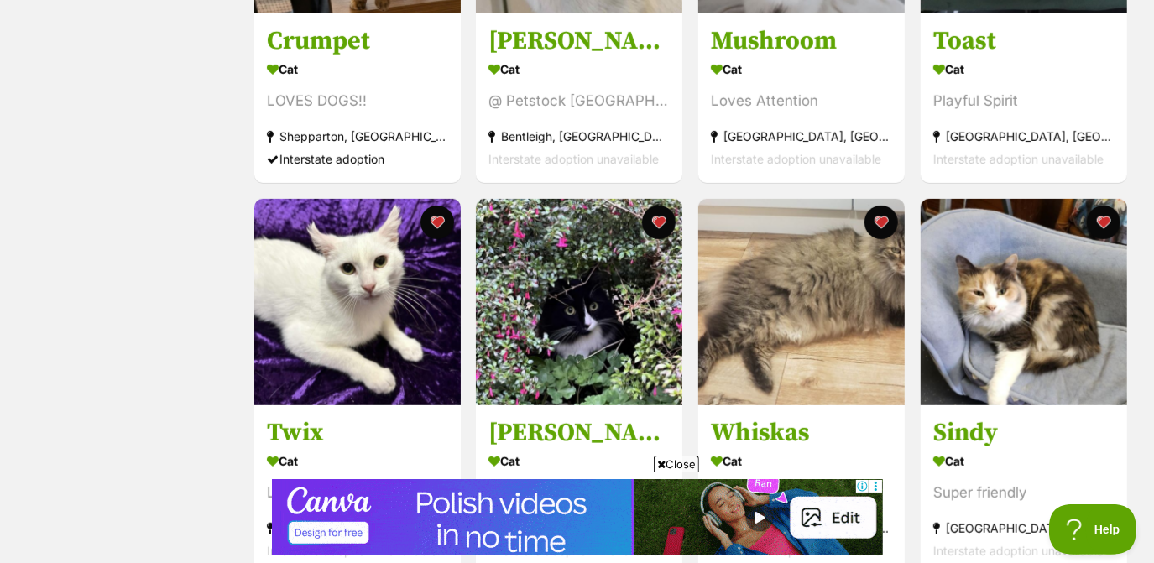
scroll to position [561, 0]
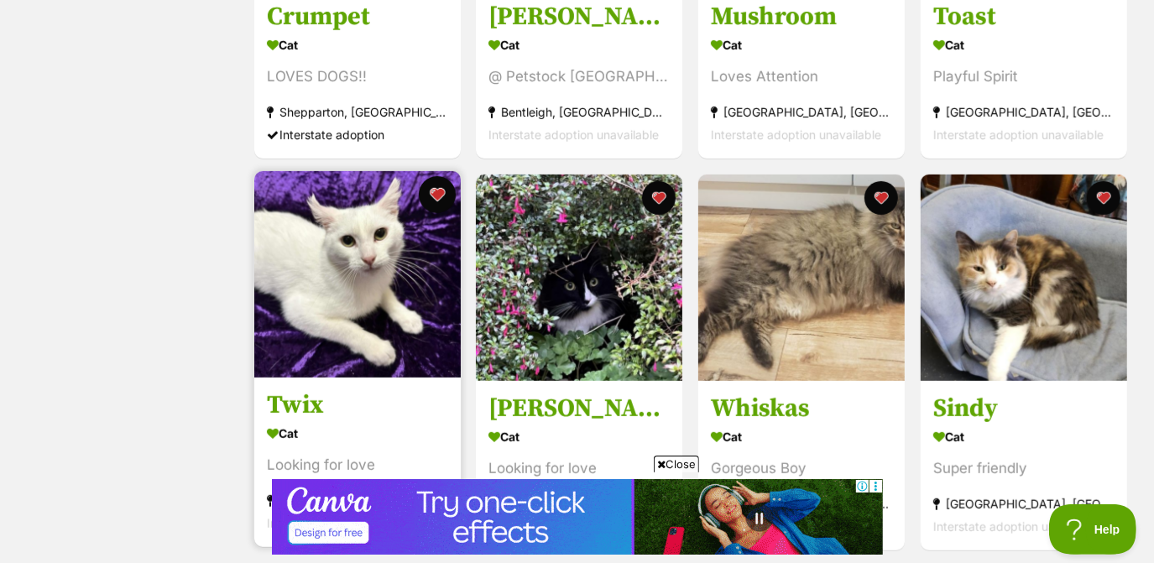
click at [435, 196] on button "favourite" at bounding box center [436, 194] width 37 height 37
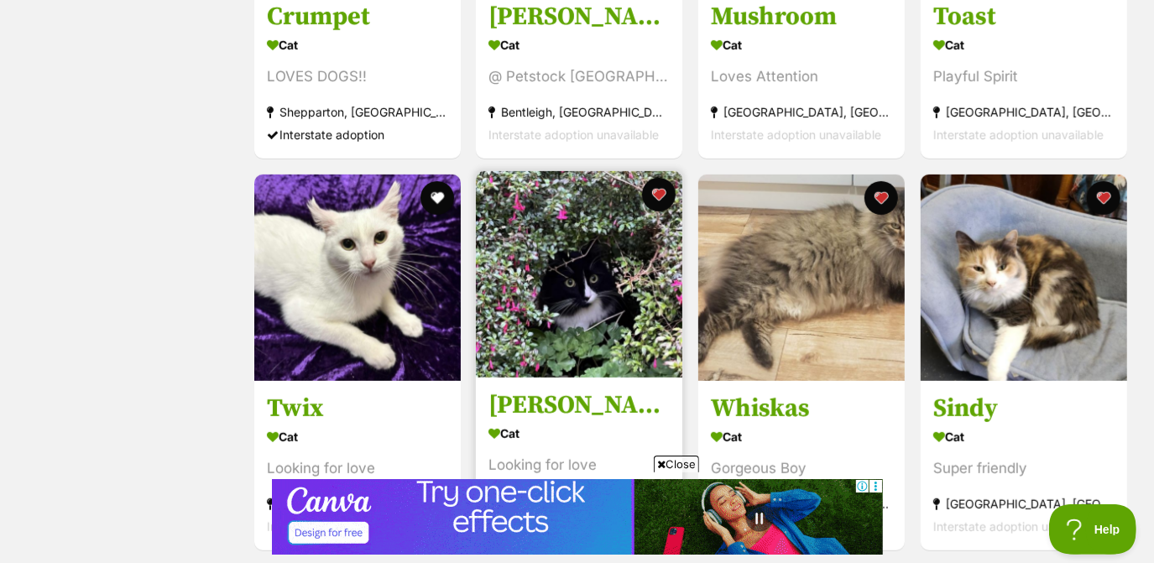
click at [584, 292] on img at bounding box center [579, 274] width 207 height 207
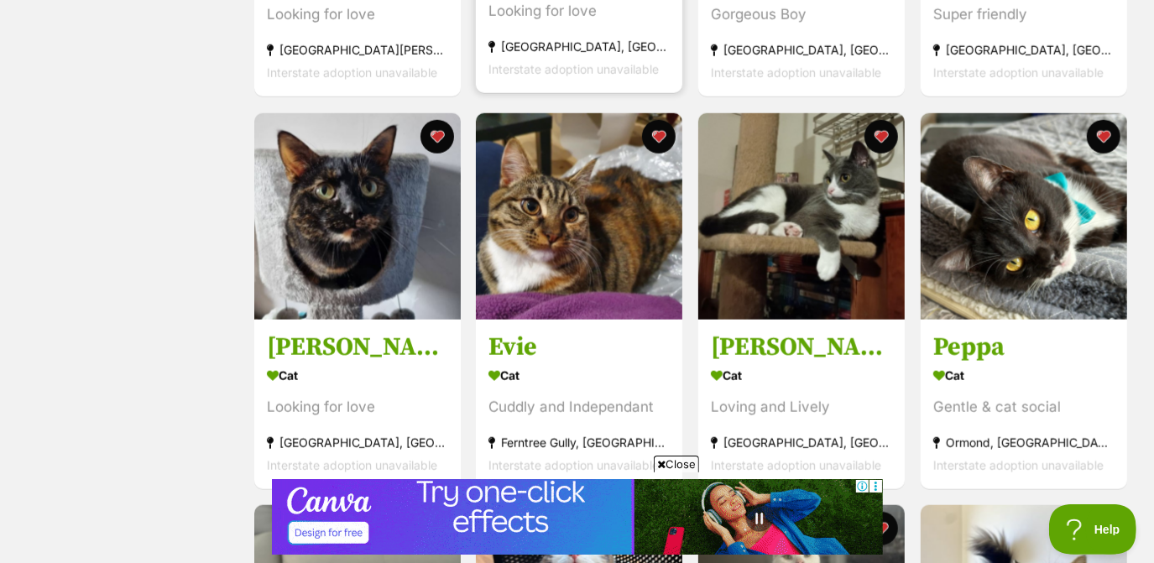
scroll to position [1034, 0]
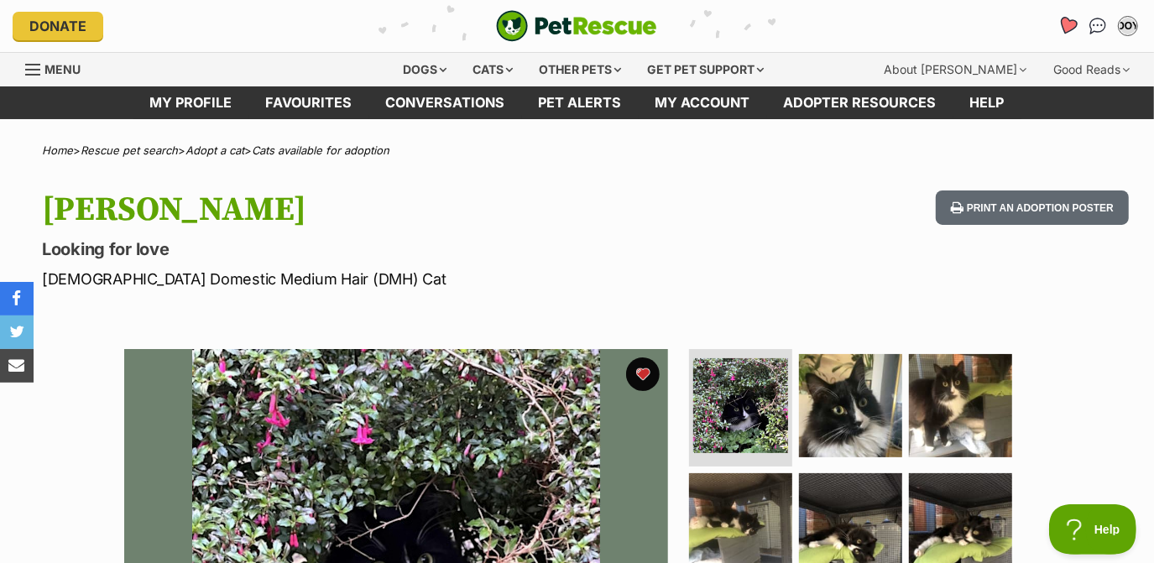
click at [1071, 25] on icon "Favourites" at bounding box center [1068, 25] width 20 height 19
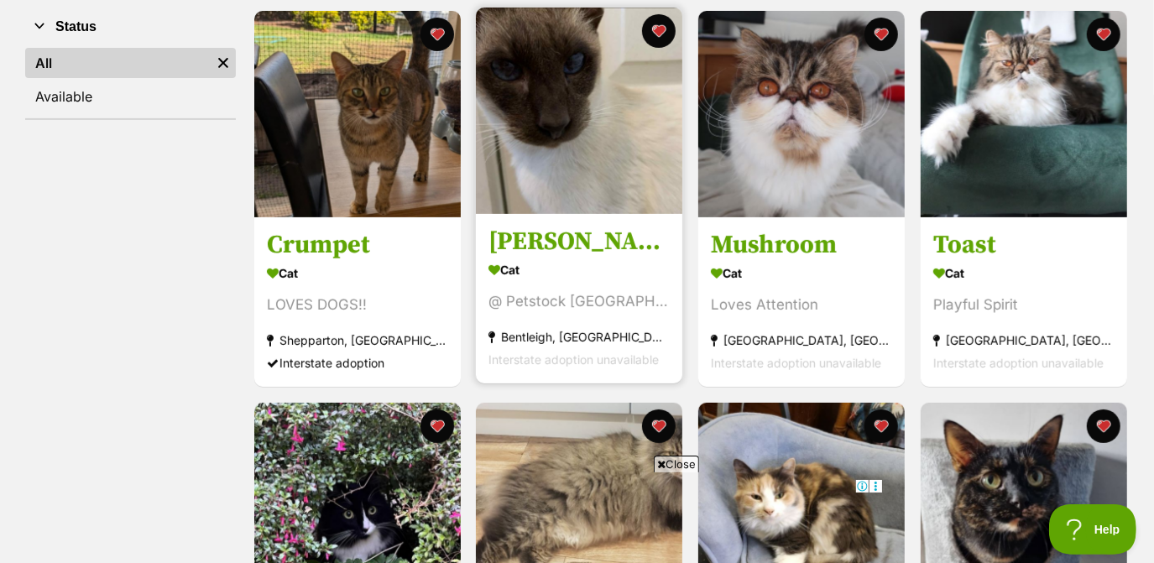
scroll to position [536, 0]
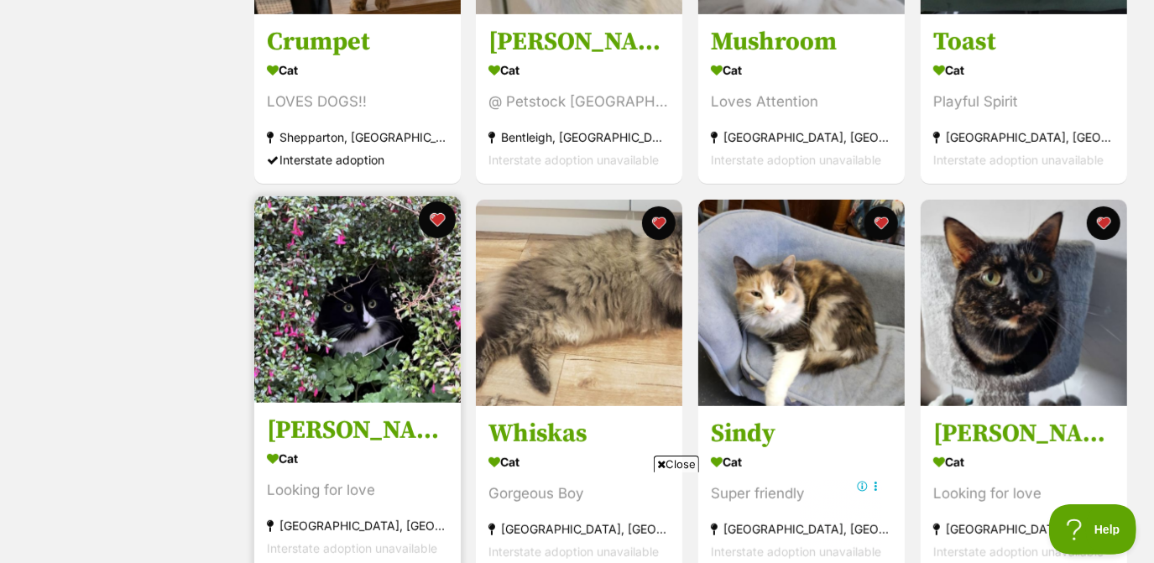
click at [433, 217] on button "favourite" at bounding box center [436, 220] width 37 height 37
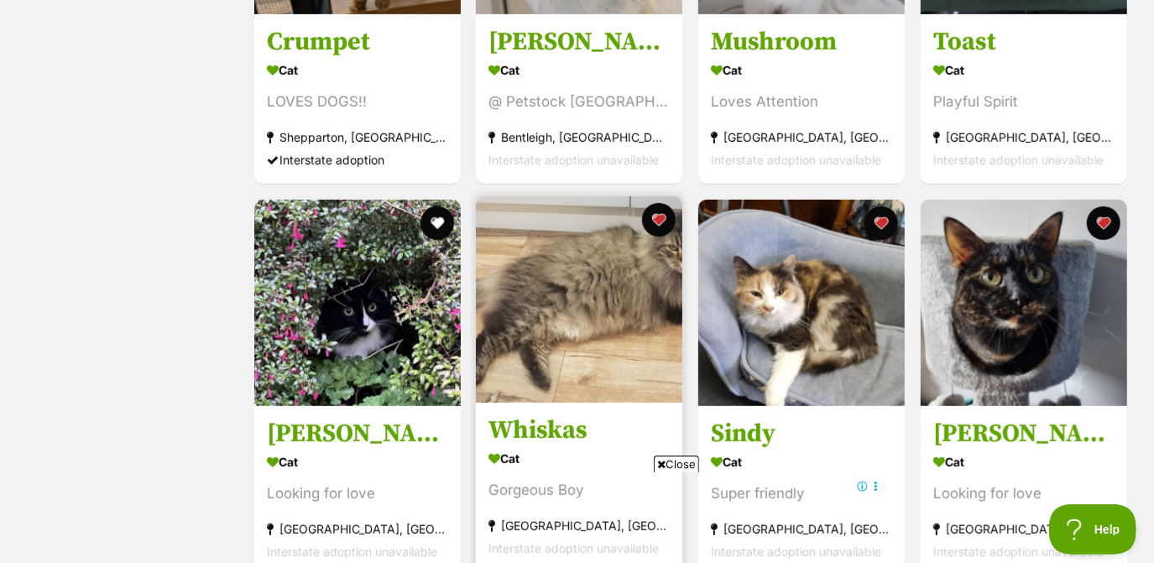
click at [557, 283] on img at bounding box center [579, 299] width 207 height 207
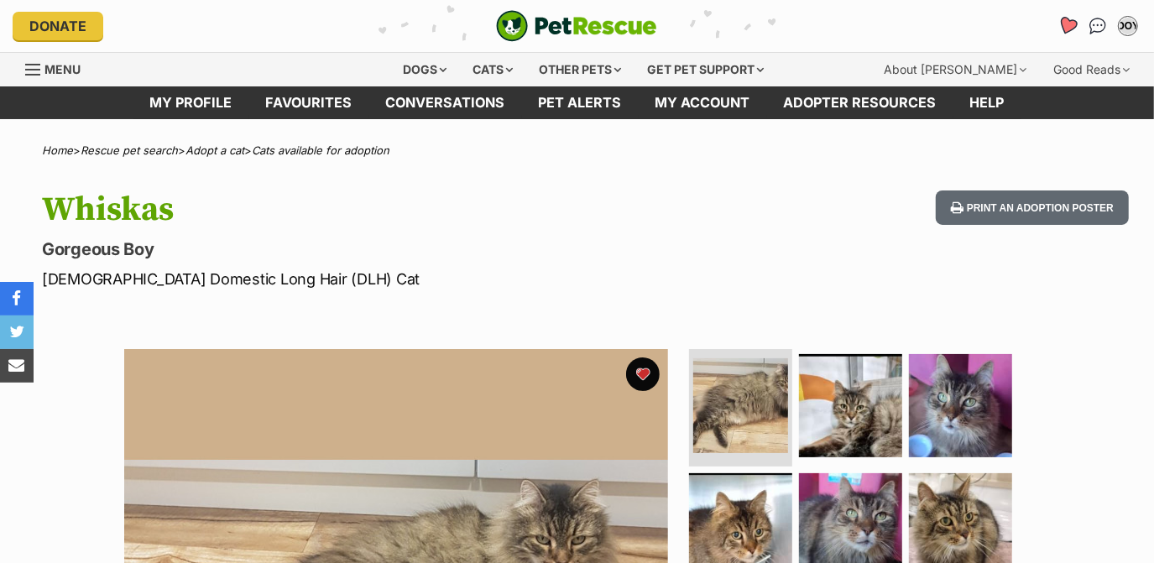
click at [1064, 27] on icon "Favourites" at bounding box center [1068, 25] width 20 height 19
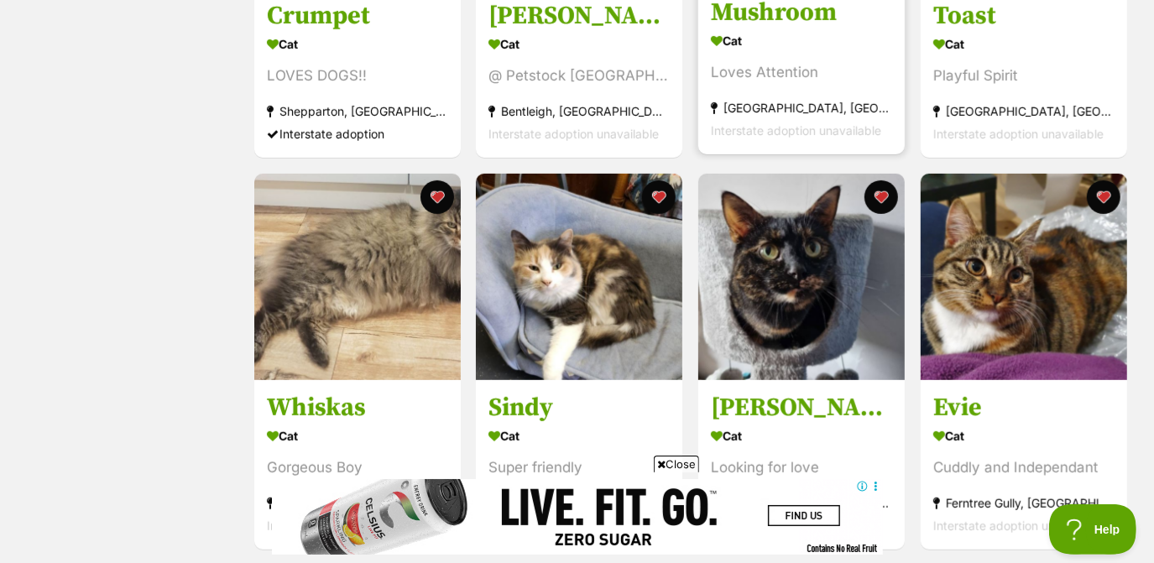
scroll to position [562, 0]
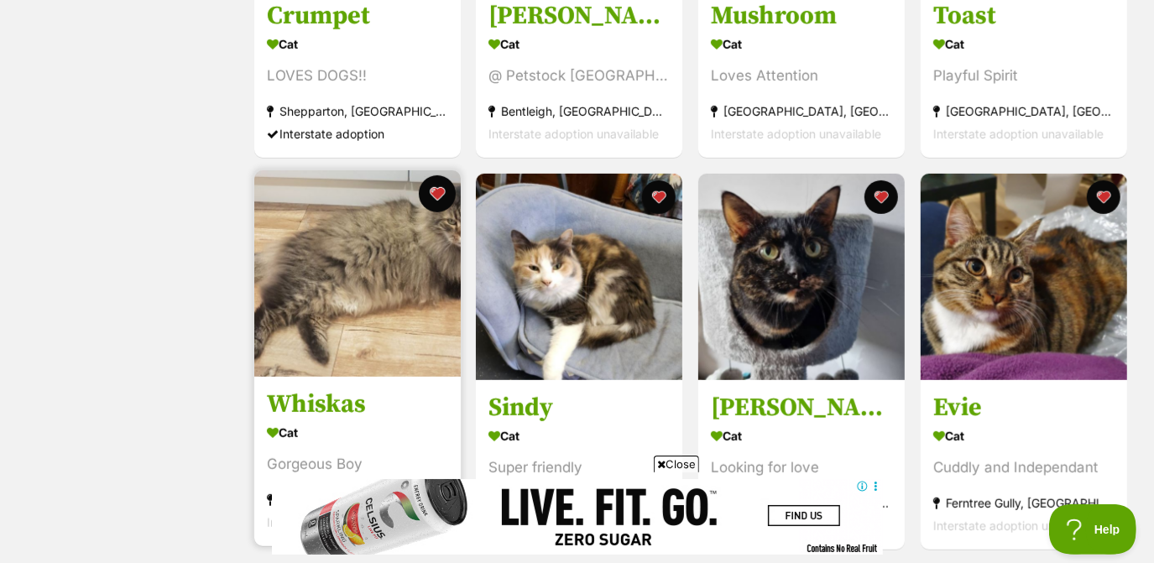
click at [443, 194] on button "favourite" at bounding box center [436, 193] width 37 height 37
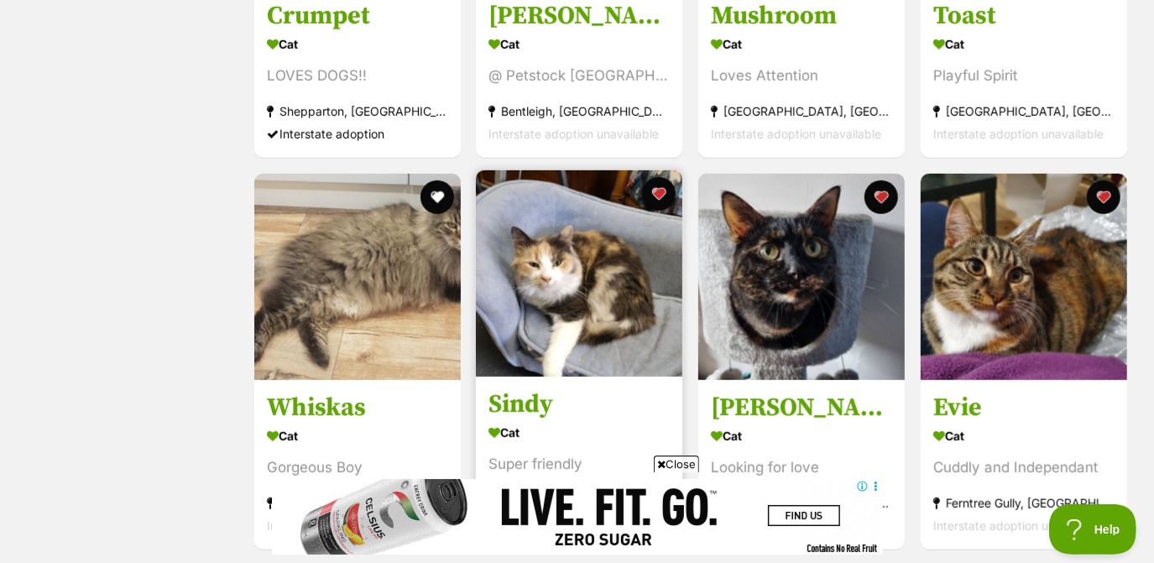
click at [542, 285] on img at bounding box center [579, 273] width 207 height 207
